Goal: Task Accomplishment & Management: Manage account settings

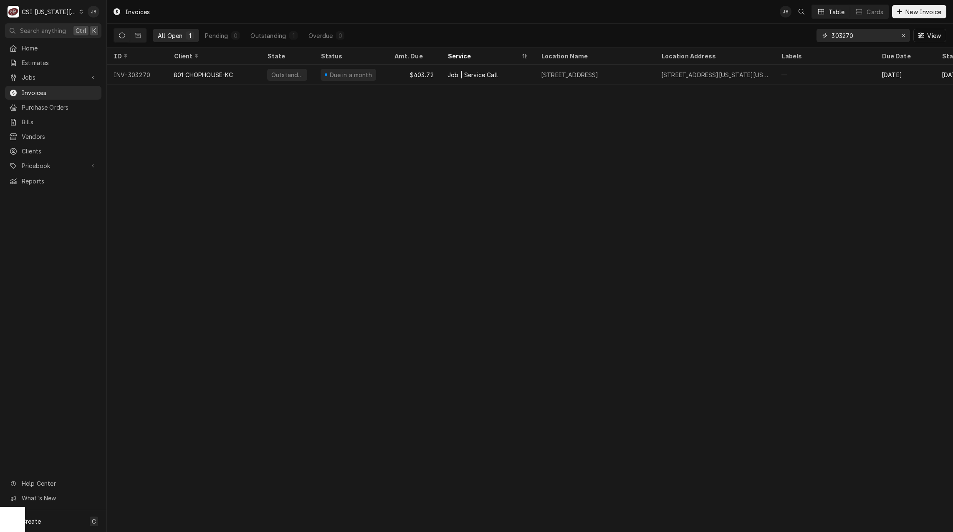
click at [862, 38] on input "303270" at bounding box center [862, 35] width 63 height 13
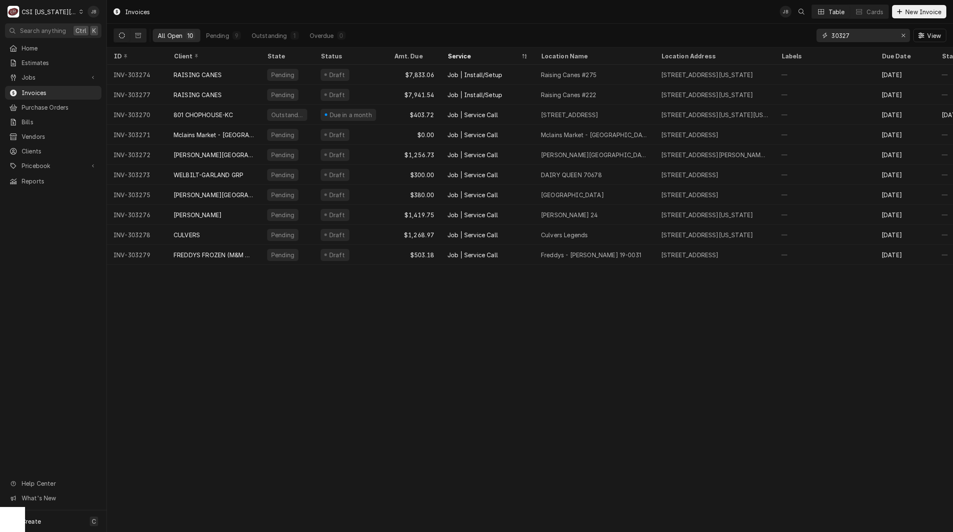
click at [863, 35] on input "30327" at bounding box center [862, 35] width 63 height 13
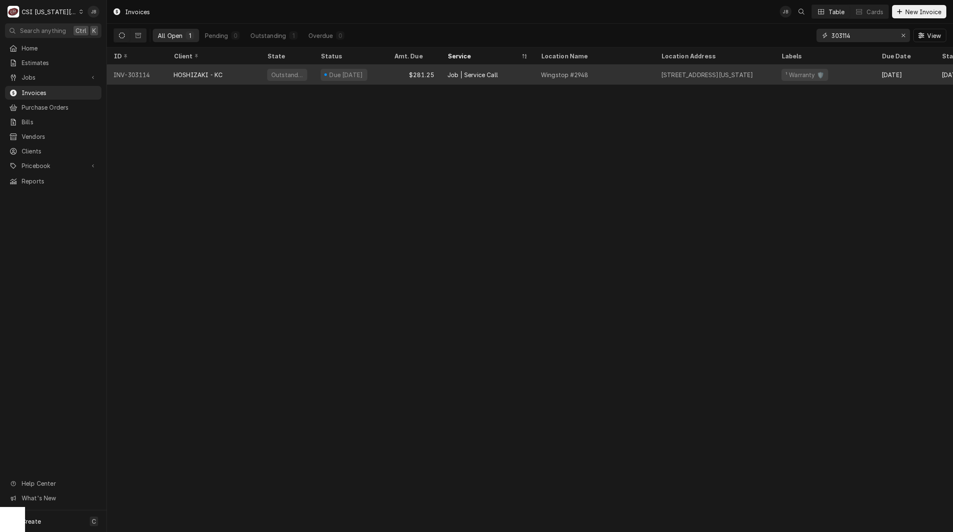
type input "303114"
click at [677, 74] on div "1251 Taney St, North Kansas City, MO 64116" at bounding box center [707, 75] width 92 height 9
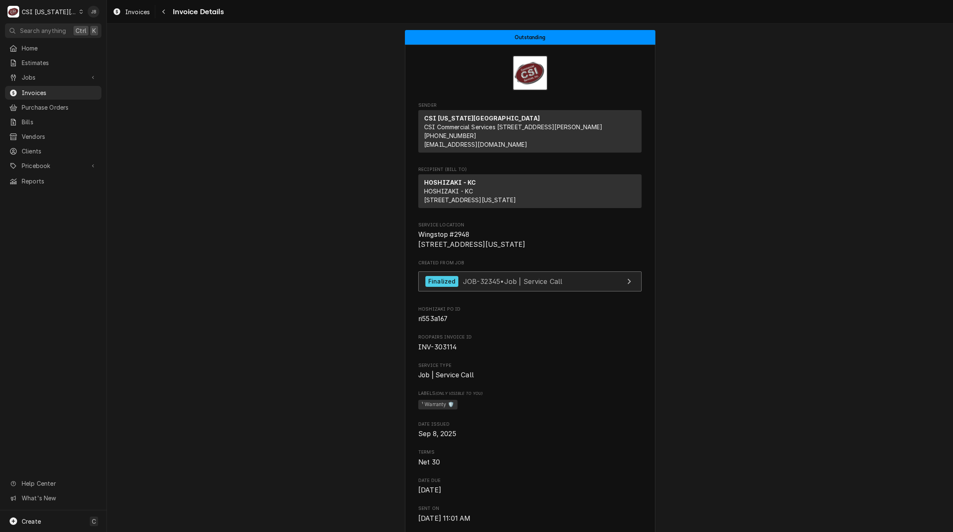
click at [464, 292] on link "Finalized JOB-32345 • Job | Service Call" at bounding box center [529, 282] width 223 height 20
click at [35, 92] on span "Invoices" at bounding box center [60, 92] width 76 height 9
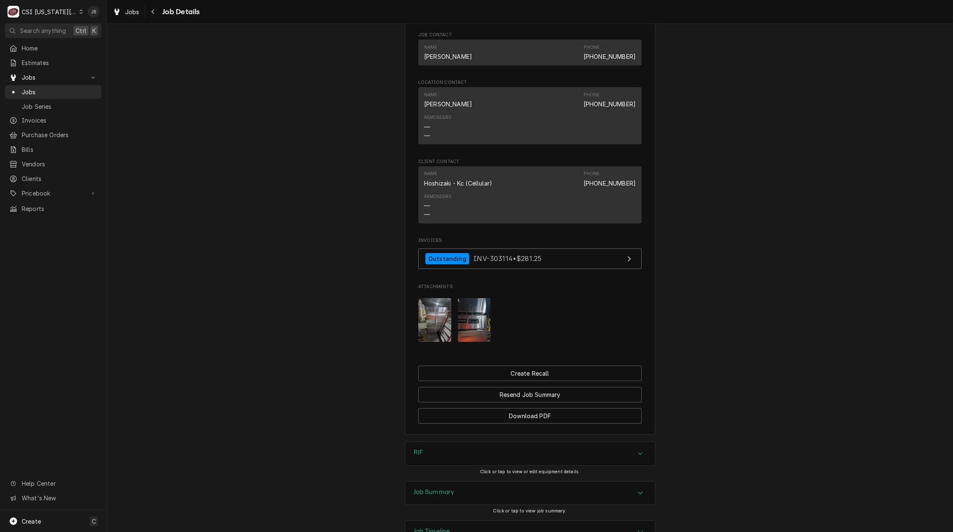
scroll to position [807, 0]
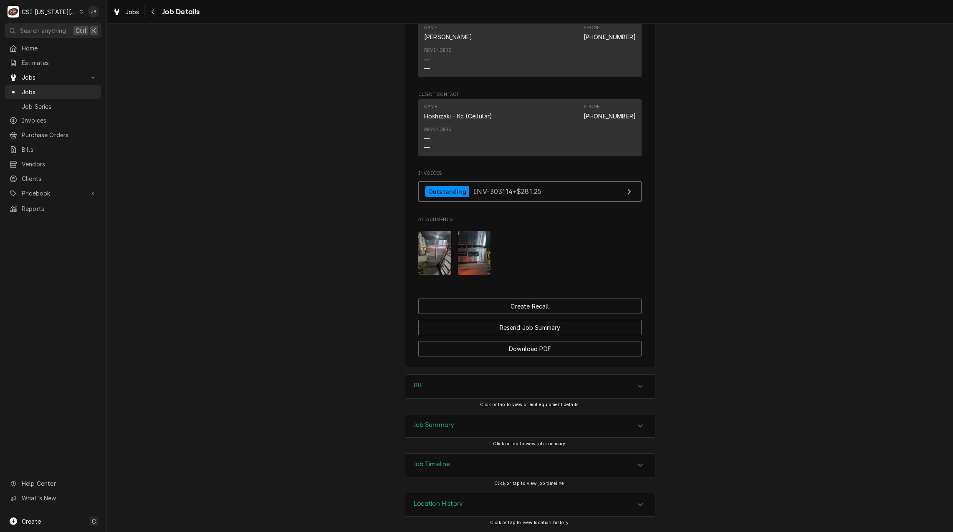
click at [445, 429] on h3 "Job Summary" at bounding box center [434, 425] width 41 height 8
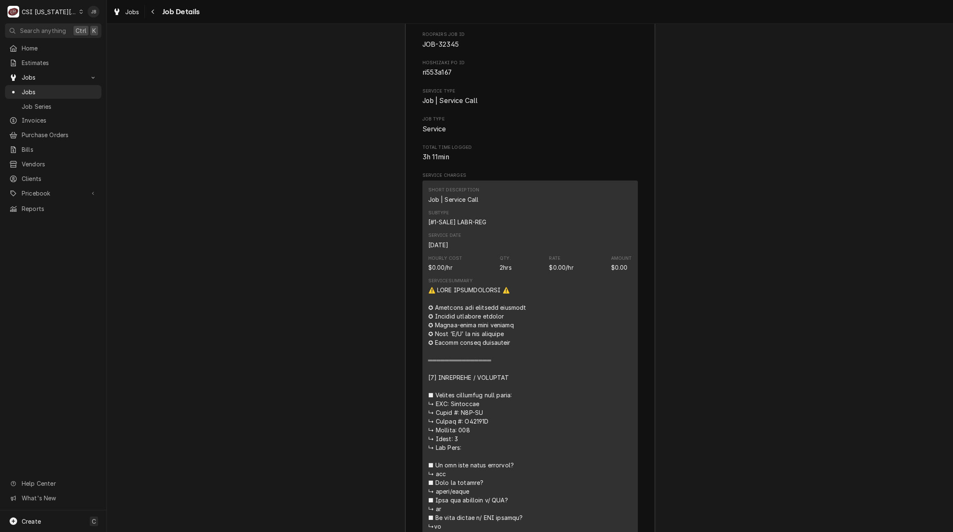
scroll to position [1057, 0]
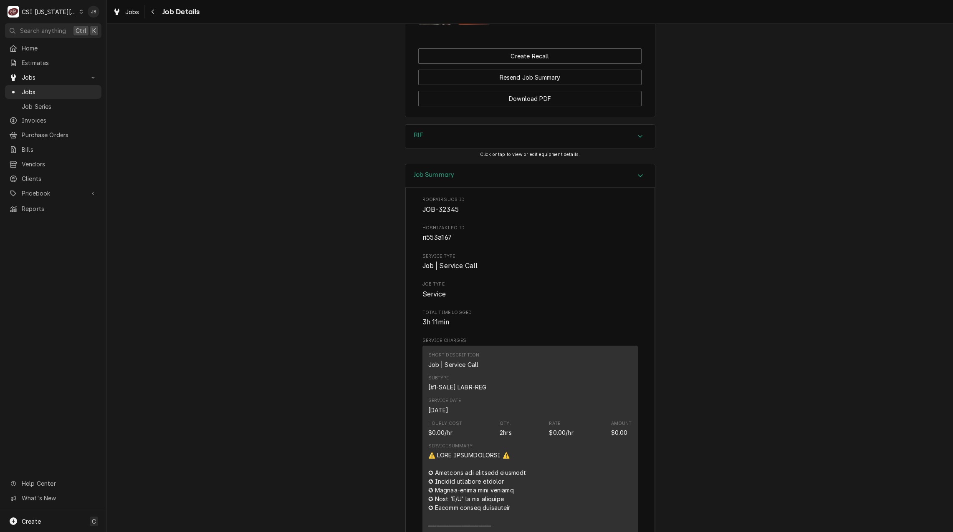
click at [452, 174] on div "Job Summary" at bounding box center [530, 176] width 250 height 24
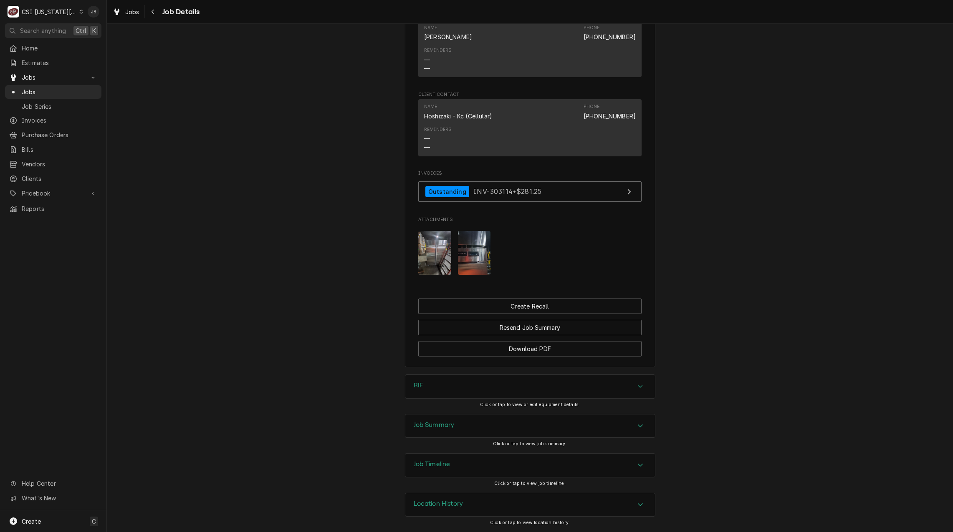
scroll to position [807, 0]
click at [446, 467] on h3 "Job Timeline" at bounding box center [432, 465] width 37 height 8
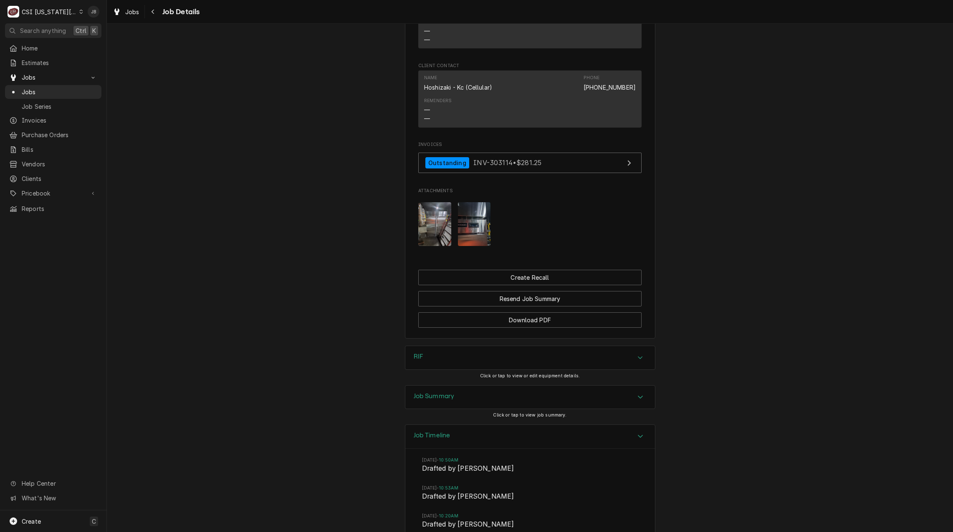
scroll to position [583, 0]
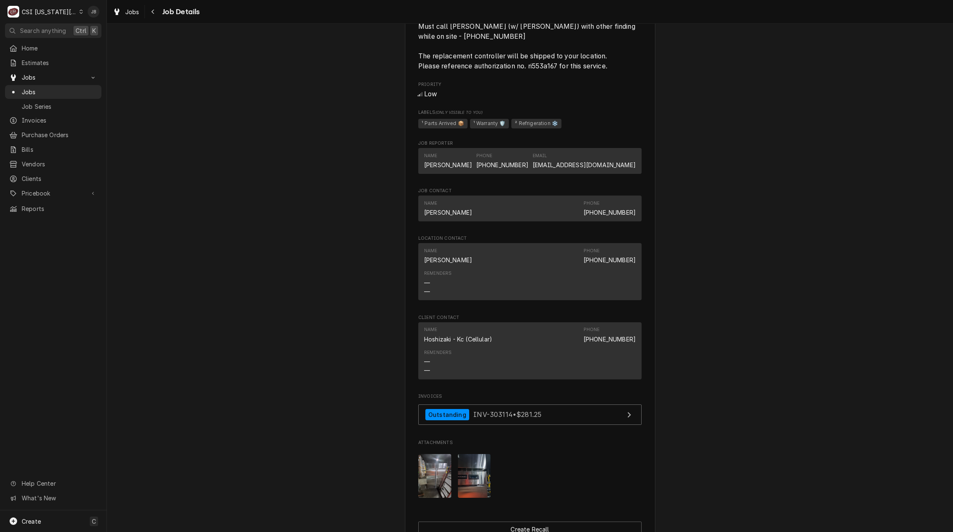
click at [429, 474] on img "Attachments" at bounding box center [434, 476] width 33 height 44
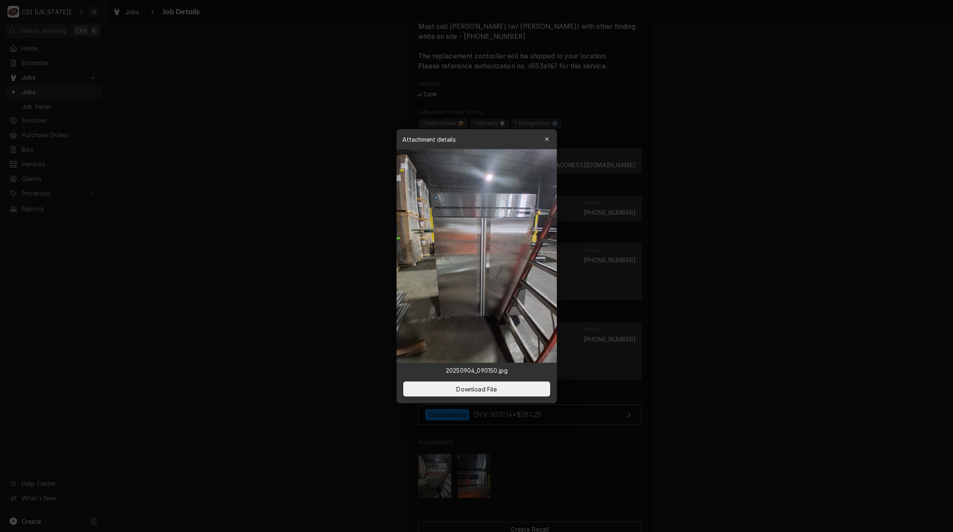
click at [608, 407] on div at bounding box center [476, 266] width 953 height 532
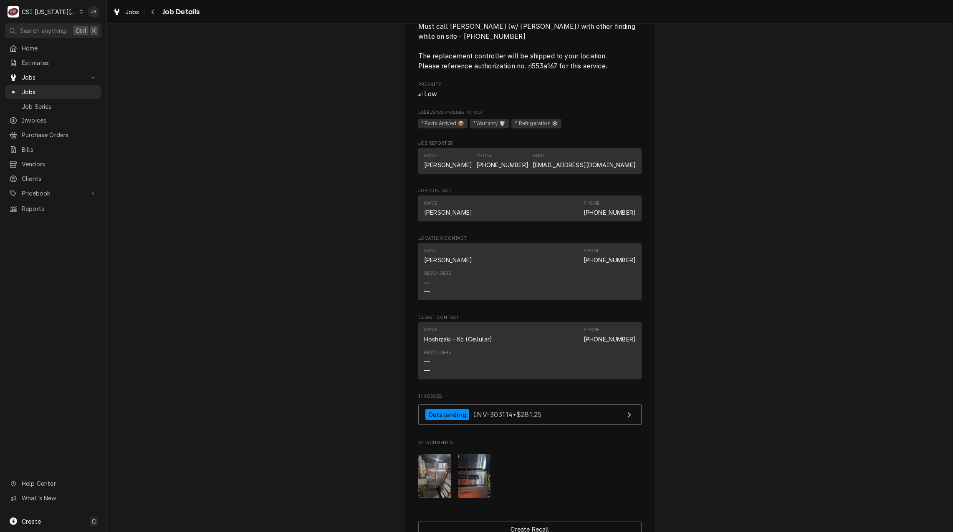
click at [471, 470] on img "Attachments" at bounding box center [474, 476] width 33 height 44
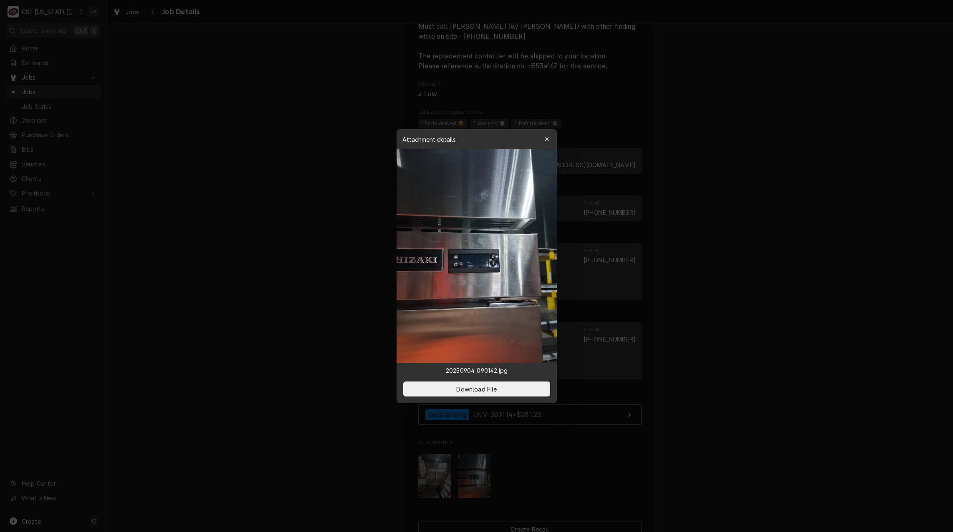
click at [583, 434] on div at bounding box center [476, 266] width 953 height 532
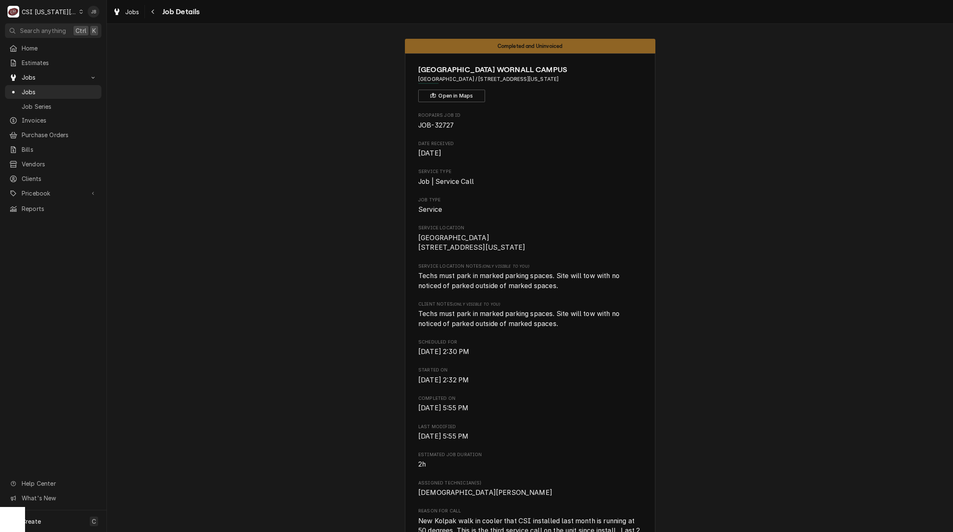
scroll to position [3429, 0]
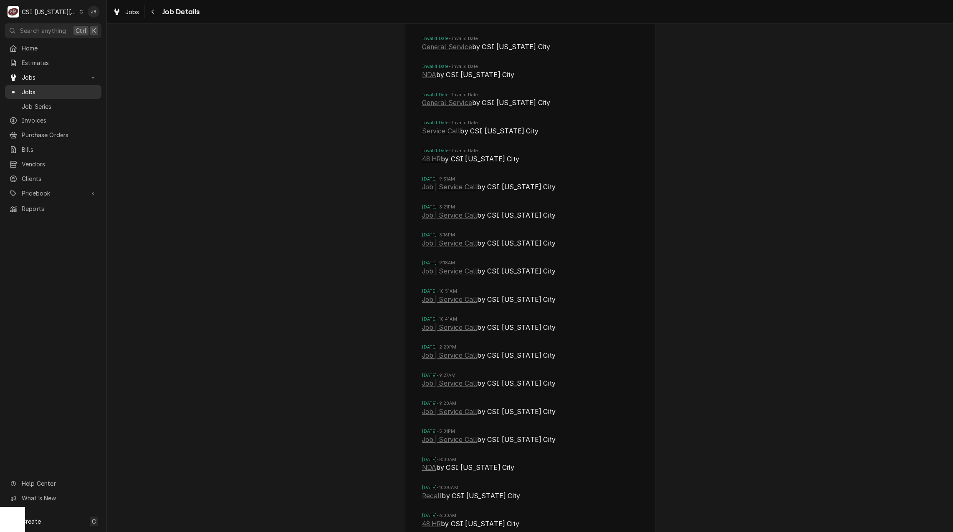
click at [60, 89] on span "Jobs" at bounding box center [60, 92] width 76 height 9
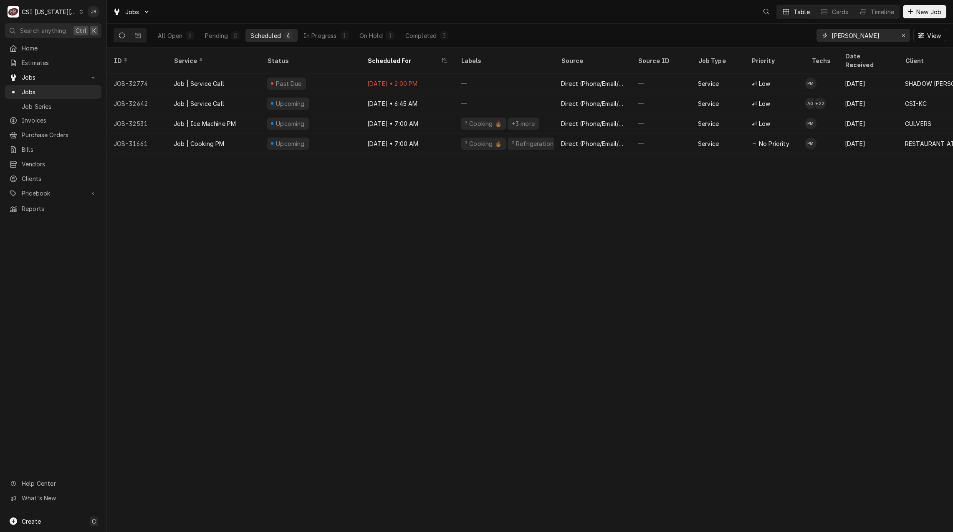
drag, startPoint x: 861, startPoint y: 34, endPoint x: 803, endPoint y: 37, distance: 58.1
click at [820, 36] on div "[PERSON_NAME]" at bounding box center [862, 35] width 93 height 13
paste input "31130"
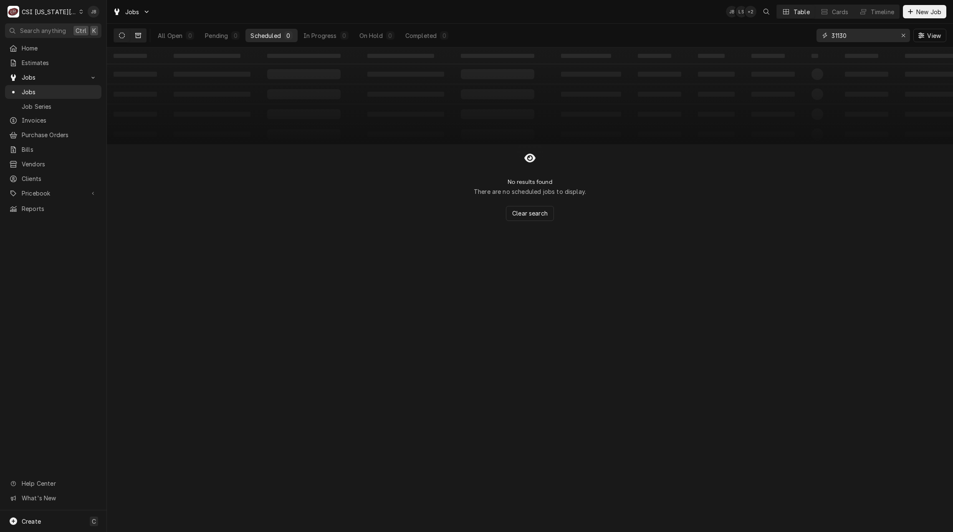
type input "31130"
click at [141, 36] on button "Dynamic Content Wrapper" at bounding box center [138, 35] width 16 height 13
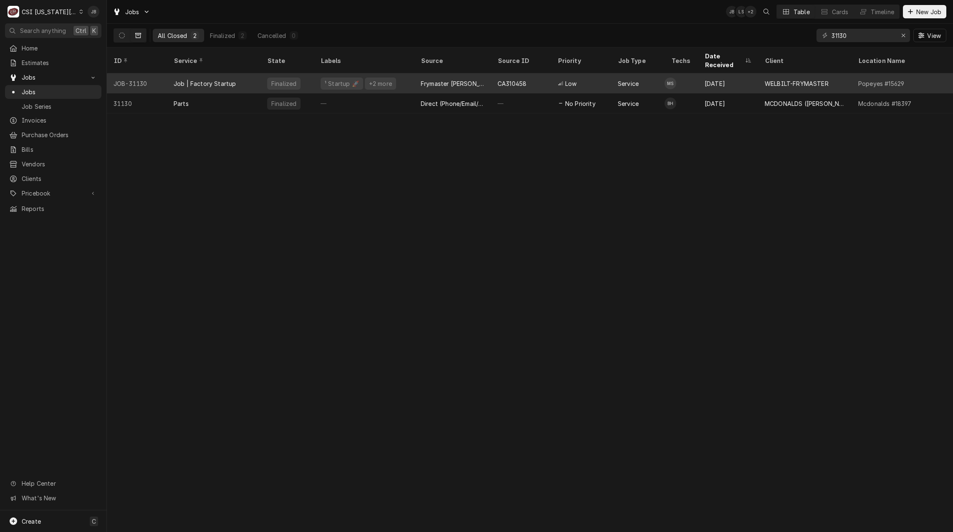
click at [239, 73] on div "Job | Factory Startup" at bounding box center [213, 83] width 93 height 20
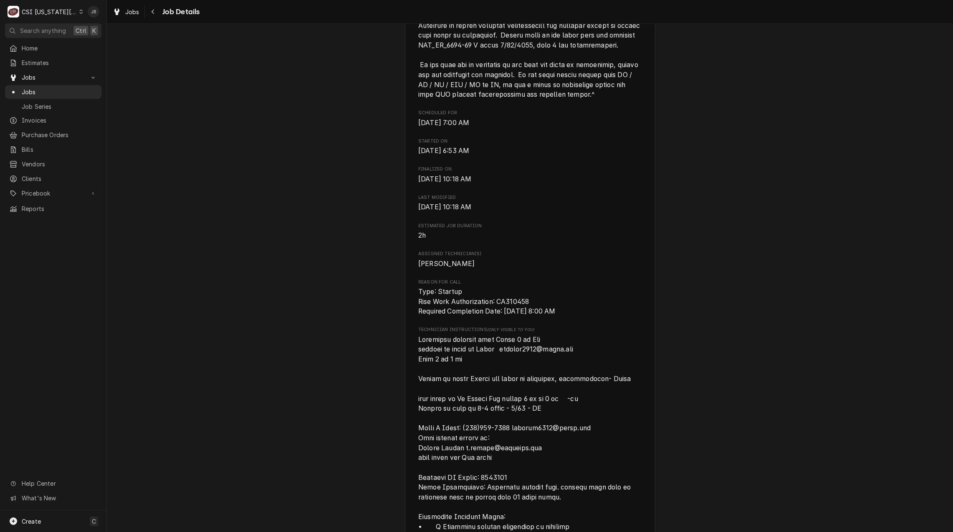
scroll to position [835, 0]
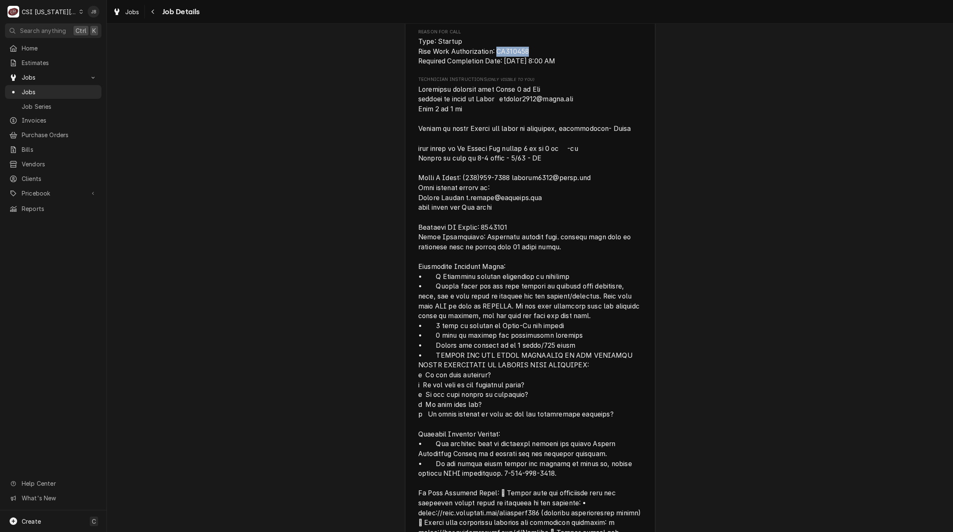
drag, startPoint x: 528, startPoint y: 50, endPoint x: 495, endPoint y: 53, distance: 32.6
click at [495, 53] on span "Type: Startup Rise Work Authorization: CA310458 Required Completion Date: [DATE…" at bounding box center [529, 52] width 223 height 30
copy span "CA310458"
click at [376, 111] on div "Completed and Invoiced WELBILT-FRYMASTER Popeyes #15629 / 10313 Metcalf Ave, Ov…" at bounding box center [530, 149] width 846 height 1902
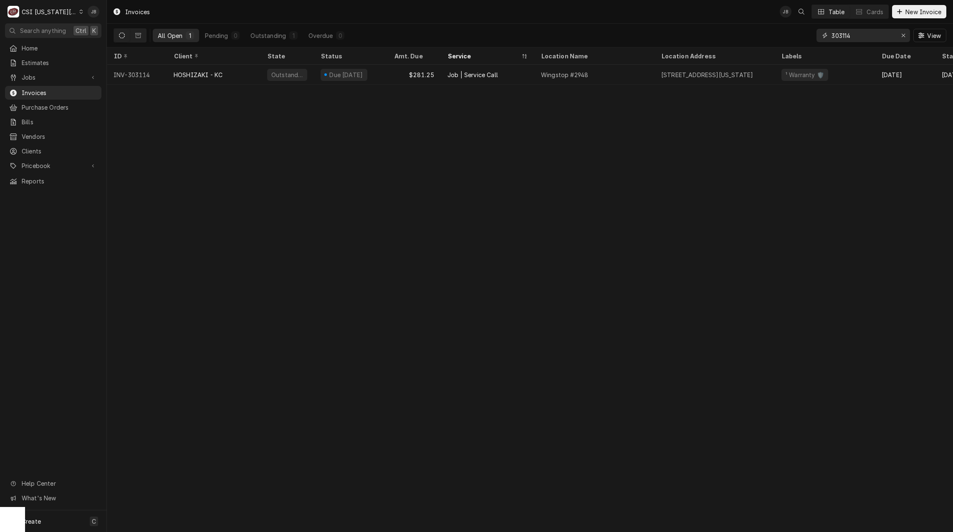
click at [856, 38] on input "303114" at bounding box center [862, 35] width 63 height 13
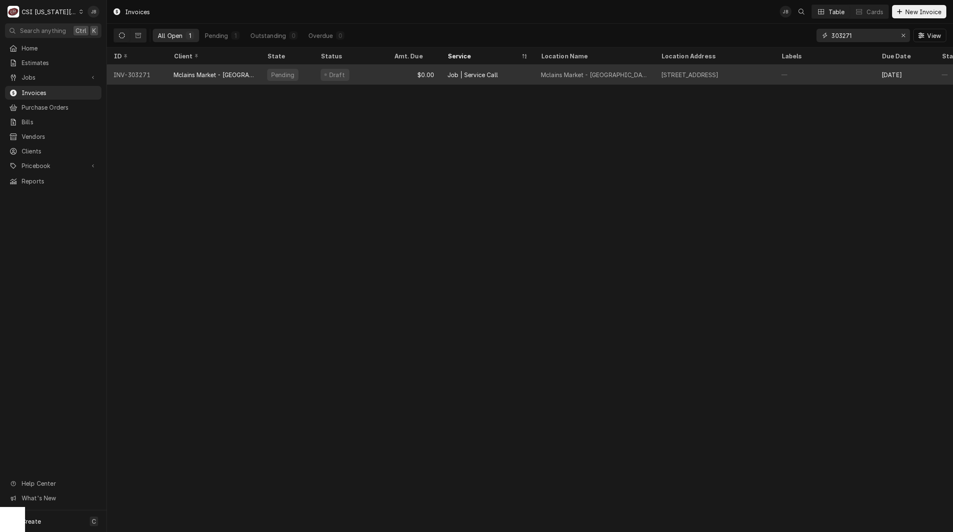
type input "303271"
click at [408, 77] on div "$0.00" at bounding box center [413, 75] width 53 height 20
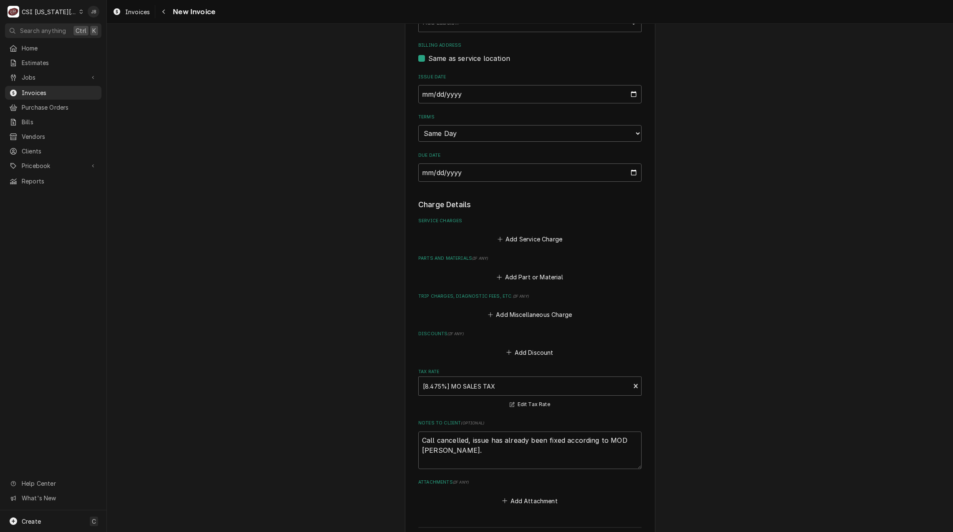
scroll to position [587, 0]
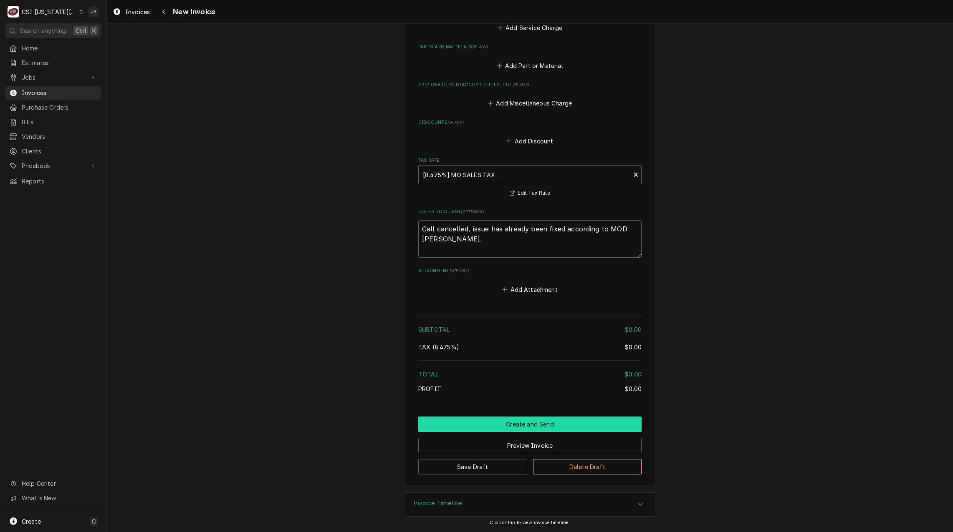
click at [496, 419] on button "Create and Send" at bounding box center [529, 424] width 223 height 15
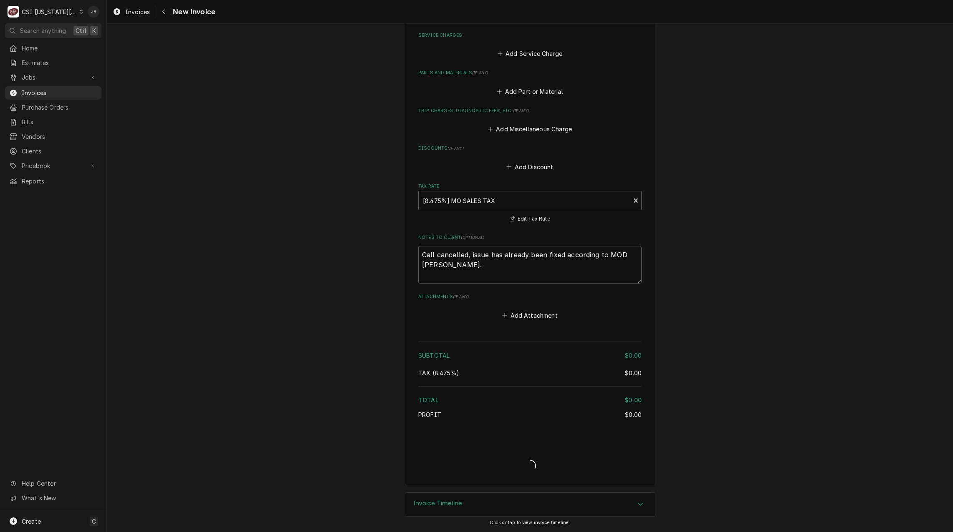
type textarea "x"
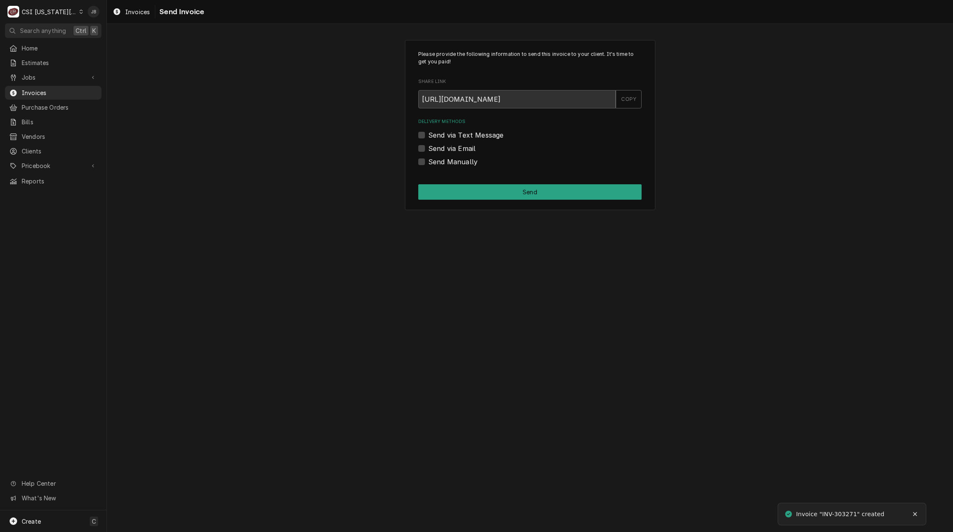
click at [441, 164] on label "Send Manually" at bounding box center [452, 162] width 49 height 10
click at [441, 164] on input "Send Manually" at bounding box center [539, 166] width 223 height 18
checkbox input "true"
click at [508, 203] on div "Please provide the following information to send this invoice to your client. I…" at bounding box center [530, 125] width 250 height 171
click at [519, 188] on button "Send" at bounding box center [529, 191] width 223 height 15
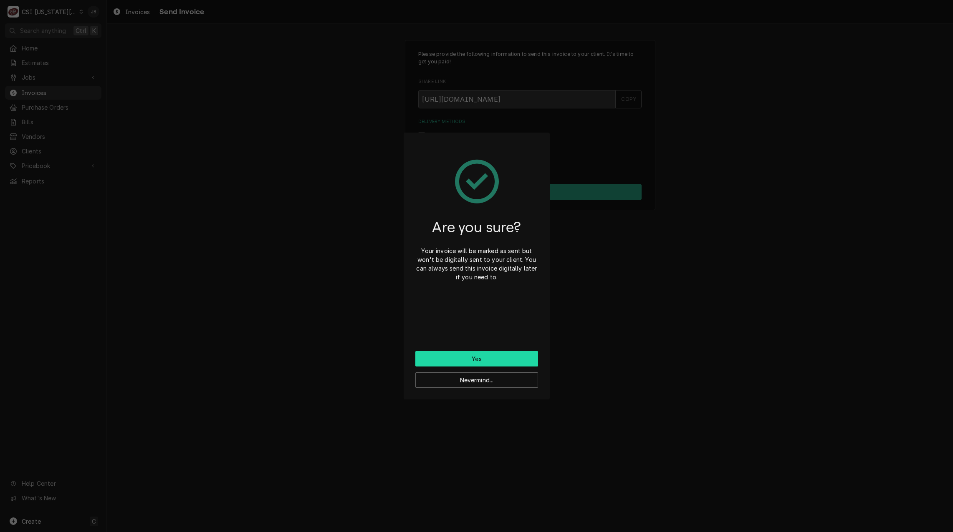
click at [449, 359] on button "Yes" at bounding box center [476, 358] width 123 height 15
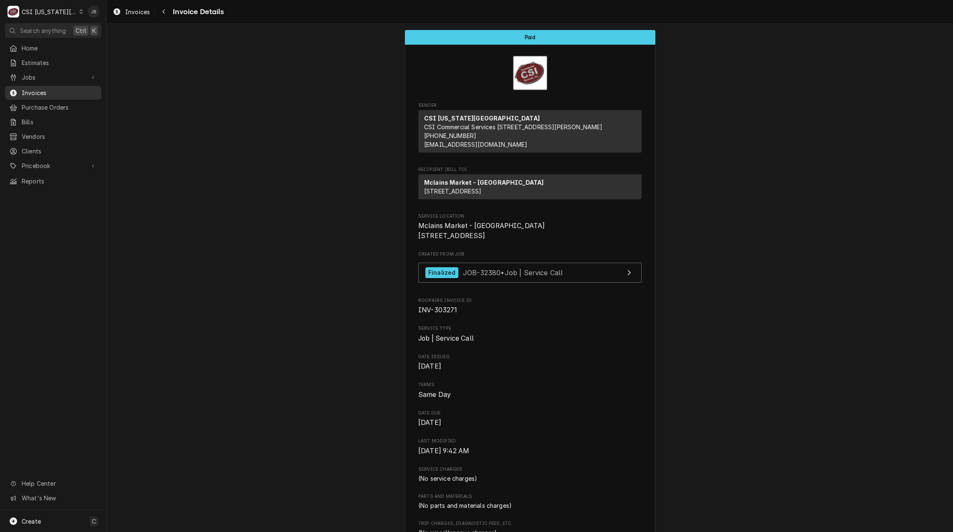
click at [62, 88] on span "Invoices" at bounding box center [60, 92] width 76 height 9
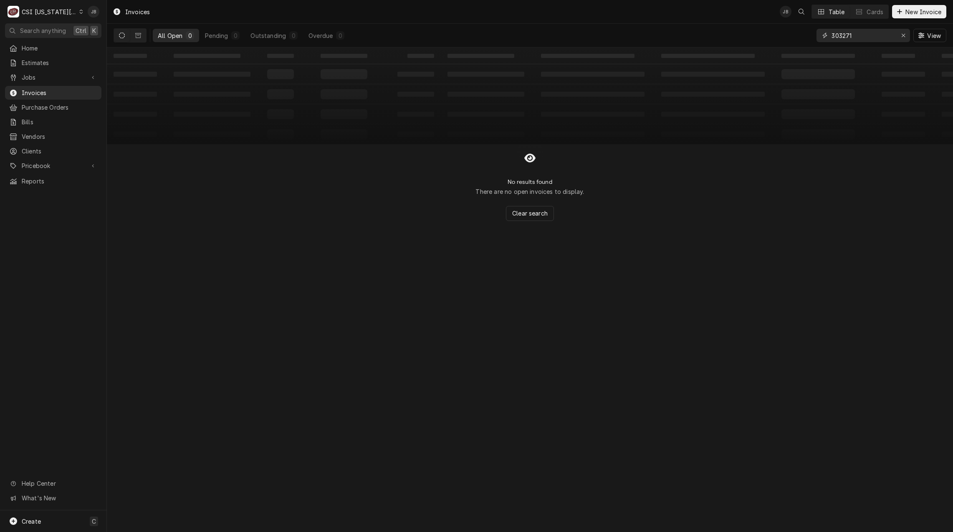
click at [871, 38] on input "303271" at bounding box center [862, 35] width 63 height 13
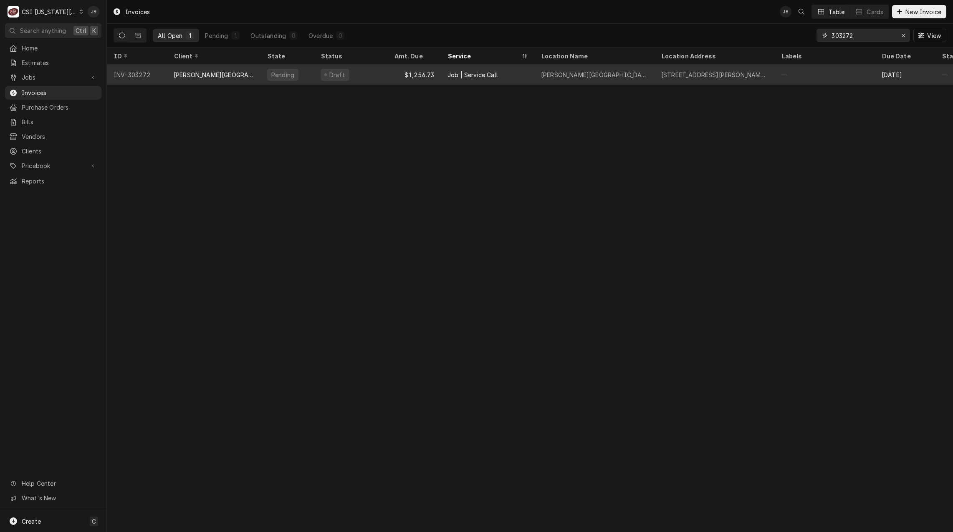
type input "303272"
click at [200, 76] on div "GARDNER EDGERTON SCHOOL DISTRICT" at bounding box center [214, 75] width 80 height 9
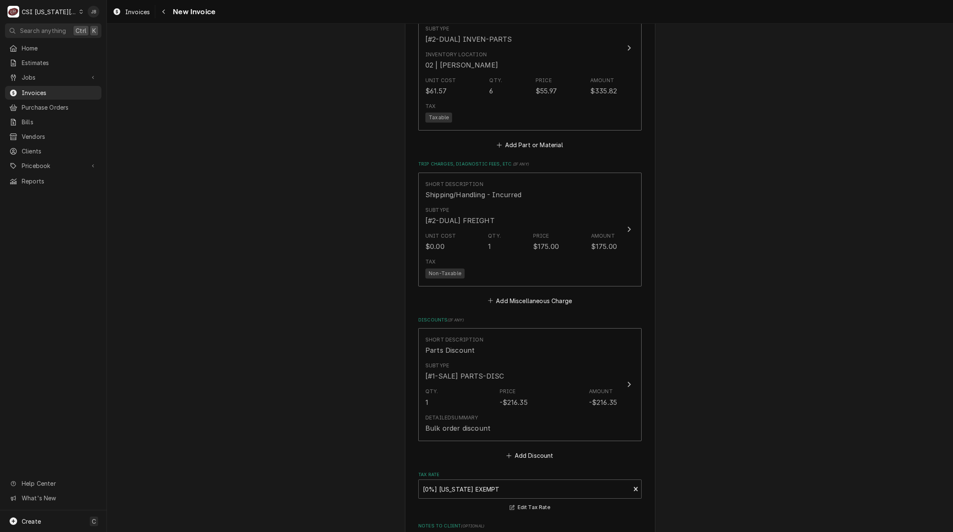
scroll to position [1252, 0]
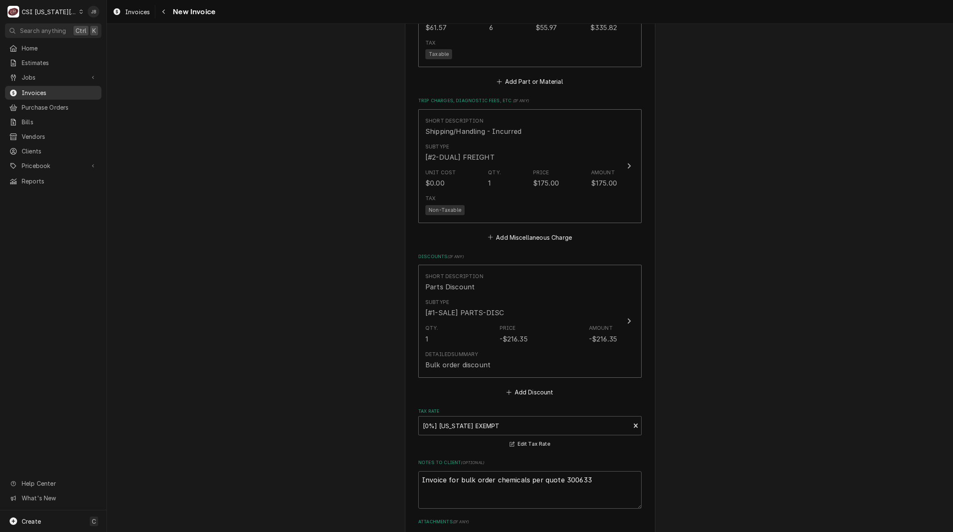
drag, startPoint x: 57, startPoint y: 93, endPoint x: 51, endPoint y: 95, distance: 6.2
click at [57, 93] on span "Invoices" at bounding box center [60, 92] width 76 height 9
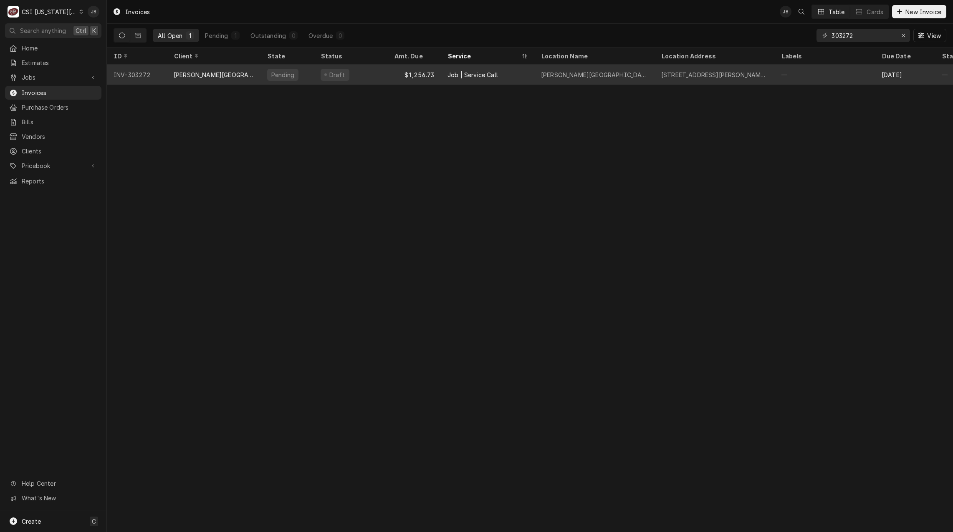
click at [206, 74] on div "GARDNER EDGERTON SCHOOL DISTRICT" at bounding box center [214, 75] width 80 height 9
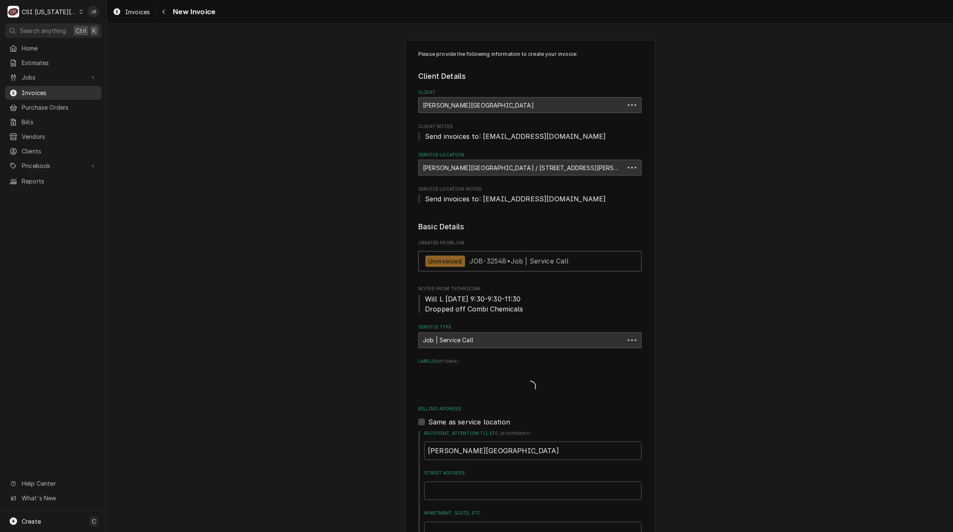
type textarea "x"
click at [34, 89] on span "Invoices" at bounding box center [60, 92] width 76 height 9
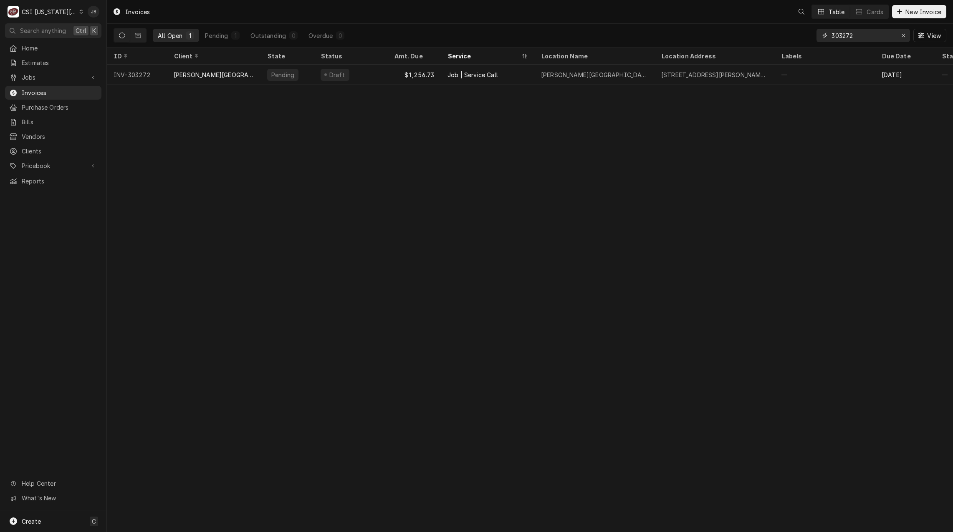
click at [865, 36] on input "303272" at bounding box center [862, 35] width 63 height 13
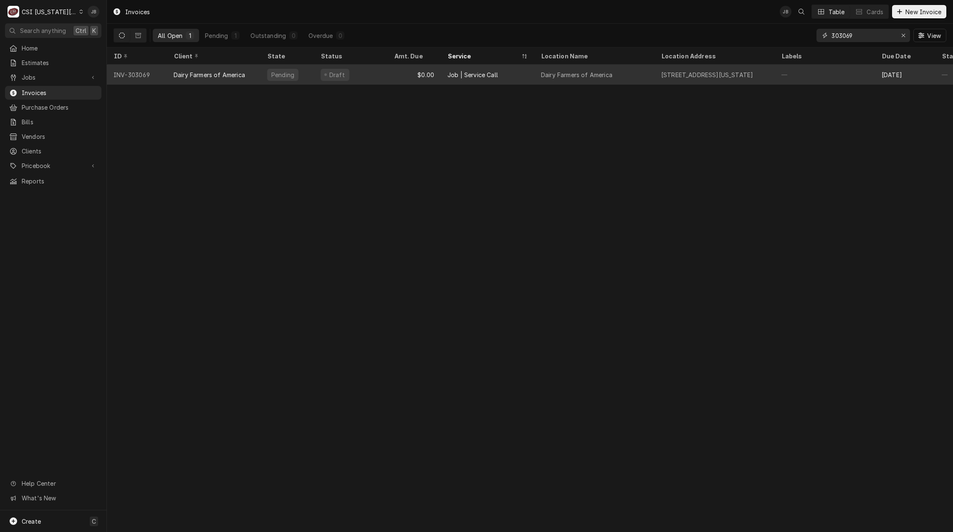
type input "303069"
click at [268, 78] on div "Pending" at bounding box center [282, 75] width 31 height 12
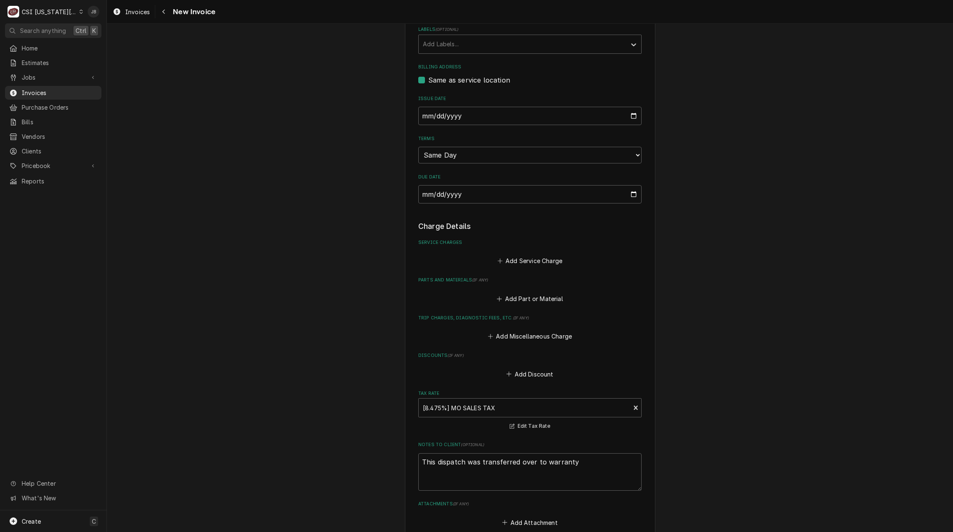
scroll to position [577, 0]
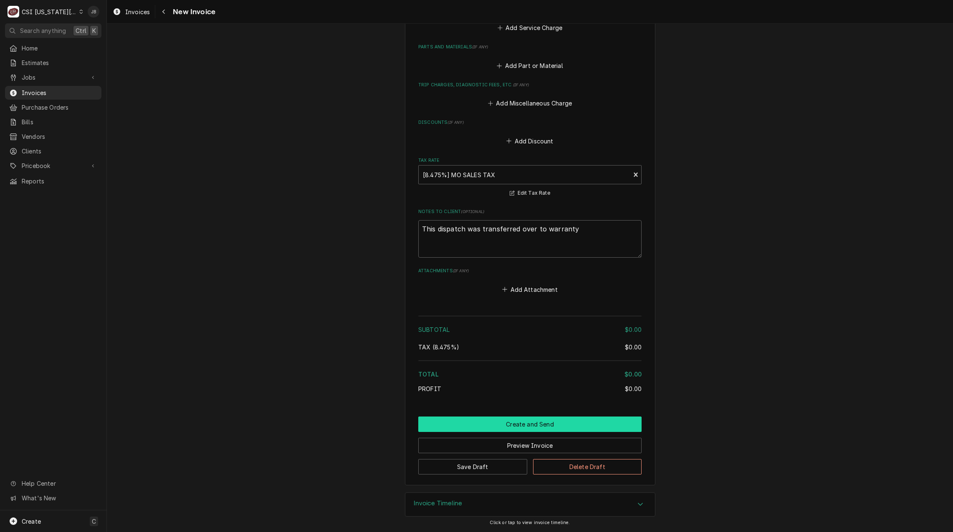
click at [514, 426] on button "Create and Send" at bounding box center [529, 424] width 223 height 15
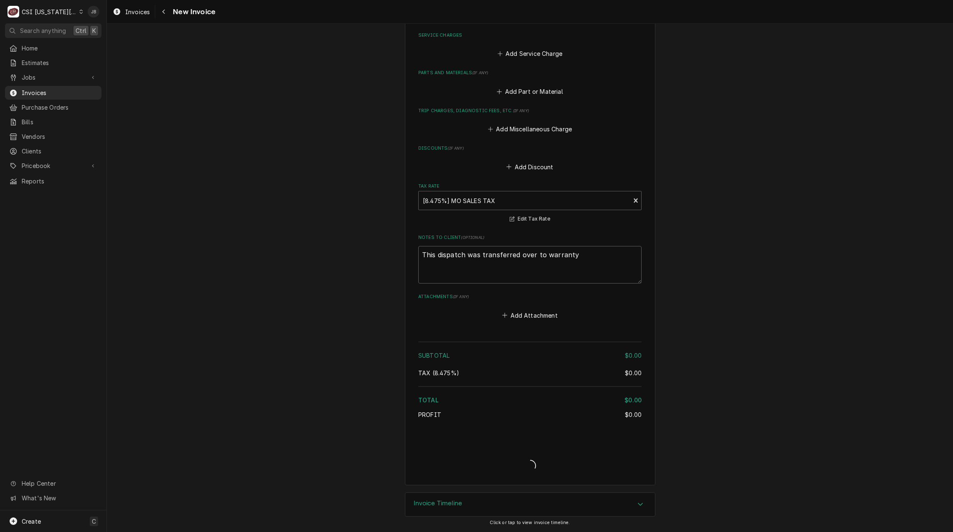
scroll to position [551, 0]
type textarea "x"
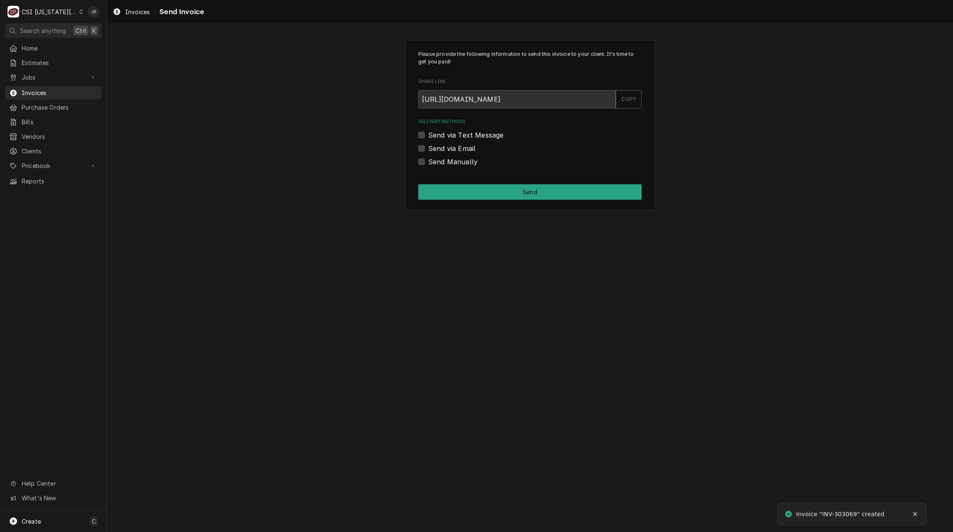
click at [451, 159] on label "Send Manually" at bounding box center [452, 162] width 49 height 10
click at [451, 159] on input "Send Manually" at bounding box center [539, 166] width 223 height 18
checkbox input "true"
click at [490, 192] on button "Send" at bounding box center [529, 191] width 223 height 15
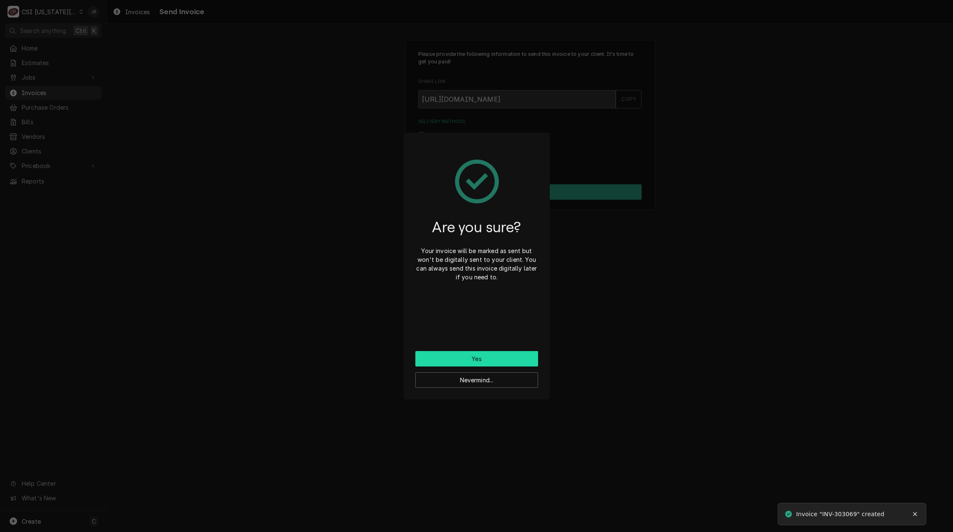
click at [471, 357] on button "Yes" at bounding box center [476, 358] width 123 height 15
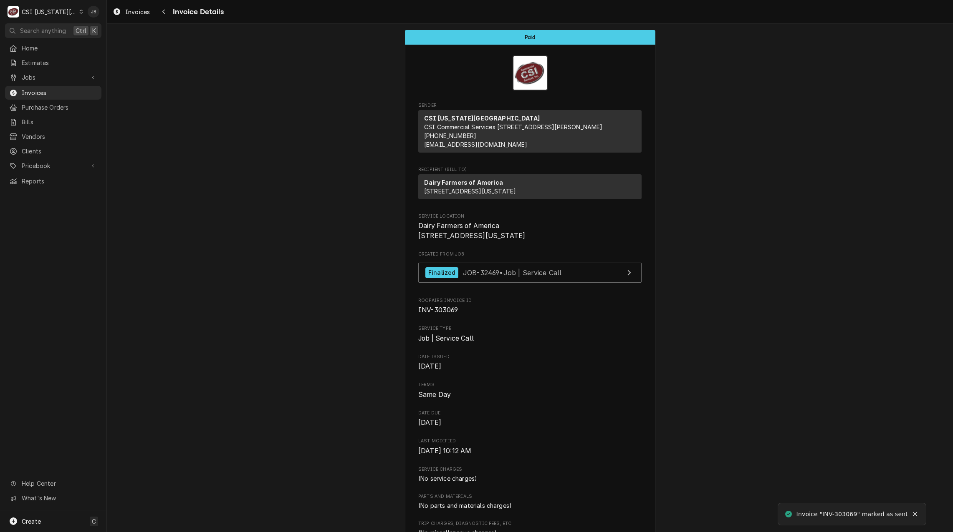
click at [46, 90] on span "Invoices" at bounding box center [60, 92] width 76 height 9
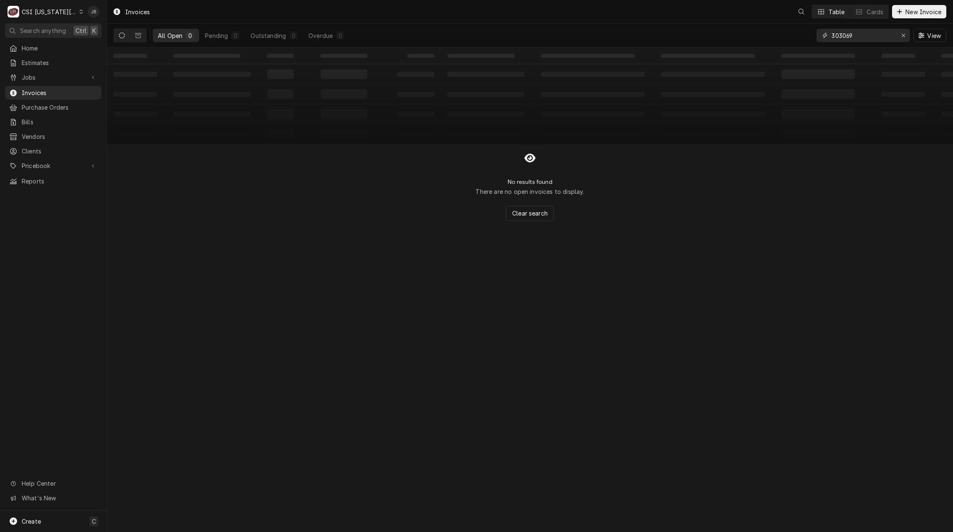
click at [869, 35] on input "303069" at bounding box center [862, 35] width 63 height 13
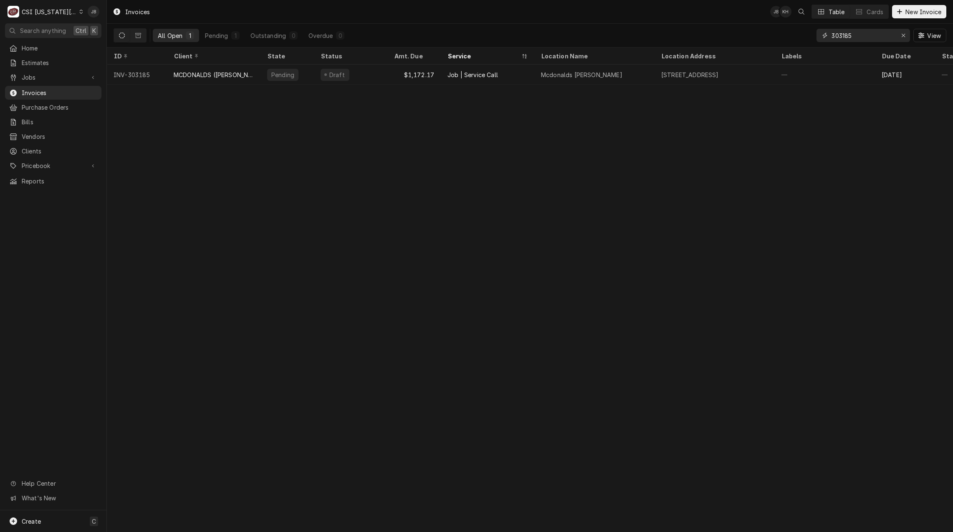
click at [857, 34] on input "303185" at bounding box center [862, 35] width 63 height 13
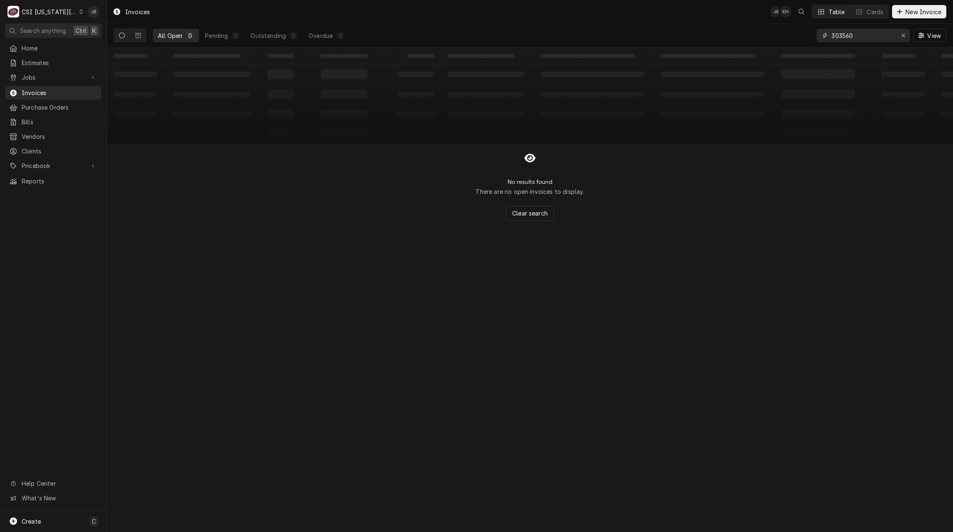
click at [861, 34] on input "303560" at bounding box center [862, 35] width 63 height 13
click at [54, 74] on span "Jobs" at bounding box center [53, 77] width 63 height 9
click at [49, 91] on span "Jobs" at bounding box center [60, 92] width 76 height 9
click at [862, 32] on input "303560" at bounding box center [862, 35] width 63 height 13
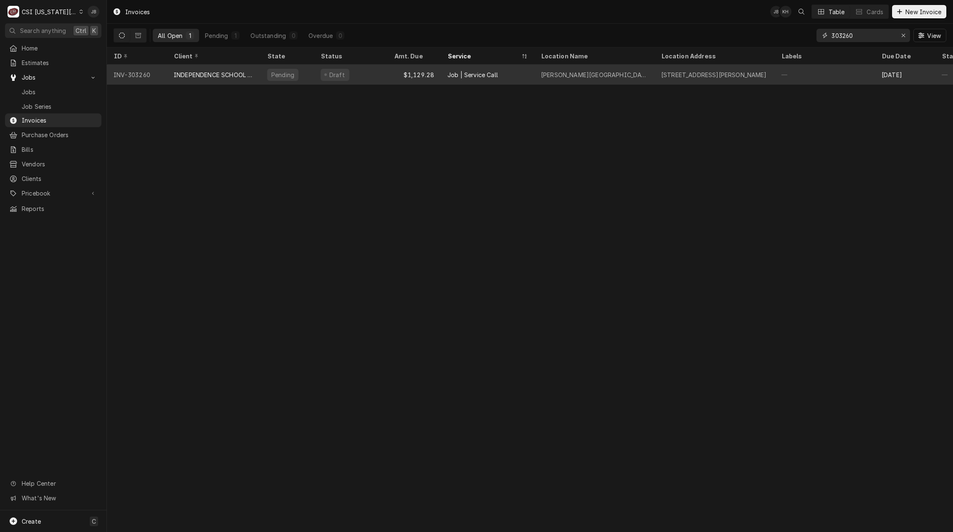
type input "303260"
click at [364, 76] on div "Draft" at bounding box center [350, 75] width 73 height 20
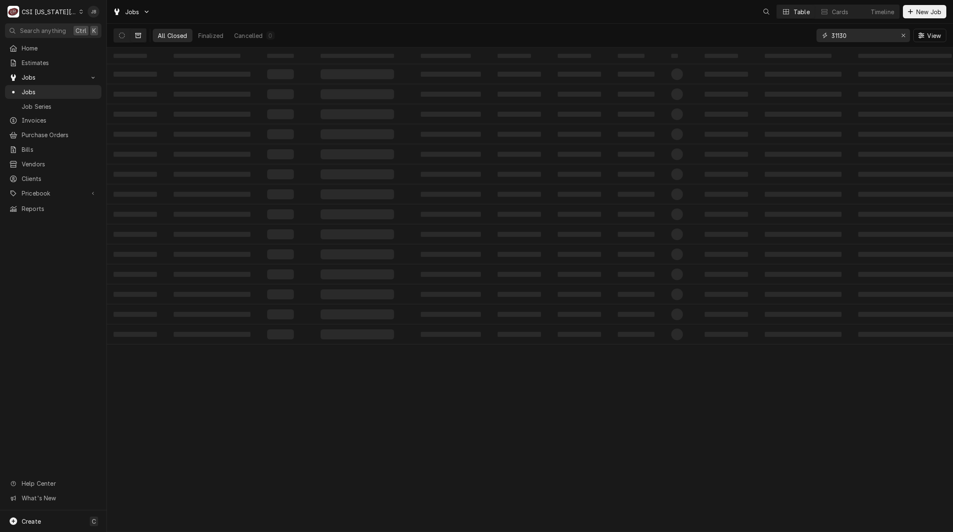
drag, startPoint x: 853, startPoint y: 40, endPoint x: 773, endPoint y: 33, distance: 80.4
click at [774, 34] on div "All Closed Finalized Cancelled 0 31130 View" at bounding box center [529, 35] width 832 height 23
type input "32367"
click at [118, 38] on button "Dynamic Content Wrapper" at bounding box center [122, 35] width 16 height 13
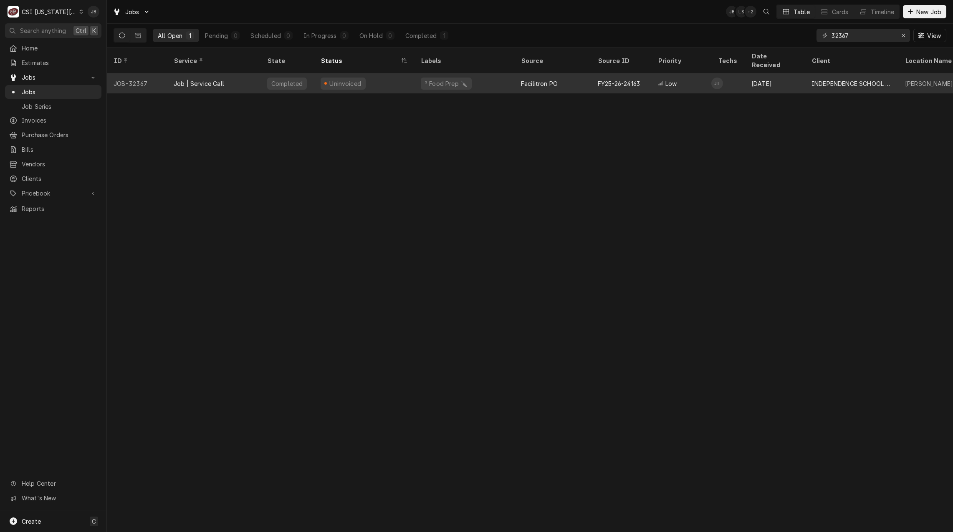
click at [217, 79] on div "Job | Service Call" at bounding box center [199, 83] width 50 height 9
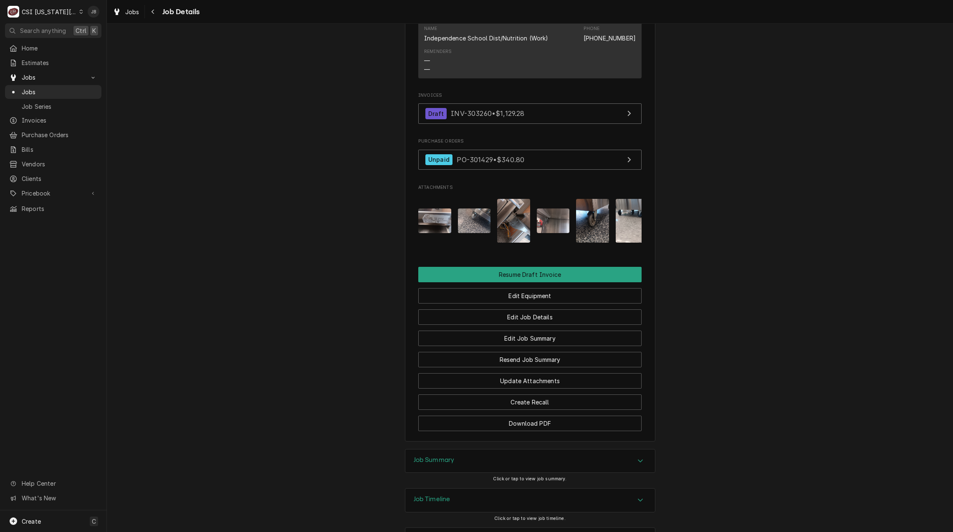
scroll to position [992, 0]
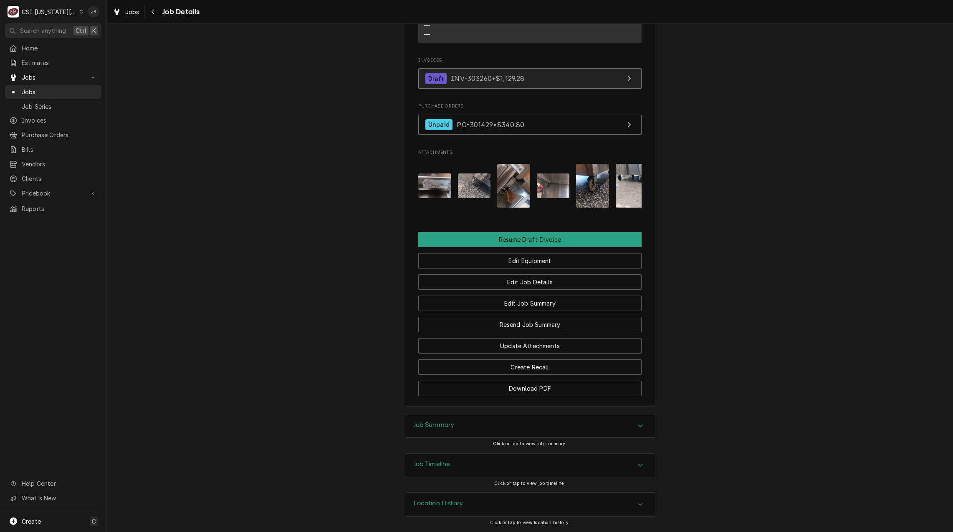
click at [463, 80] on link "Draft INV-303260 • $1,129.28" at bounding box center [529, 78] width 223 height 20
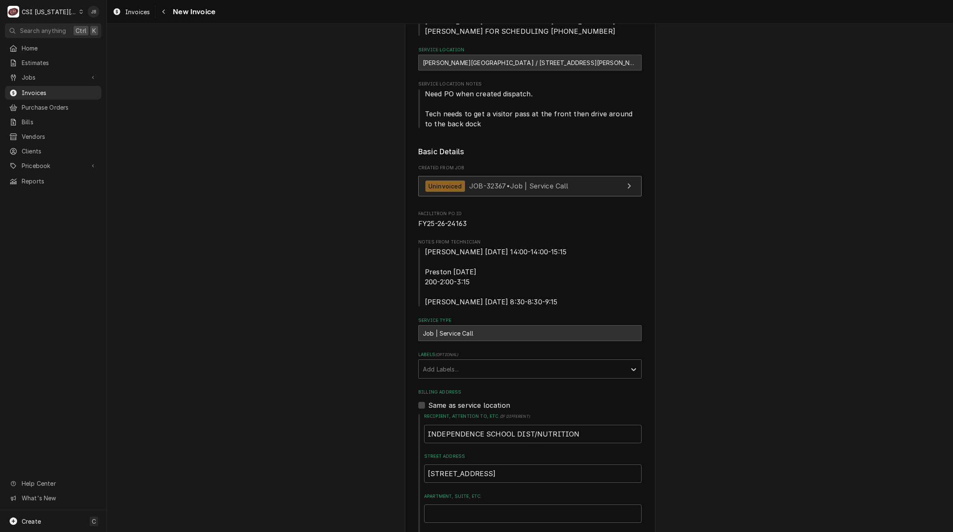
scroll to position [42, 0]
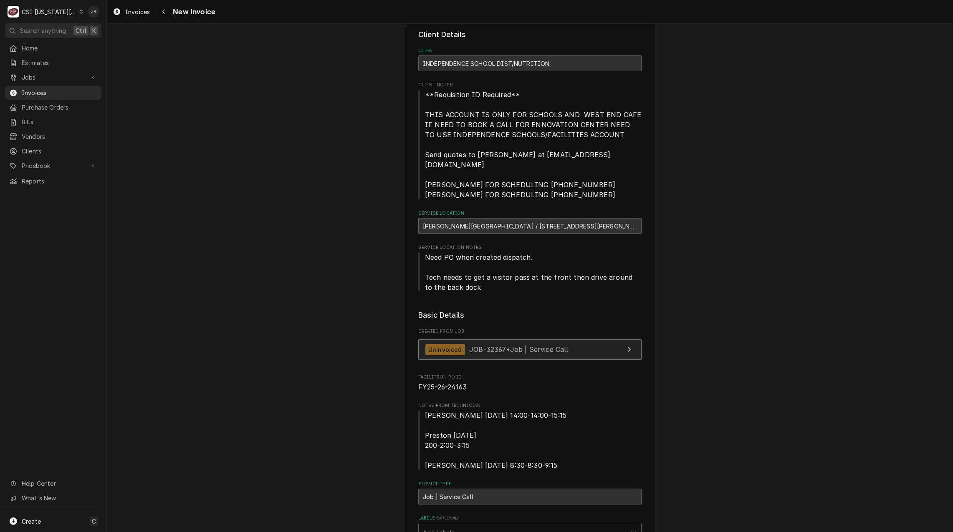
click at [469, 345] on span "JOB-32367 • Job | Service Call" at bounding box center [518, 349] width 99 height 8
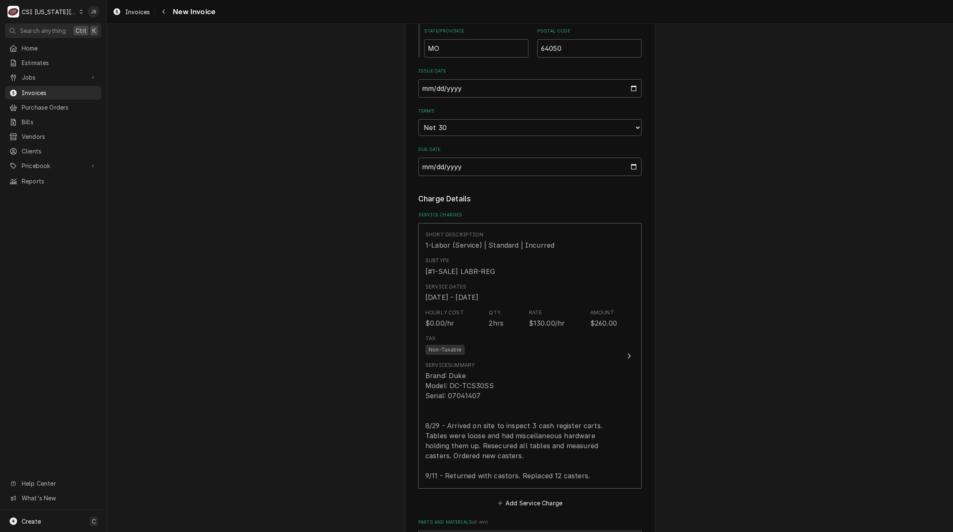
scroll to position [1001, 0]
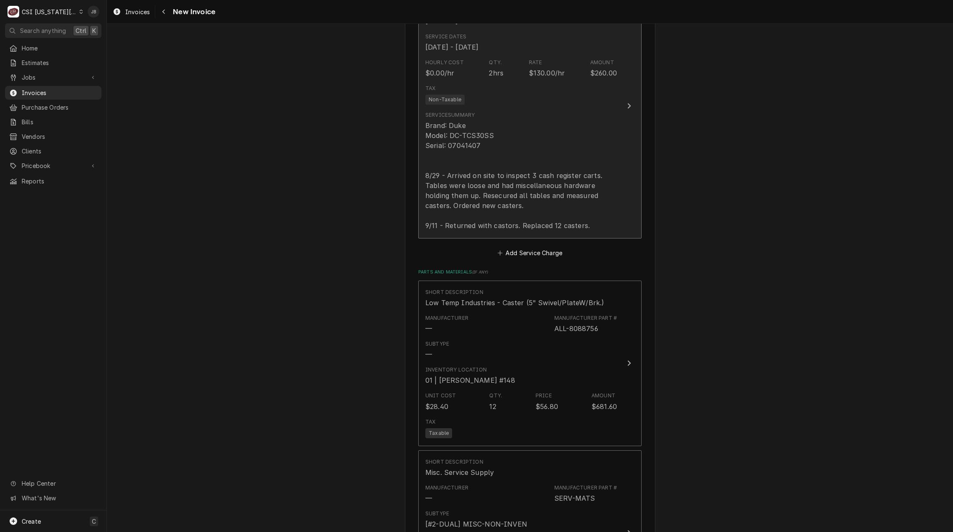
click at [555, 191] on div "Brand: Duke Model: DC-TCS30SS Serial: 07041407 8/29 - Arrived on site to inspec…" at bounding box center [521, 176] width 192 height 110
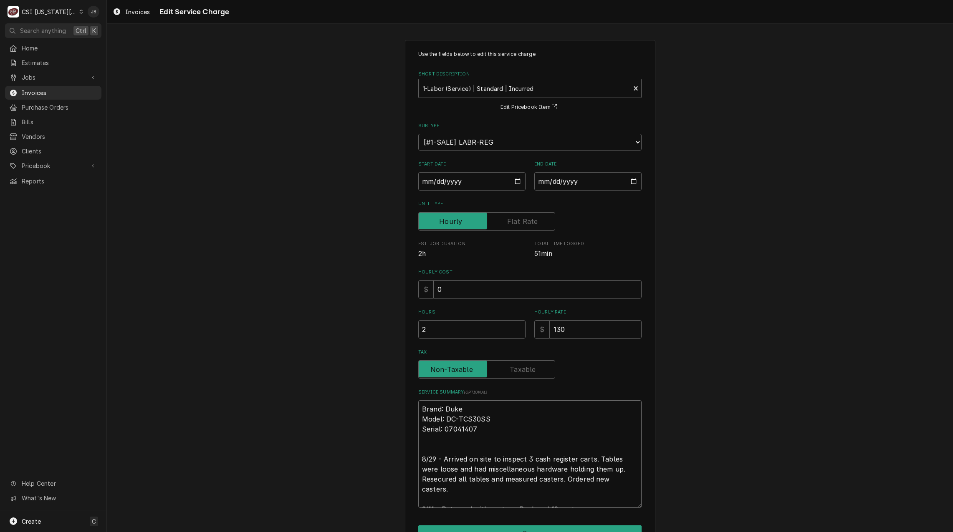
click at [542, 459] on textarea "Brand: Duke Model: DC-TCS30SS Serial: 07041407 8/29 - Arrived on site to inspec…" at bounding box center [529, 455] width 223 height 108
type textarea "x"
type textarea "Brand: Duke Model: DC-TCS30SS Serial: 07041407 8/29 - Arrived on site to inspec…"
type textarea "x"
type textarea "Brand: Duke Model: DC-TCS30SS Serial: 07041407 8/29 - Arrived on site to inspec…"
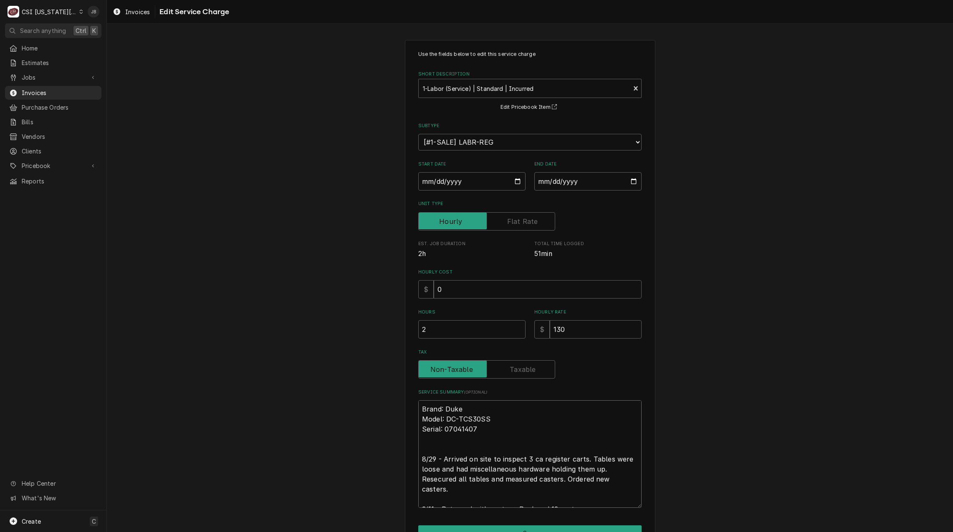
type textarea "x"
type textarea "Brand: Duke Model: DC-TCS30SS Serial: 07041407 8/29 - Arrived on site to inspec…"
type textarea "x"
type textarea "Brand: Duke Model: DC-TCS30SS Serial: 07041407 8/29 - Arrived on site to inspec…"
type textarea "x"
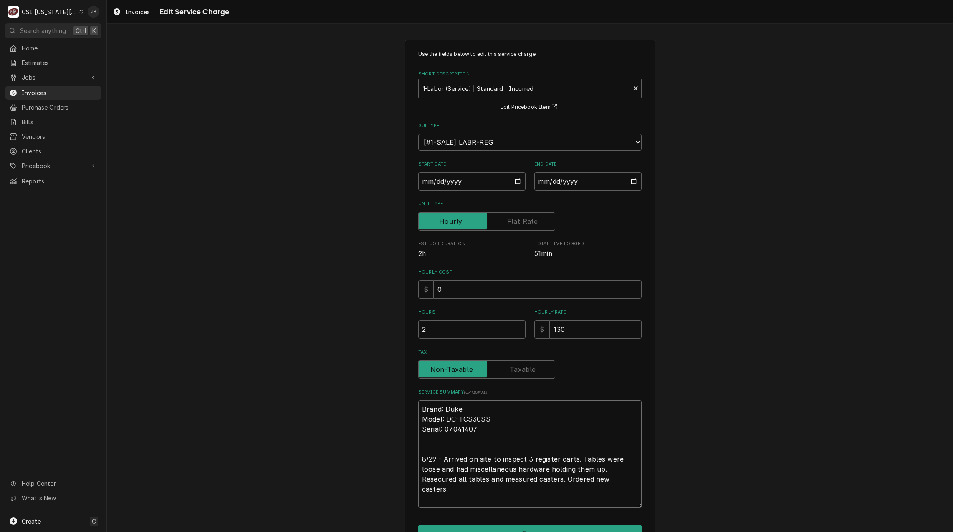
type textarea "Brand: Duke Model: DC-TCS30SS Serial: 07041407 8/29 - Arrived on site to inspec…"
click at [528, 524] on div "Use the fields below to edit this service charge Short Description 1-Labor (Ser…" at bounding box center [530, 306] width 250 height 533
click at [525, 530] on button "Save" at bounding box center [529, 533] width 223 height 15
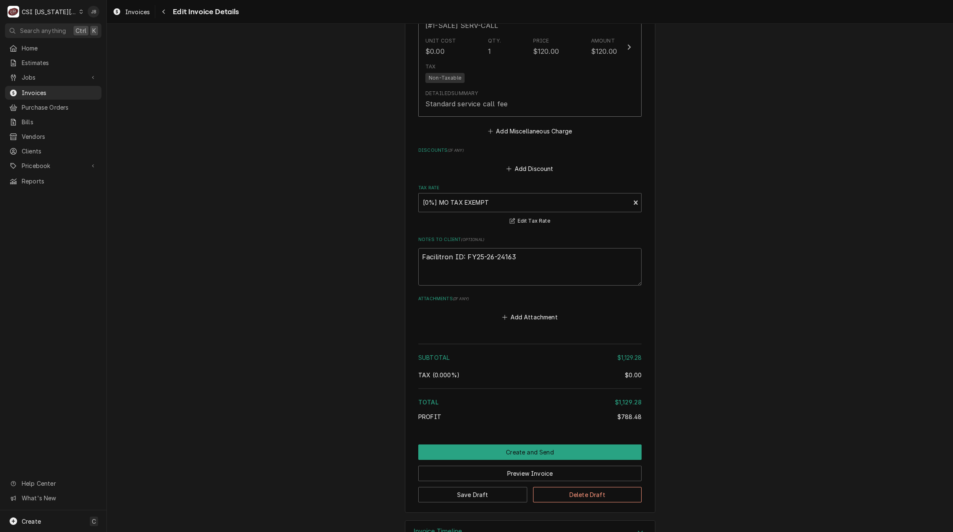
scroll to position [1818, 0]
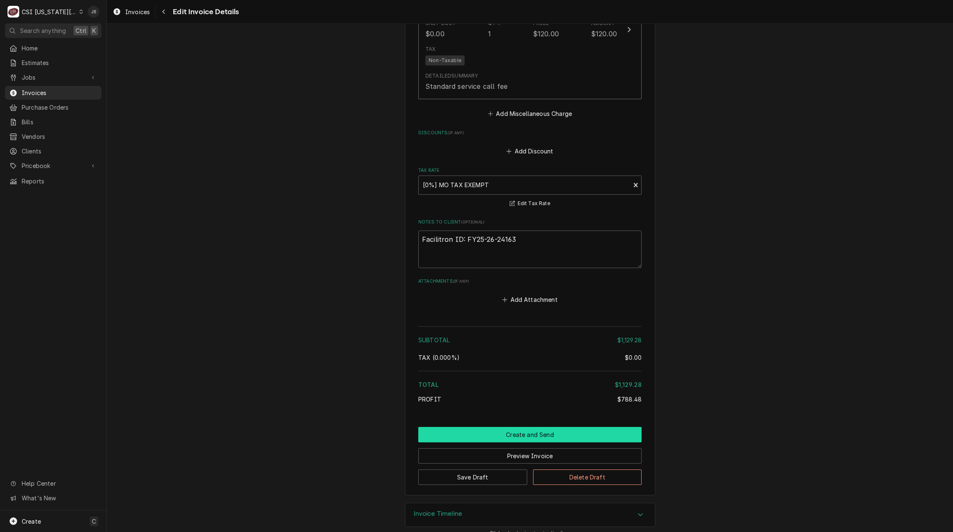
click at [464, 427] on button "Create and Send" at bounding box center [529, 434] width 223 height 15
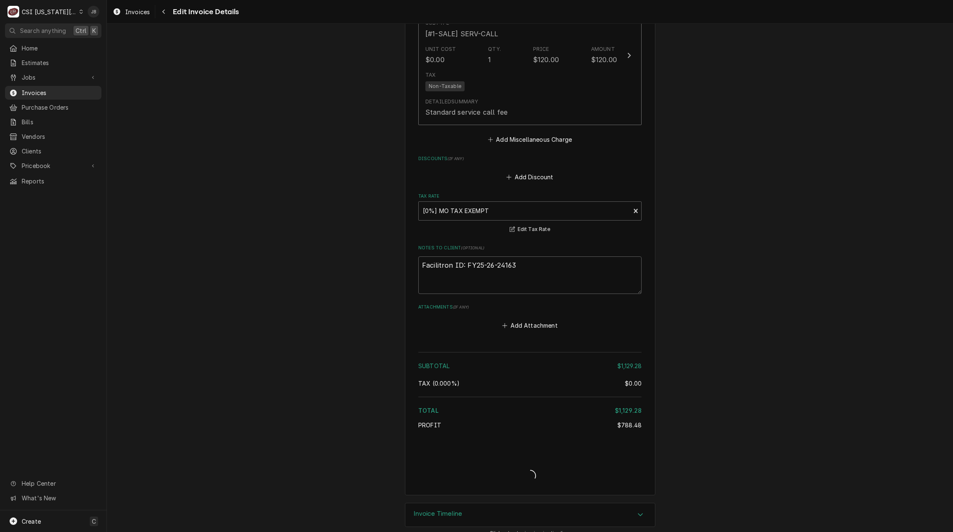
type textarea "x"
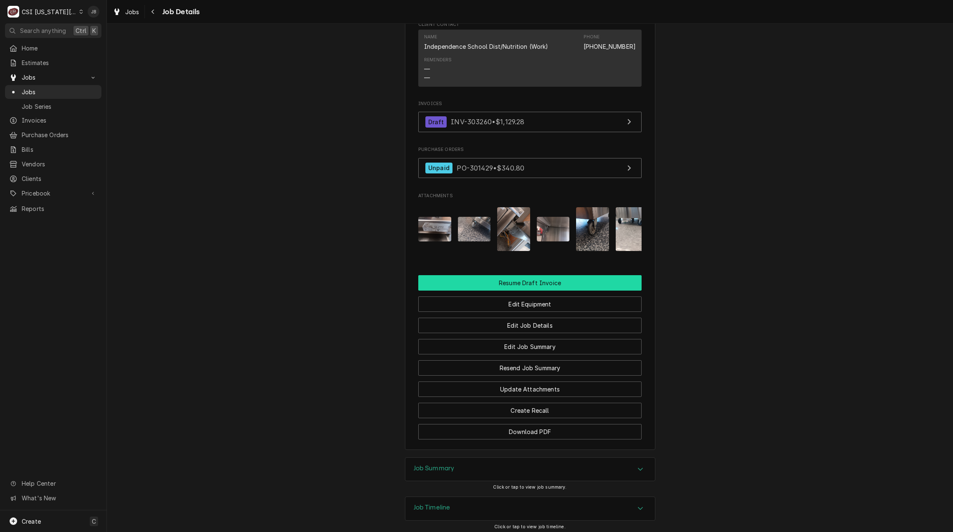
scroll to position [992, 0]
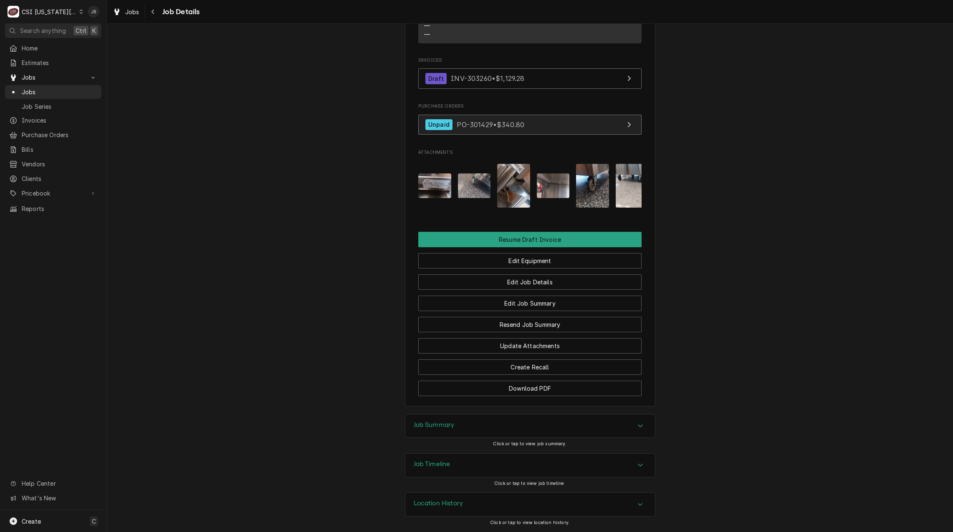
click at [480, 121] on span "PO-301429 • $340.80" at bounding box center [490, 124] width 68 height 8
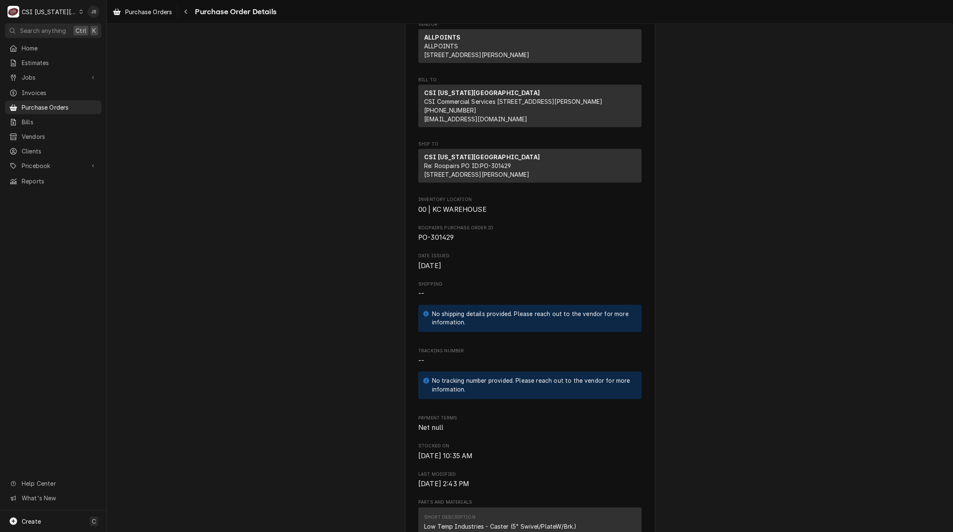
scroll to position [334, 0]
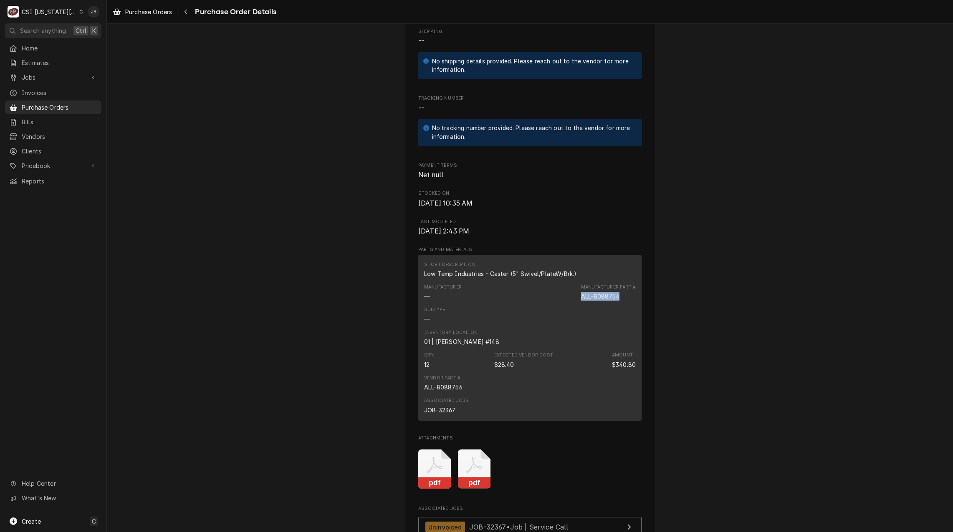
drag, startPoint x: 618, startPoint y: 324, endPoint x: 569, endPoint y: 325, distance: 49.7
click at [569, 304] on div "Manufacturer — Manufacturer Part # ALL-8088756" at bounding box center [530, 292] width 212 height 23
copy div "ALL-8088756"
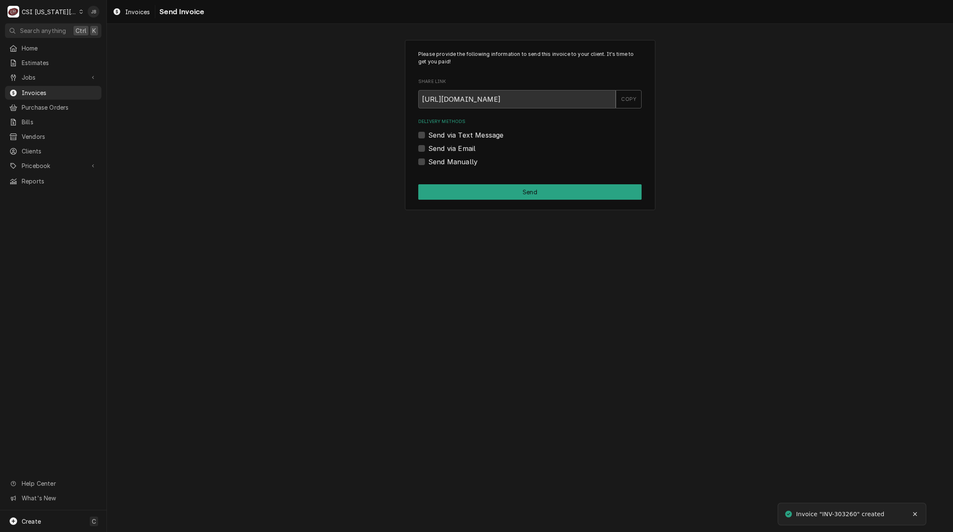
click at [446, 149] on label "Send via Email" at bounding box center [451, 149] width 47 height 10
click at [446, 149] on input "Send via Email" at bounding box center [539, 153] width 223 height 18
checkbox input "true"
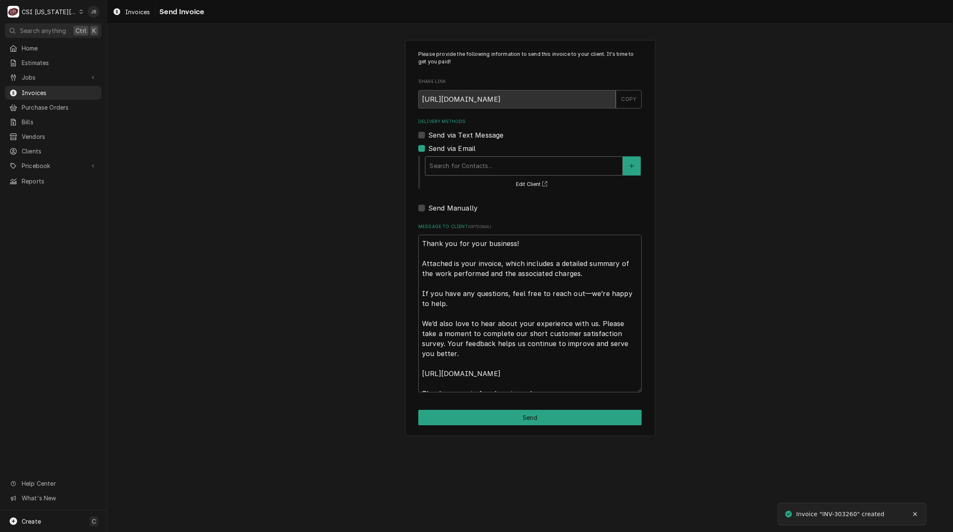
click at [454, 166] on div "Delivery Methods" at bounding box center [523, 166] width 189 height 15
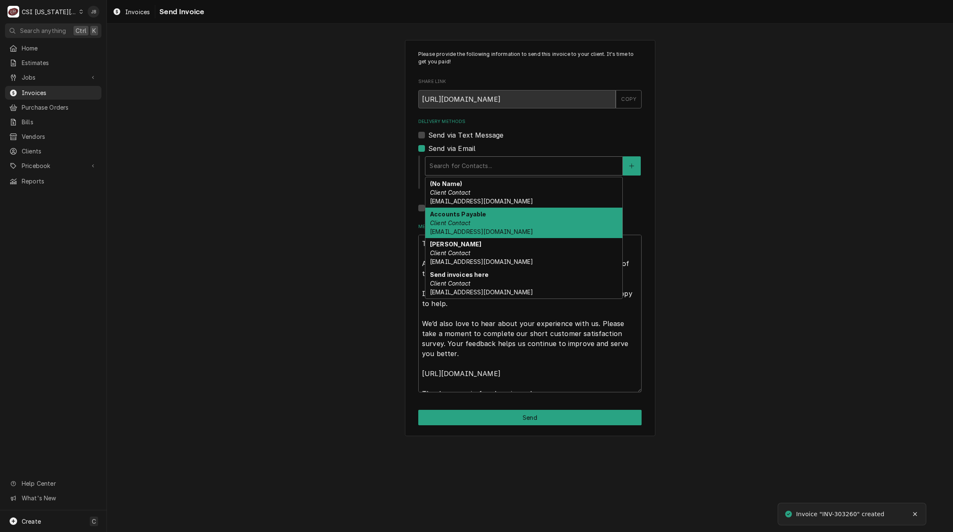
click at [494, 224] on div "Accounts Payable Client Contact [EMAIL_ADDRESS][DOMAIN_NAME]" at bounding box center [523, 223] width 197 height 30
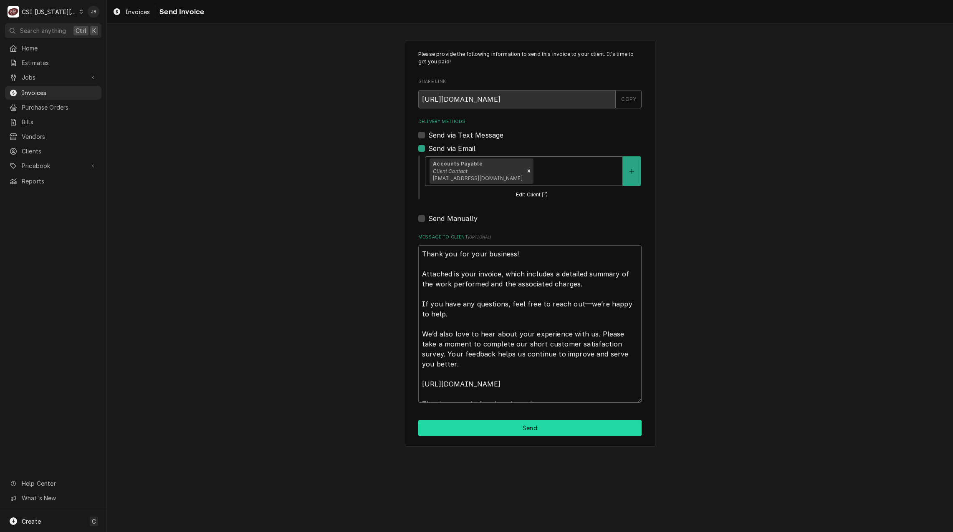
click at [508, 434] on button "Send" at bounding box center [529, 428] width 223 height 15
type textarea "x"
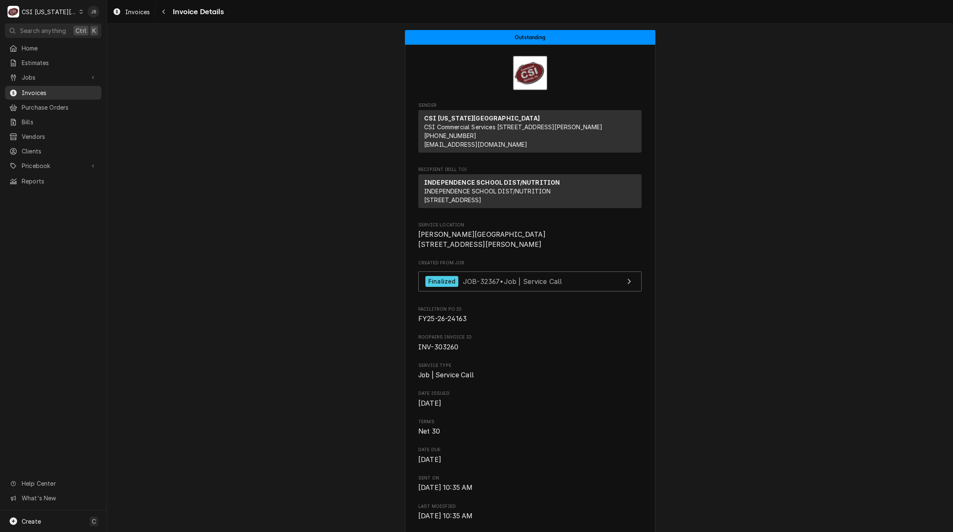
click at [50, 90] on span "Invoices" at bounding box center [60, 92] width 76 height 9
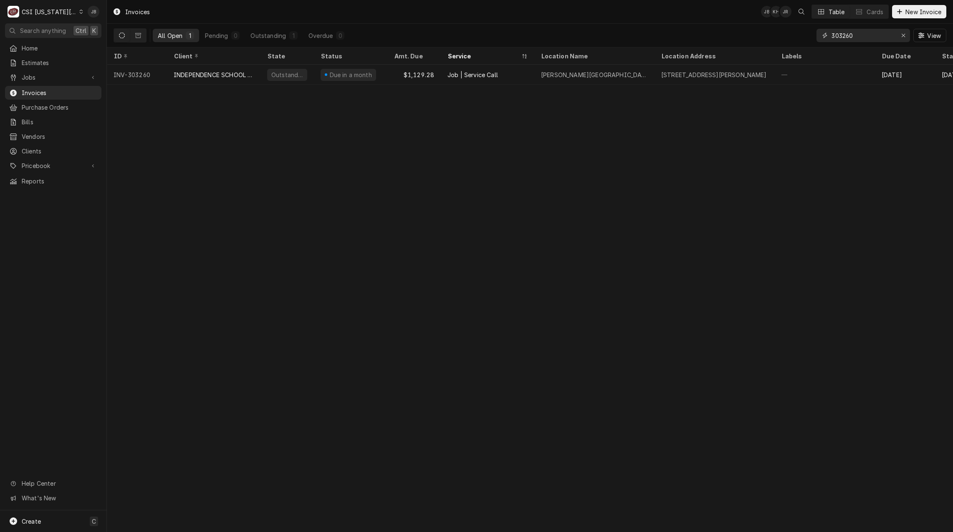
click at [861, 37] on input "303260" at bounding box center [862, 35] width 63 height 13
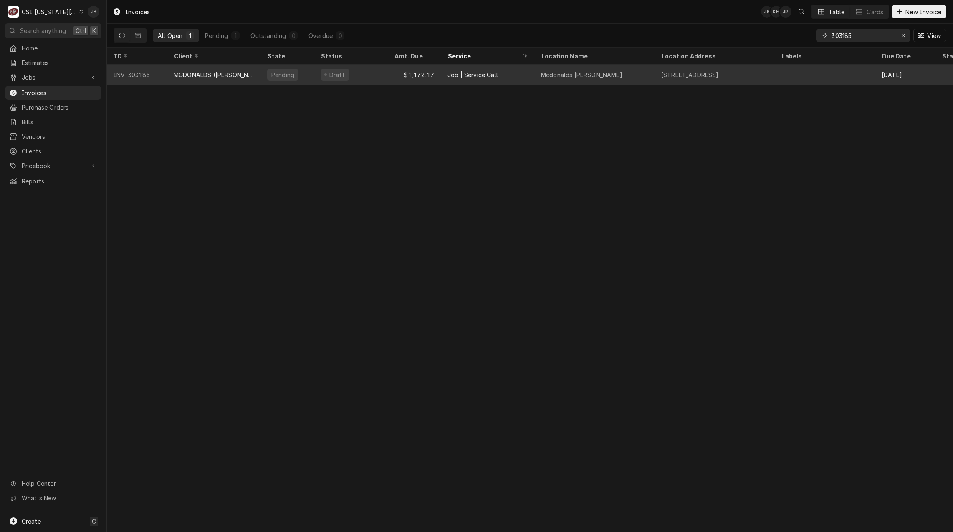
type input "303185"
click at [210, 75] on div "MCDONALDS (DOBSKI & ASSOCIATES INC)" at bounding box center [214, 75] width 80 height 9
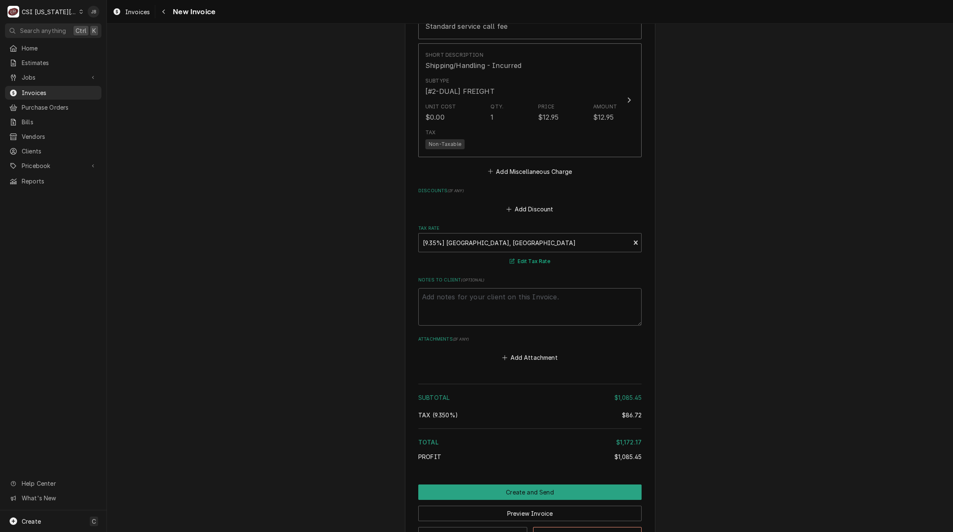
scroll to position [1285, 0]
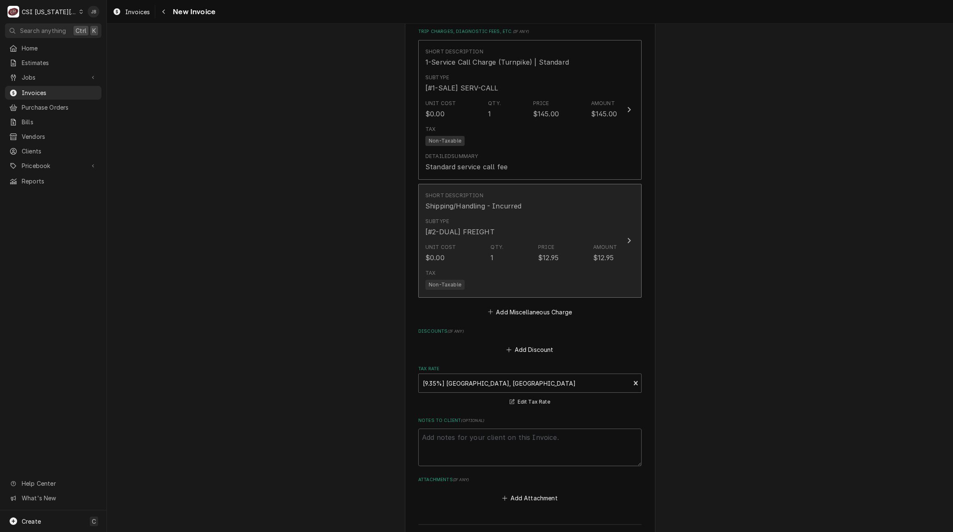
click at [539, 248] on div "Price" at bounding box center [546, 248] width 16 height 8
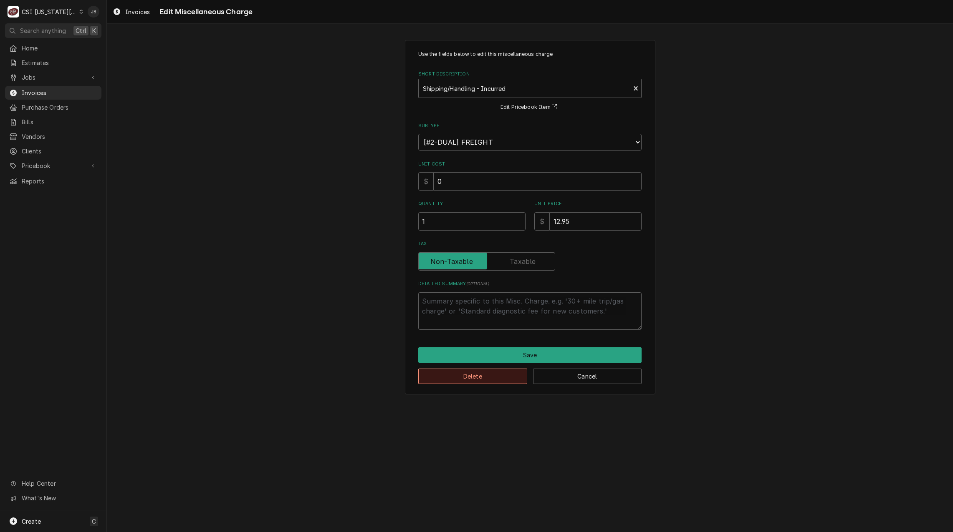
click at [460, 373] on button "Delete" at bounding box center [472, 376] width 109 height 15
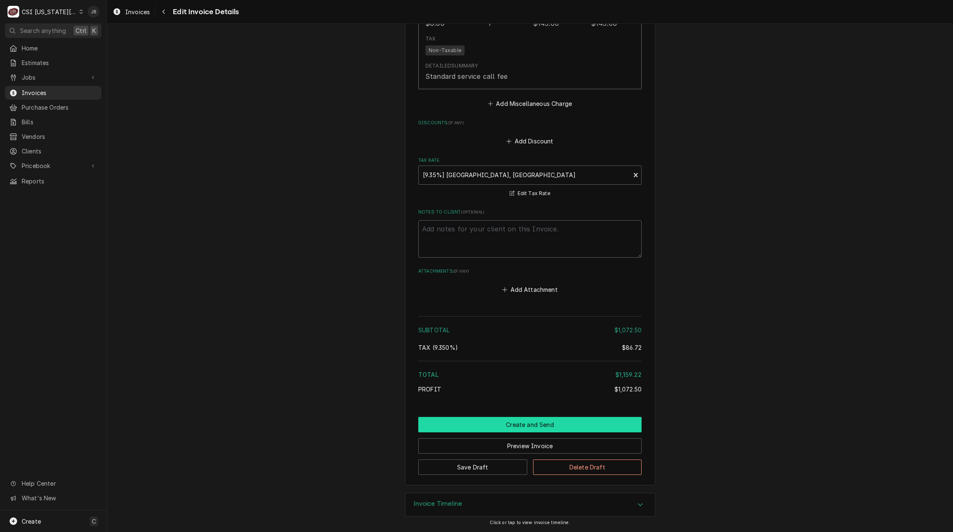
click at [498, 424] on button "Create and Send" at bounding box center [529, 424] width 223 height 15
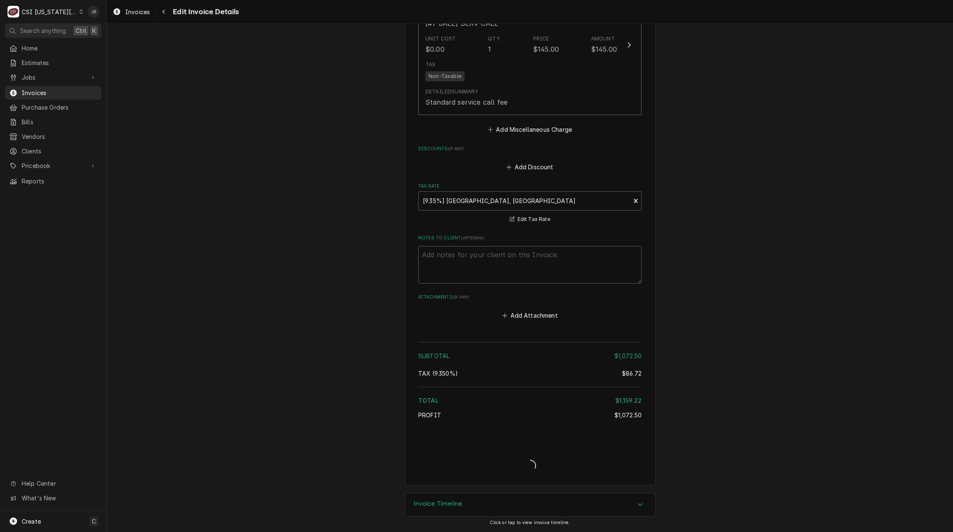
type textarea "x"
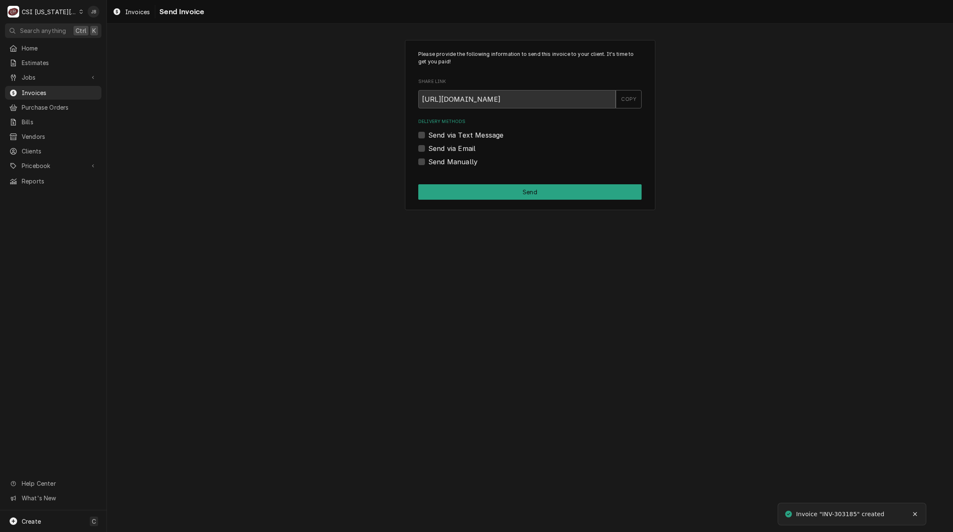
drag, startPoint x: 459, startPoint y: 150, endPoint x: 465, endPoint y: 150, distance: 6.3
click at [459, 150] on label "Send via Email" at bounding box center [451, 149] width 47 height 10
click at [459, 150] on input "Send via Email" at bounding box center [539, 153] width 223 height 18
checkbox input "true"
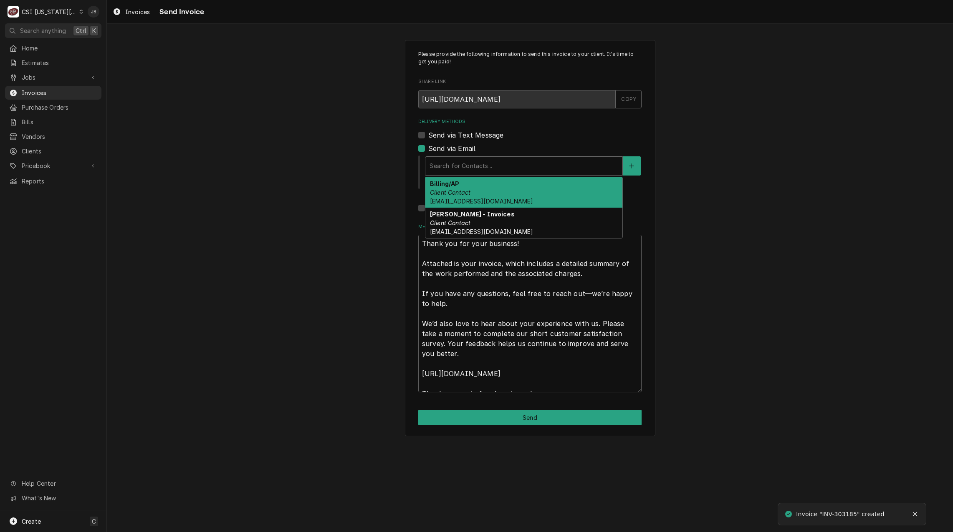
click at [493, 163] on div "Delivery Methods" at bounding box center [523, 166] width 189 height 15
click at [523, 188] on div "Billing/AP Client Contact accounting@mclawrence.com" at bounding box center [523, 192] width 197 height 30
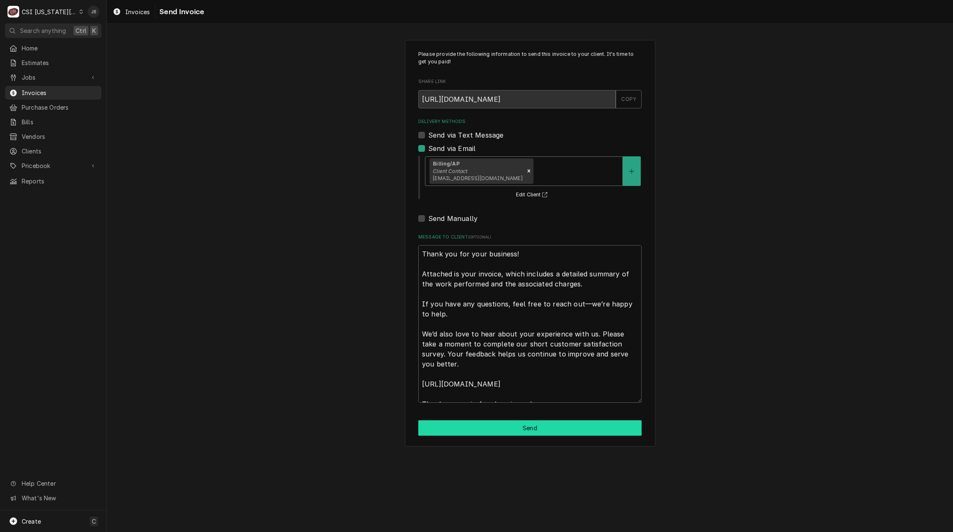
click at [486, 429] on button "Send" at bounding box center [529, 428] width 223 height 15
type textarea "x"
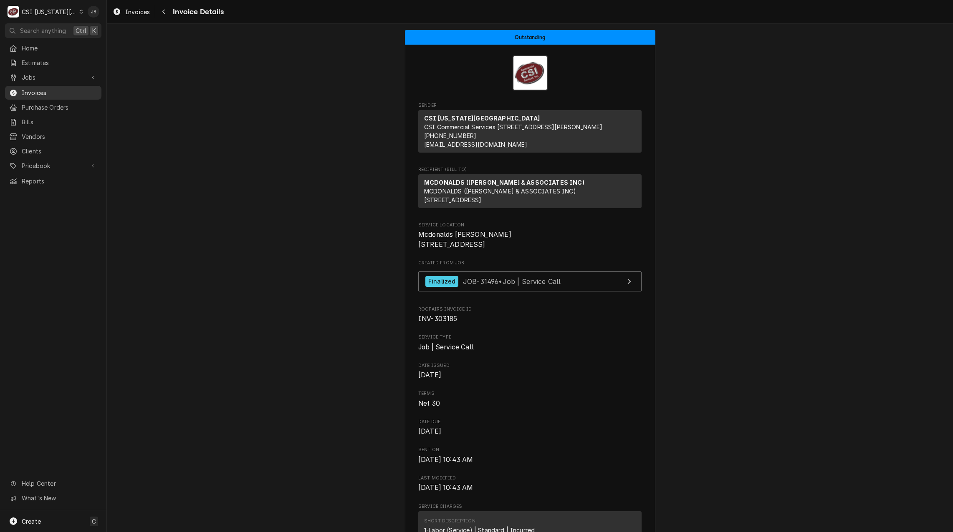
click at [60, 89] on span "Invoices" at bounding box center [60, 92] width 76 height 9
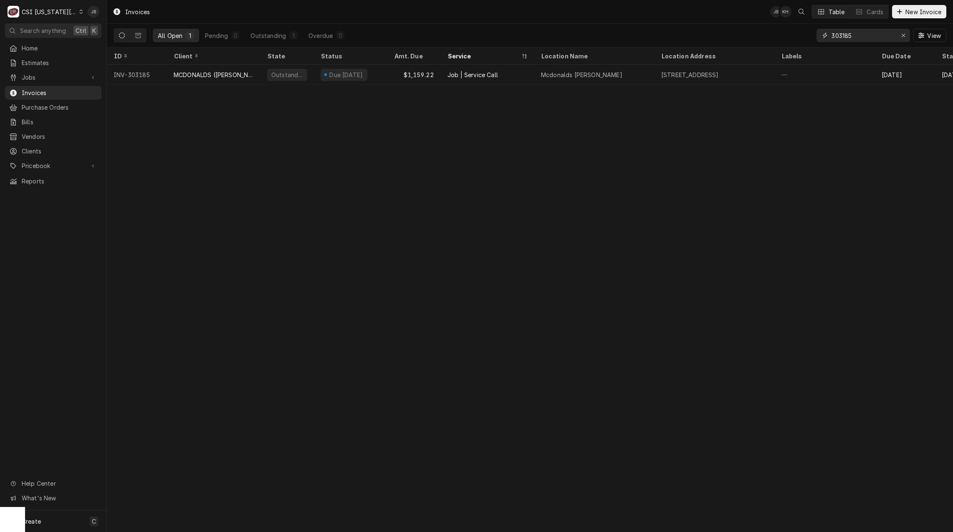
click at [872, 35] on input "303185" at bounding box center [862, 35] width 63 height 13
type input "303275"
click at [75, 73] on span "Jobs" at bounding box center [53, 77] width 63 height 9
click at [71, 90] on span "Jobs" at bounding box center [60, 92] width 76 height 9
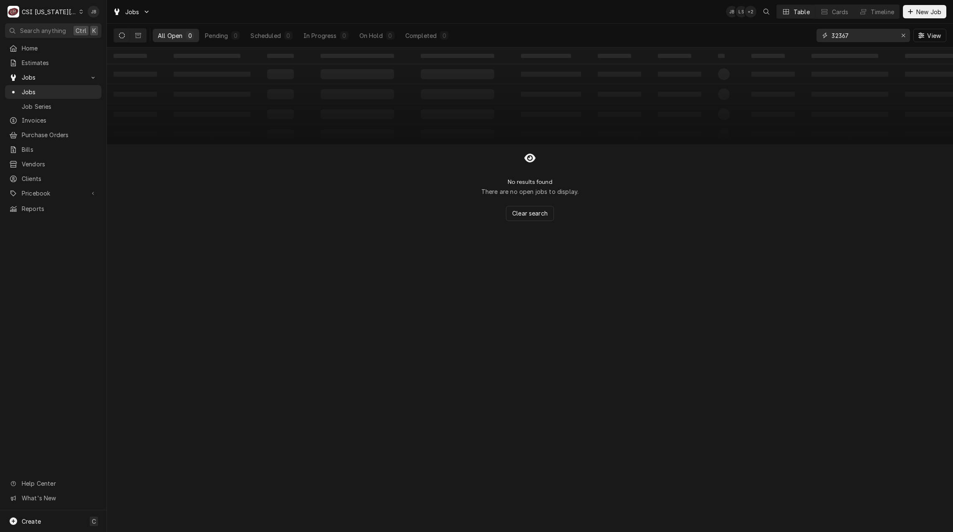
drag, startPoint x: 862, startPoint y: 41, endPoint x: 774, endPoint y: 31, distance: 88.6
click at [774, 31] on div "All Open 0 Pending 0 Scheduled 0 In Progress 0 On Hold 0 Completed 0 32367 View" at bounding box center [529, 35] width 832 height 23
click at [135, 36] on icon "Dynamic Content Wrapper" at bounding box center [138, 36] width 6 height 6
click at [854, 36] on input "30 [PERSON_NAME] pm" at bounding box center [862, 35] width 63 height 13
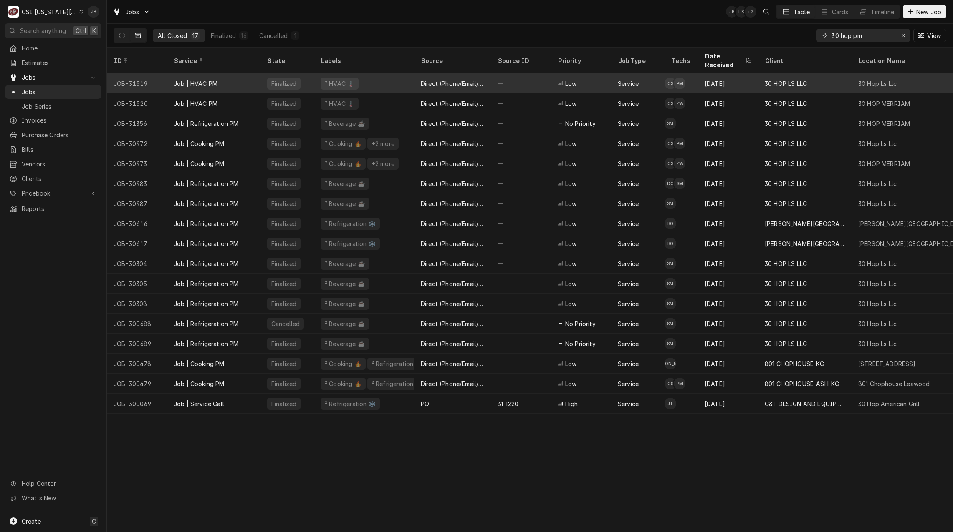
type input "30 hop pm"
click at [214, 79] on div "Job | HVAC PM" at bounding box center [196, 83] width 44 height 9
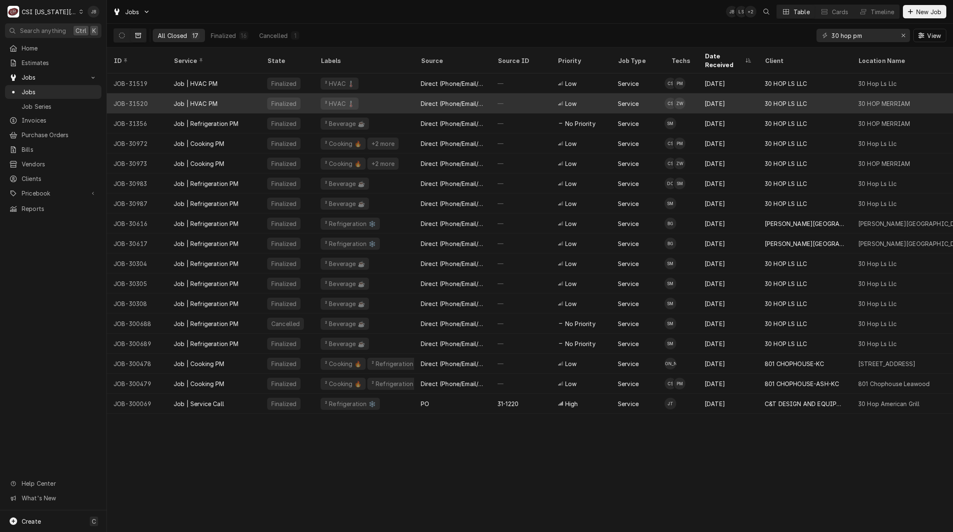
click at [214, 99] on div "Job | HVAC PM" at bounding box center [196, 103] width 44 height 9
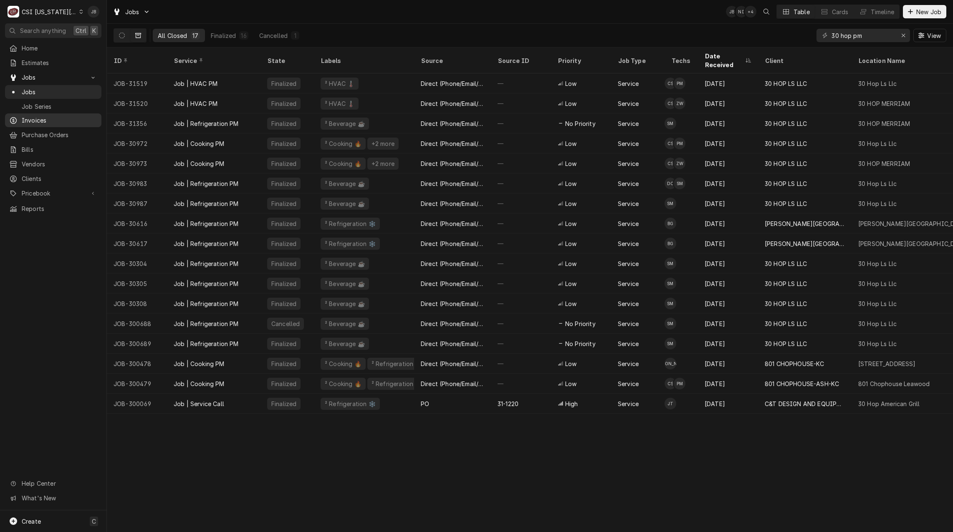
drag, startPoint x: 35, startPoint y: 119, endPoint x: 53, endPoint y: 119, distance: 18.8
click at [35, 119] on span "Invoices" at bounding box center [60, 120] width 76 height 9
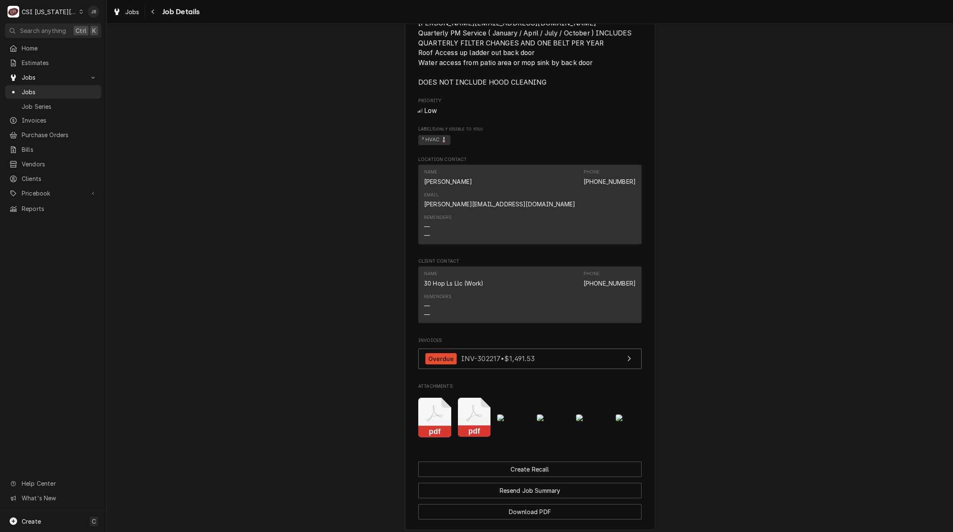
scroll to position [709, 0]
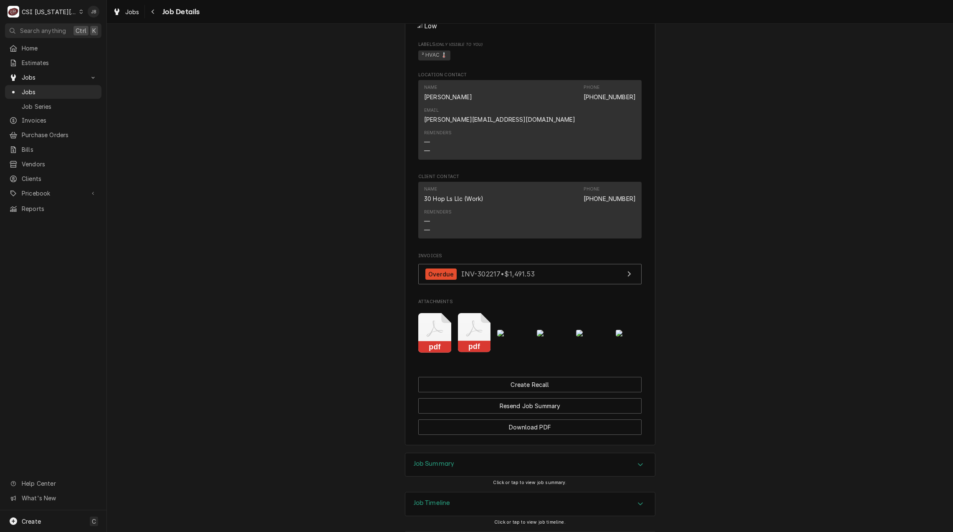
click at [509, 330] on img "Attachments" at bounding box center [513, 333] width 33 height 7
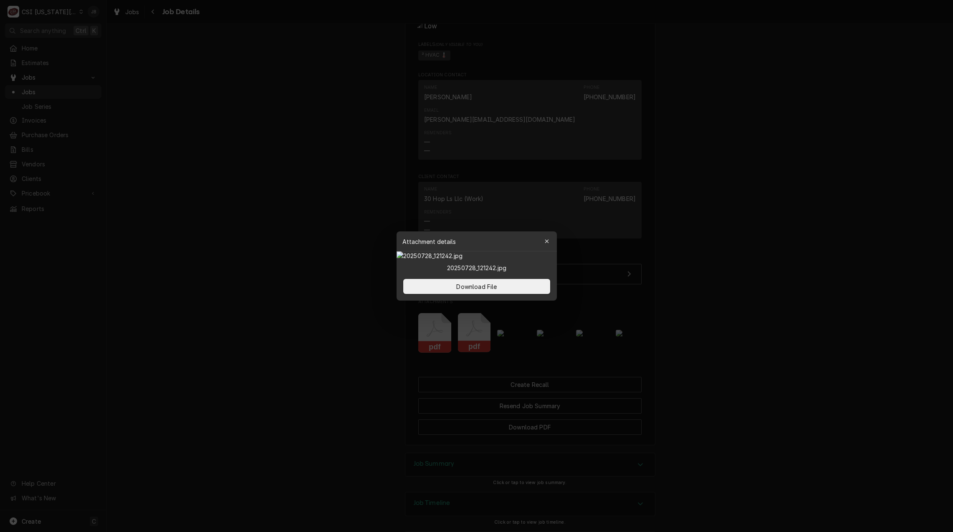
click at [697, 311] on div at bounding box center [476, 266] width 953 height 532
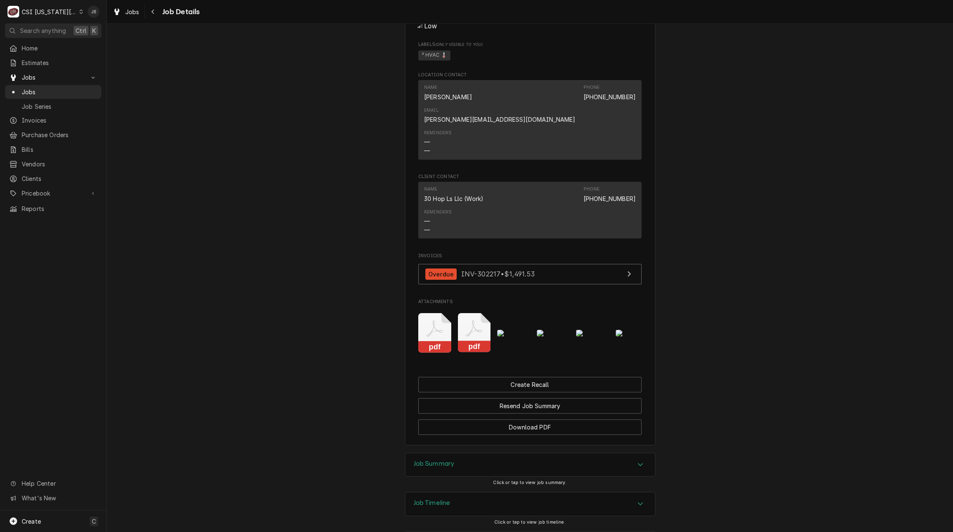
click at [555, 330] on img "Attachments" at bounding box center [553, 333] width 33 height 7
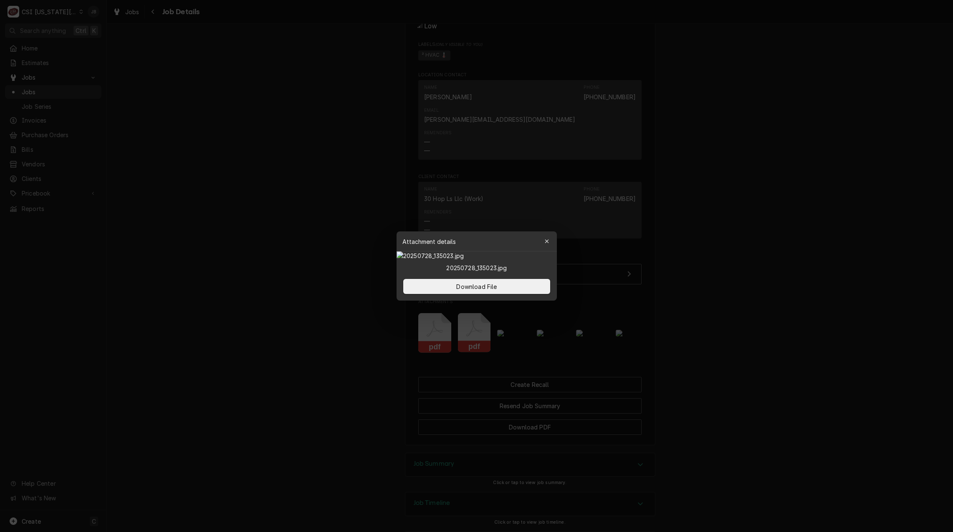
click at [591, 322] on div at bounding box center [476, 266] width 953 height 532
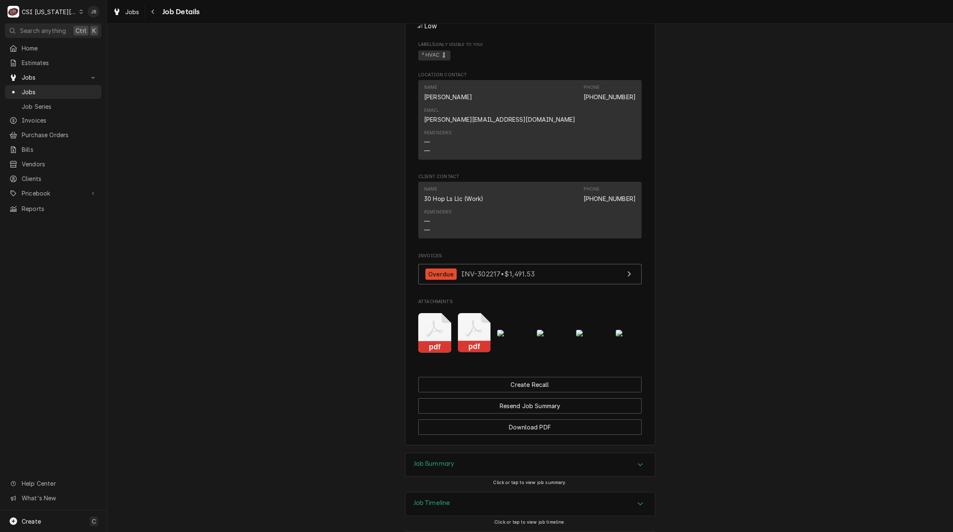
click at [587, 330] on img "Attachments" at bounding box center [592, 333] width 33 height 7
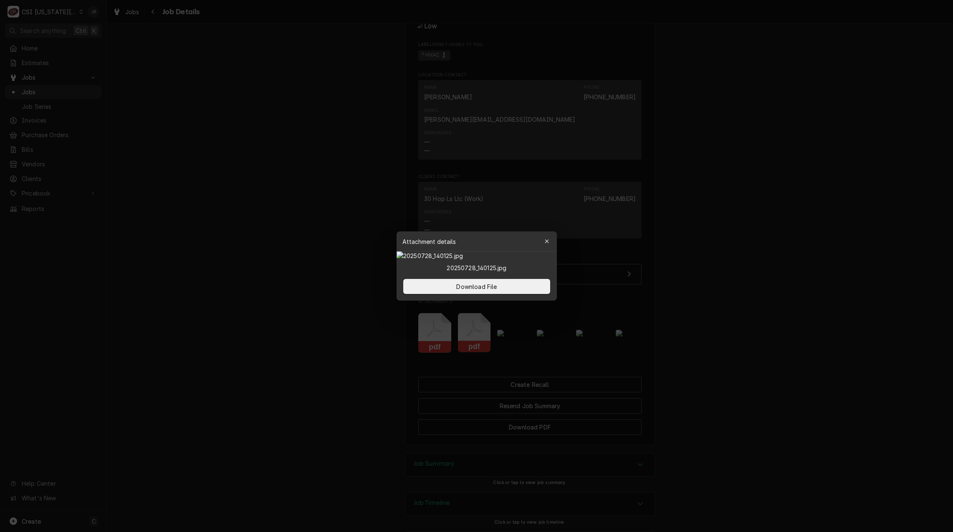
click at [751, 326] on div at bounding box center [476, 266] width 953 height 532
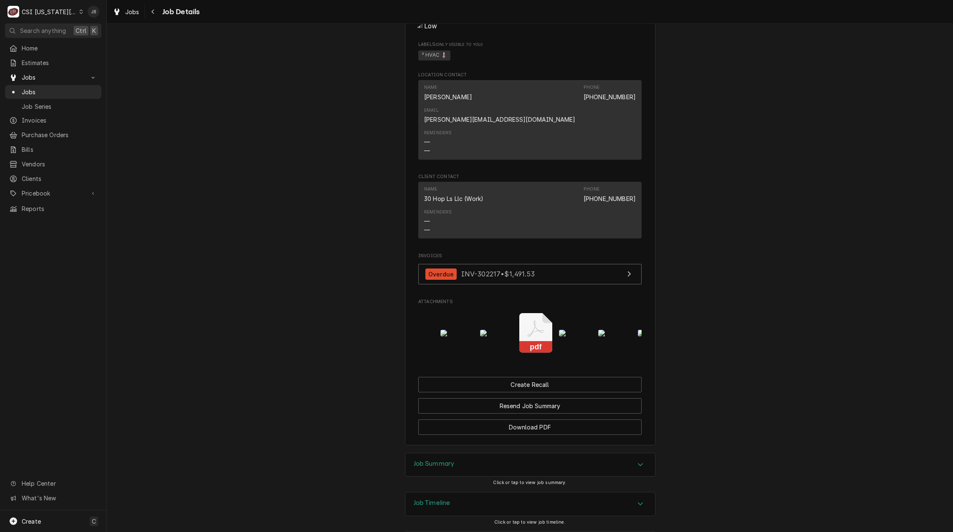
scroll to position [0, 142]
click at [477, 330] on img "Attachments" at bounding box center [490, 333] width 33 height 7
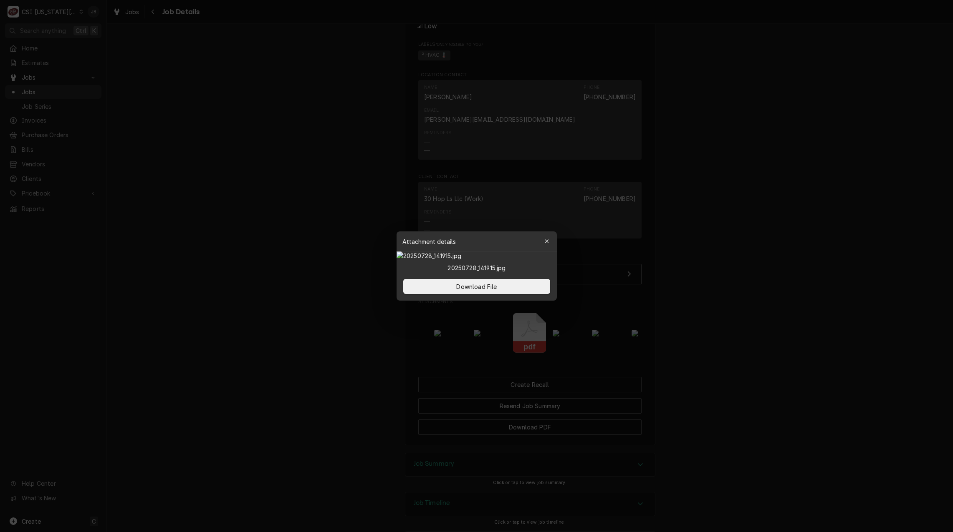
click at [656, 311] on div at bounding box center [476, 266] width 953 height 532
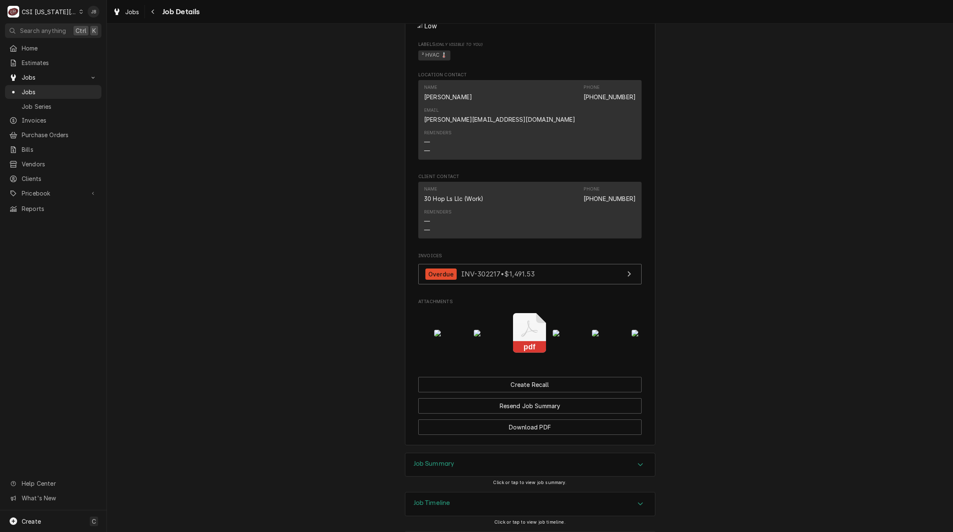
click at [568, 330] on img "Attachments" at bounding box center [568, 333] width 33 height 7
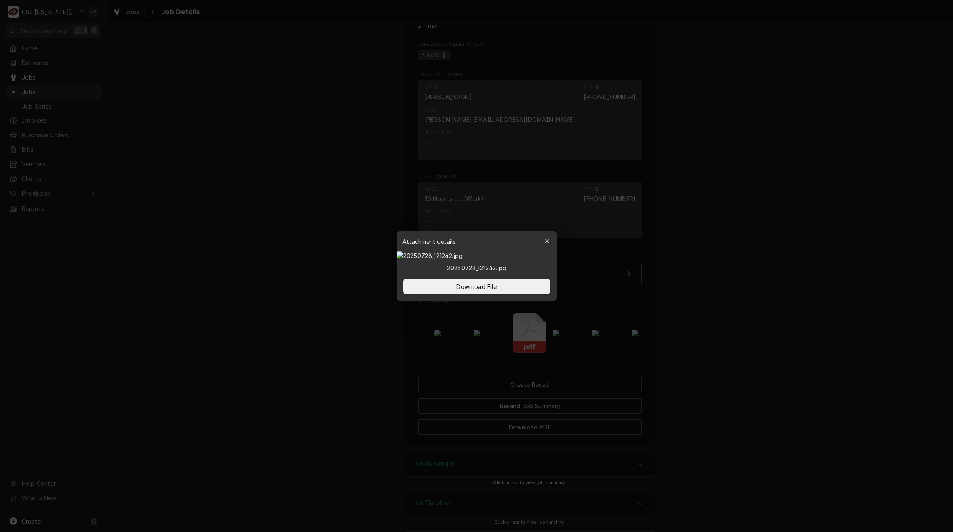
click at [617, 325] on div at bounding box center [476, 266] width 953 height 532
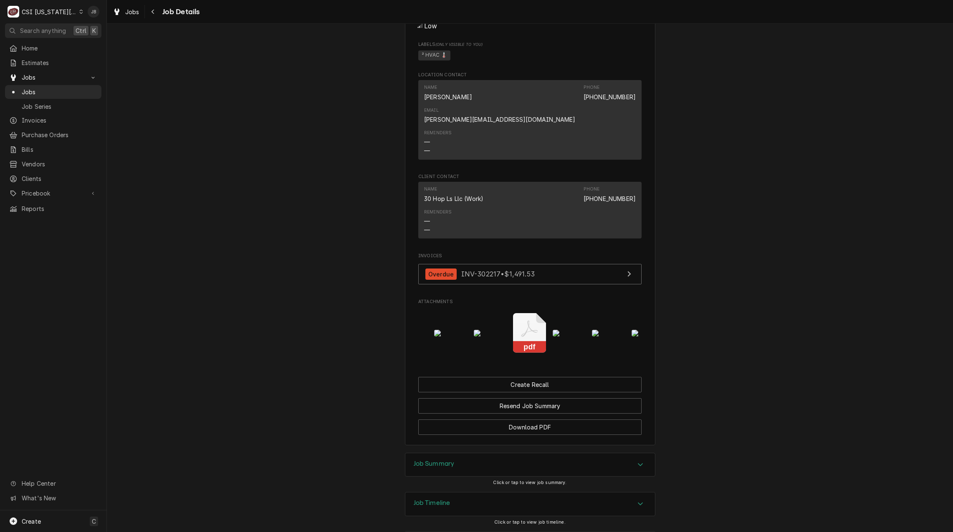
click at [595, 330] on img "Attachments" at bounding box center [608, 333] width 33 height 7
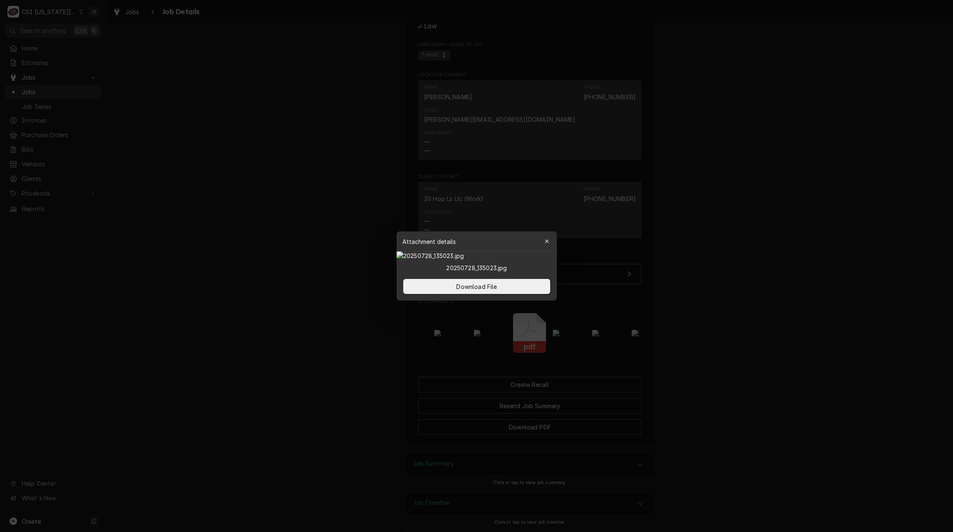
click at [765, 307] on div at bounding box center [476, 266] width 953 height 532
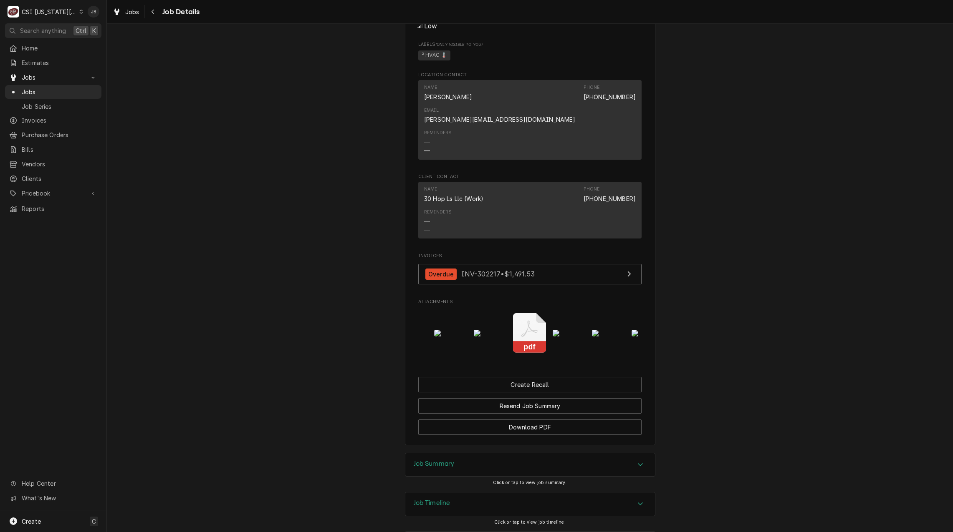
scroll to position [0, 210]
click at [563, 330] on img "Attachments" at bounding box center [579, 333] width 33 height 7
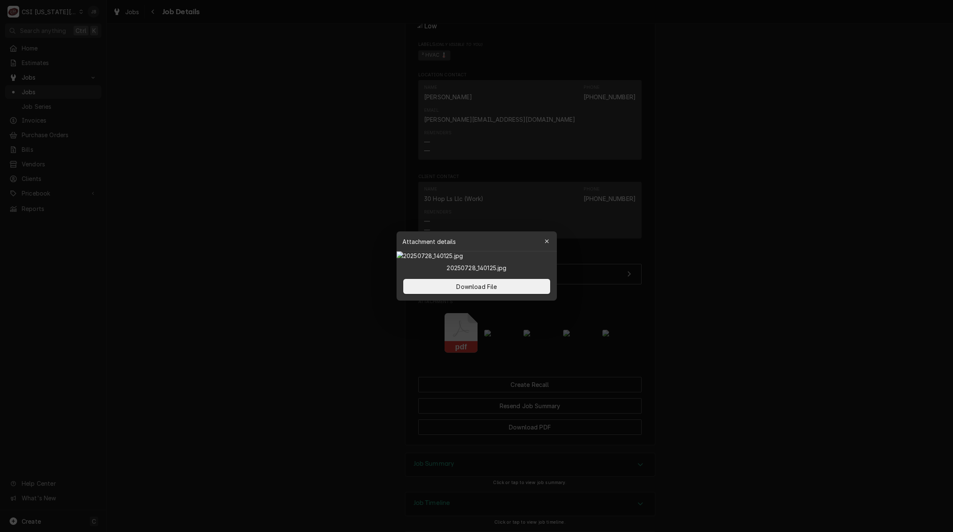
click at [726, 318] on div at bounding box center [476, 266] width 953 height 532
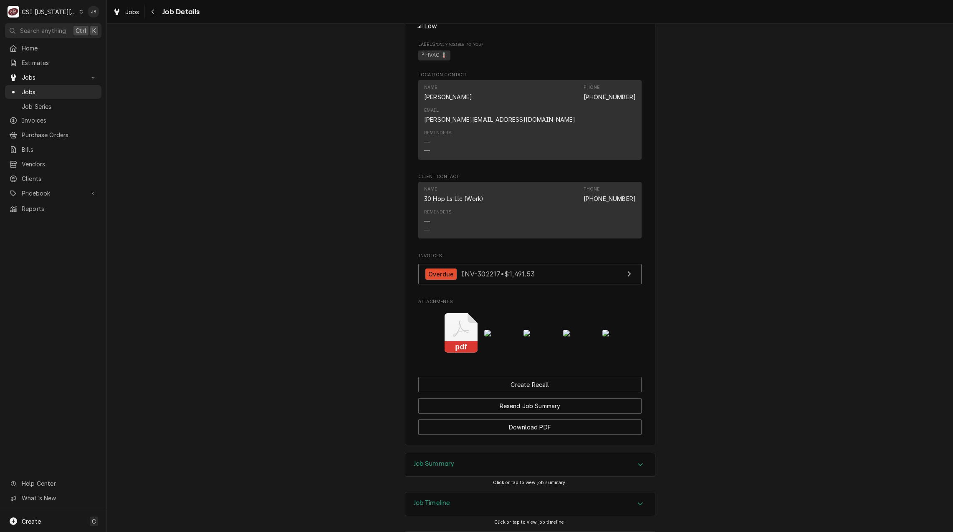
click at [618, 330] on img "Attachments" at bounding box center [618, 333] width 33 height 7
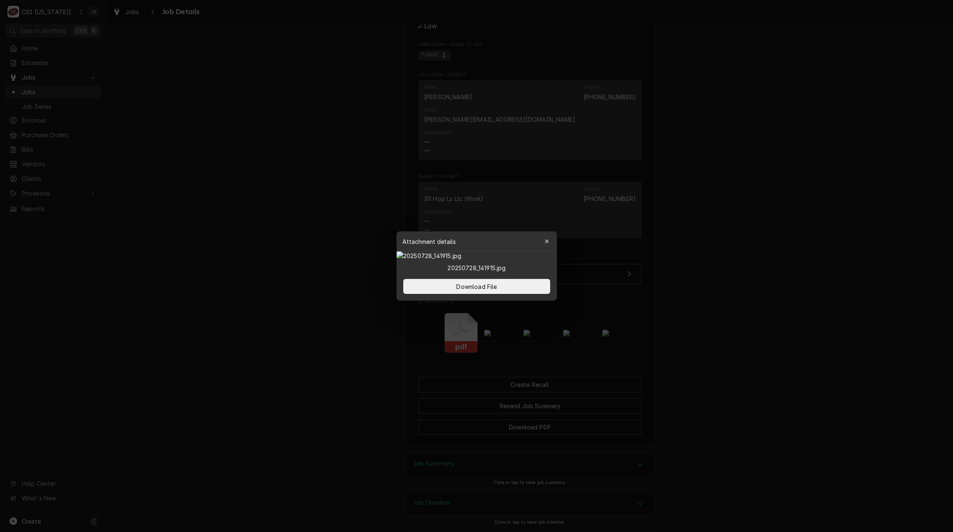
click at [680, 325] on div at bounding box center [476, 266] width 953 height 532
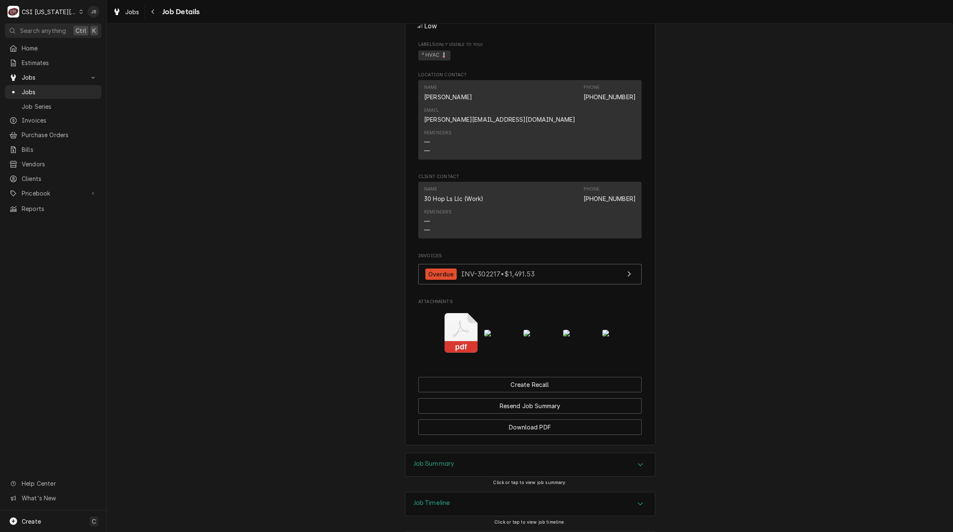
click at [549, 330] on img "Attachments" at bounding box center [539, 333] width 33 height 7
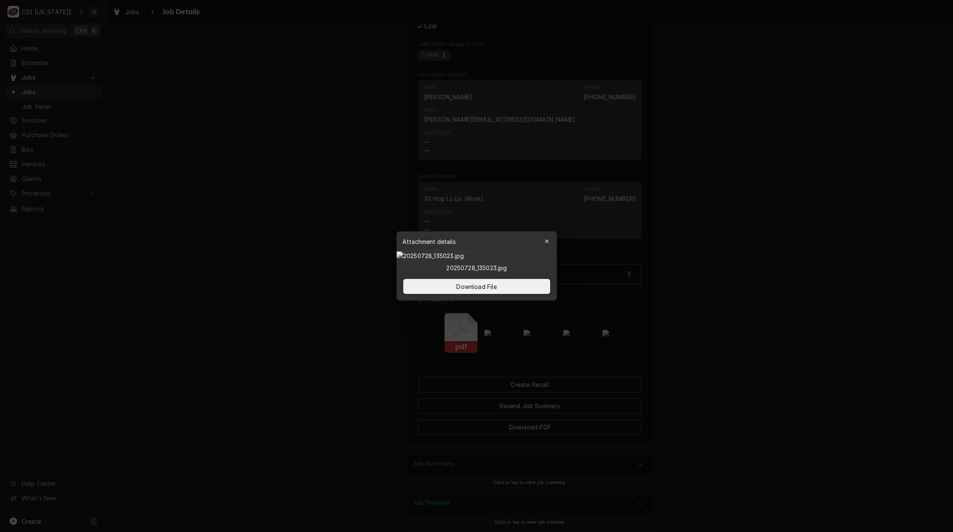
click at [315, 335] on div at bounding box center [476, 266] width 953 height 532
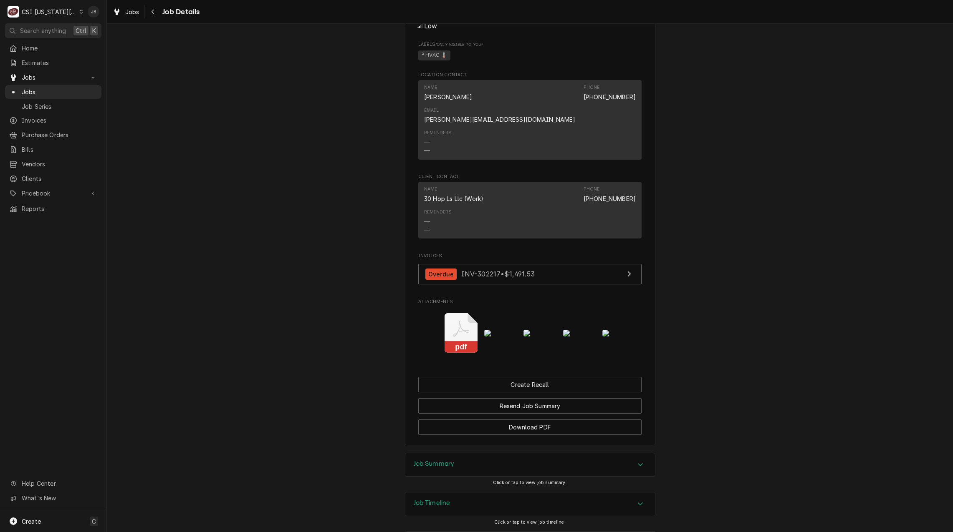
click at [458, 459] on div "Job Summary" at bounding box center [530, 465] width 250 height 23
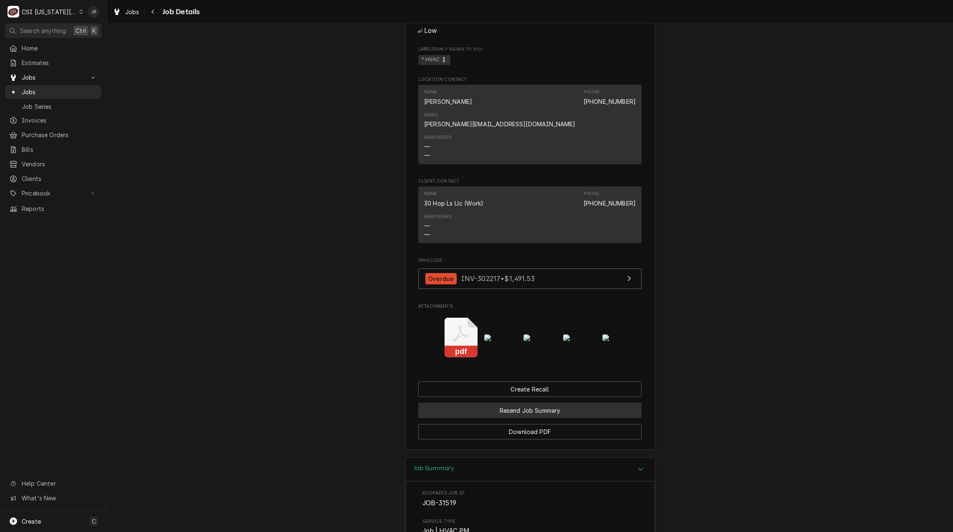
scroll to position [793, 0]
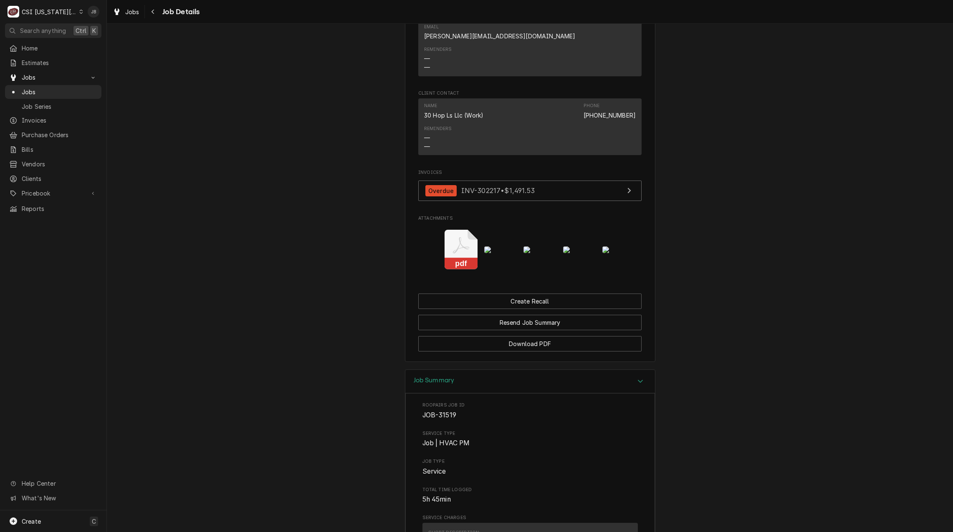
click at [456, 242] on icon "Attachments" at bounding box center [460, 250] width 33 height 40
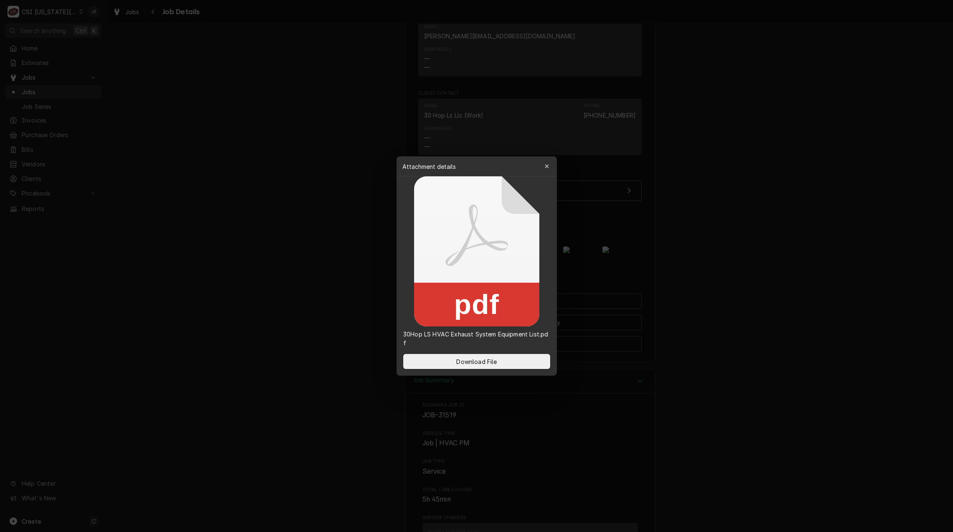
click at [306, 267] on div at bounding box center [476, 266] width 953 height 532
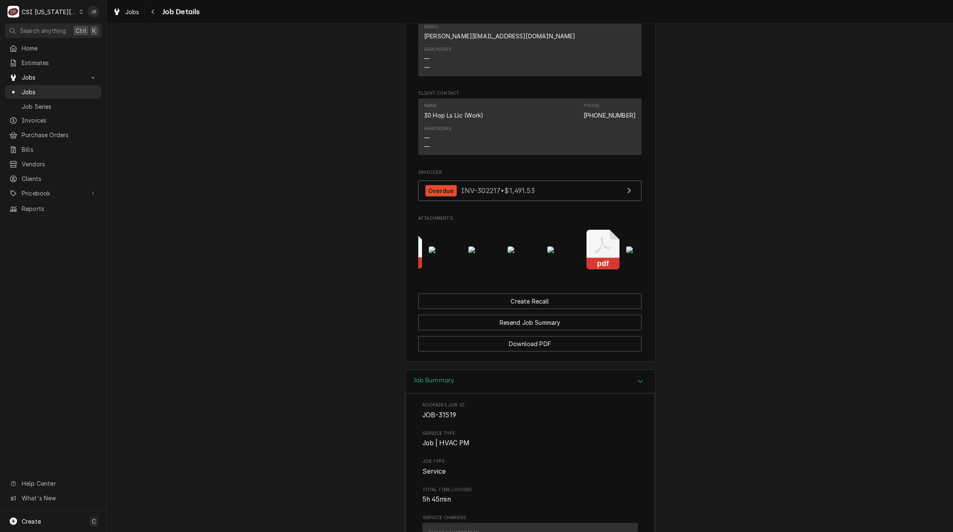
scroll to position [0, 0]
click at [481, 242] on icon "Attachments" at bounding box center [474, 250] width 33 height 40
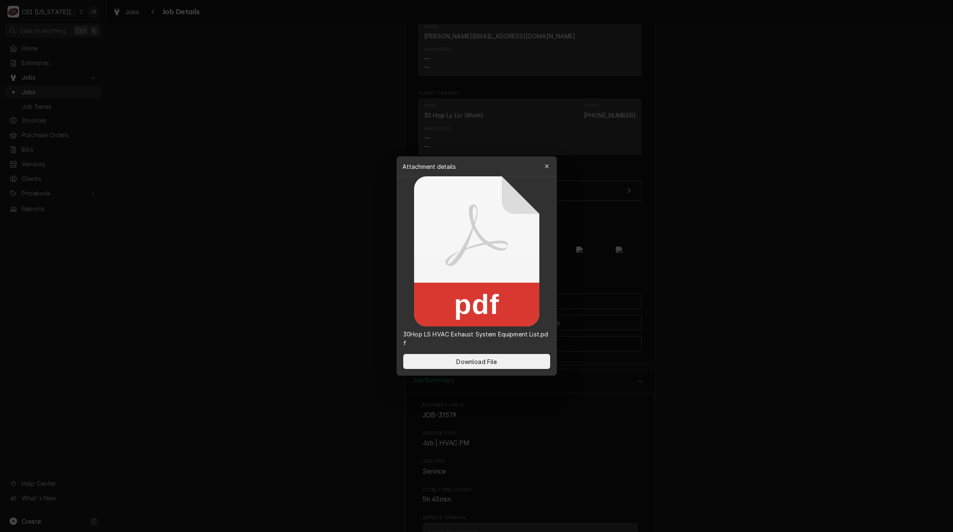
click at [416, 244] on icon at bounding box center [476, 252] width 125 height 150
click at [336, 244] on div at bounding box center [476, 266] width 953 height 532
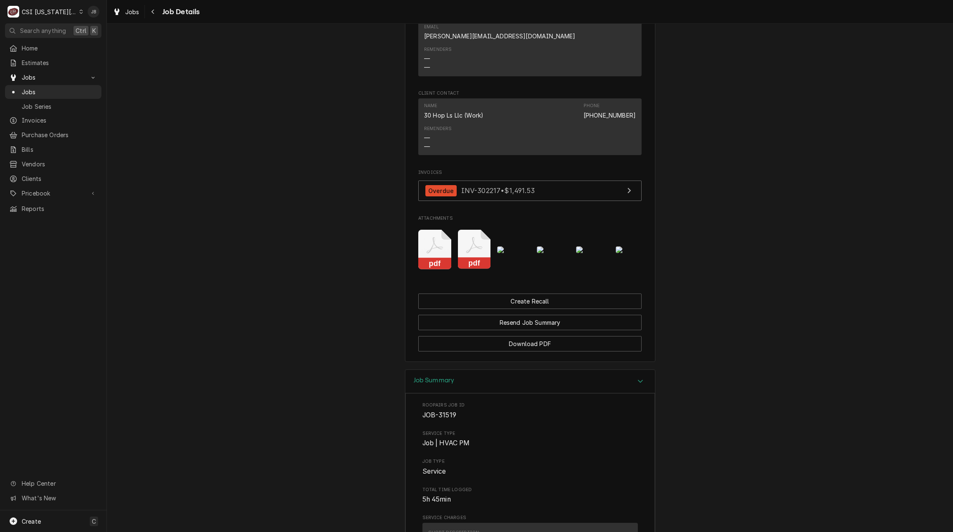
click at [451, 242] on div "pdf pdf pdf" at bounding box center [529, 250] width 223 height 53
click at [422, 240] on icon "Attachments" at bounding box center [434, 250] width 33 height 40
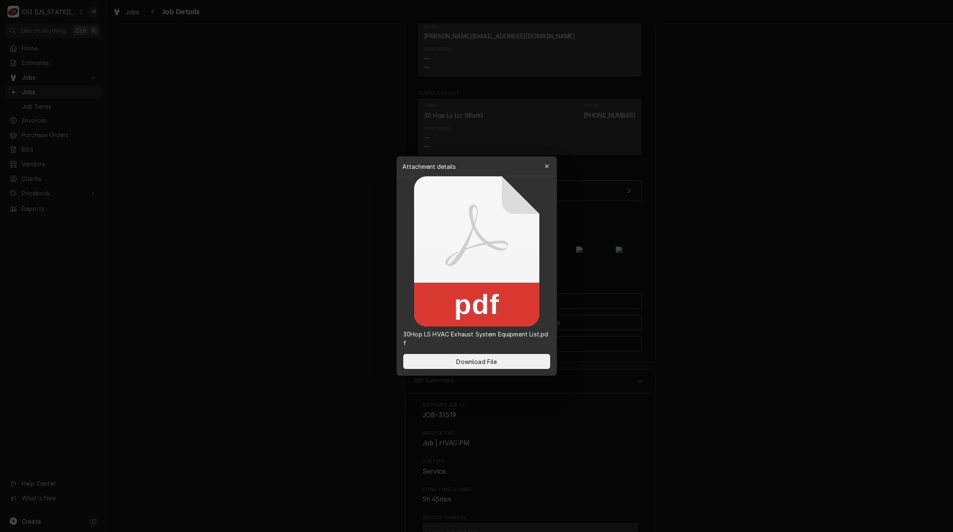
click at [268, 256] on div at bounding box center [476, 266] width 953 height 532
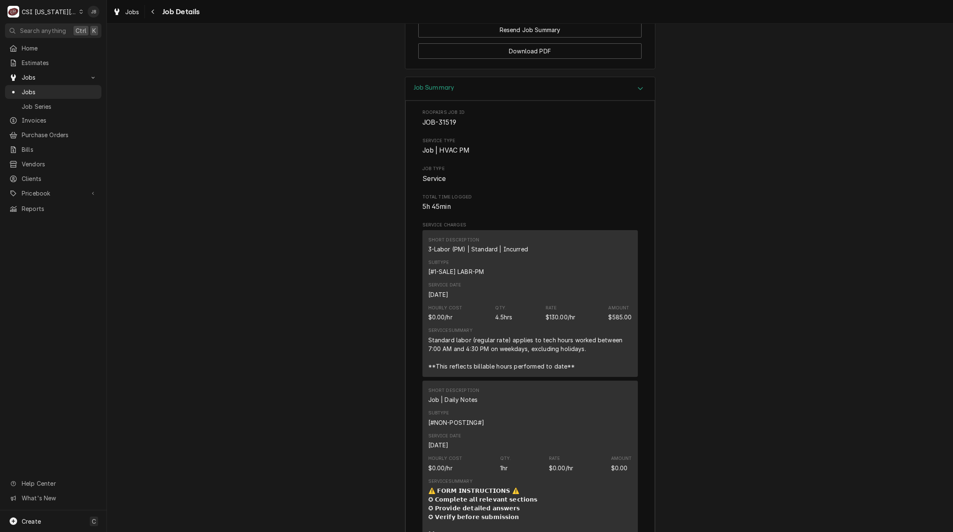
scroll to position [1127, 0]
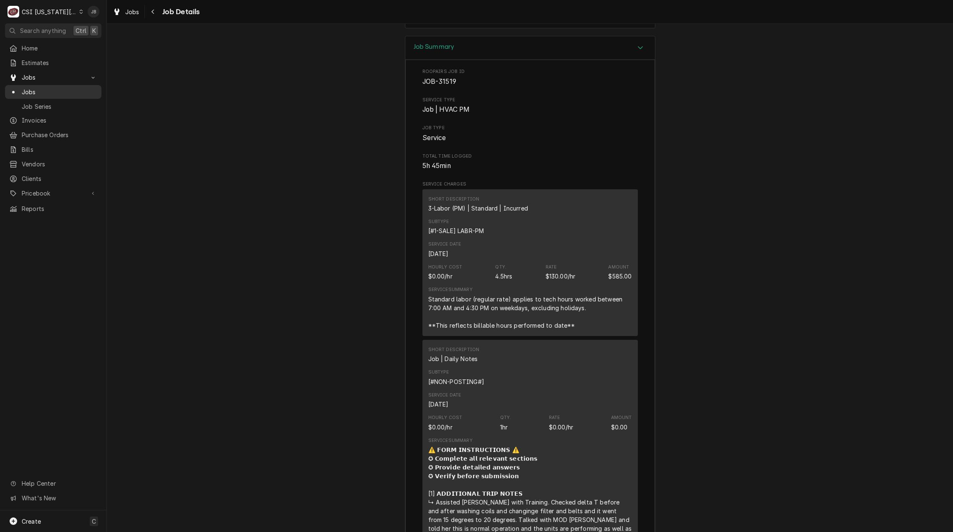
click at [61, 91] on span "Jobs" at bounding box center [60, 92] width 76 height 9
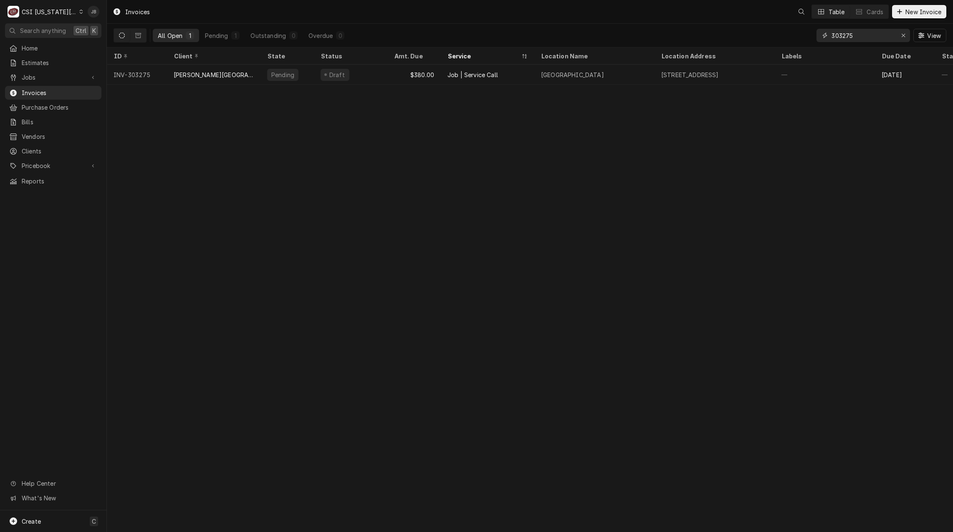
drag, startPoint x: 861, startPoint y: 35, endPoint x: 749, endPoint y: 36, distance: 111.8
click at [749, 36] on div "All Open 1 Pending 1 Outstanding 0 Overdue 0 303275 View" at bounding box center [529, 35] width 832 height 23
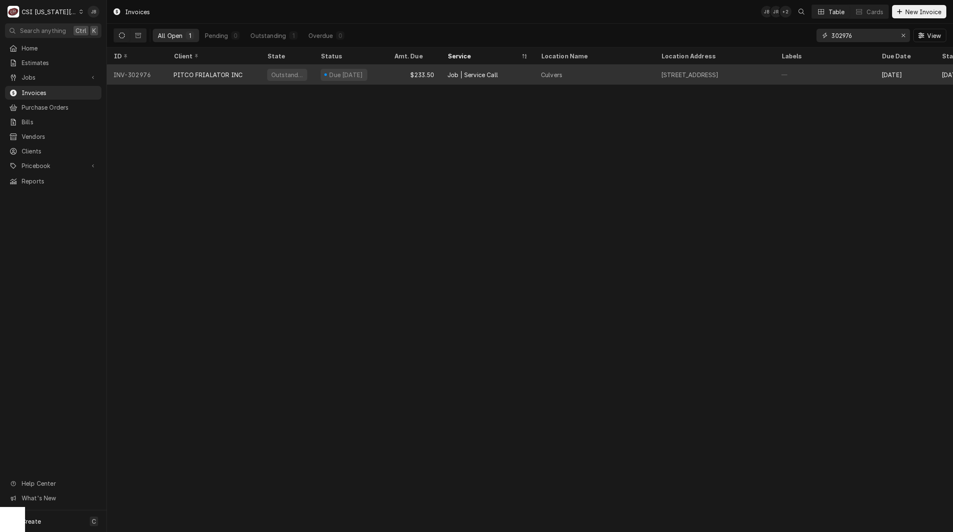
type input "302976"
click at [216, 76] on div "PITCO FRIALATOR INC" at bounding box center [208, 75] width 69 height 9
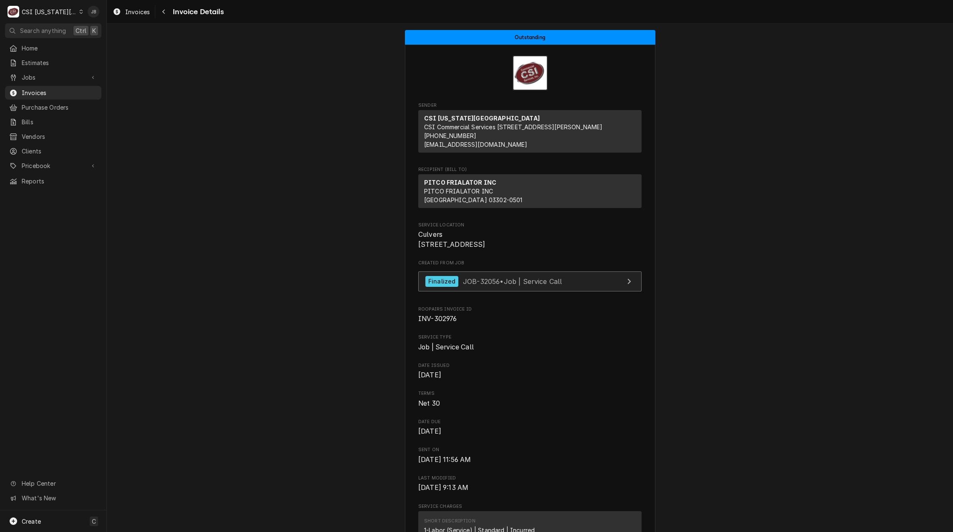
click at [483, 285] on span "JOB-32056 • Job | Service Call" at bounding box center [512, 281] width 99 height 8
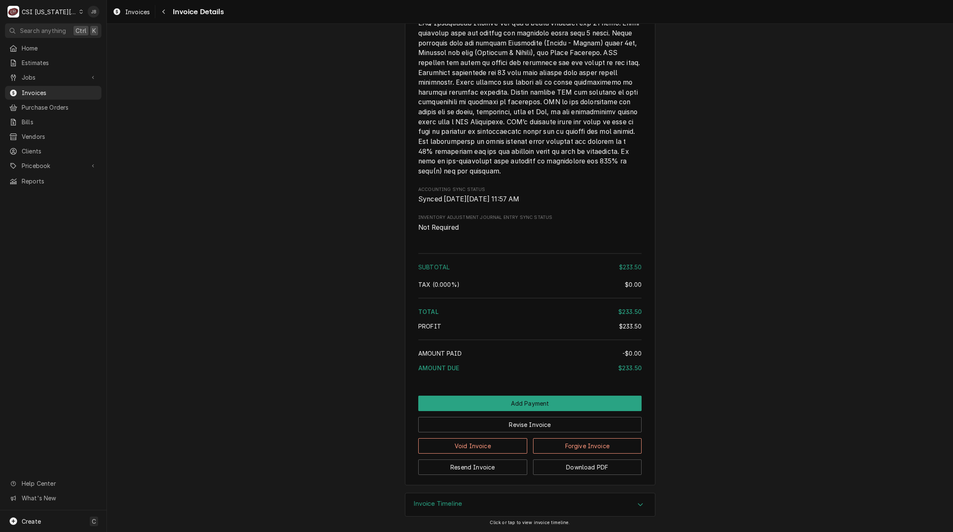
scroll to position [1271, 0]
click at [456, 507] on h3 "Invoice Timeline" at bounding box center [438, 504] width 49 height 8
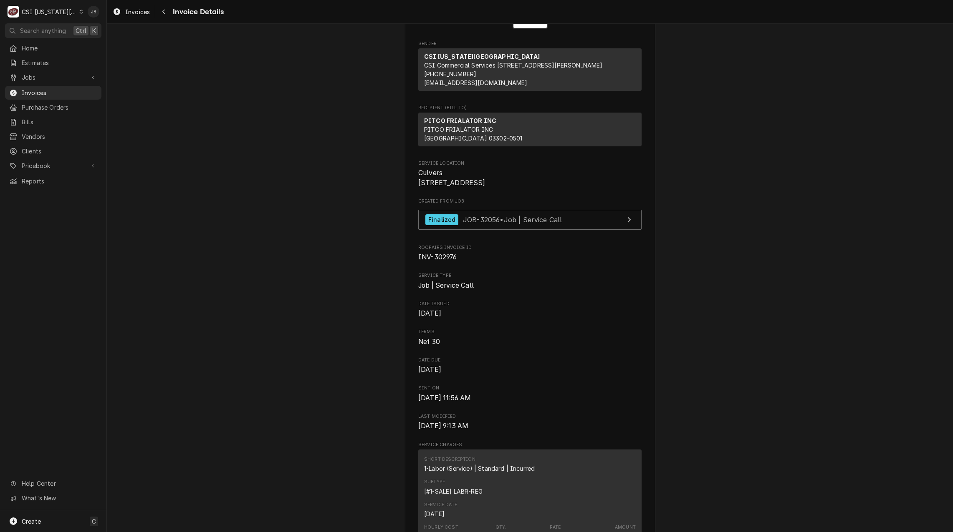
scroll to position [0, 0]
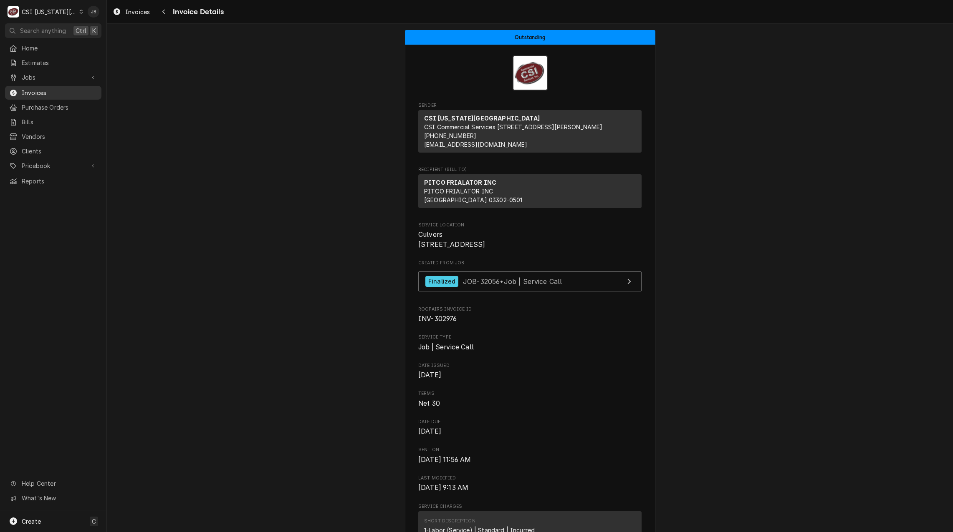
click at [54, 88] on span "Invoices" at bounding box center [60, 92] width 76 height 9
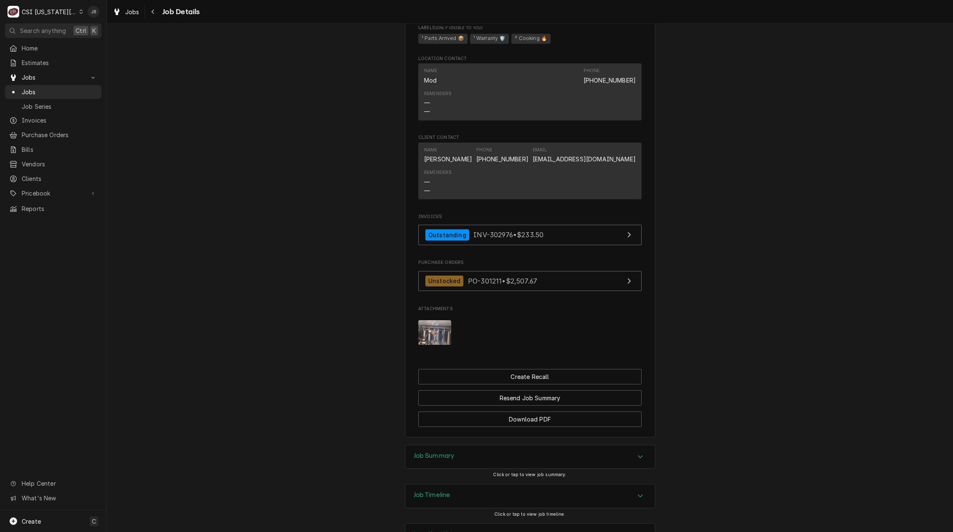
scroll to position [689, 0]
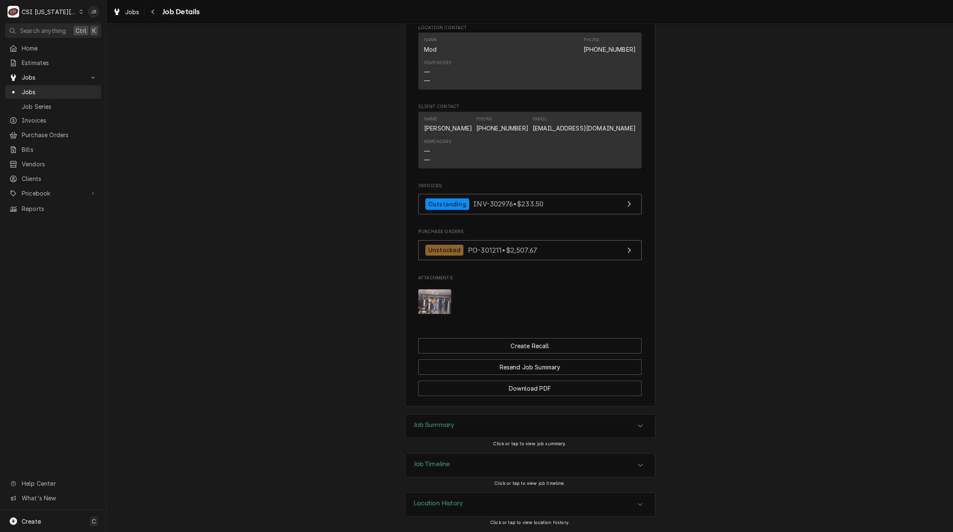
click at [439, 460] on div "Job Timeline" at bounding box center [530, 465] width 250 height 23
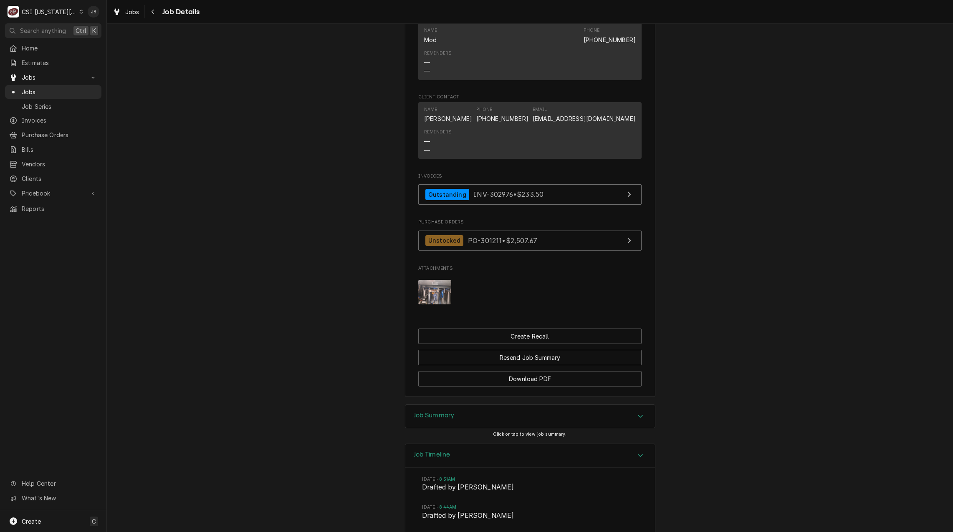
click at [442, 459] on h3 "Job Timeline" at bounding box center [432, 455] width 37 height 8
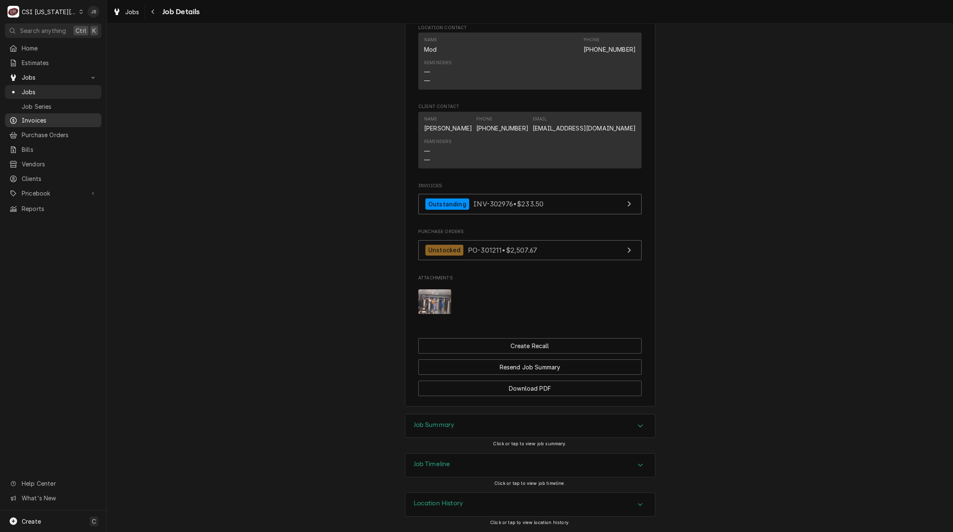
drag, startPoint x: 33, startPoint y: 117, endPoint x: 152, endPoint y: 1, distance: 165.8
click at [33, 117] on span "Invoices" at bounding box center [60, 120] width 76 height 9
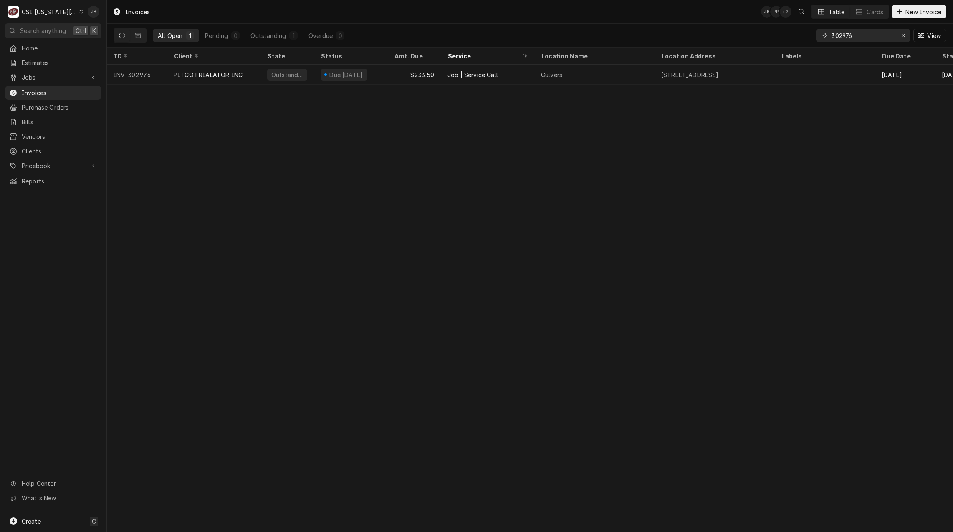
drag, startPoint x: 867, startPoint y: 30, endPoint x: 807, endPoint y: 33, distance: 60.1
click at [807, 34] on div "All Open 1 Pending 0 Outstanding 1 Overdue 0 302976 View" at bounding box center [529, 35] width 832 height 23
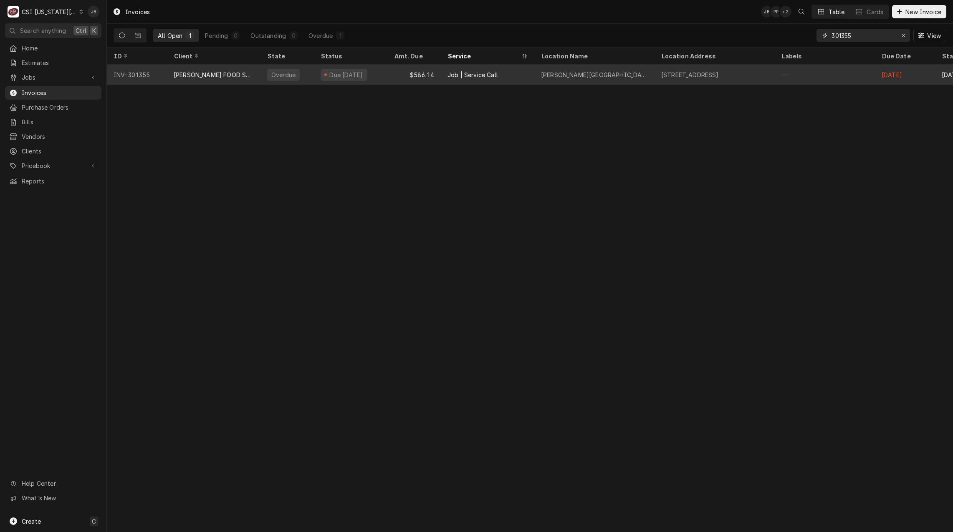
type input "301355"
click at [215, 80] on div "[PERSON_NAME] FOOD SERVICE EQUIPMENT (1)" at bounding box center [213, 75] width 93 height 20
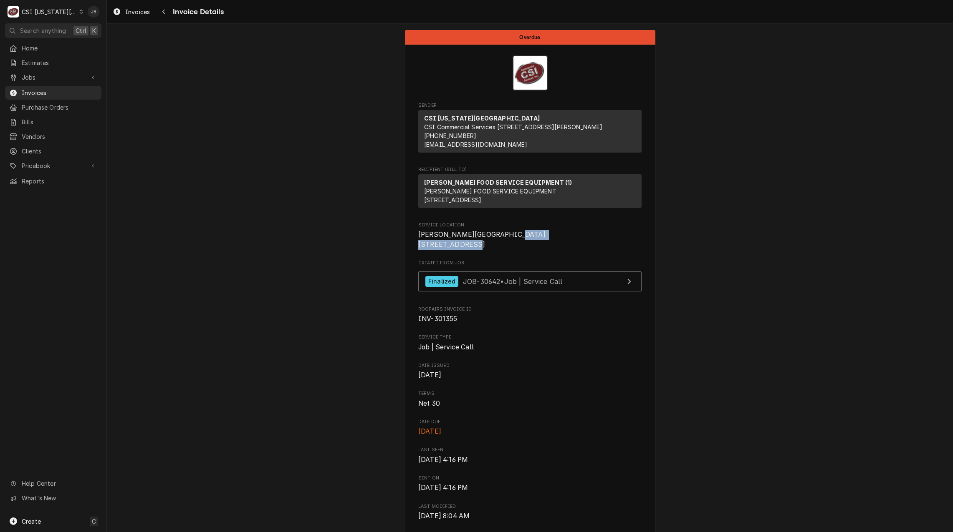
drag, startPoint x: 499, startPoint y: 263, endPoint x: 388, endPoint y: 260, distance: 110.6
copy span "501 Leavenworth Avenue"
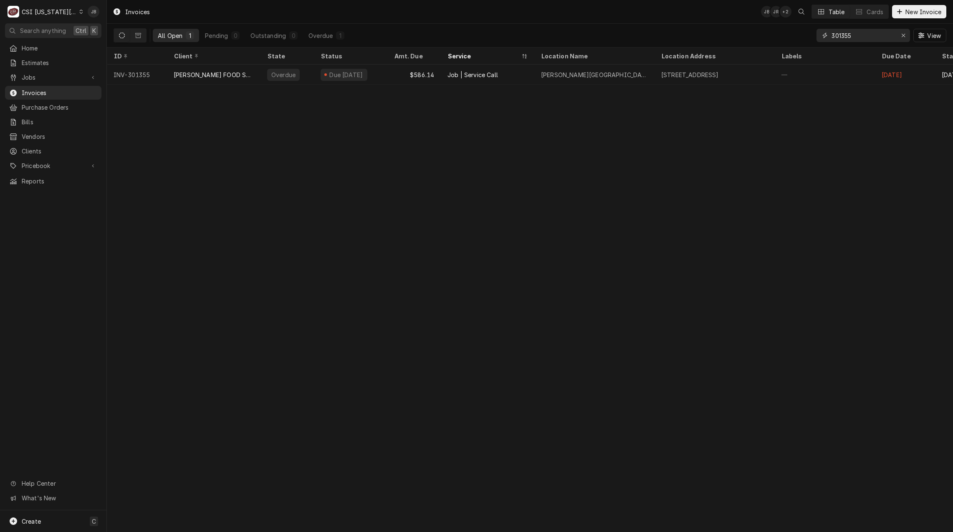
drag, startPoint x: 840, startPoint y: 37, endPoint x: 784, endPoint y: 35, distance: 55.9
click at [789, 37] on div "All Open 1 Pending 0 Outstanding 0 Overdue 1 301355 View" at bounding box center [529, 35] width 832 height 23
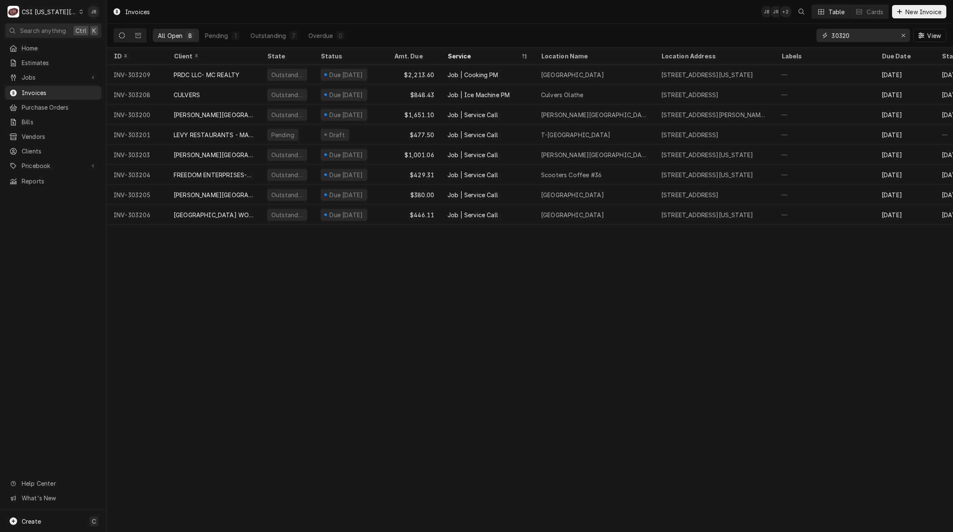
click at [840, 34] on input "30320" at bounding box center [862, 35] width 63 height 13
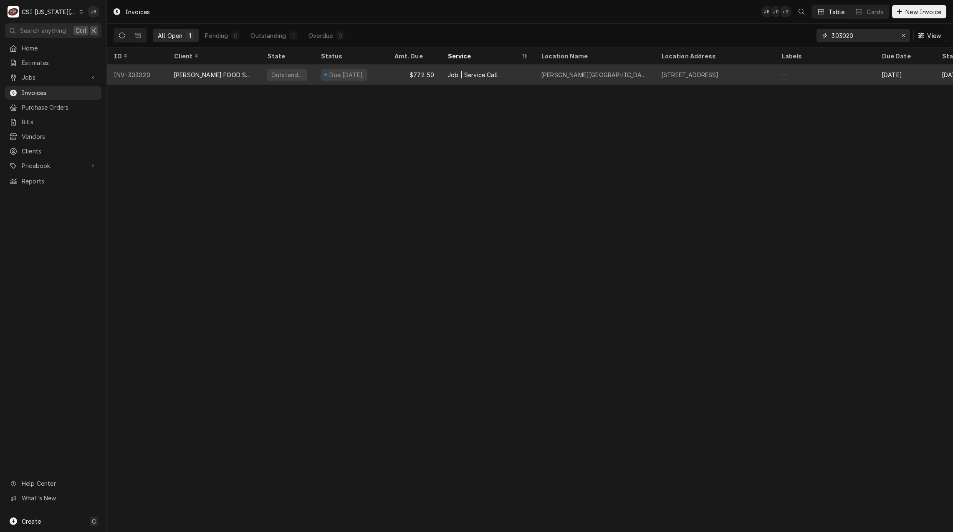
type input "303020"
click at [307, 73] on div "Outstanding" at bounding box center [286, 75] width 53 height 20
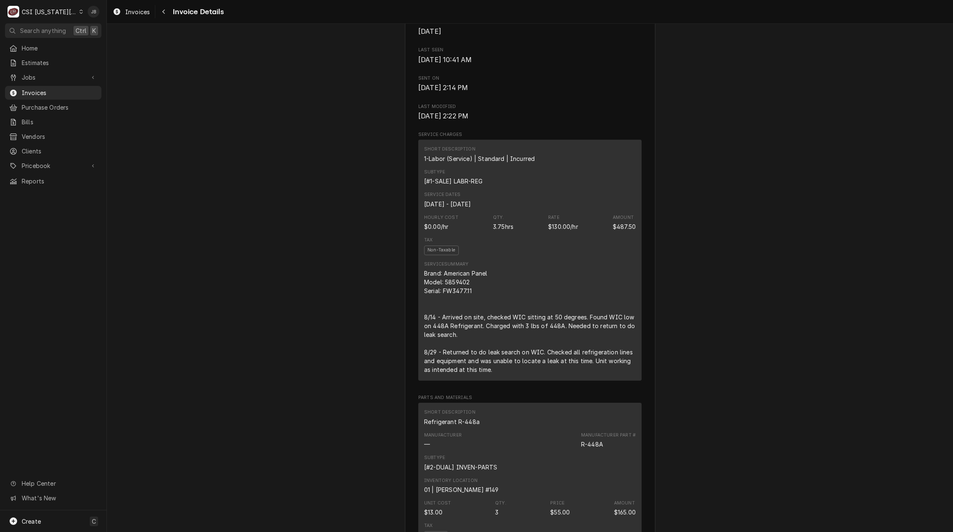
scroll to position [459, 0]
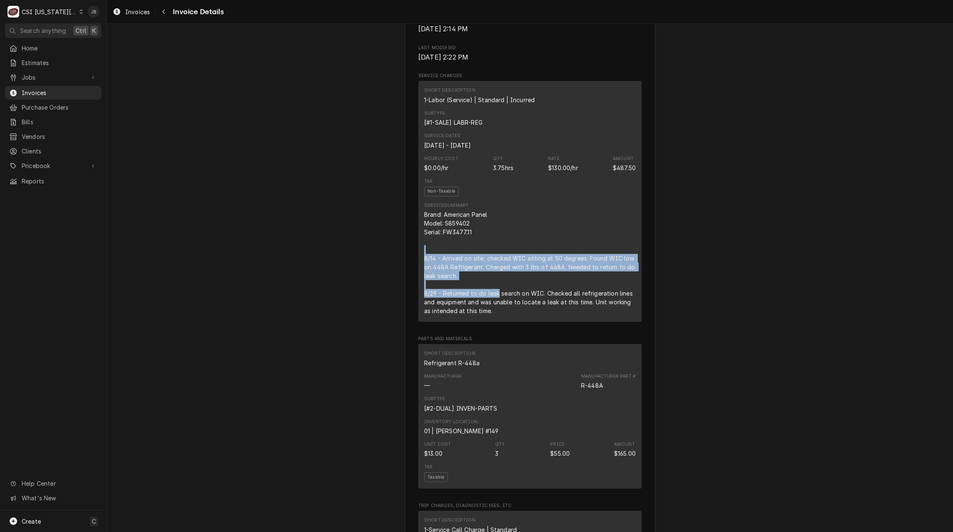
drag, startPoint x: 484, startPoint y: 314, endPoint x: 386, endPoint y: 275, distance: 105.6
click at [386, 275] on div "Outstanding Sender CSI Kansas City CSI Commercial Services Inc1021 NE Jib Ct Un…" at bounding box center [530, 487] width 846 height 1844
drag, startPoint x: 386, startPoint y: 275, endPoint x: 381, endPoint y: 312, distance: 37.6
click at [381, 312] on div "Outstanding Sender CSI Kansas City CSI Commercial Services Inc1021 NE Jib Ct Un…" at bounding box center [530, 487] width 846 height 1844
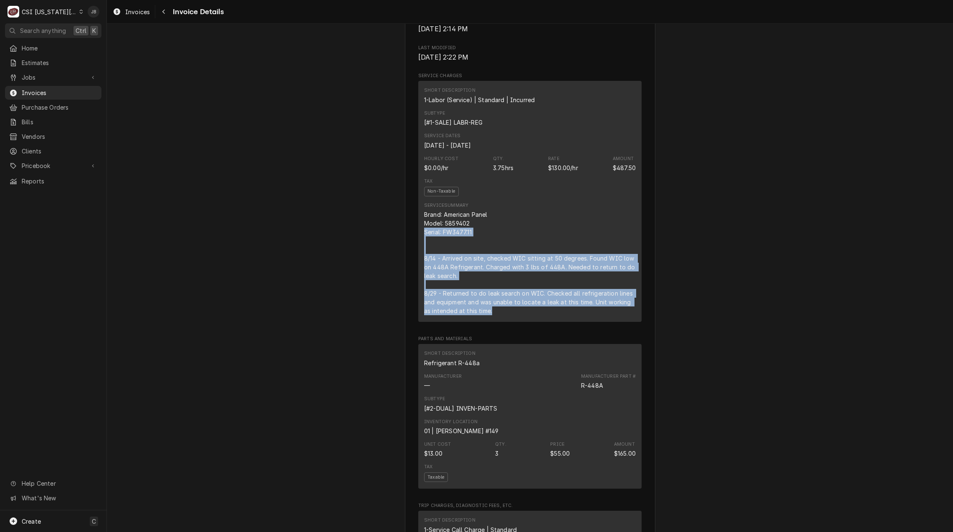
drag, startPoint x: 522, startPoint y: 345, endPoint x: 360, endPoint y: 256, distance: 185.3
click at [360, 256] on div "Outstanding Sender CSI Kansas City CSI Commercial Services Inc1021 NE Jib Ct Un…" at bounding box center [530, 487] width 846 height 1844
drag, startPoint x: 360, startPoint y: 256, endPoint x: 352, endPoint y: 289, distance: 33.9
click at [352, 289] on div "Outstanding Sender CSI Kansas City CSI Commercial Services Inc1021 NE Jib Ct Un…" at bounding box center [530, 487] width 846 height 1844
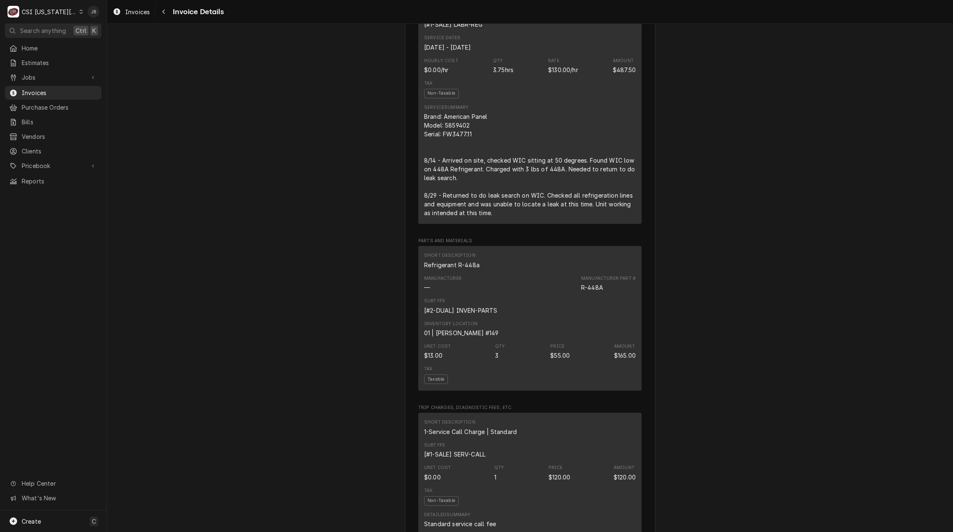
scroll to position [542, 0]
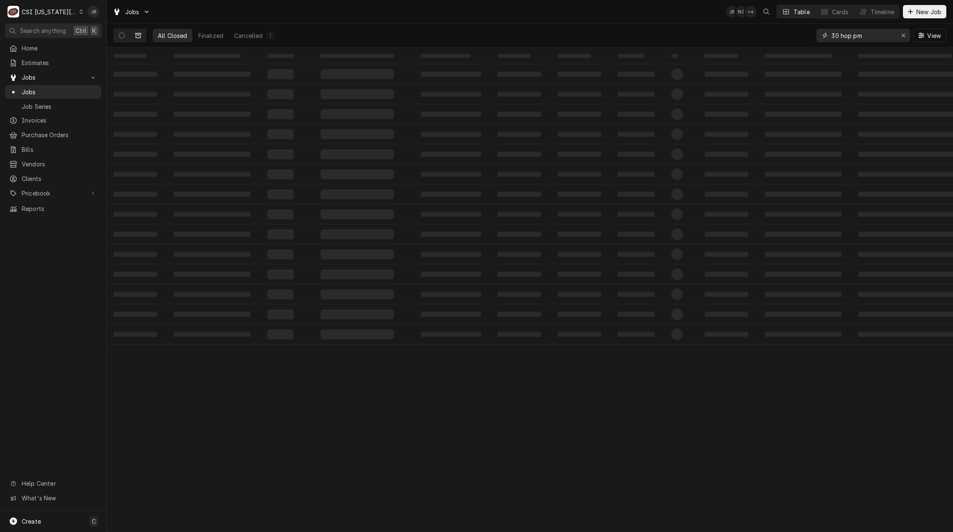
drag, startPoint x: 881, startPoint y: 39, endPoint x: 767, endPoint y: 32, distance: 114.5
click at [767, 32] on div "All Closed Finalized Cancelled 1 30 hop pm View" at bounding box center [529, 35] width 832 height 23
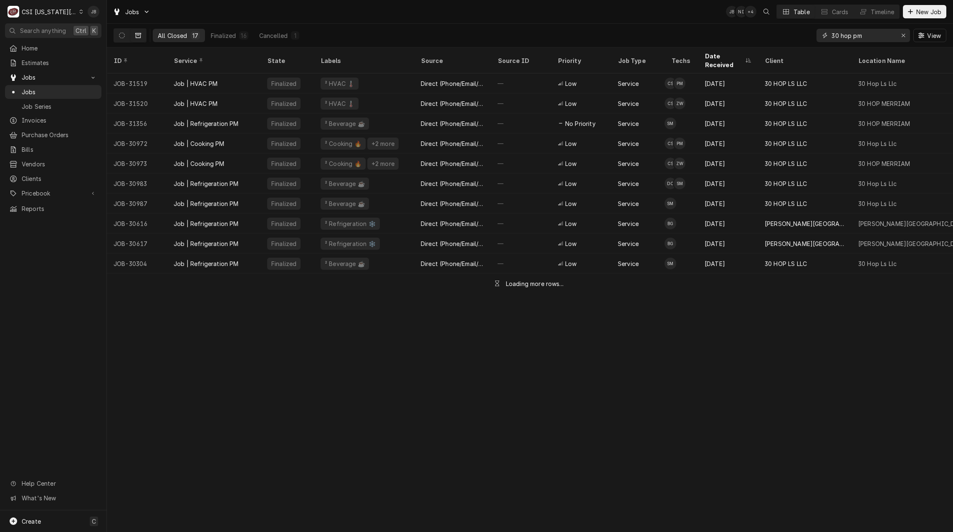
paste input "501 Leavenworth Avenue"
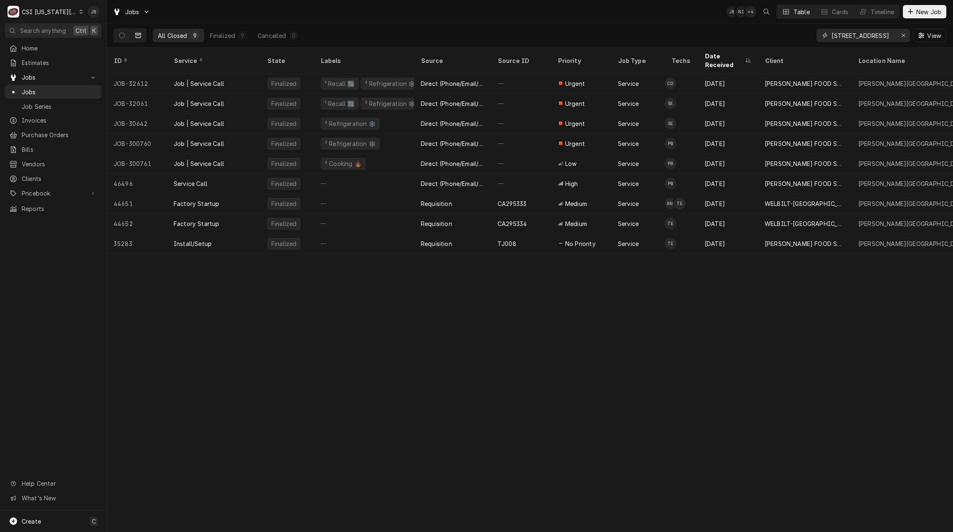
scroll to position [0, 10]
type input "501 Leavenworth Avenue"
click at [122, 33] on icon "Dynamic Content Wrapper" at bounding box center [122, 36] width 6 height 6
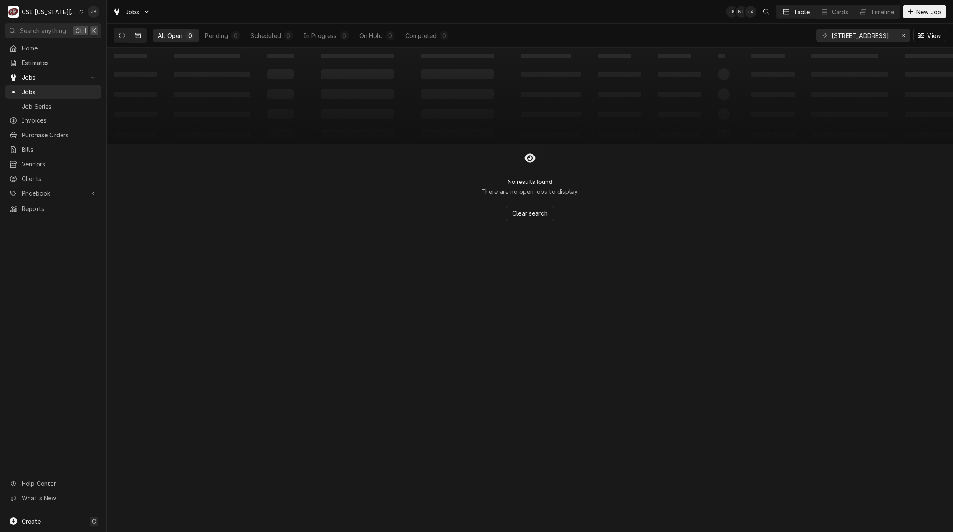
click at [139, 37] on icon "Dynamic Content Wrapper" at bounding box center [138, 36] width 6 height 6
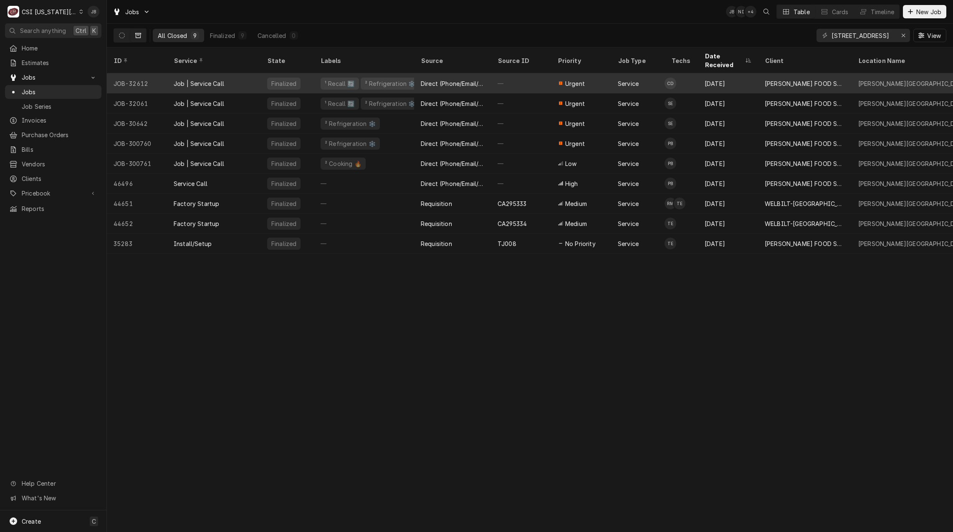
click at [393, 79] on div "² Refrigeration ❄️" at bounding box center [390, 83] width 53 height 9
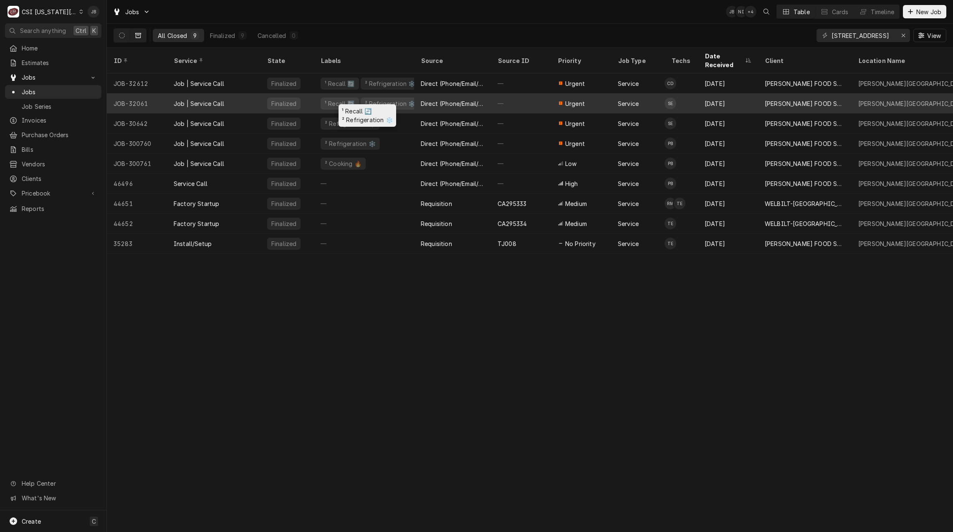
click at [374, 98] on div "² Refrigeration ❄️" at bounding box center [390, 104] width 59 height 12
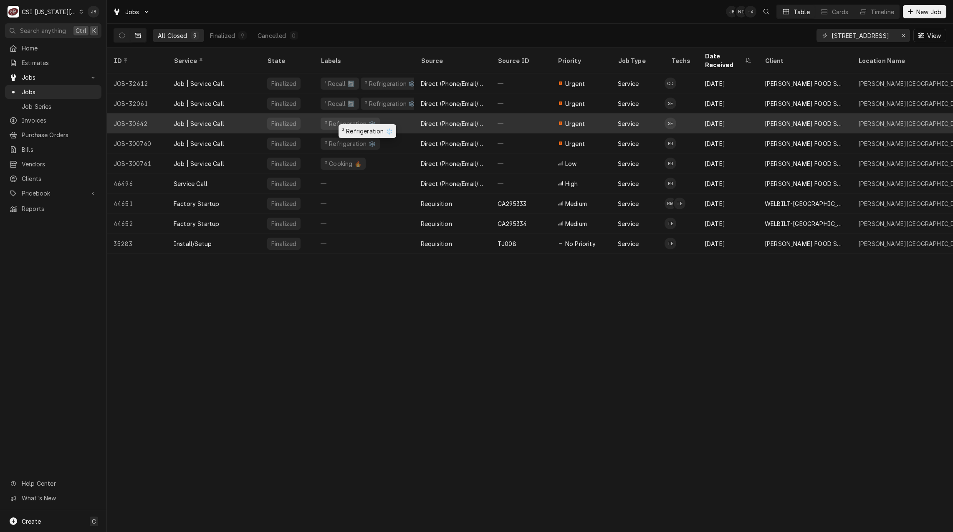
click at [404, 113] on div "² Refrigeration ❄️" at bounding box center [364, 123] width 100 height 20
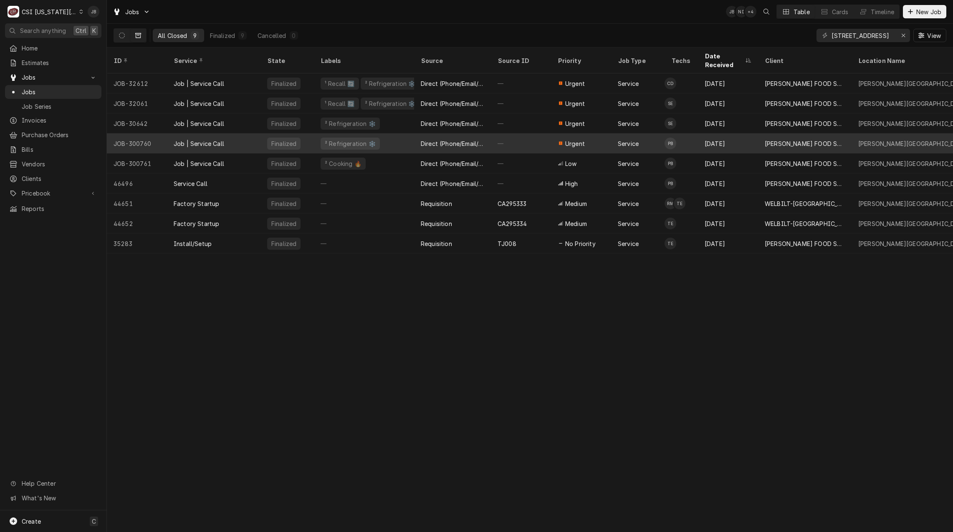
click at [371, 138] on div "² Refrigeration ❄️" at bounding box center [349, 144] width 59 height 12
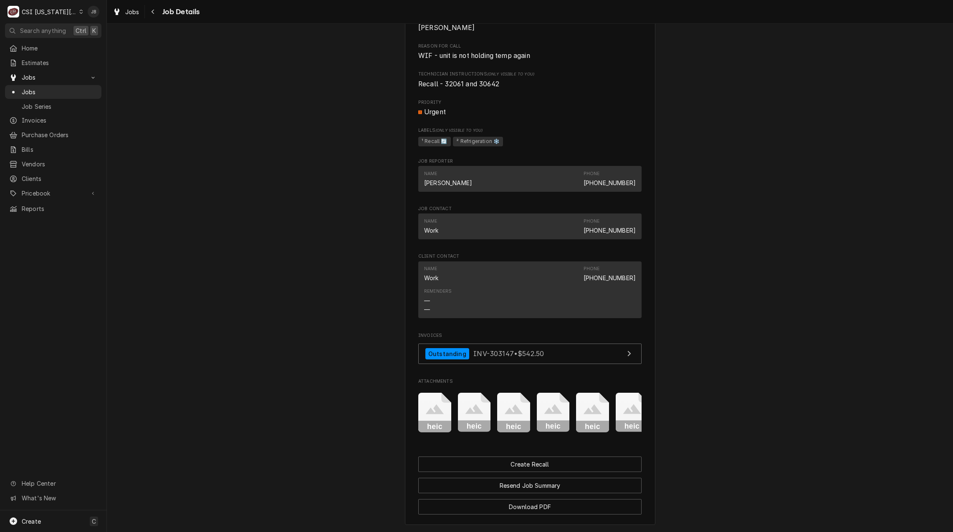
scroll to position [563, 0]
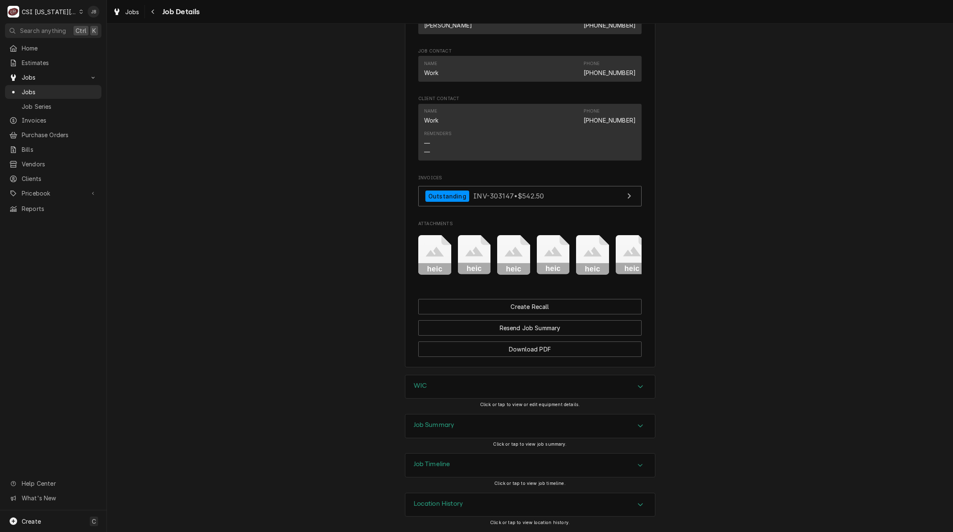
click at [451, 424] on h3 "Job Summary" at bounding box center [434, 425] width 41 height 8
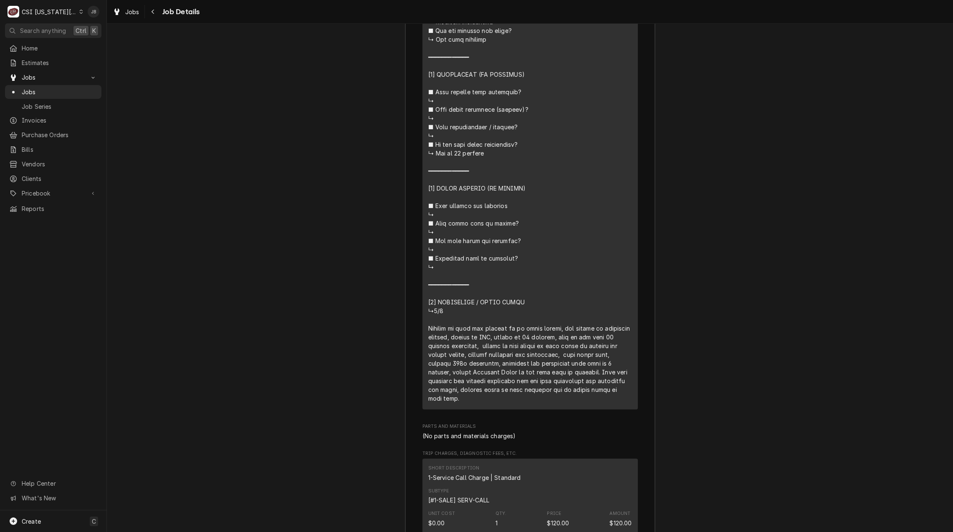
scroll to position [1732, 0]
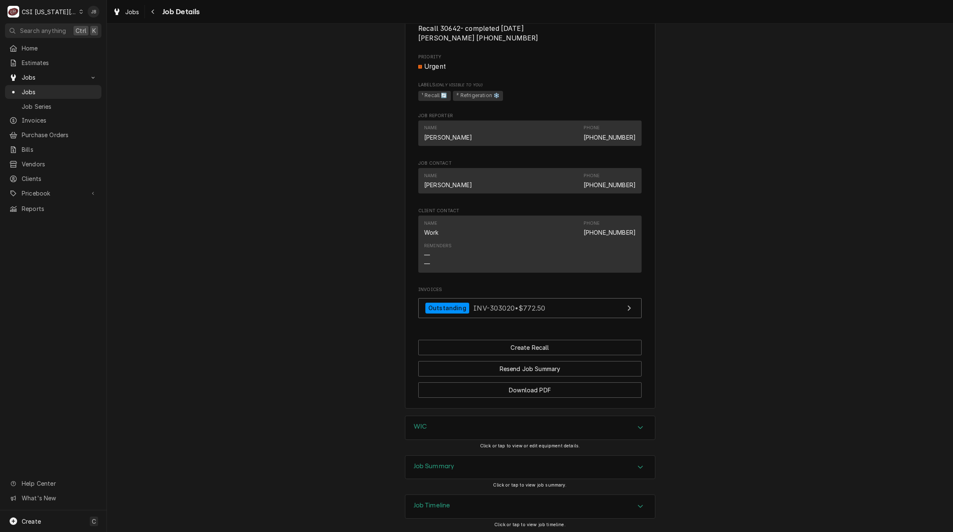
scroll to position [496, 0]
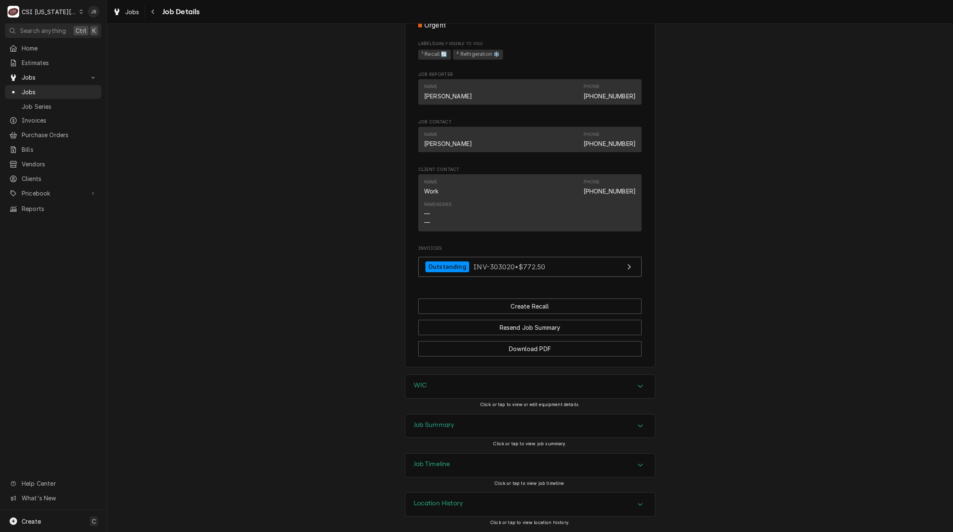
click at [479, 424] on div "Job Summary" at bounding box center [530, 426] width 250 height 23
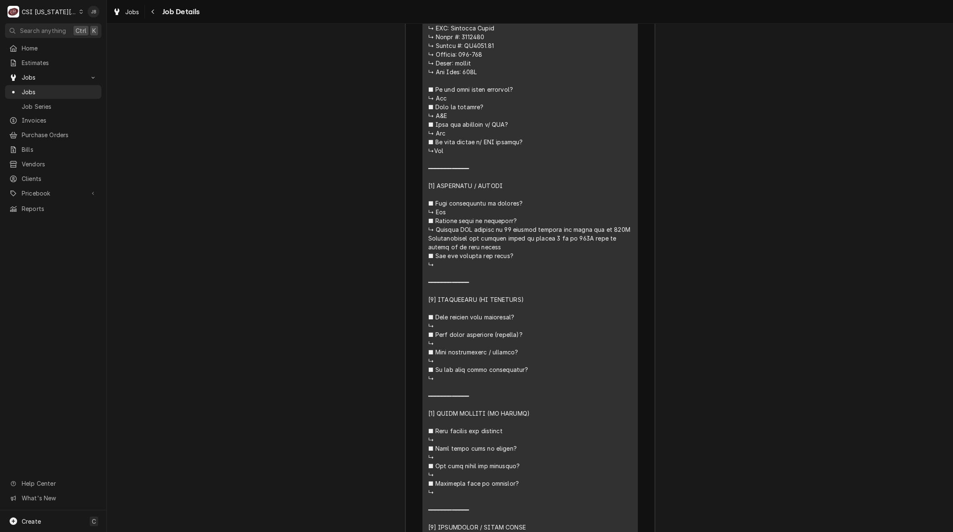
scroll to position [1539, 0]
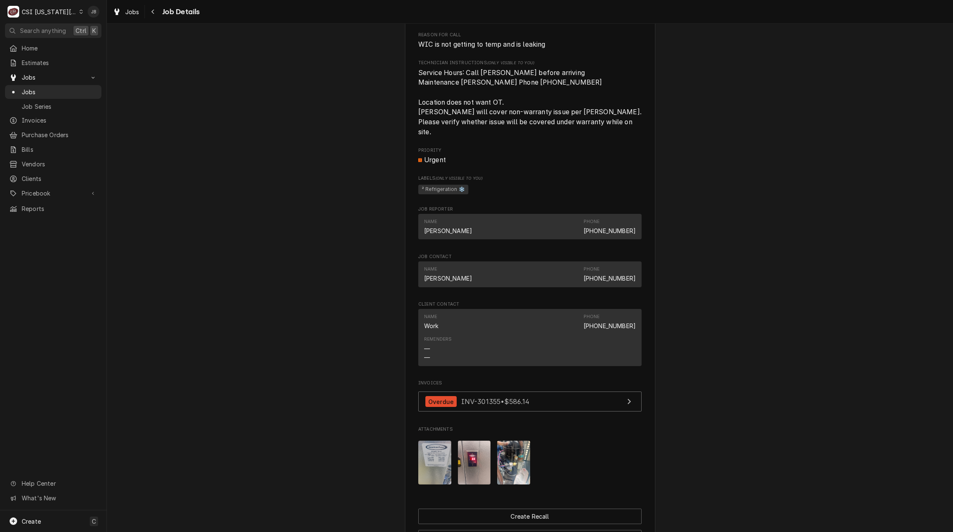
scroll to position [581, 0]
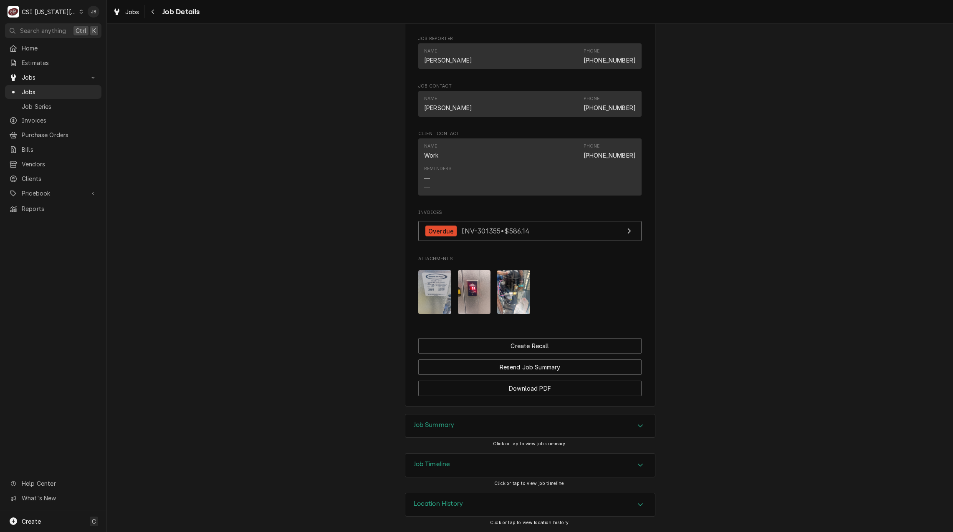
drag, startPoint x: 434, startPoint y: 470, endPoint x: 435, endPoint y: 457, distance: 13.0
click at [434, 470] on div "Job Timeline" at bounding box center [432, 466] width 37 height 10
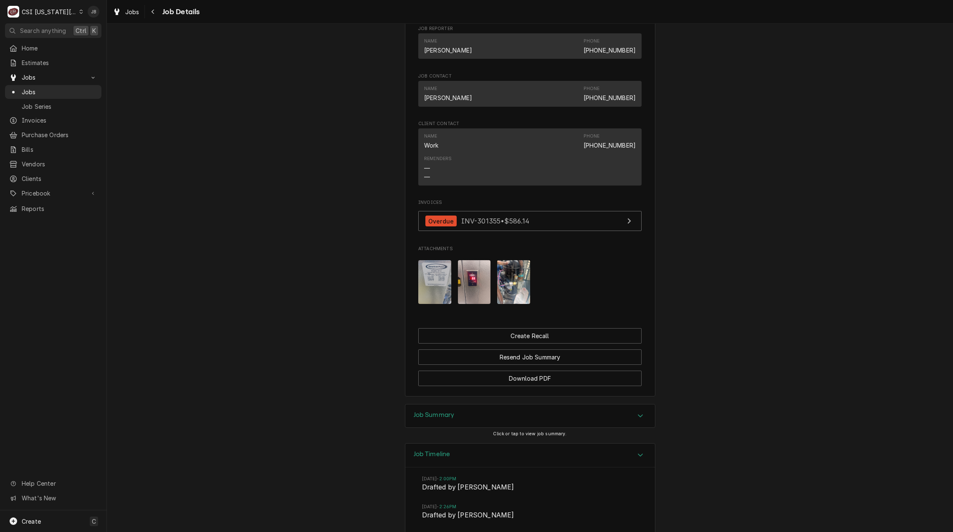
click at [471, 416] on div "Job Summary" at bounding box center [530, 416] width 250 height 23
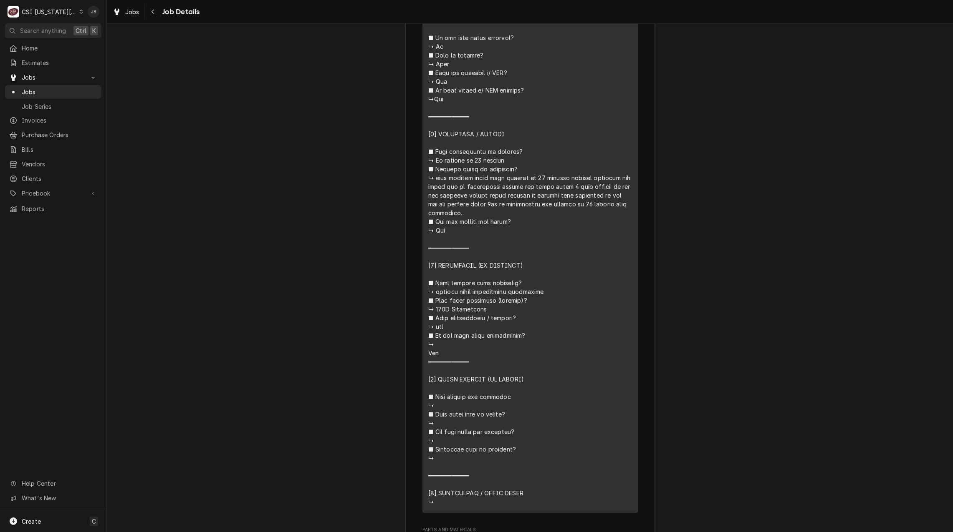
scroll to position [1583, 0]
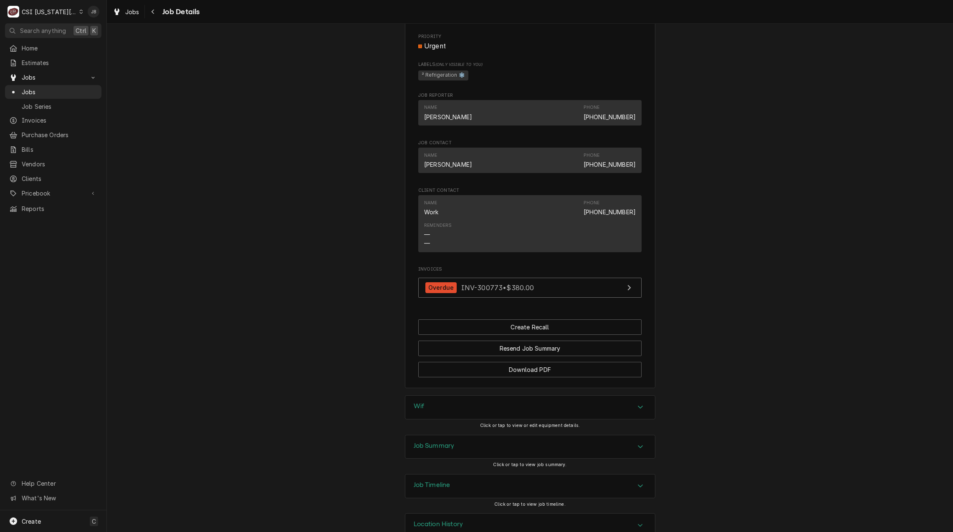
scroll to position [496, 0]
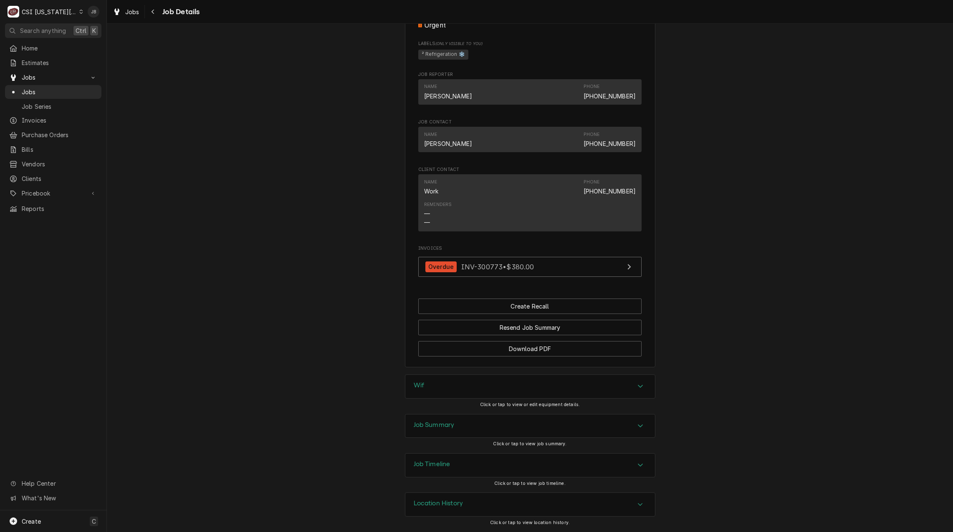
click at [429, 423] on h3 "Job Summary" at bounding box center [434, 425] width 41 height 8
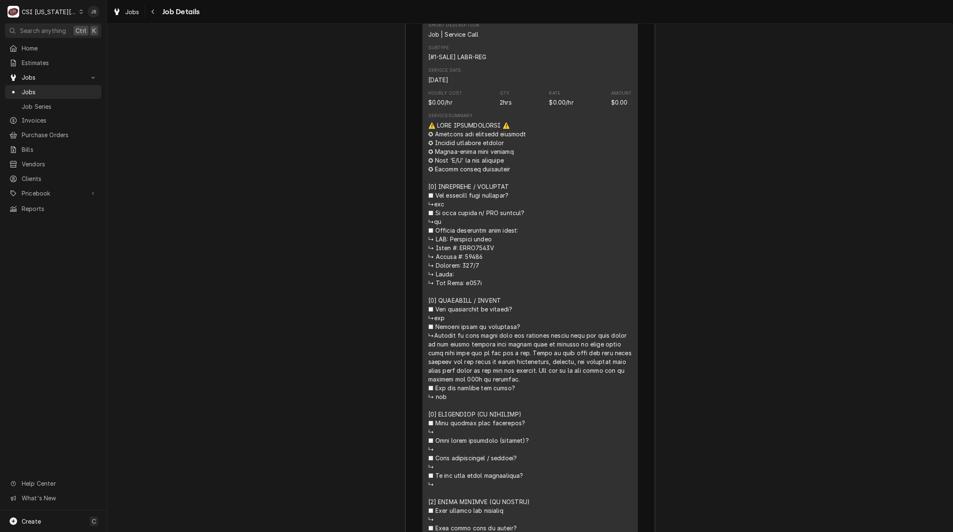
scroll to position [1122, 0]
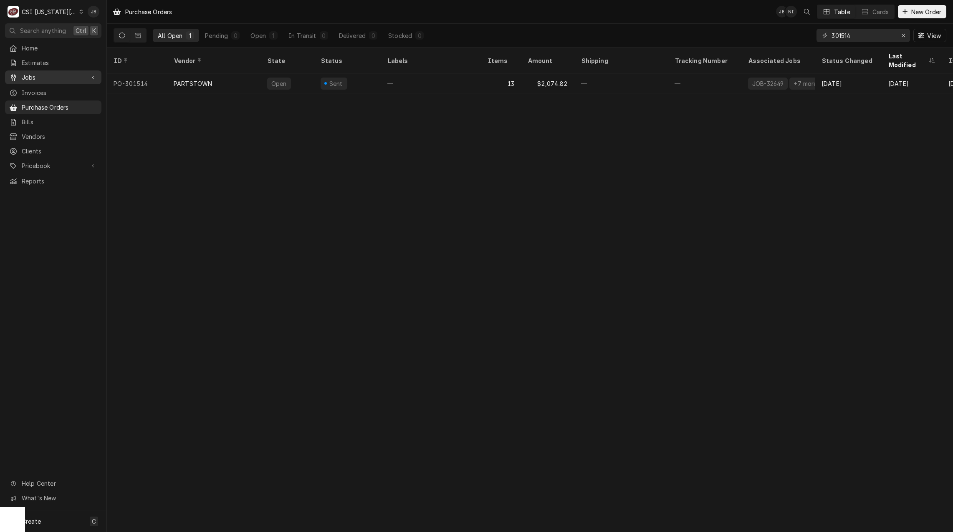
drag, startPoint x: 0, startPoint y: 0, endPoint x: 42, endPoint y: 74, distance: 85.0
click at [42, 74] on span "Jobs" at bounding box center [53, 77] width 63 height 9
click at [56, 89] on span "Jobs" at bounding box center [60, 92] width 76 height 9
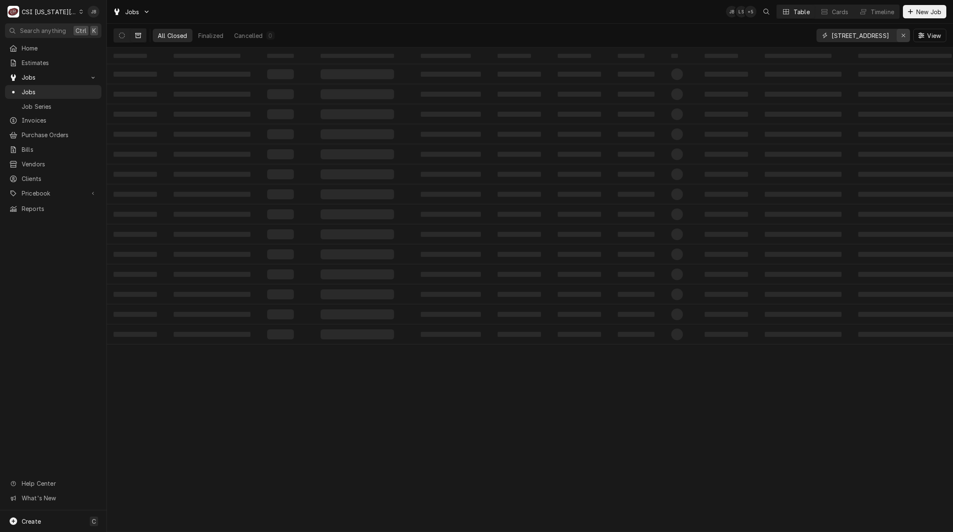
click at [907, 33] on button "Erase input" at bounding box center [902, 35] width 13 height 13
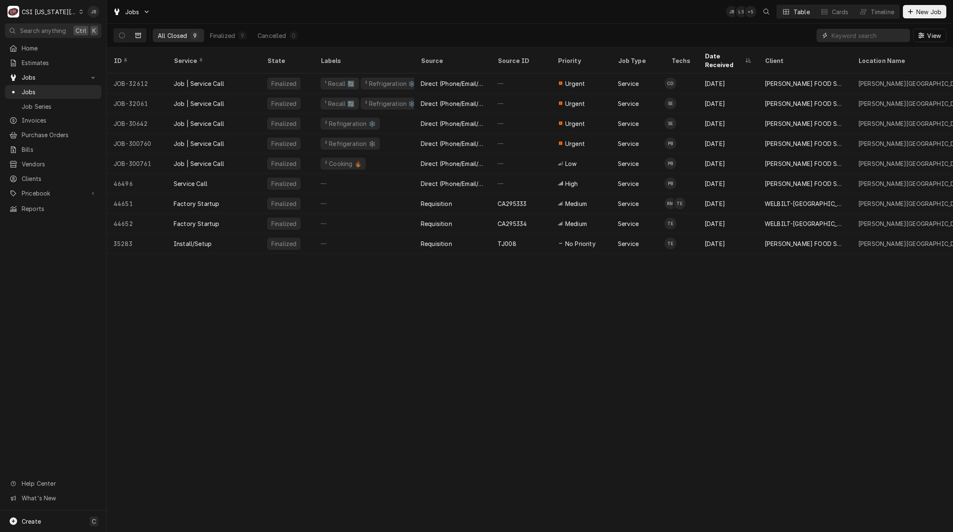
click at [860, 36] on input "Dynamic Content Wrapper" at bounding box center [870, 35] width 78 height 13
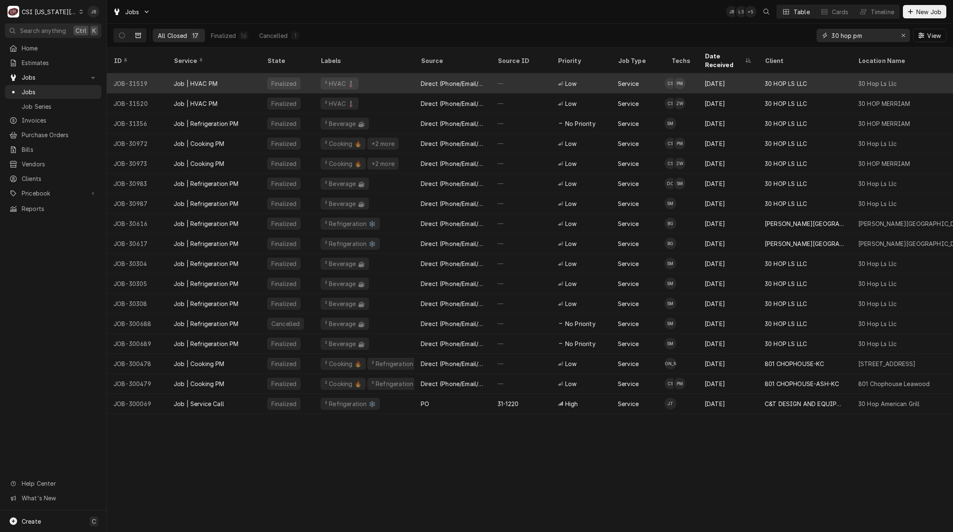
type input "30 hop pm"
click at [209, 78] on div "Job | HVAC PM" at bounding box center [213, 83] width 93 height 20
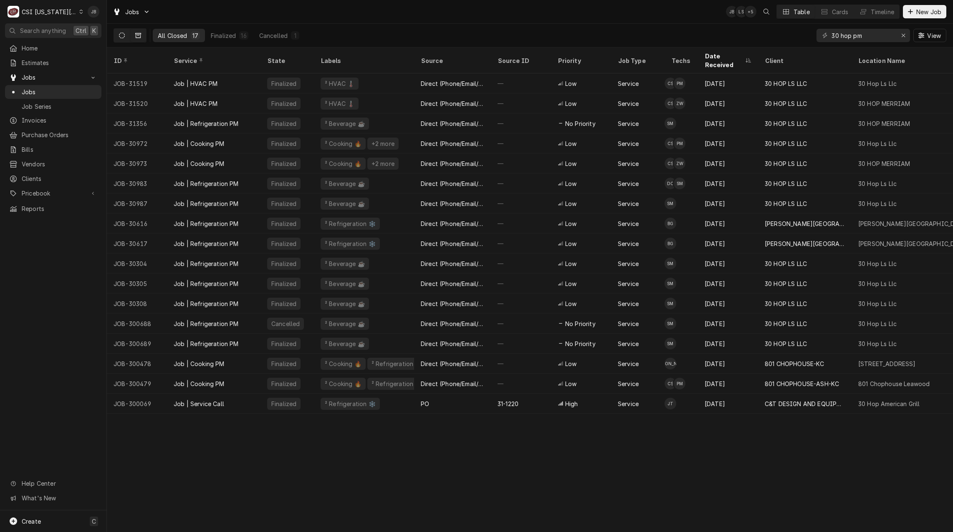
click at [124, 31] on button "Dynamic Content Wrapper" at bounding box center [122, 35] width 16 height 13
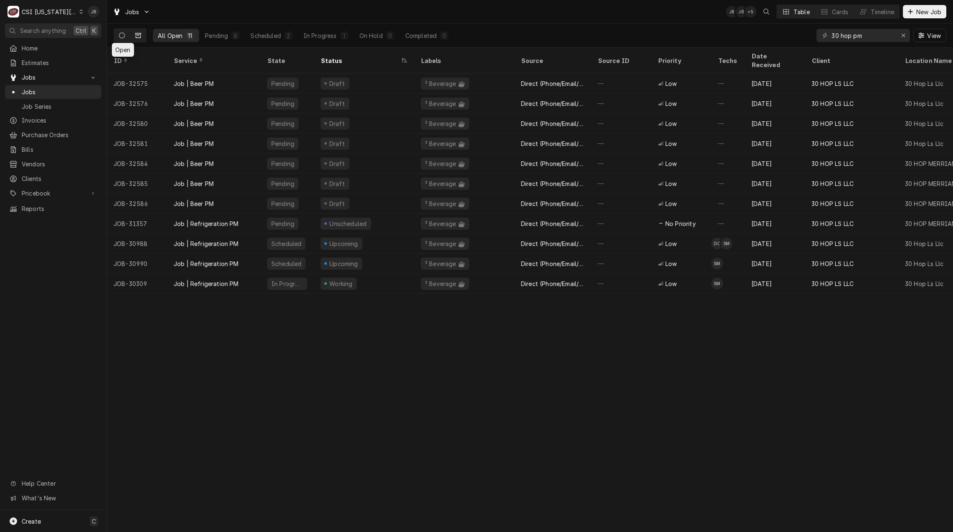
click at [141, 36] on icon "Dynamic Content Wrapper" at bounding box center [138, 35] width 6 height 5
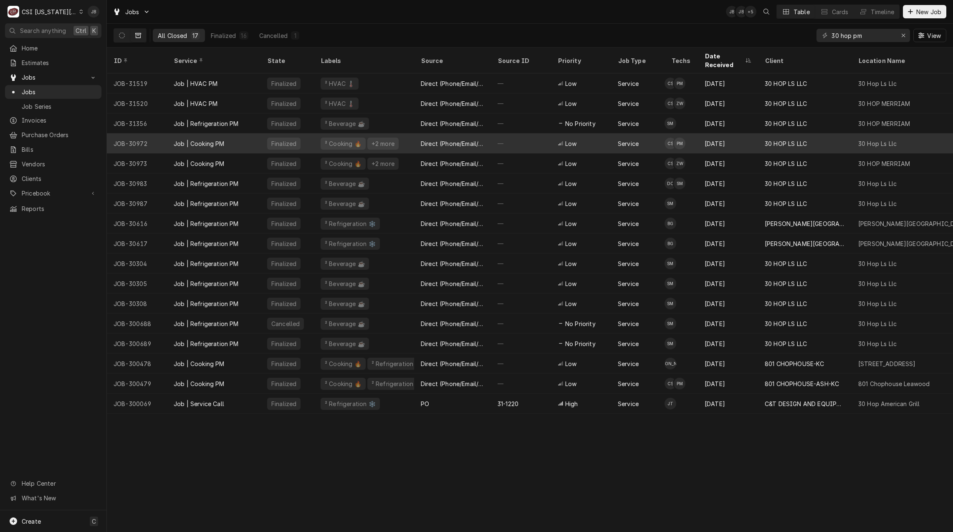
click at [230, 134] on div "Job | Cooking PM" at bounding box center [213, 144] width 93 height 20
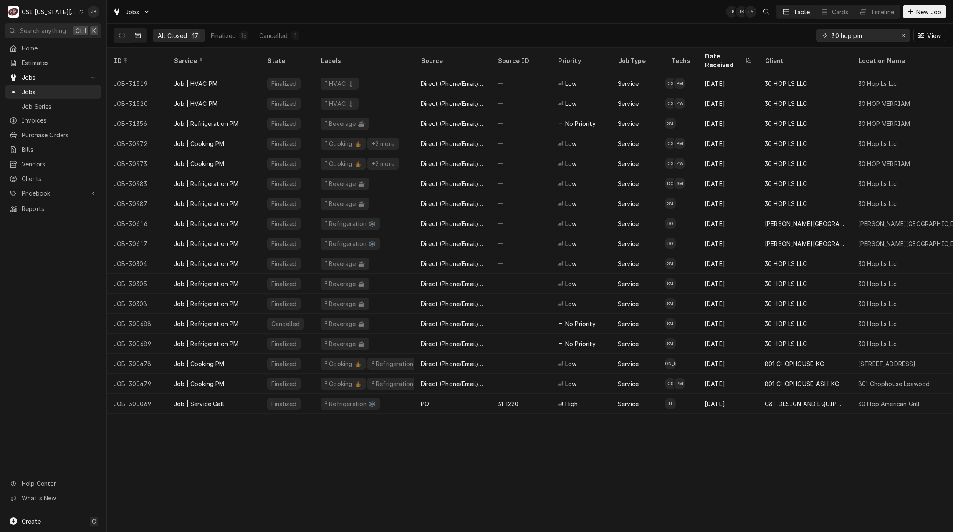
click at [874, 38] on input "30 hop pm" at bounding box center [862, 35] width 63 height 13
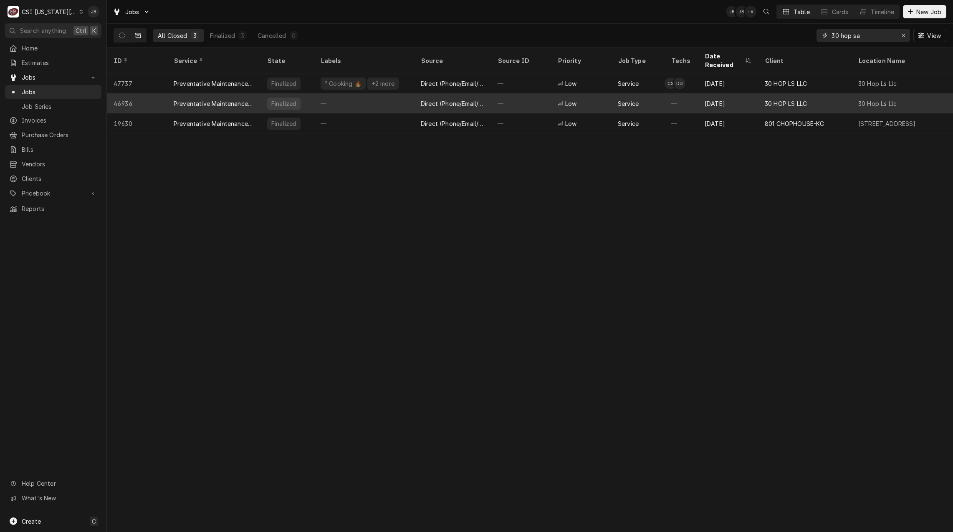
type input "30 hop sa"
click at [224, 99] on div "Preventative Maintenance ([GEOGRAPHIC_DATA])" at bounding box center [214, 103] width 80 height 9
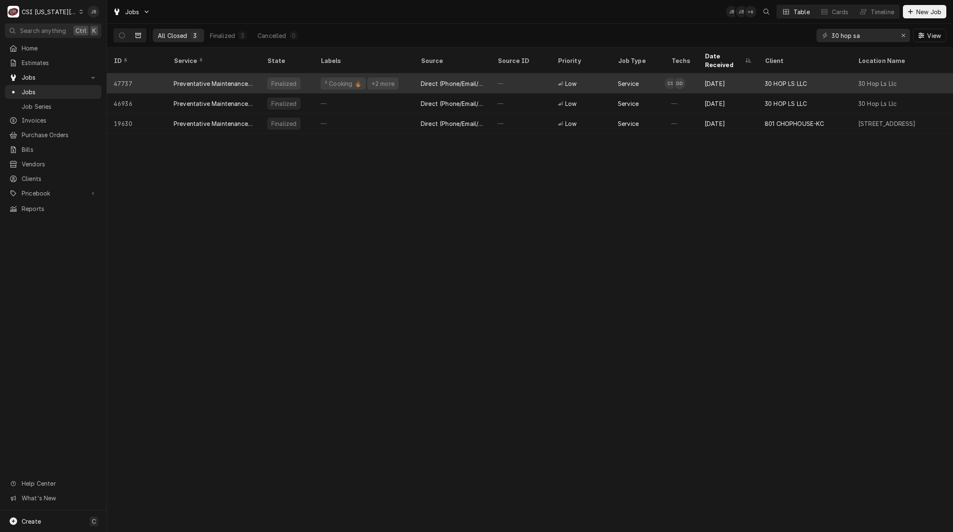
click at [204, 79] on div "Preventative Maintenance (SA)" at bounding box center [214, 83] width 80 height 9
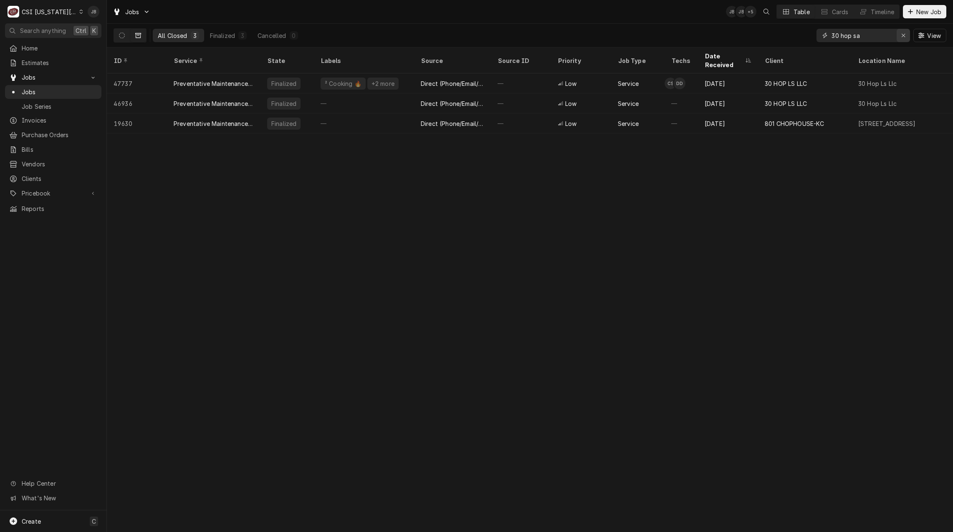
click at [902, 34] on icon "Erase input" at bounding box center [903, 36] width 5 height 6
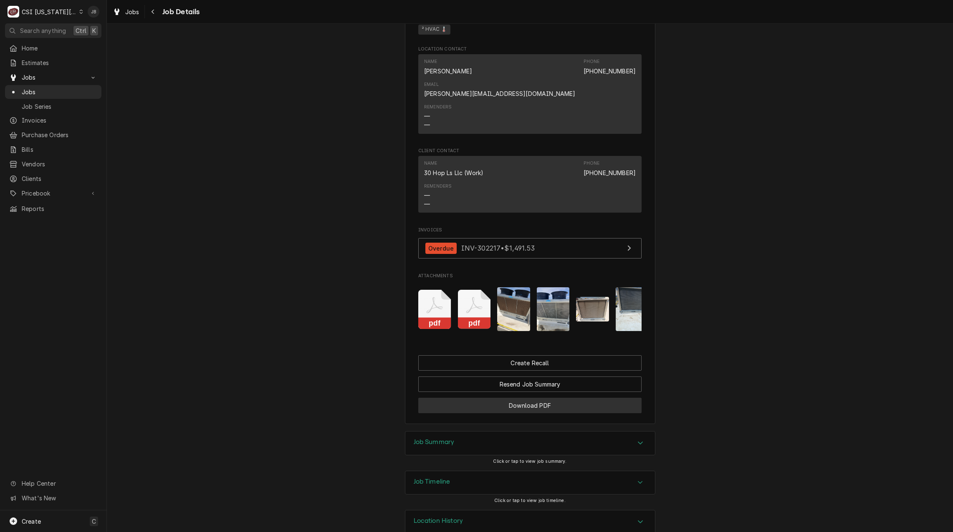
scroll to position [746, 0]
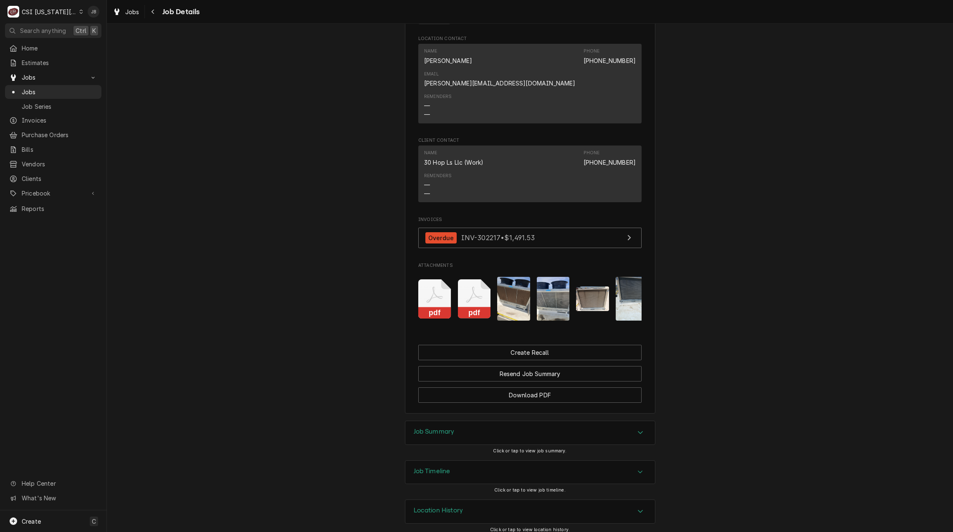
click at [451, 464] on div "Job Timeline" at bounding box center [530, 472] width 250 height 23
click at [449, 466] on div "Job Timeline" at bounding box center [530, 473] width 250 height 24
click at [456, 421] on div "Job Summary" at bounding box center [530, 432] width 250 height 23
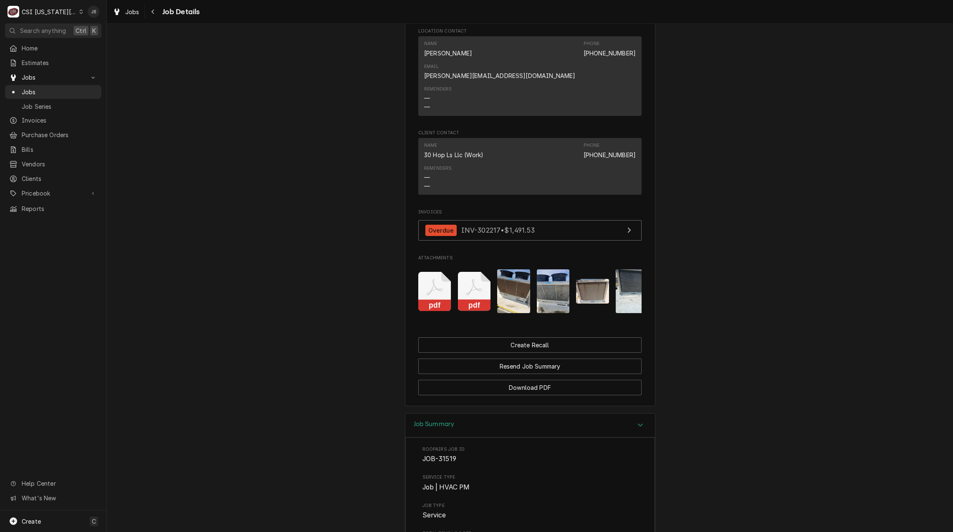
scroll to position [704, 0]
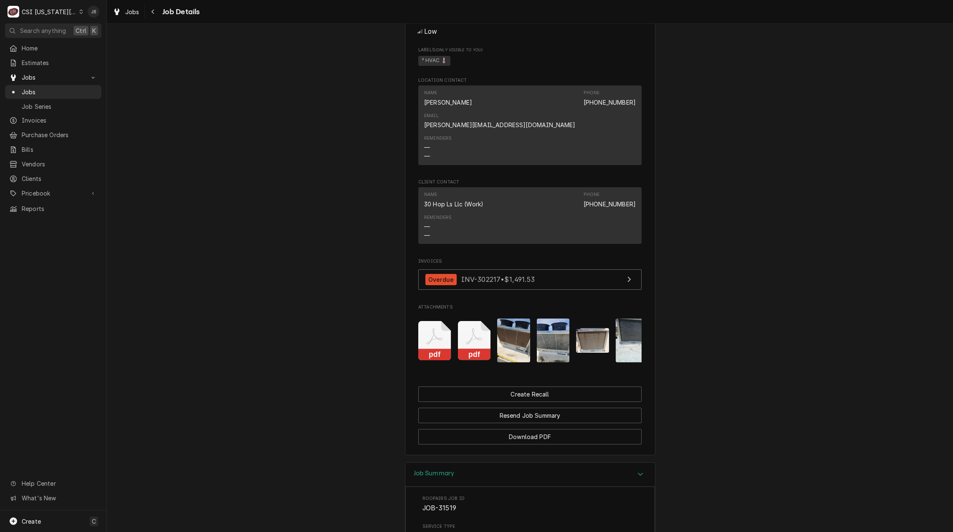
click at [515, 322] on img "Attachments" at bounding box center [513, 341] width 33 height 44
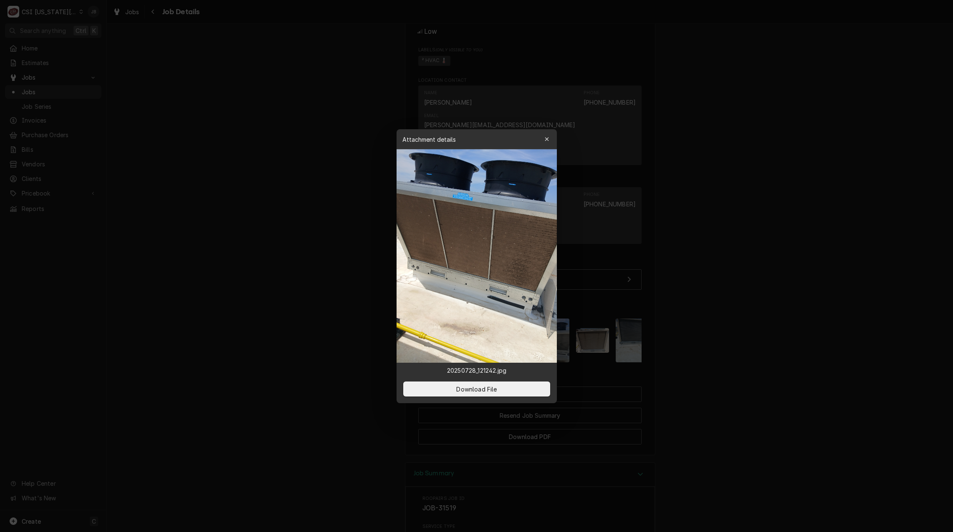
drag, startPoint x: 583, startPoint y: 332, endPoint x: 572, endPoint y: 332, distance: 10.8
click at [584, 332] on div at bounding box center [476, 266] width 953 height 532
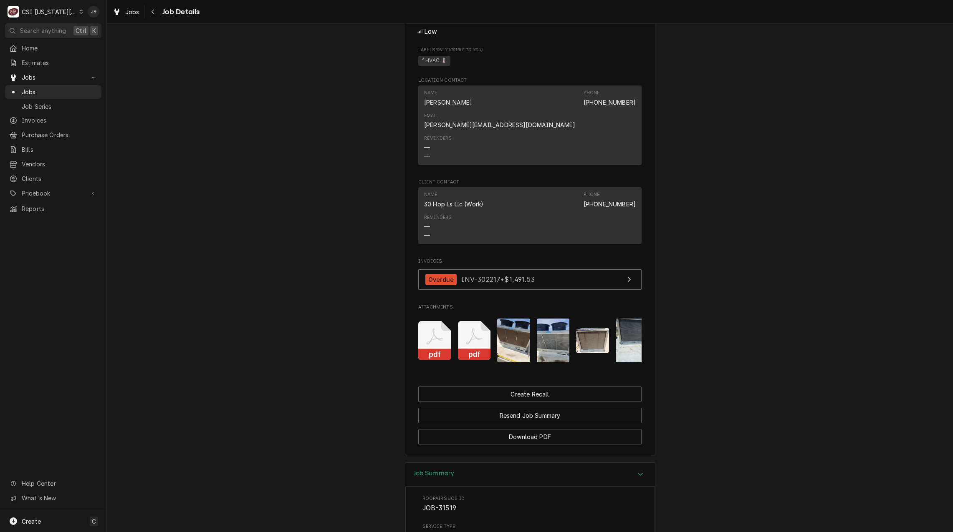
click at [548, 332] on img "Attachments" at bounding box center [553, 341] width 33 height 44
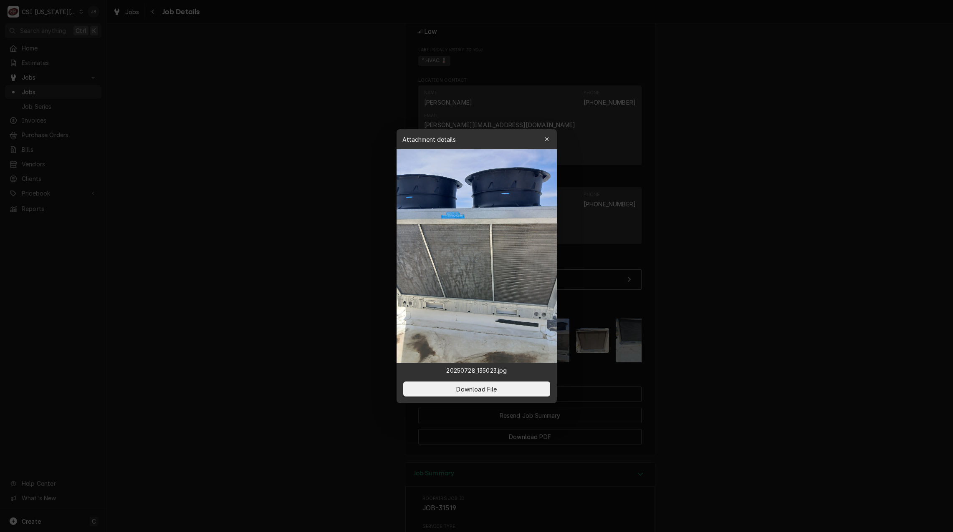
click at [648, 333] on div at bounding box center [476, 266] width 953 height 532
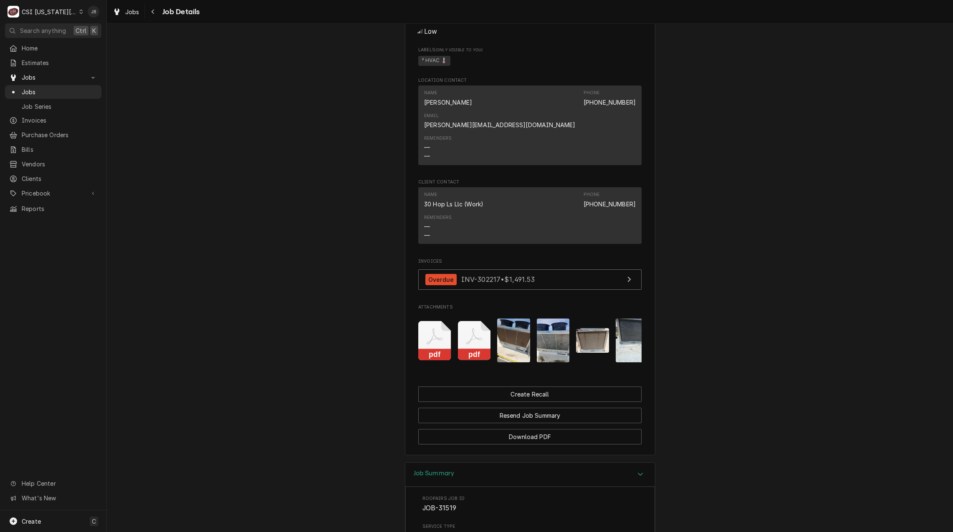
click at [628, 331] on img "Attachments" at bounding box center [631, 341] width 33 height 44
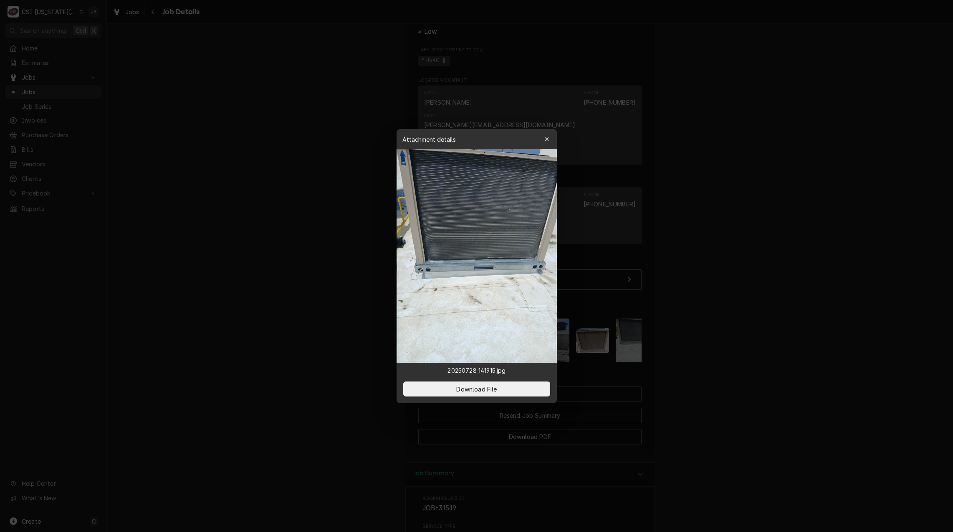
click at [754, 341] on div at bounding box center [476, 266] width 953 height 532
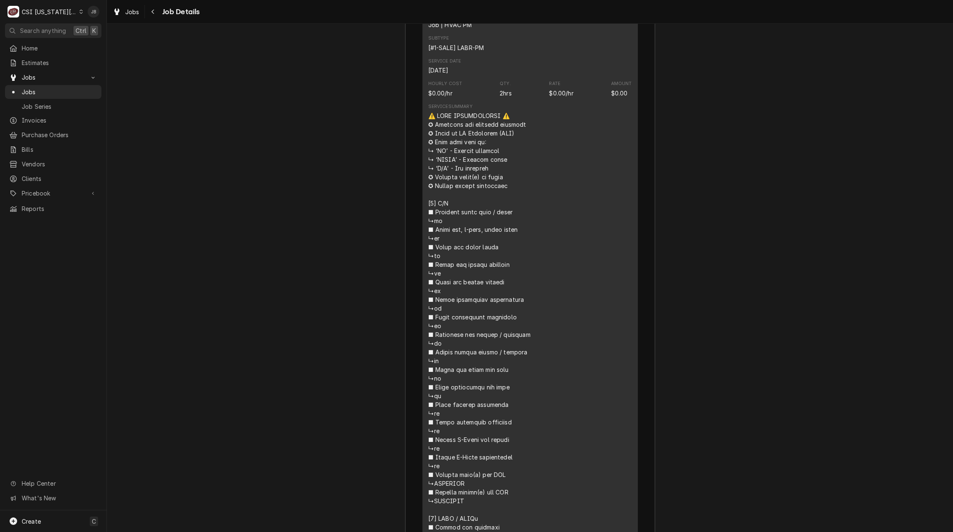
scroll to position [1664, 0]
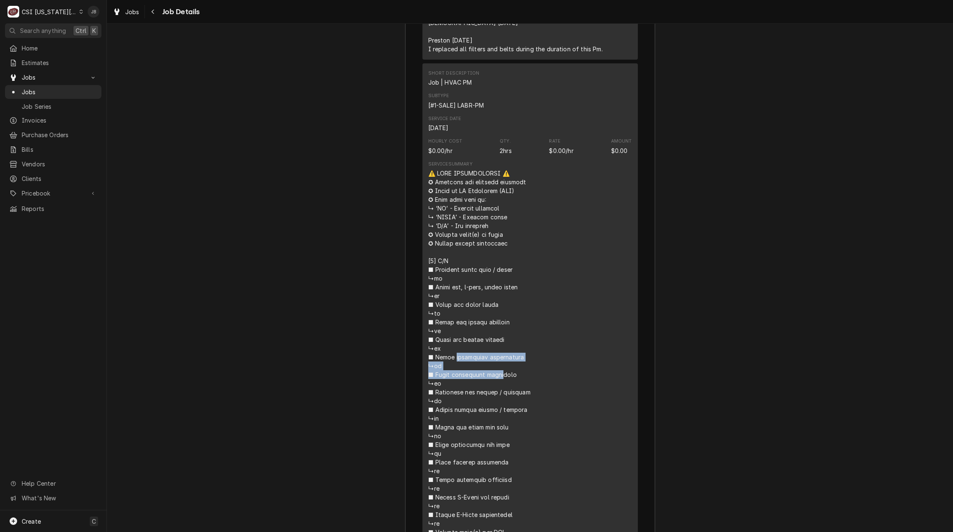
drag, startPoint x: 483, startPoint y: 254, endPoint x: 426, endPoint y: 258, distance: 57.3
drag, startPoint x: 426, startPoint y: 258, endPoint x: 381, endPoint y: 273, distance: 47.6
drag, startPoint x: 530, startPoint y: 257, endPoint x: 424, endPoint y: 261, distance: 106.1
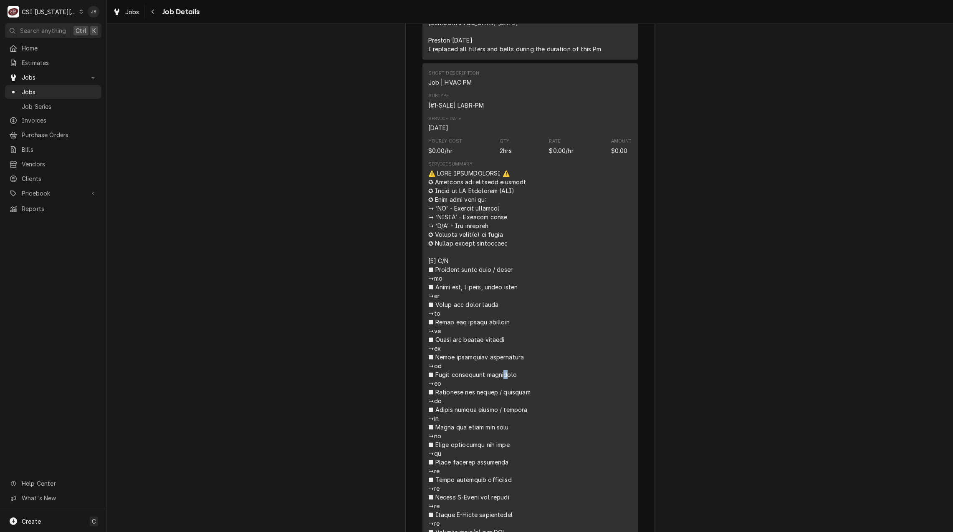
drag, startPoint x: 427, startPoint y: 253, endPoint x: 493, endPoint y: 256, distance: 66.4
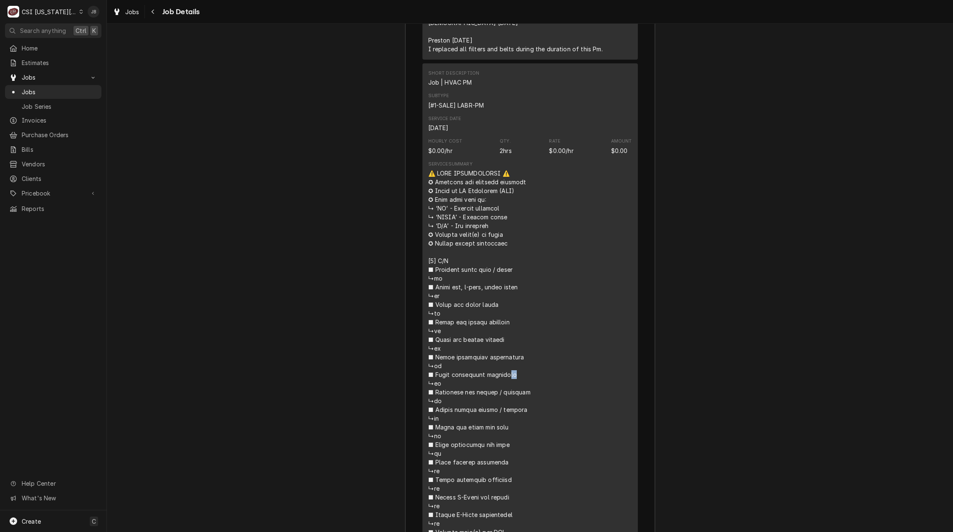
drag, startPoint x: 443, startPoint y: 264, endPoint x: 429, endPoint y: 264, distance: 13.8
drag, startPoint x: 429, startPoint y: 264, endPoint x: 371, endPoint y: 280, distance: 59.7
drag, startPoint x: 447, startPoint y: 263, endPoint x: 432, endPoint y: 263, distance: 15.0
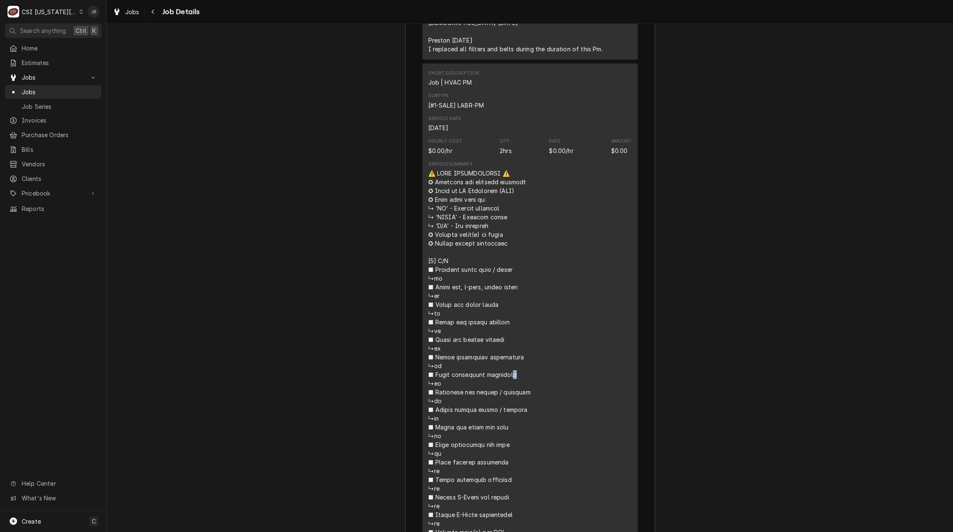
drag, startPoint x: 432, startPoint y: 263, endPoint x: 373, endPoint y: 285, distance: 63.1
drag, startPoint x: 445, startPoint y: 262, endPoint x: 426, endPoint y: 263, distance: 18.4
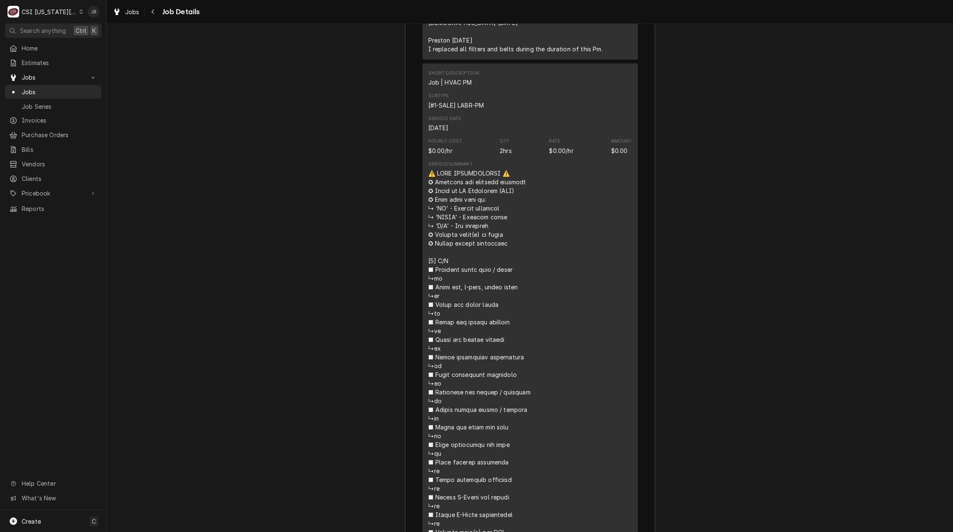
drag, startPoint x: 426, startPoint y: 263, endPoint x: 372, endPoint y: 292, distance: 61.4
drag, startPoint x: 450, startPoint y: 263, endPoint x: 431, endPoint y: 262, distance: 18.4
drag, startPoint x: 431, startPoint y: 262, endPoint x: 365, endPoint y: 284, distance: 70.2
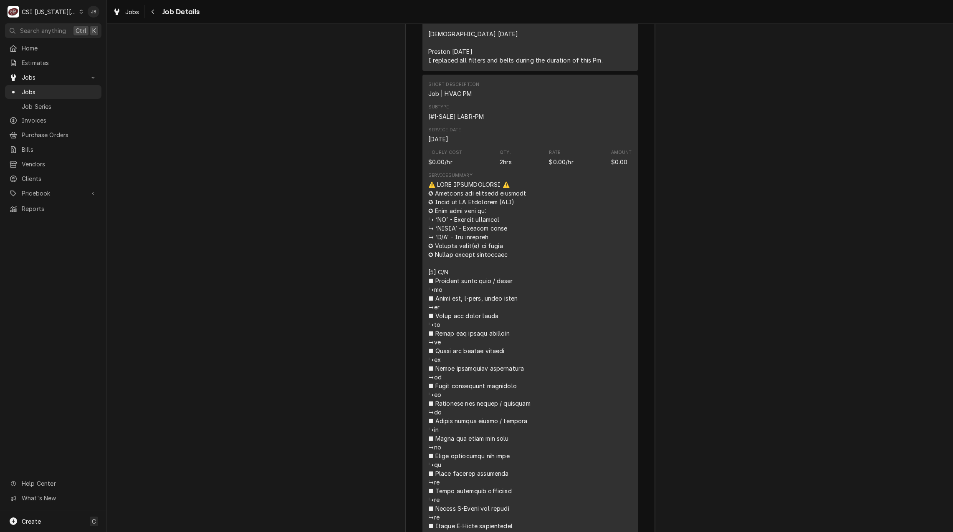
scroll to position [1705, 0]
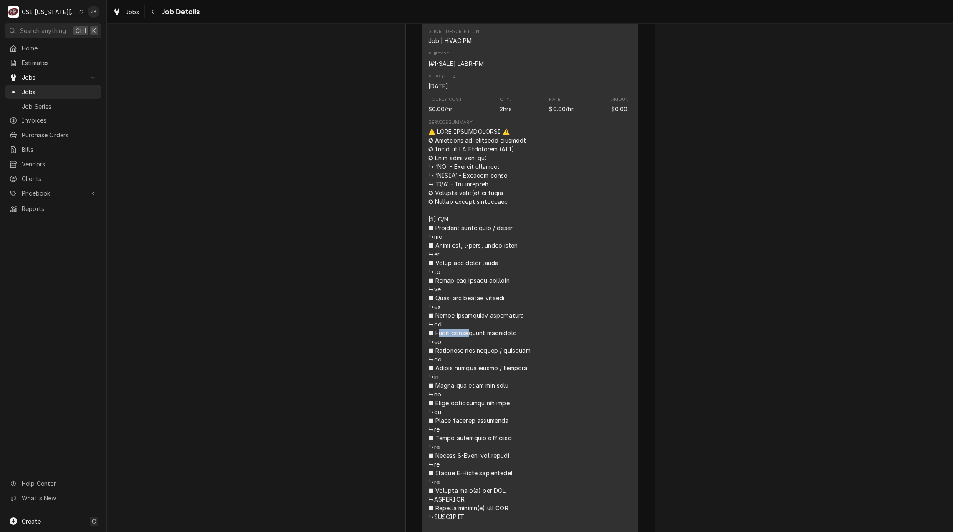
drag, startPoint x: 492, startPoint y: 211, endPoint x: 475, endPoint y: 211, distance: 17.1
drag, startPoint x: 457, startPoint y: 212, endPoint x: 426, endPoint y: 212, distance: 30.9
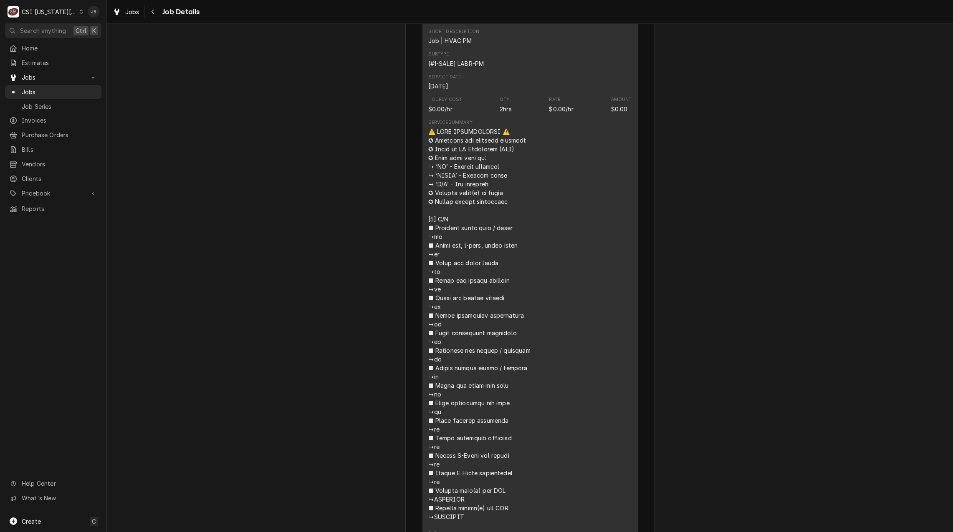
drag, startPoint x: 426, startPoint y: 212, endPoint x: 353, endPoint y: 235, distance: 76.4
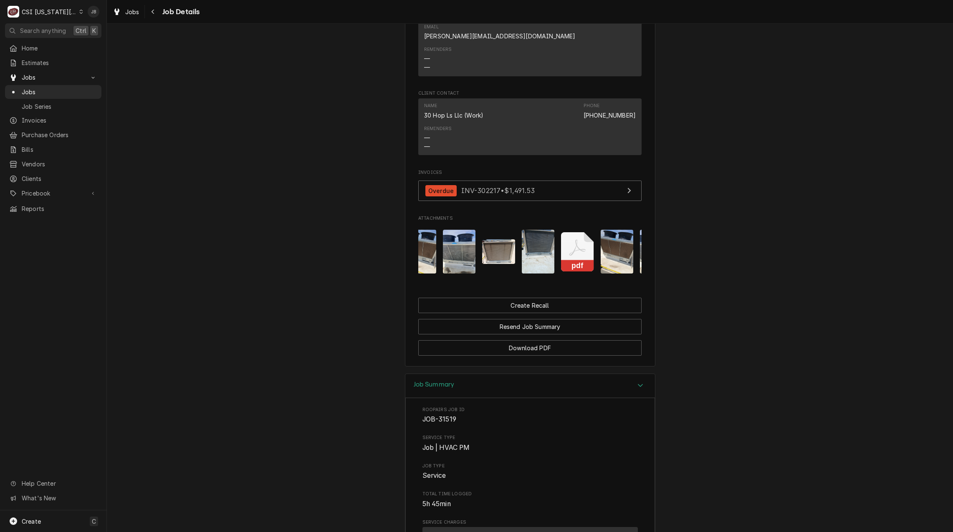
scroll to position [0, 148]
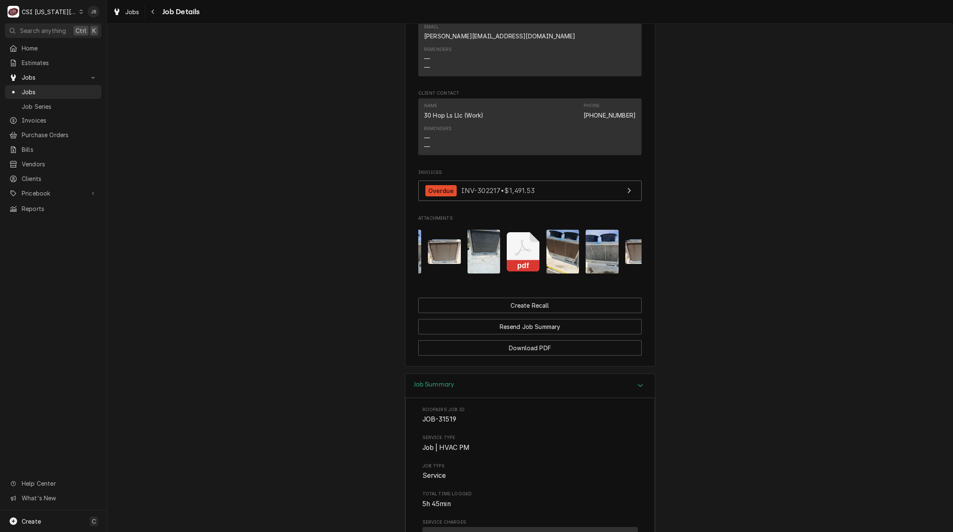
click at [521, 233] on icon "Attachments" at bounding box center [523, 252] width 33 height 40
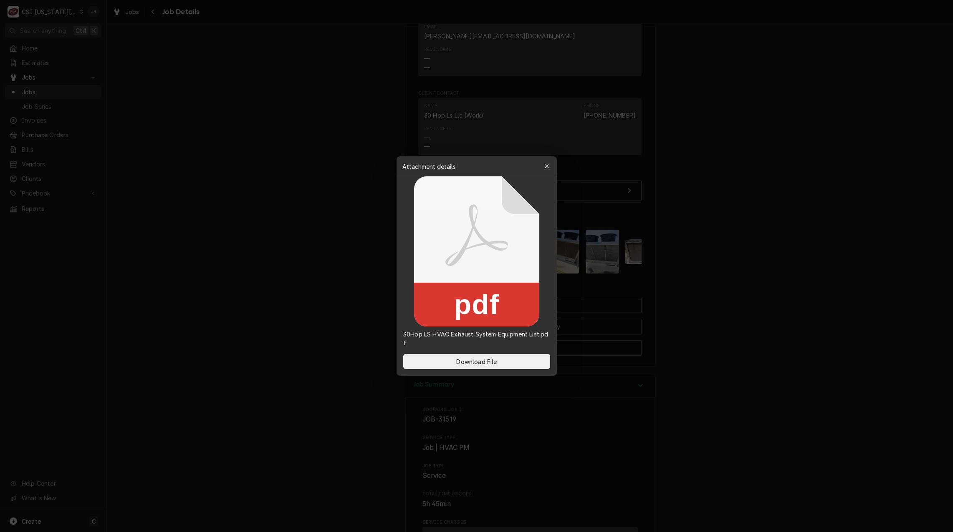
click at [291, 257] on div at bounding box center [476, 266] width 953 height 532
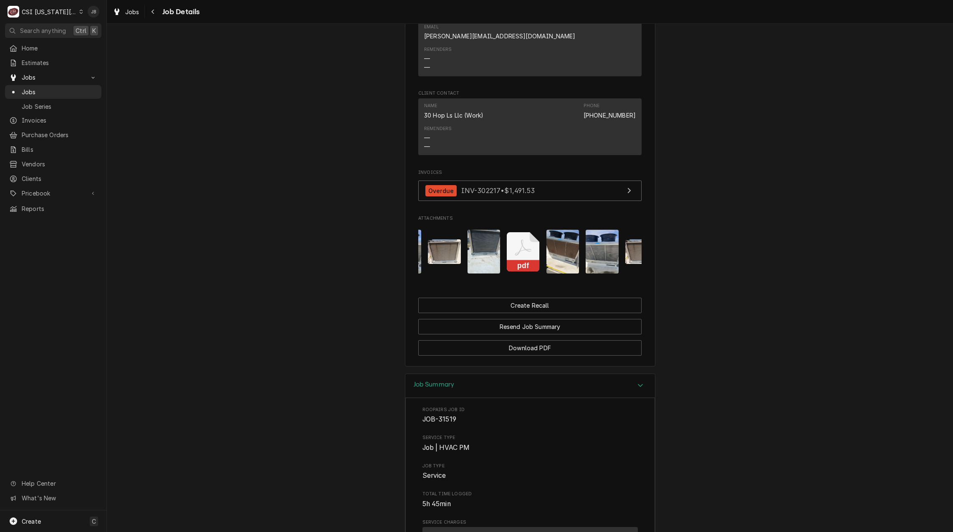
scroll to position [0, 0]
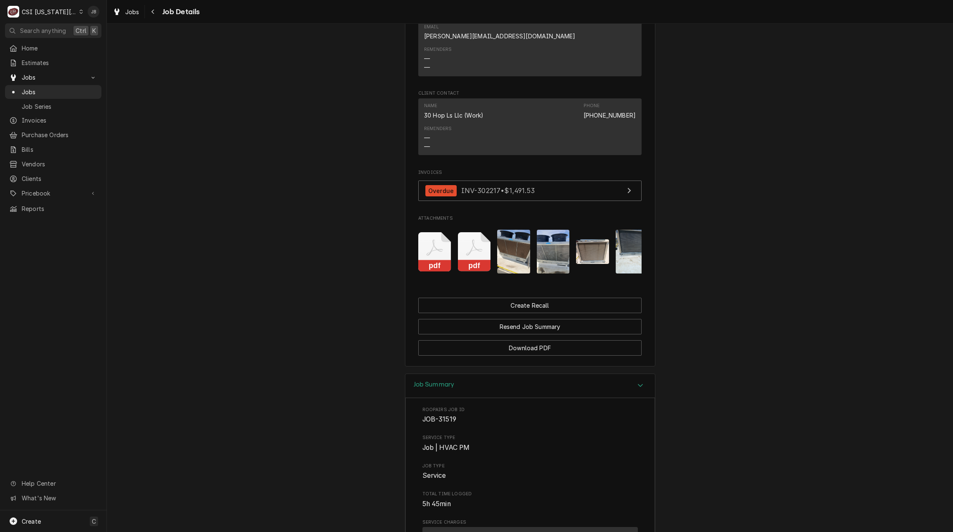
click at [468, 240] on icon "Attachments" at bounding box center [474, 248] width 16 height 16
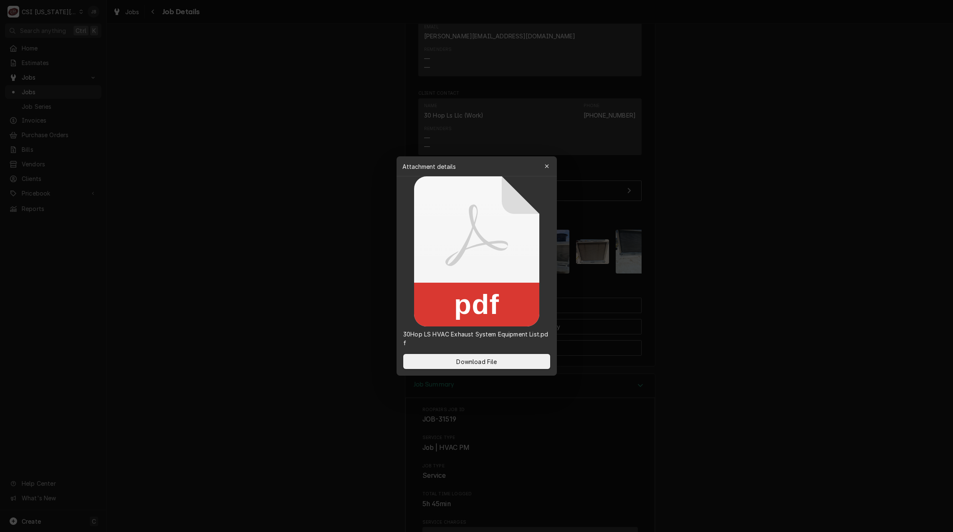
click at [318, 253] on div at bounding box center [476, 266] width 953 height 532
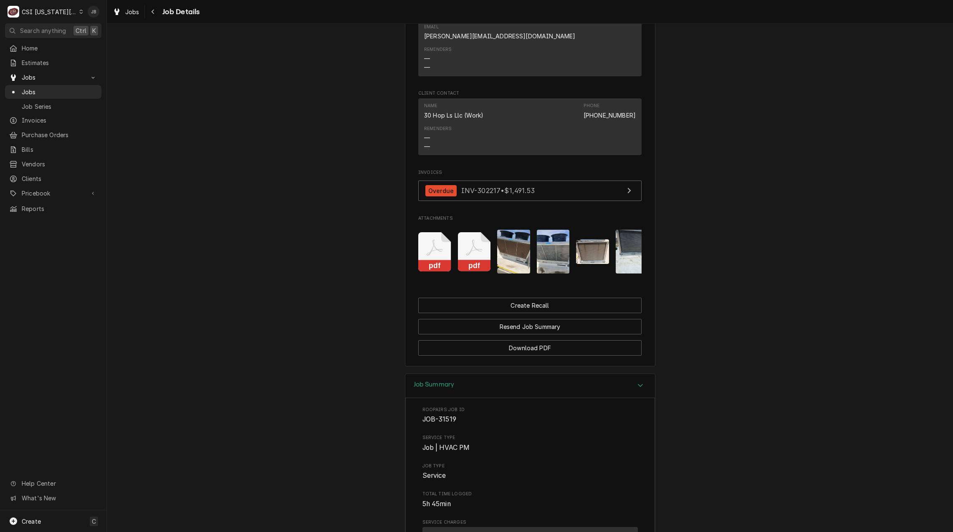
click at [433, 241] on icon "Attachments" at bounding box center [434, 252] width 33 height 40
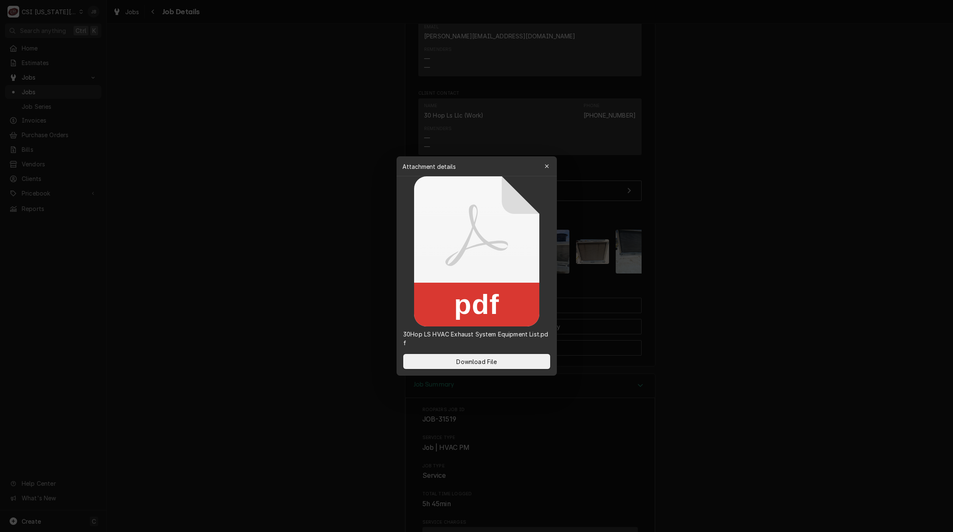
click at [319, 255] on div at bounding box center [476, 266] width 953 height 532
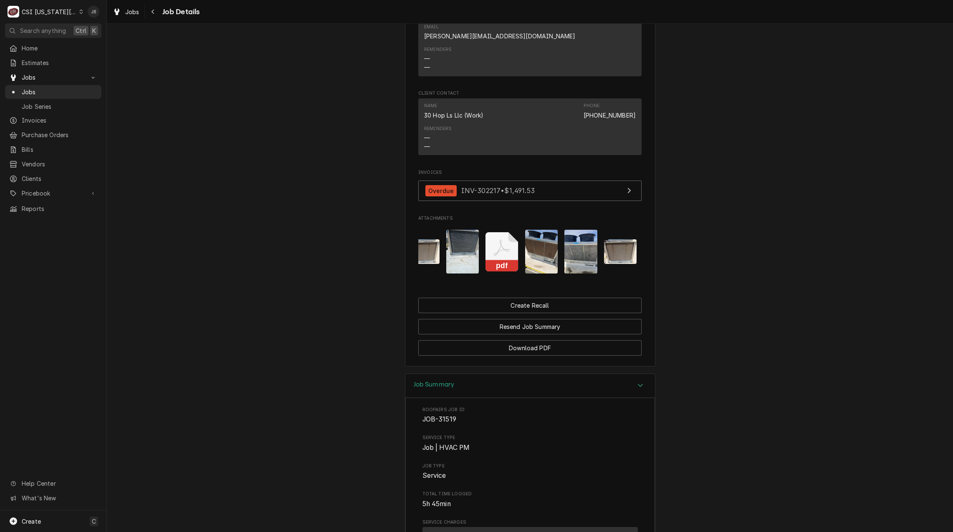
scroll to position [0, 64]
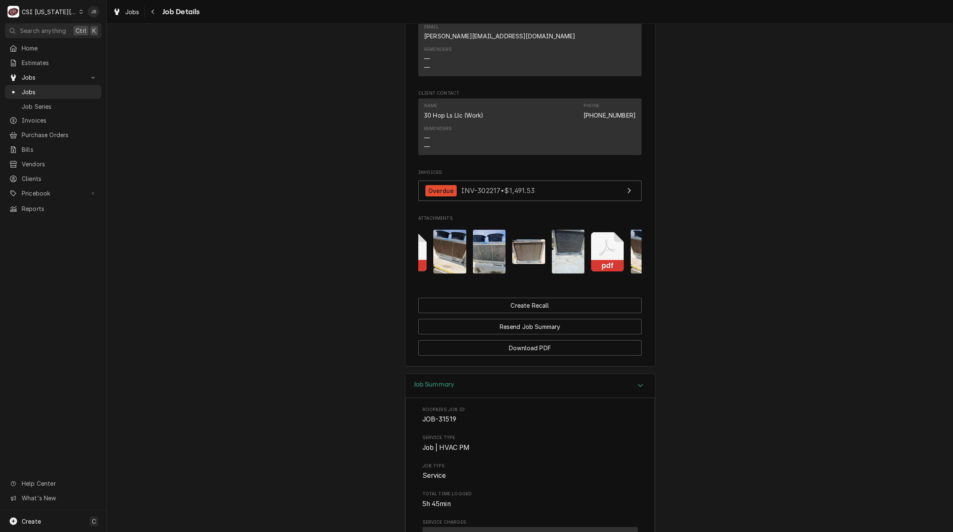
click at [483, 235] on img "Attachments" at bounding box center [489, 252] width 33 height 44
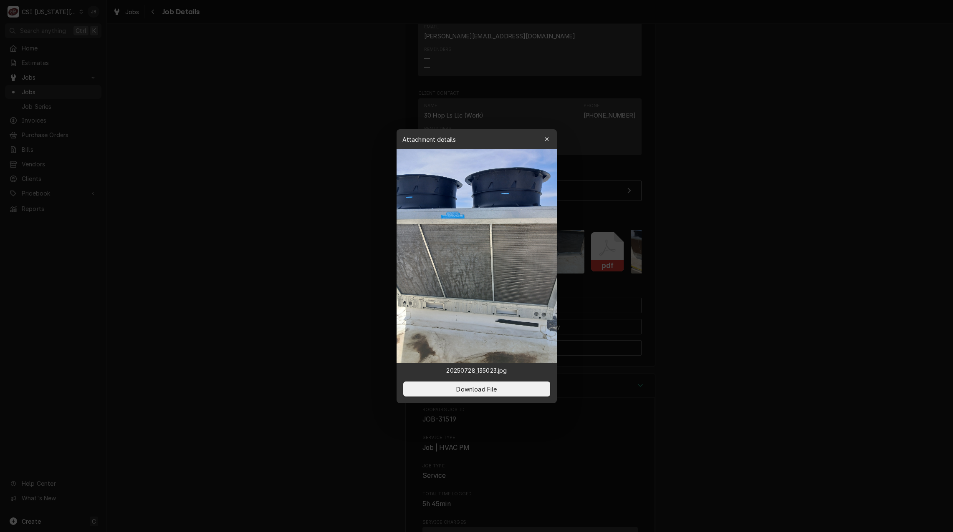
click at [706, 269] on div at bounding box center [476, 266] width 953 height 532
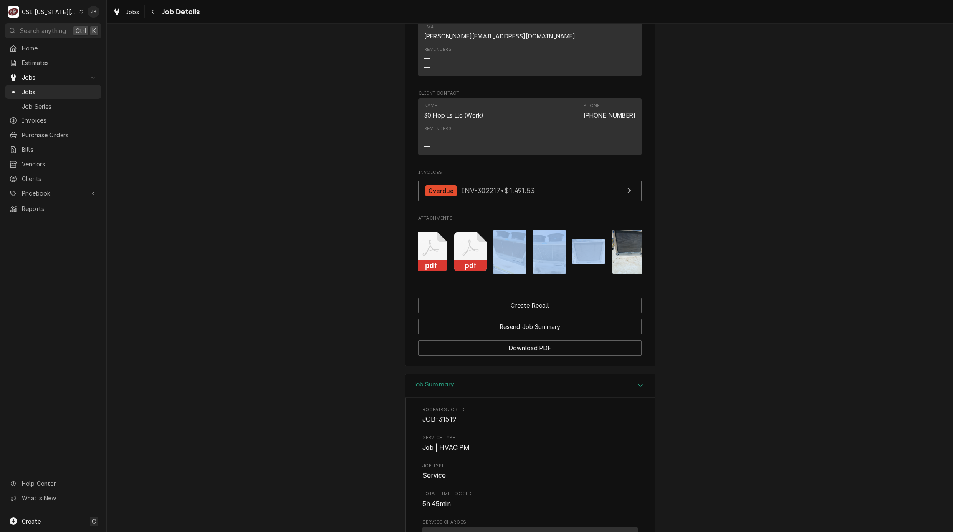
scroll to position [0, 0]
drag, startPoint x: 506, startPoint y: 267, endPoint x: 470, endPoint y: 272, distance: 36.5
click at [470, 272] on div "pdf pdf pdf" at bounding box center [529, 252] width 223 height 57
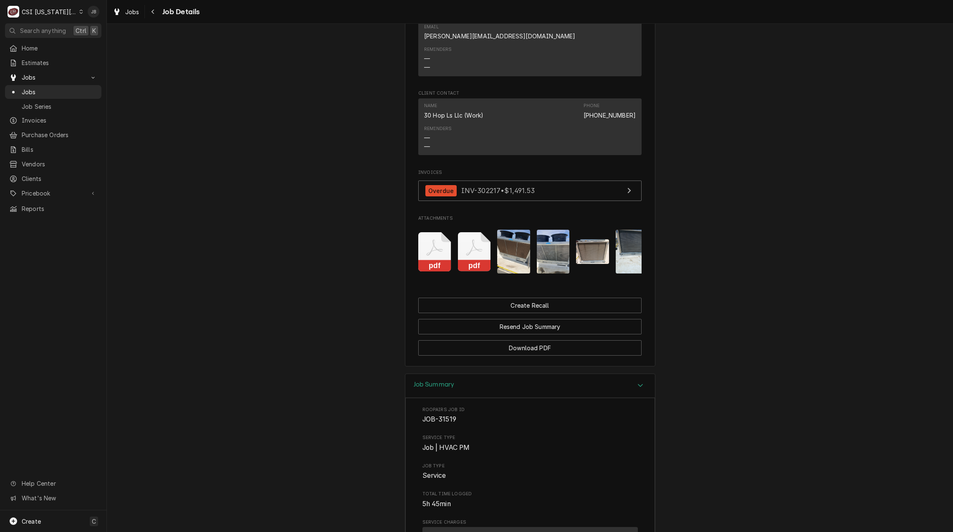
drag, startPoint x: 470, startPoint y: 272, endPoint x: 370, endPoint y: 266, distance: 99.9
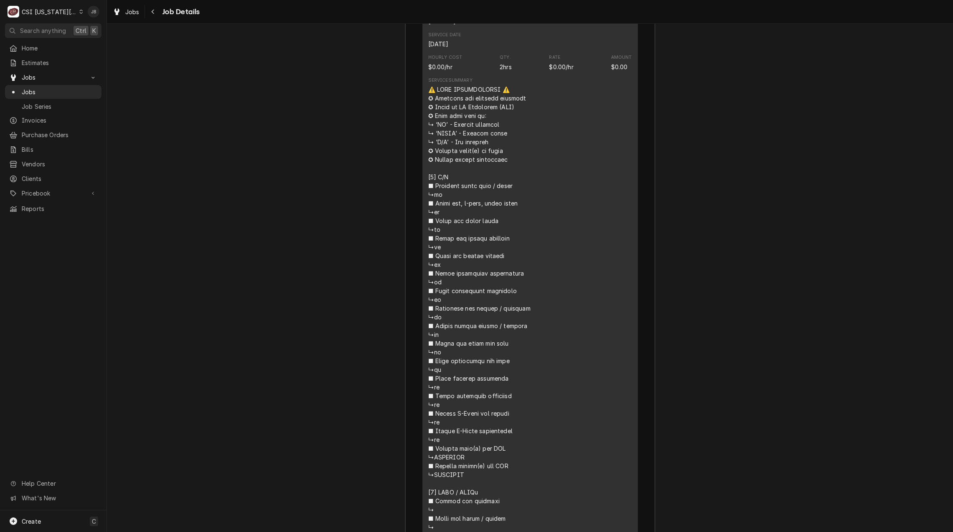
scroll to position [1669, 0]
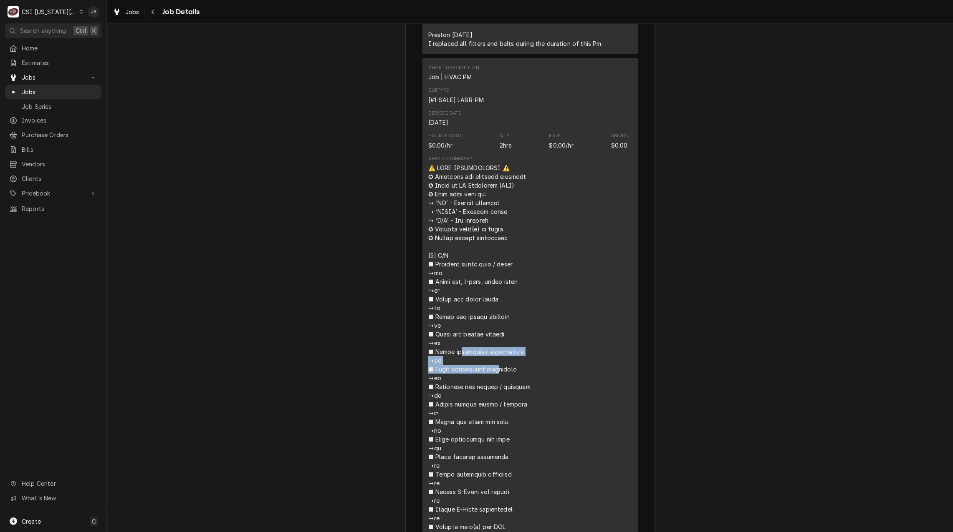
drag, startPoint x: 432, startPoint y: 250, endPoint x: 504, endPoint y: 252, distance: 71.8
drag, startPoint x: 504, startPoint y: 252, endPoint x: 335, endPoint y: 265, distance: 169.5
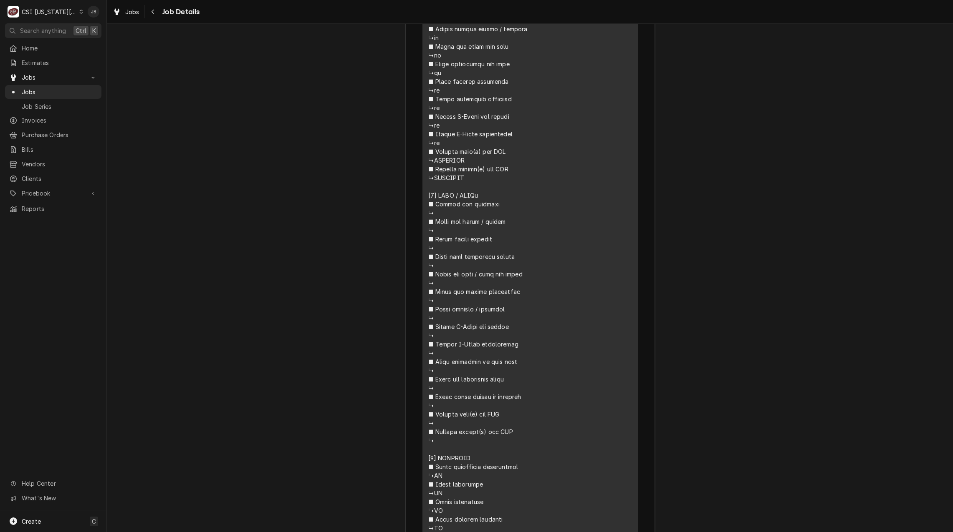
scroll to position [1794, 0]
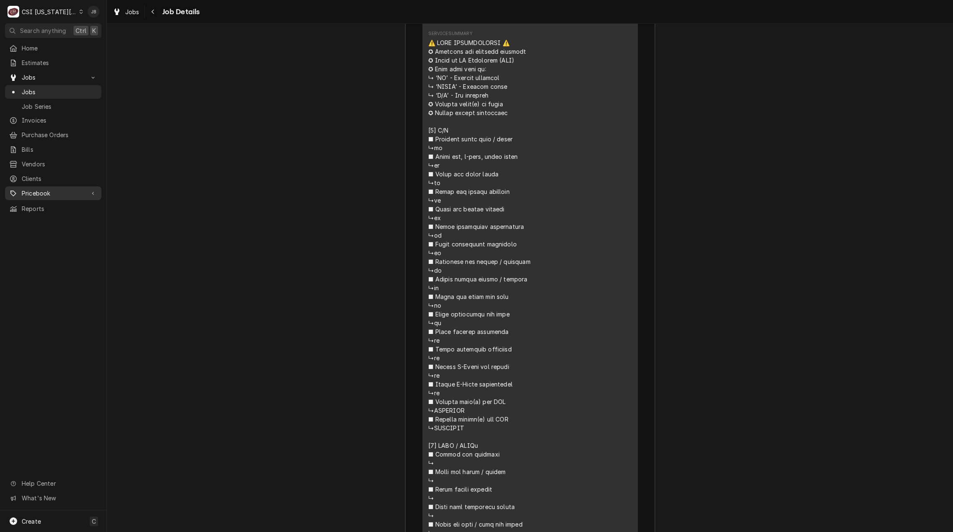
click at [50, 190] on span "Pricebook" at bounding box center [53, 193] width 63 height 9
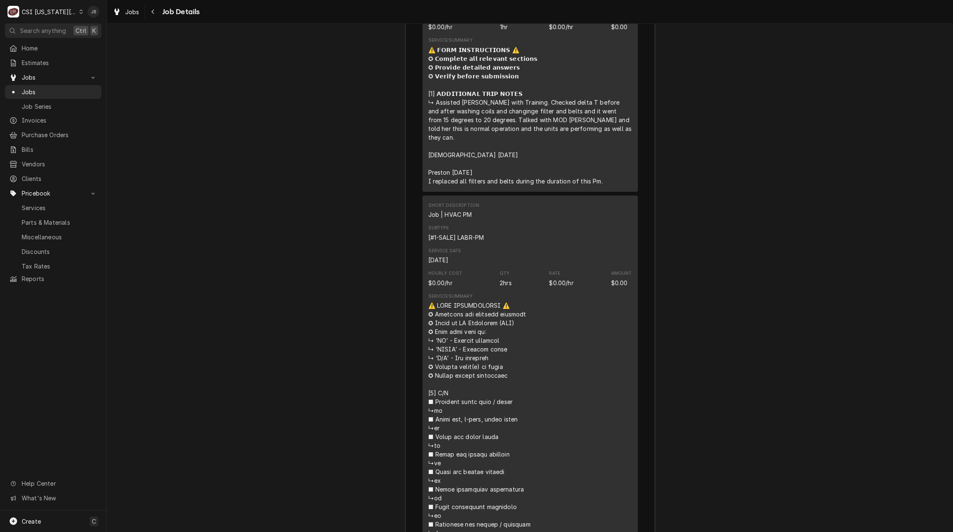
scroll to position [1544, 0]
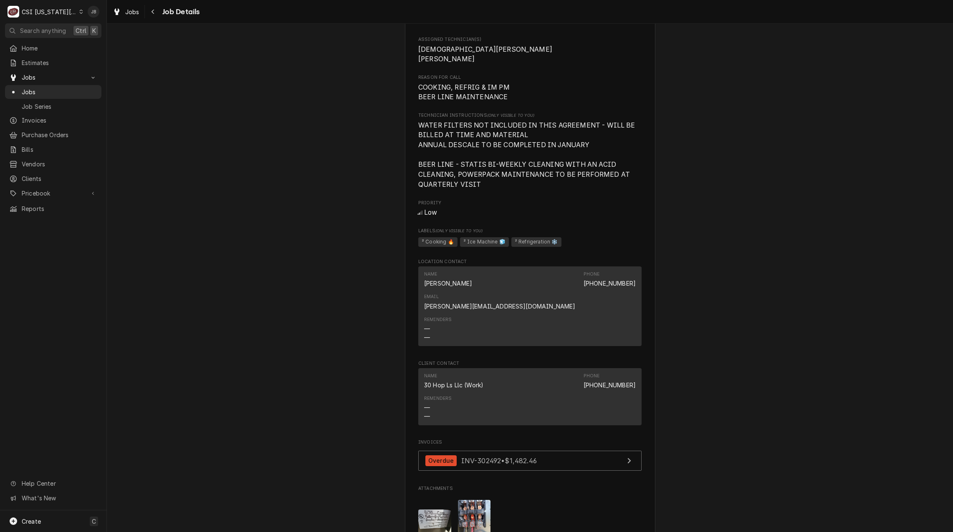
scroll to position [700, 0]
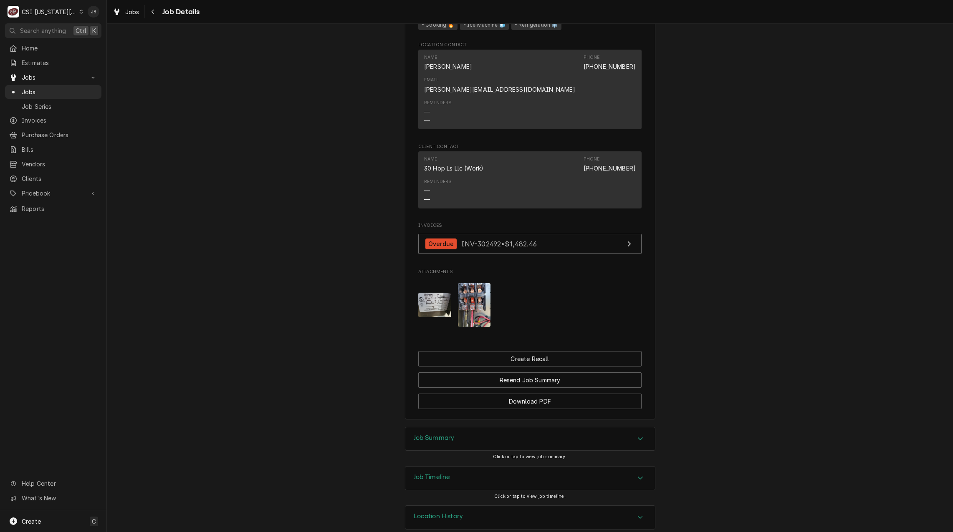
click at [463, 285] on img "Attachments" at bounding box center [474, 305] width 33 height 44
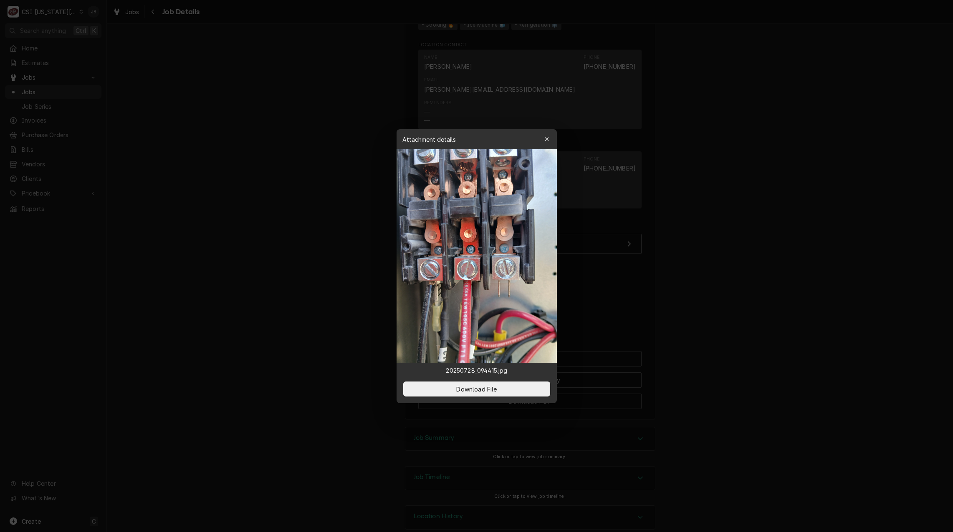
drag, startPoint x: 717, startPoint y: 267, endPoint x: 713, endPoint y: 267, distance: 4.2
click at [717, 267] on div at bounding box center [476, 266] width 953 height 532
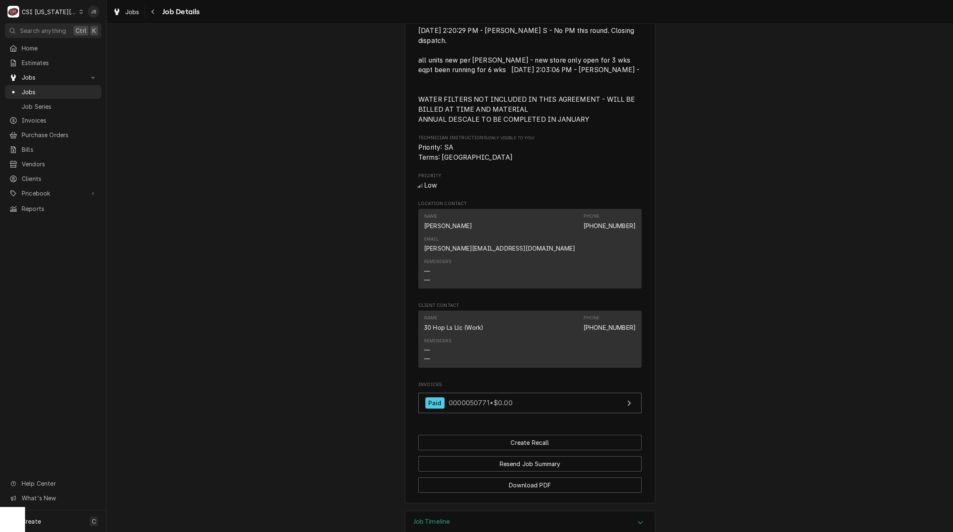
scroll to position [462, 0]
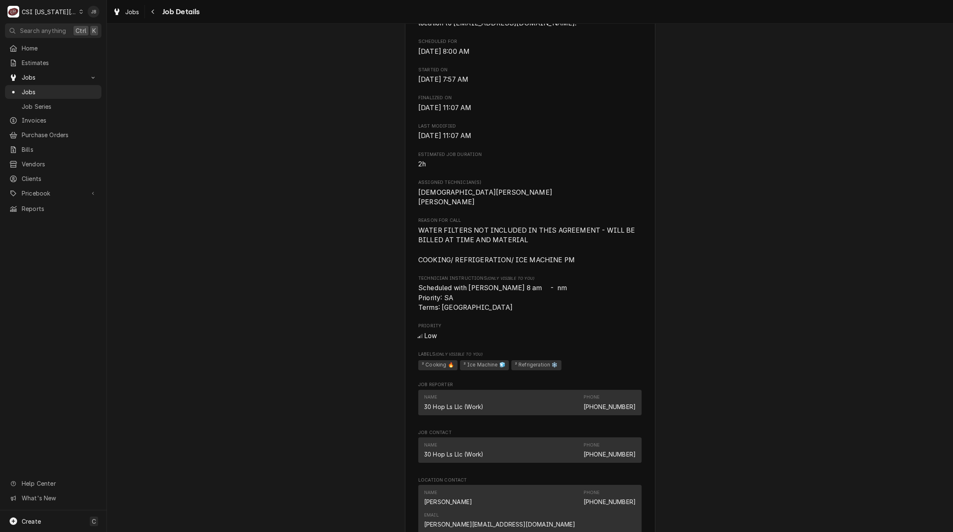
scroll to position [417, 0]
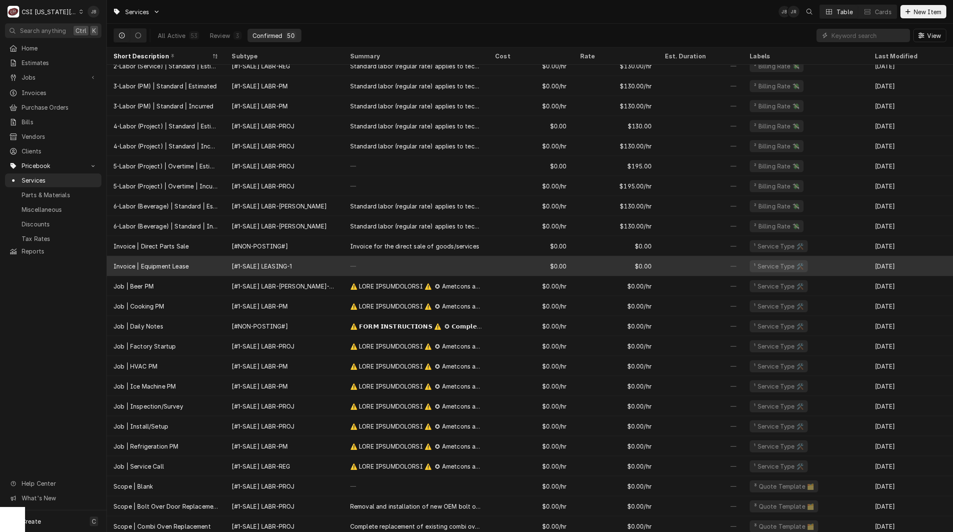
scroll to position [112, 0]
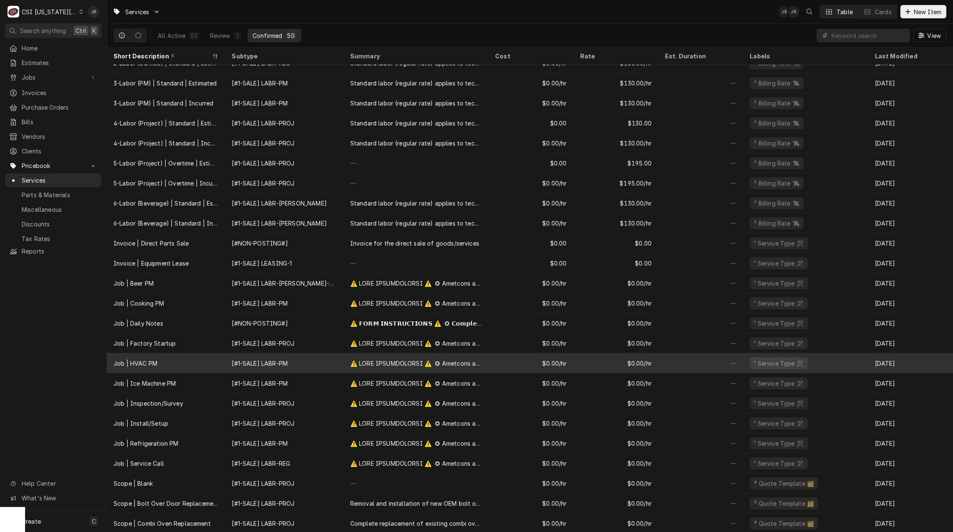
click at [187, 362] on div "Job | HVAC PM" at bounding box center [166, 363] width 118 height 20
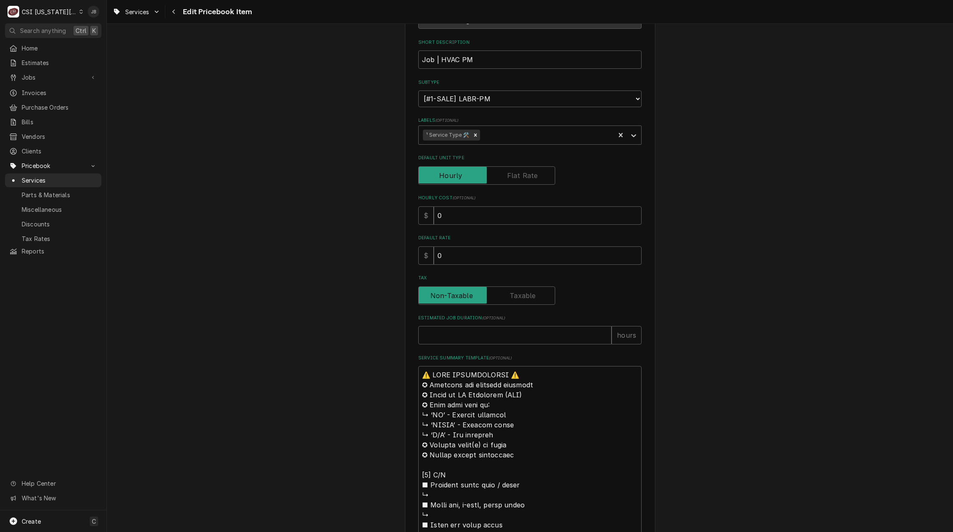
scroll to position [292, 0]
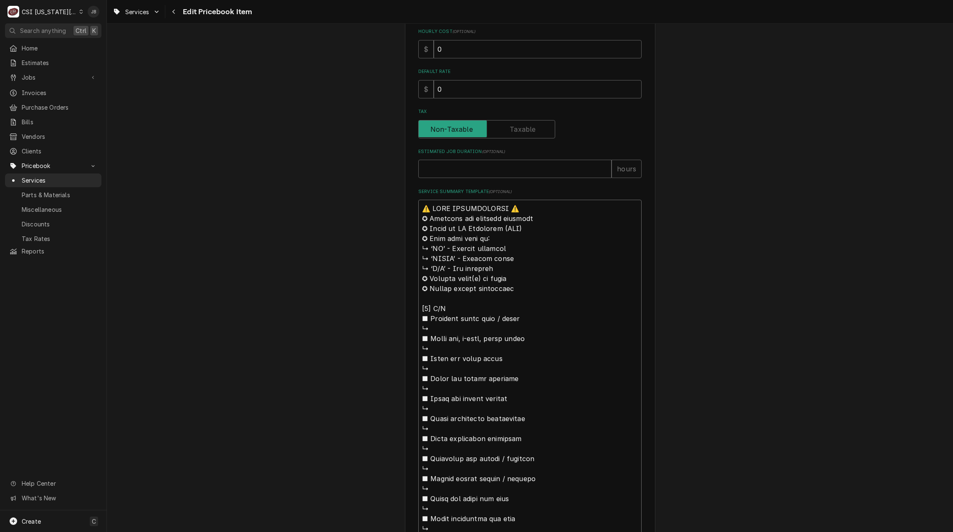
drag, startPoint x: 460, startPoint y: 318, endPoint x: 434, endPoint y: 318, distance: 26.3
type textarea "x"
type textarea "⚠️ LORE IPSUMDOLORSI ⚠️ ✪ Ametcons adi elitsedd eiusmodt ✪ Incid ut LA Etdolore…"
type textarea "x"
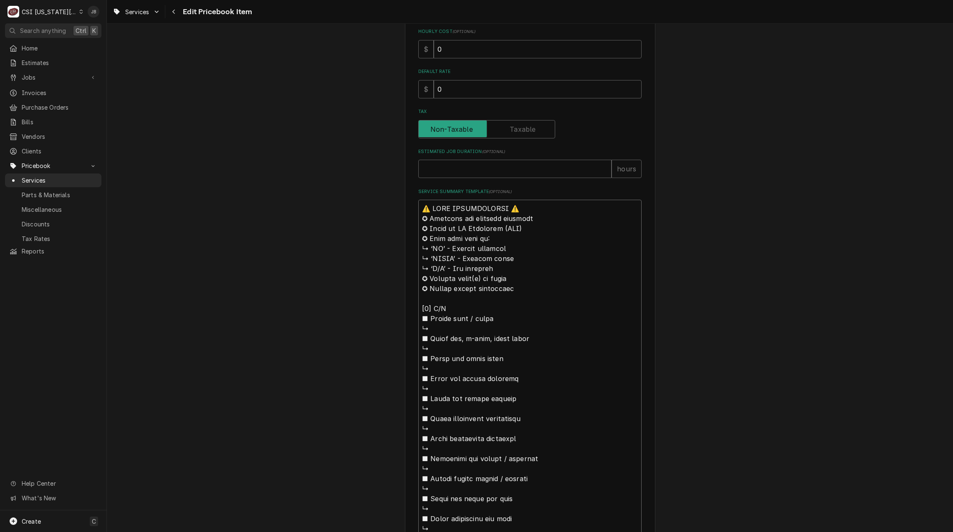
type textarea "⚠️ LORE IPSUMDOLORSI ⚠️ ✪ Ametcons adi elitsedd eiusmodt ✪ Incid ut LA Etdolore…"
type textarea "x"
type textarea "⚠️ LORE IPSUMDOLORSI ⚠️ ✪ Ametcons adi elitsedd eiusmodt ✪ Incid ut LA Etdolore…"
type textarea "x"
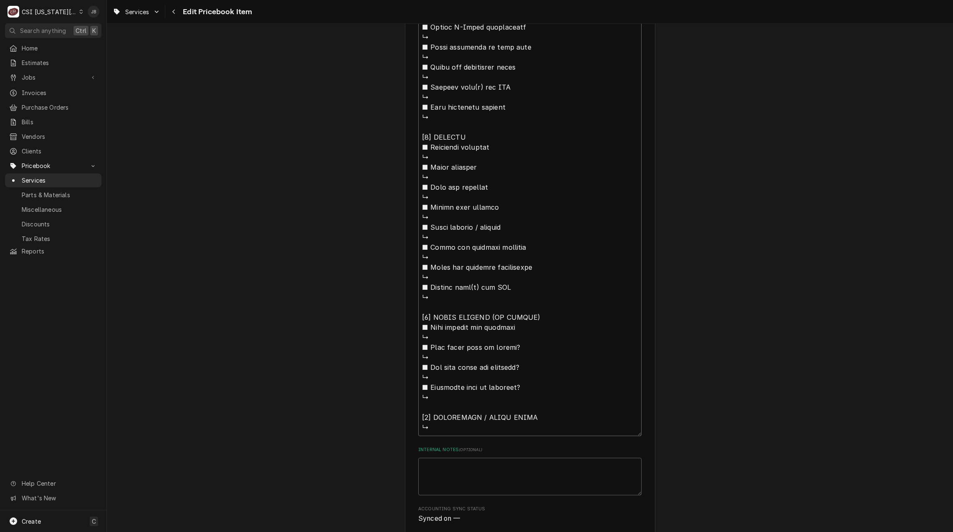
scroll to position [1708, 0]
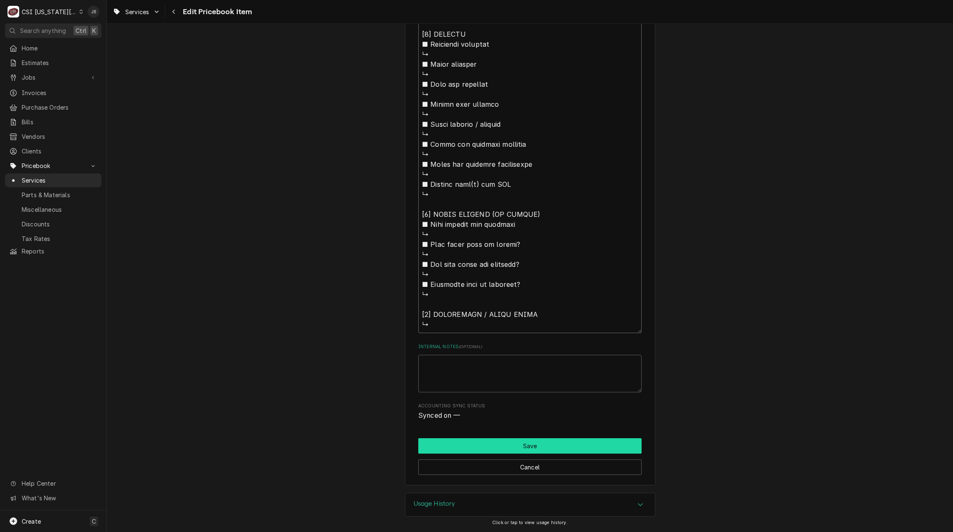
type textarea "⚠️ LORE IPSUMDOLORSI ⚠️ ✪ Ametcons adi elitsedd eiusmodt ✪ Incid ut LA Etdolore…"
click at [517, 449] on button "Save" at bounding box center [529, 446] width 223 height 15
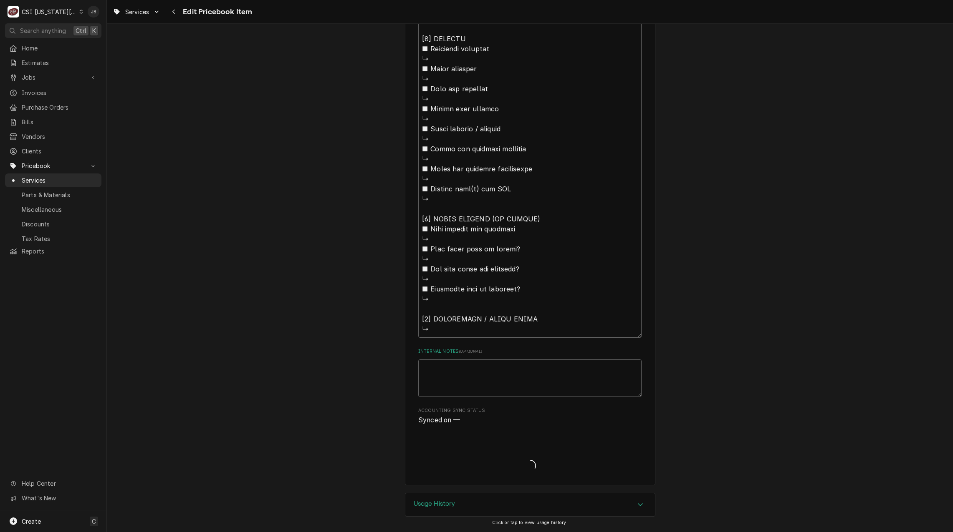
type textarea "x"
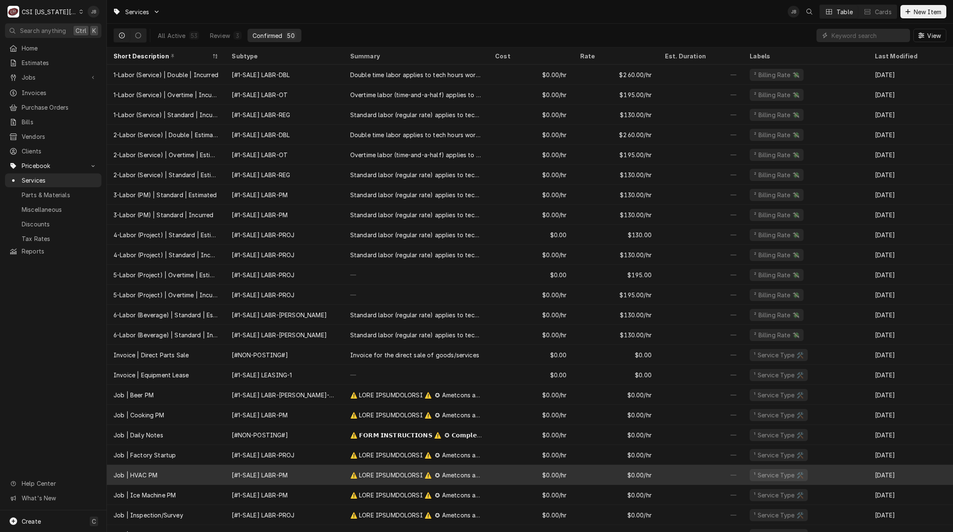
click at [194, 474] on div "Job | HVAC PM" at bounding box center [166, 475] width 118 height 20
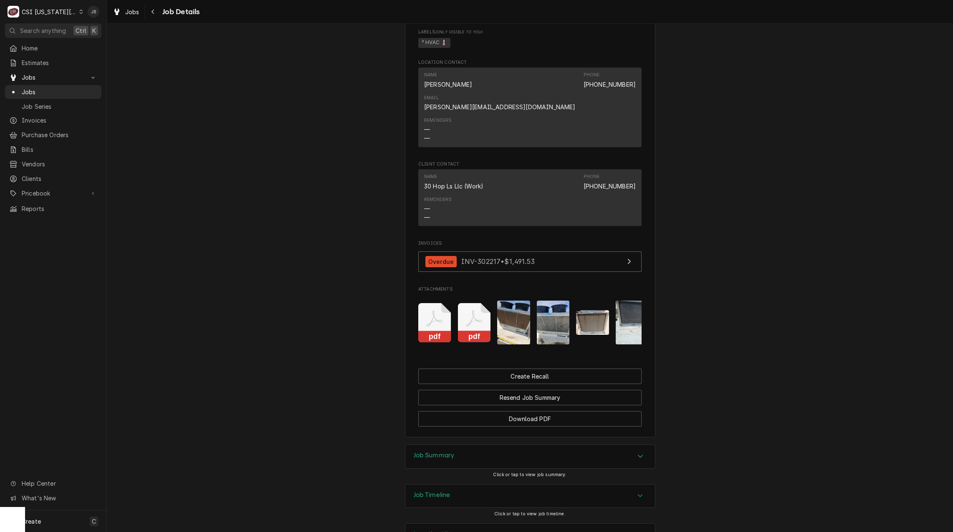
scroll to position [746, 0]
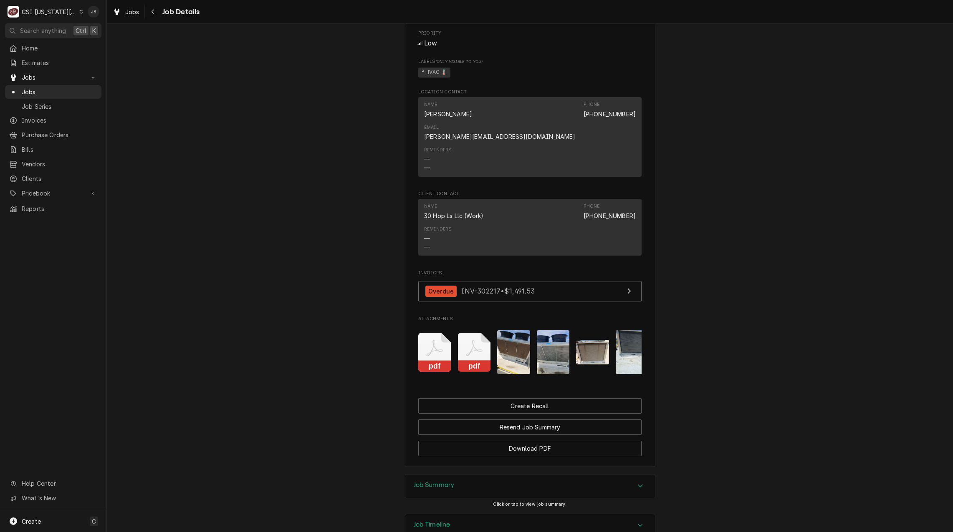
scroll to position [746, 0]
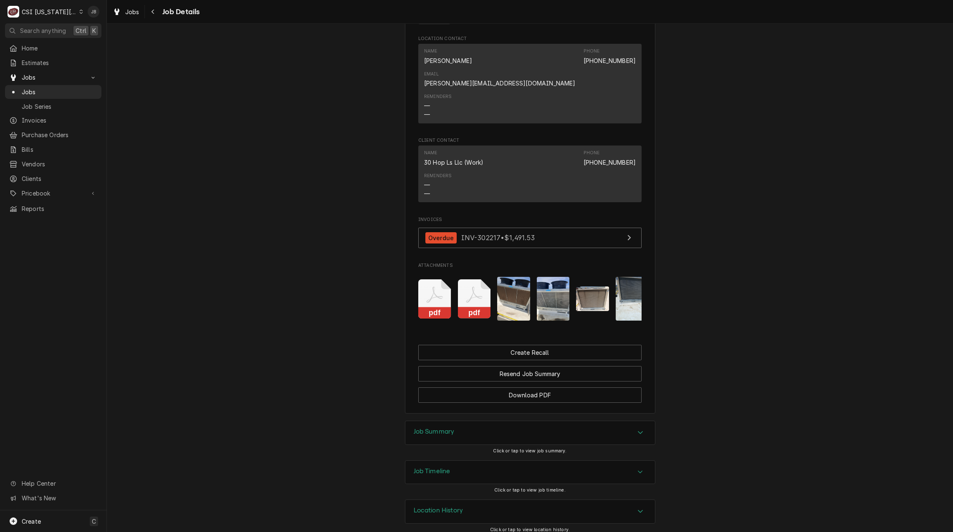
click at [446, 428] on h3 "Job Summary" at bounding box center [434, 432] width 41 height 8
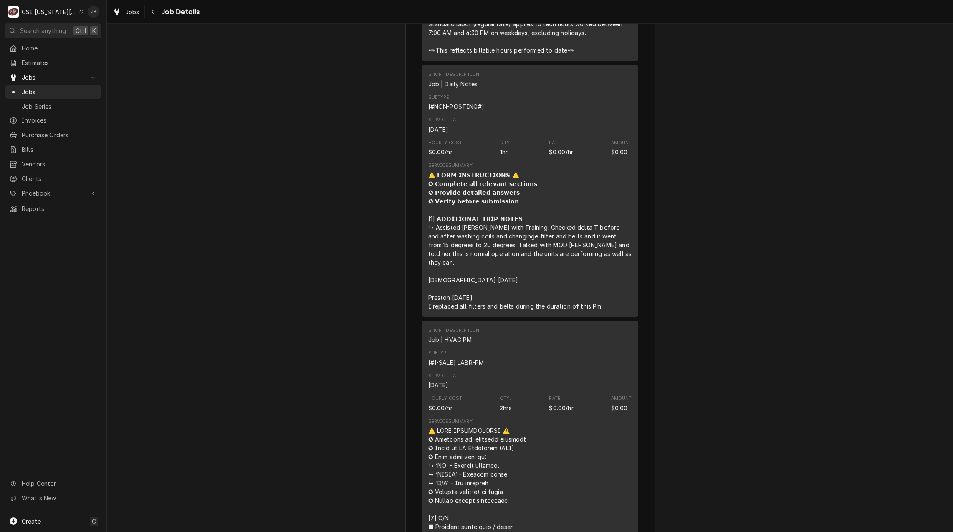
scroll to position [1538, 0]
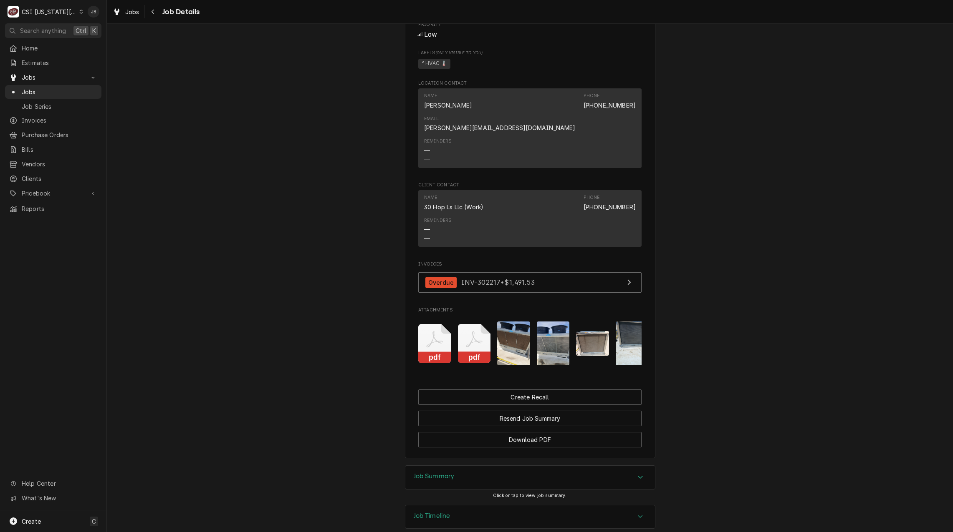
scroll to position [746, 0]
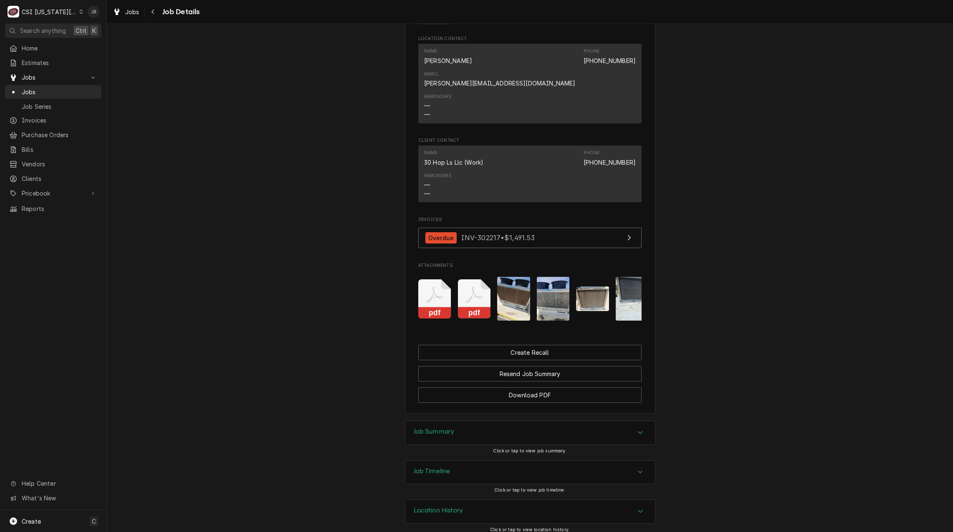
click at [445, 428] on h3 "Job Summary" at bounding box center [434, 432] width 41 height 8
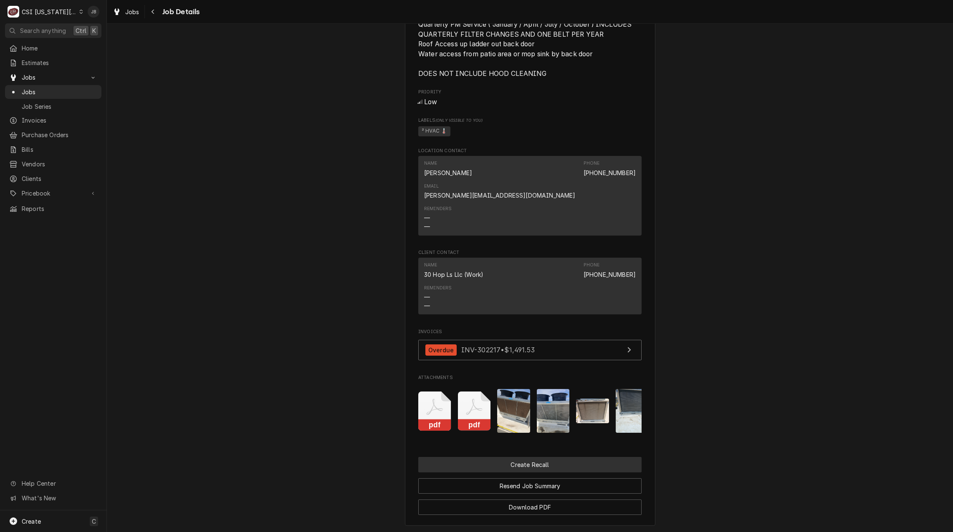
scroll to position [704, 0]
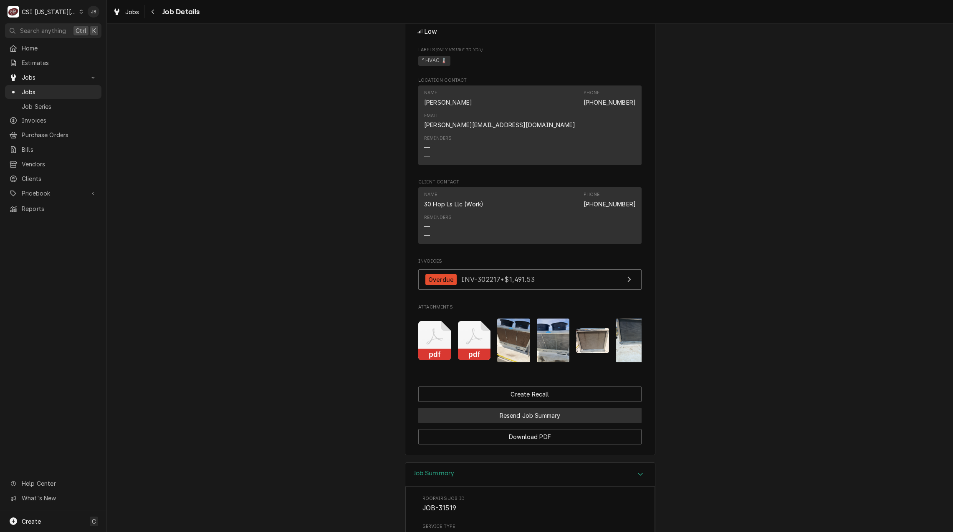
click at [450, 411] on button "Resend Job Summary" at bounding box center [529, 415] width 223 height 15
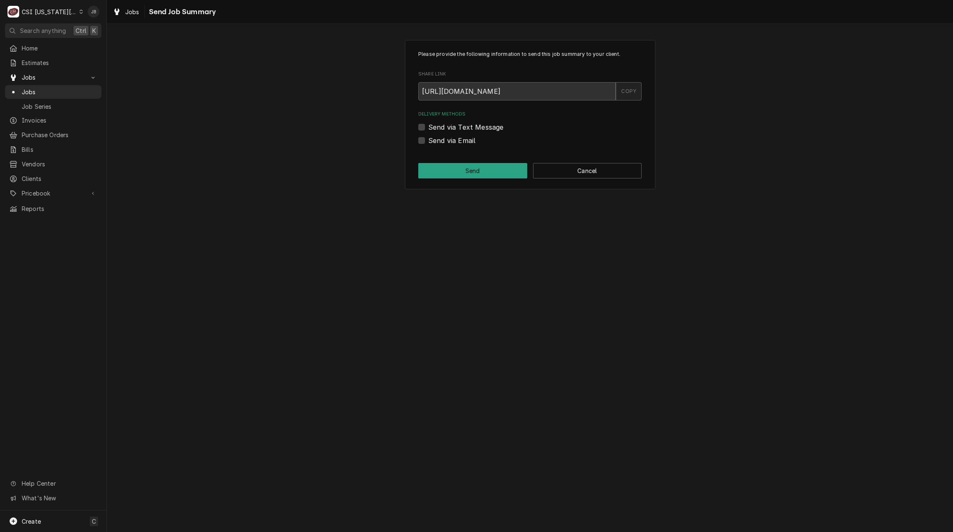
click at [628, 92] on div "COPY" at bounding box center [628, 91] width 26 height 18
click at [575, 173] on button "Cancel" at bounding box center [587, 170] width 109 height 15
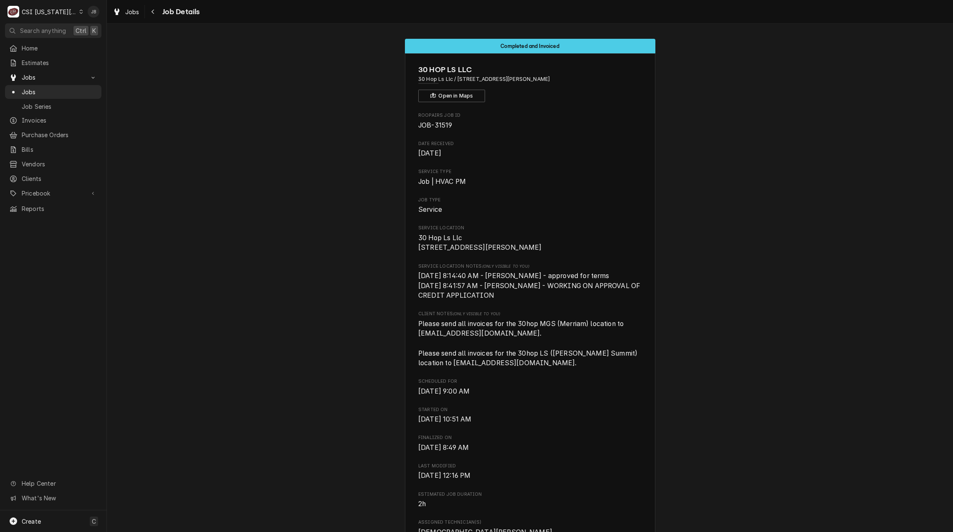
scroll to position [704, 0]
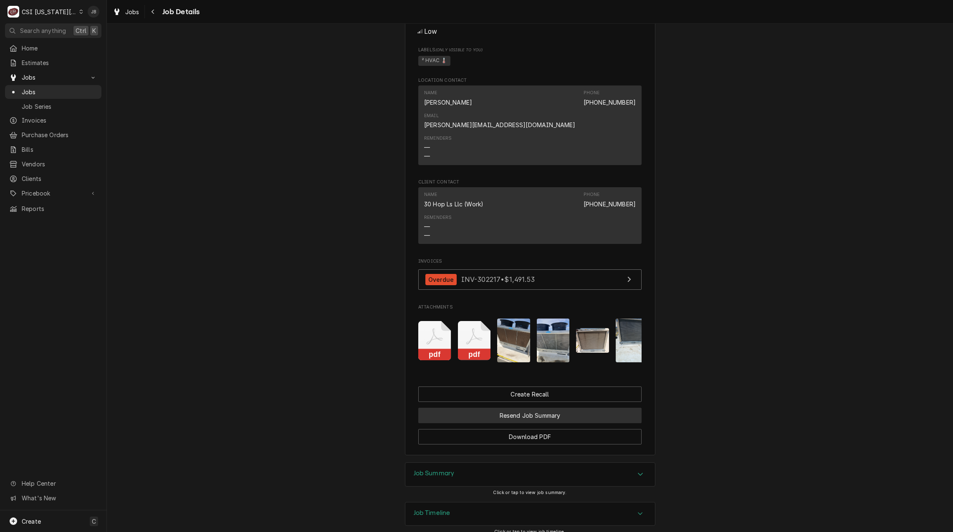
click at [508, 411] on button "Resend Job Summary" at bounding box center [529, 415] width 223 height 15
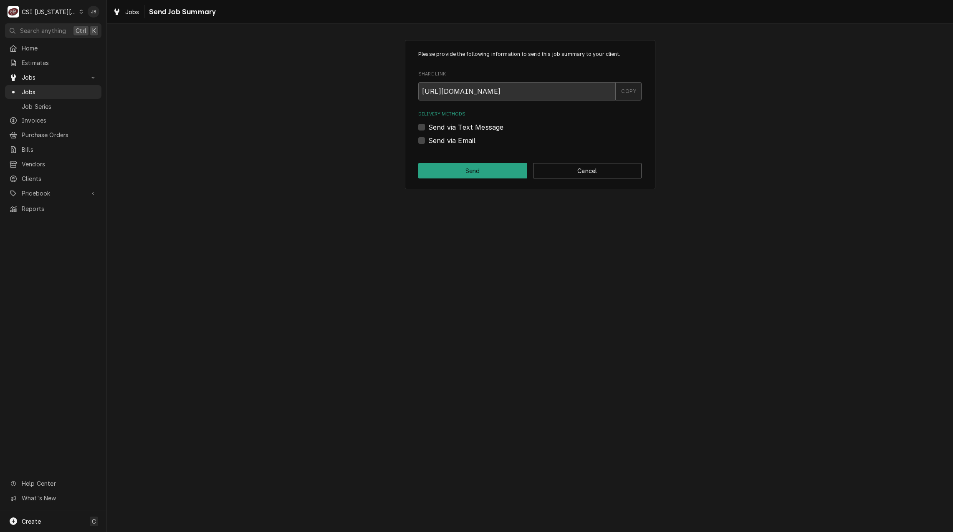
click at [631, 88] on div "COPY" at bounding box center [628, 91] width 26 height 18
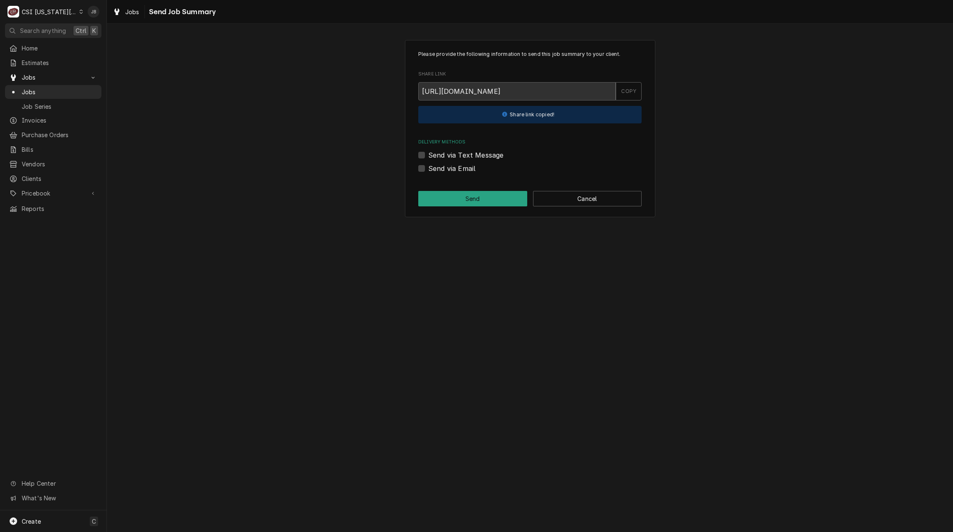
click at [260, 194] on div "Please provide the following information to send this job summary to your clien…" at bounding box center [530, 129] width 846 height 192
click at [582, 199] on button "Cancel" at bounding box center [587, 198] width 109 height 15
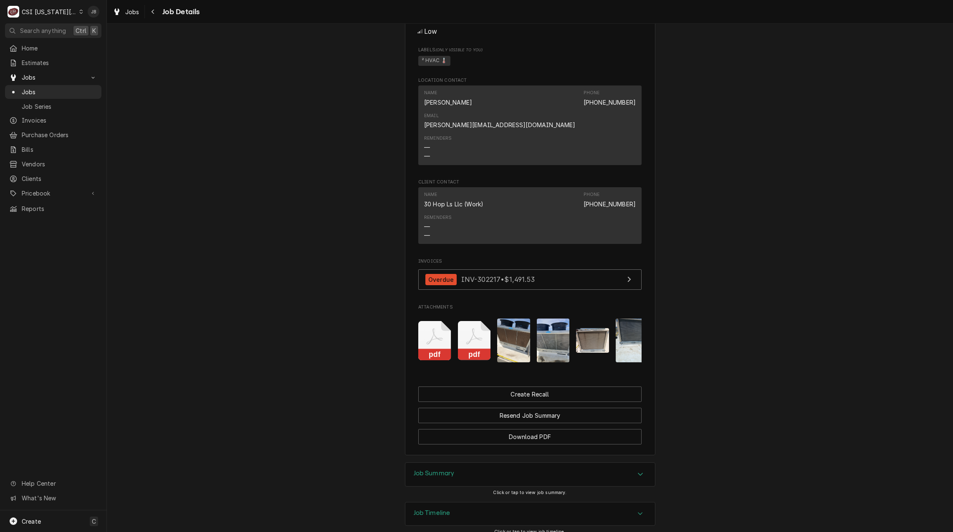
click at [431, 471] on h3 "Job Summary" at bounding box center [434, 474] width 41 height 8
click at [593, 328] on img "Attachments" at bounding box center [592, 340] width 33 height 25
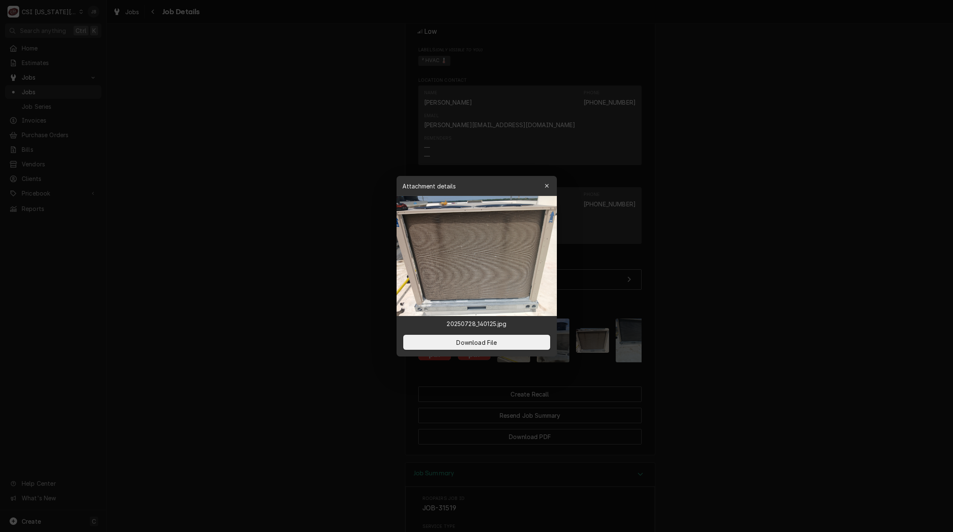
click at [687, 338] on div at bounding box center [476, 266] width 953 height 532
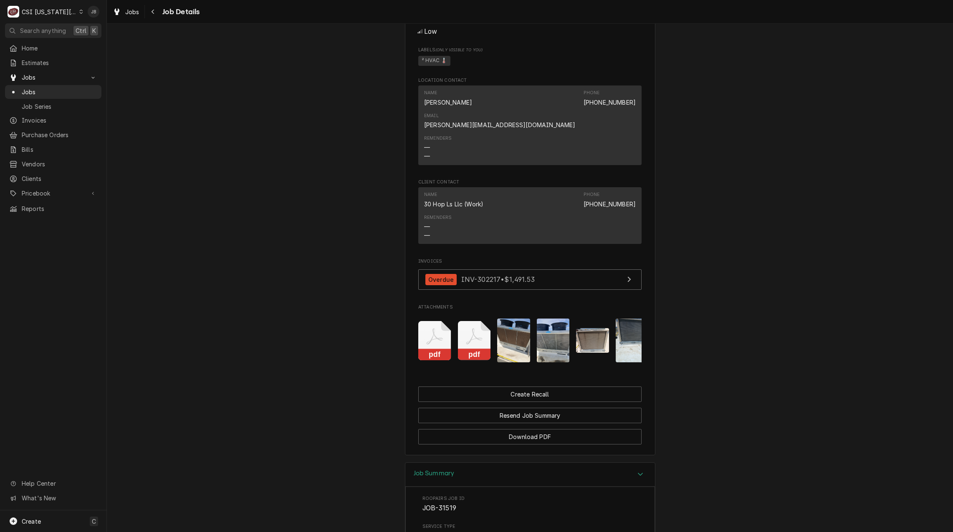
scroll to position [0, 121]
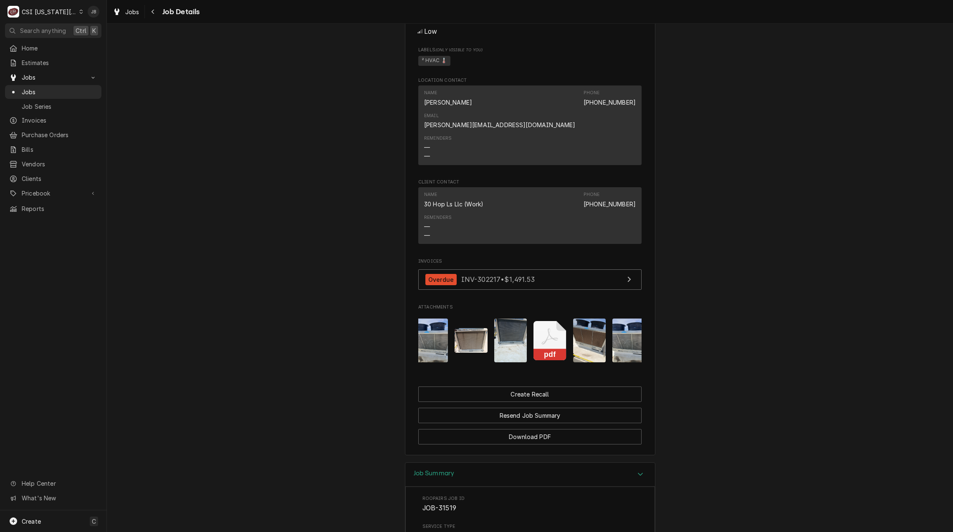
click at [506, 329] on img "Attachments" at bounding box center [510, 341] width 33 height 44
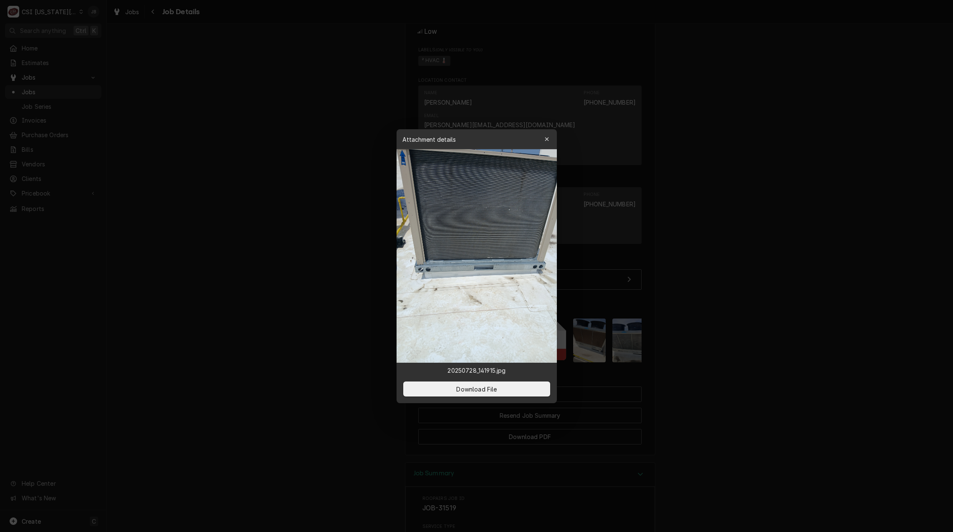
click at [696, 324] on div at bounding box center [476, 266] width 953 height 532
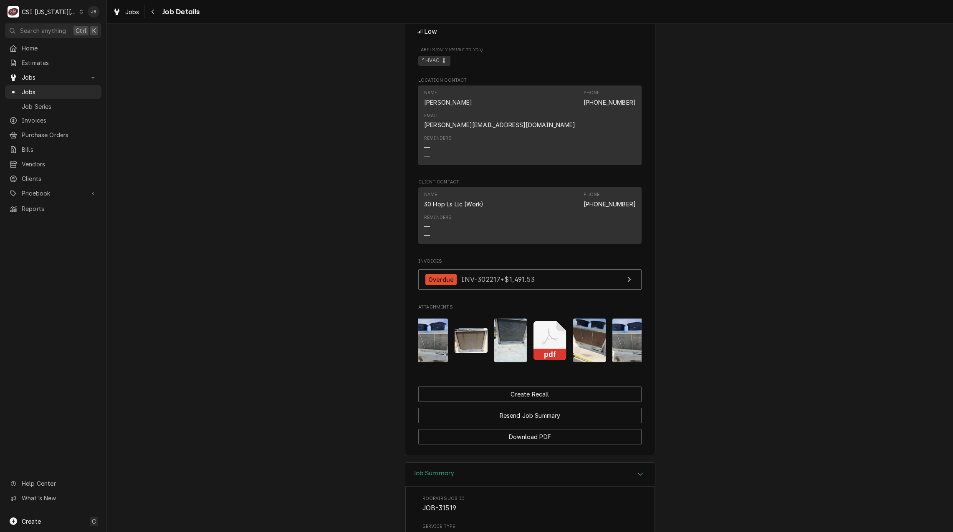
click at [582, 329] on img "Attachments" at bounding box center [589, 341] width 33 height 44
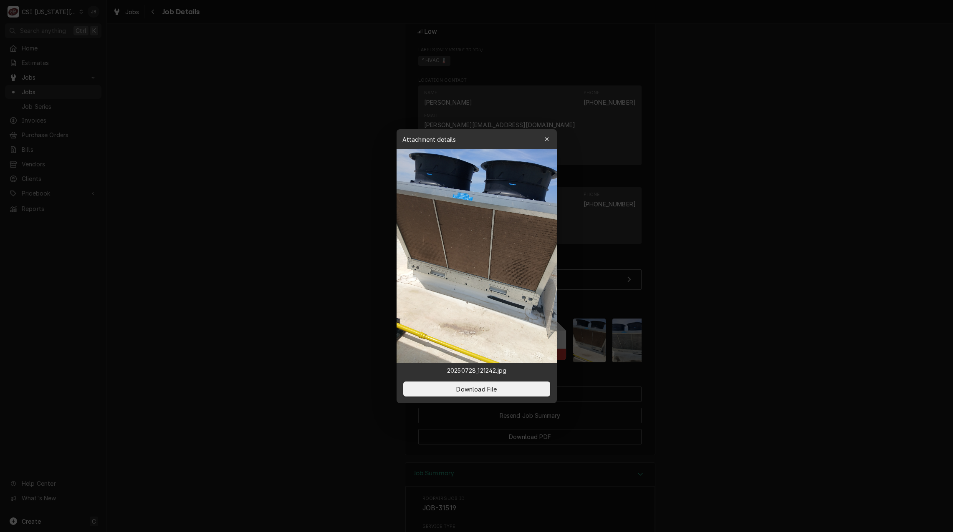
click at [672, 326] on div at bounding box center [476, 266] width 953 height 532
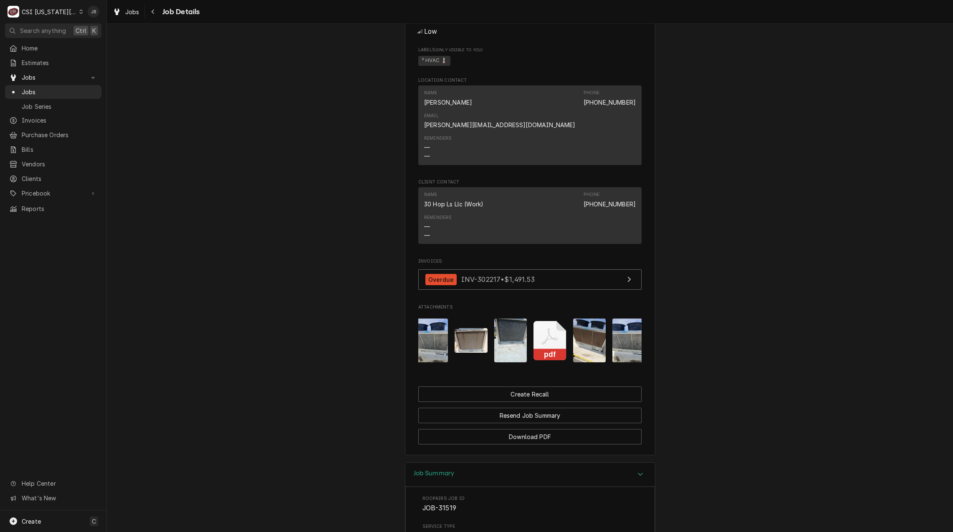
click at [625, 321] on img "Attachments" at bounding box center [628, 341] width 33 height 44
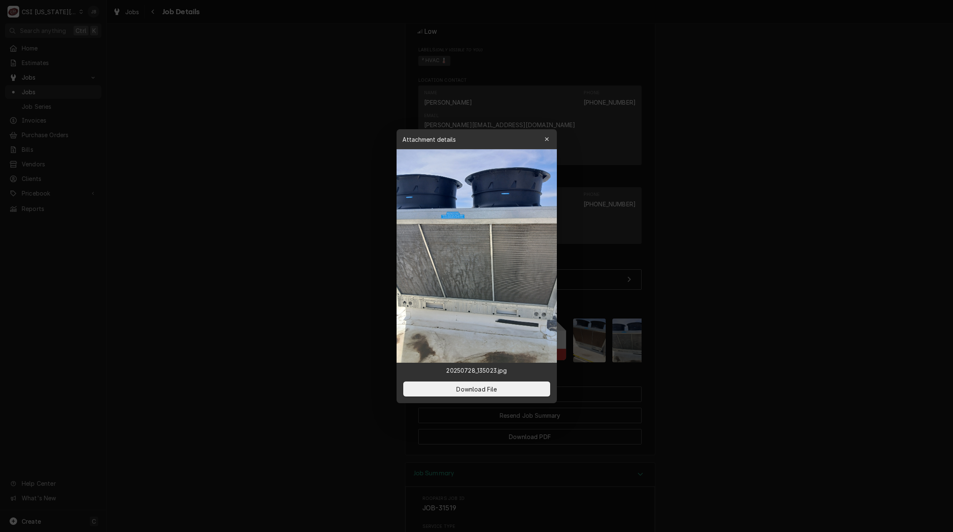
click at [691, 336] on div at bounding box center [476, 266] width 953 height 532
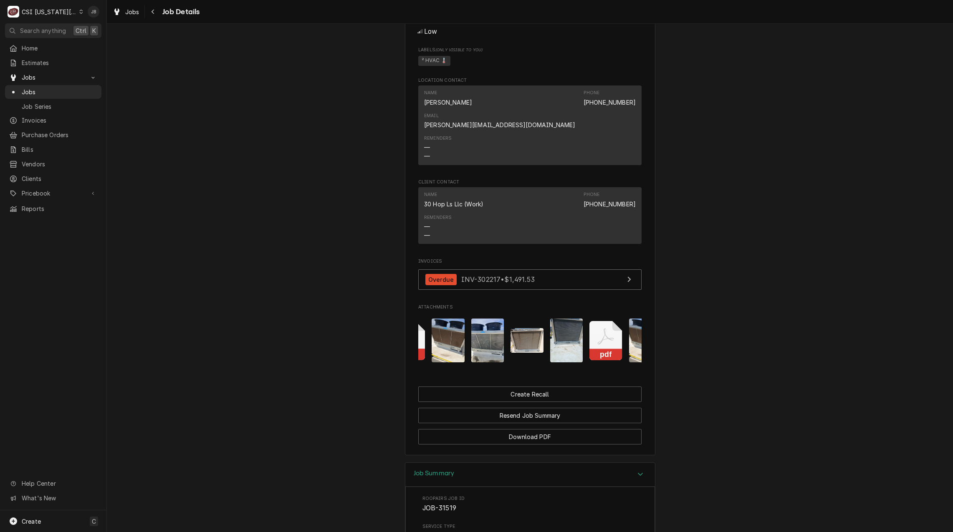
scroll to position [0, 44]
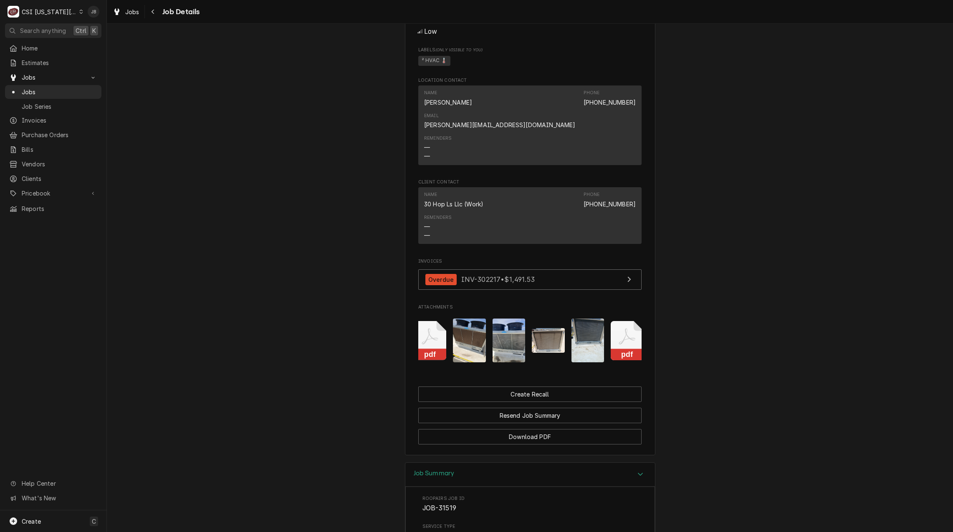
click at [498, 322] on img "Attachments" at bounding box center [508, 341] width 33 height 44
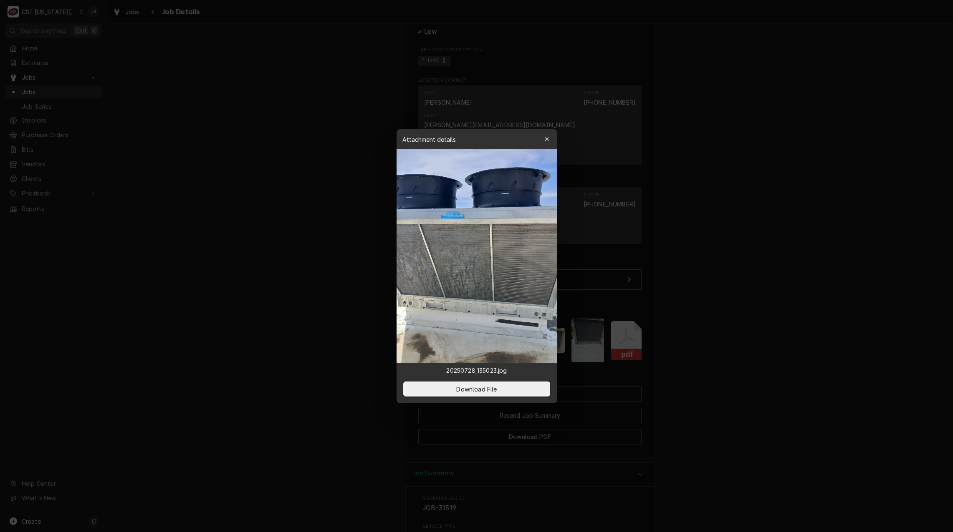
click at [298, 330] on div at bounding box center [476, 266] width 953 height 532
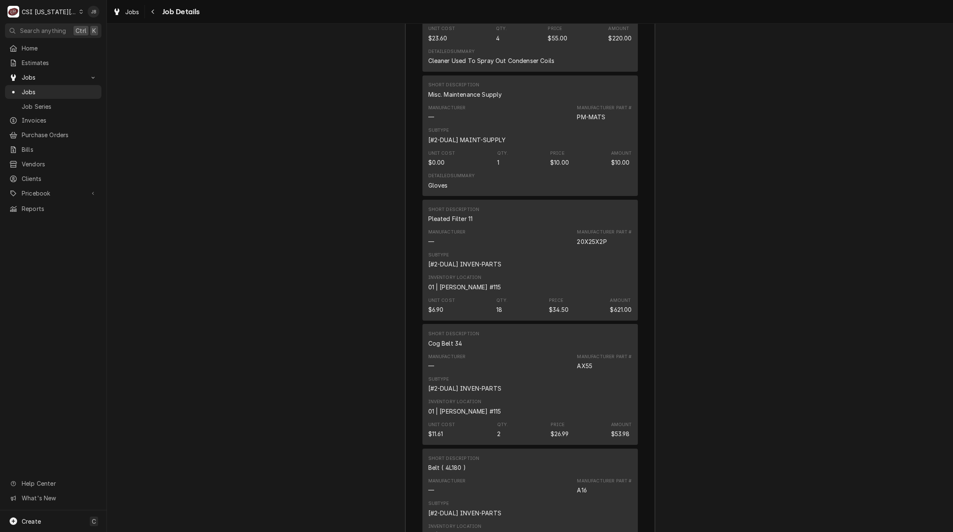
scroll to position [2999, 0]
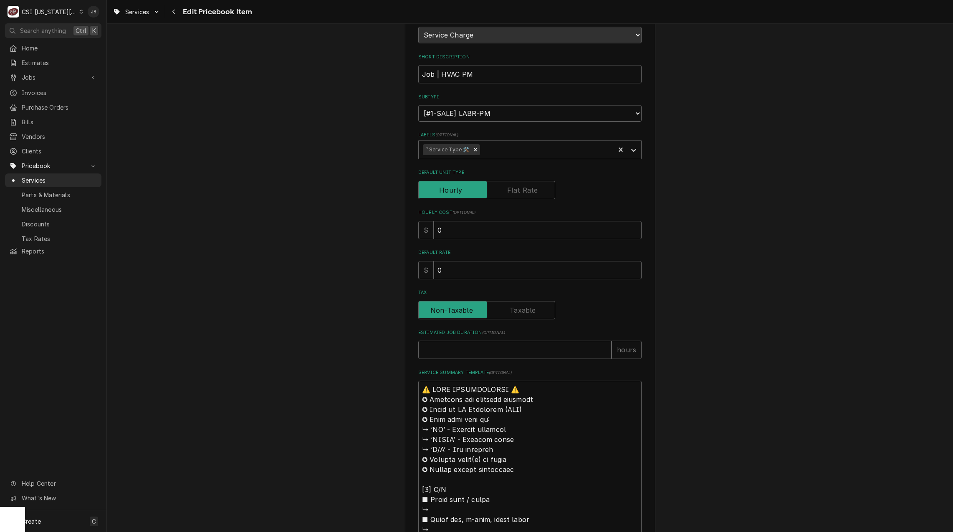
scroll to position [334, 0]
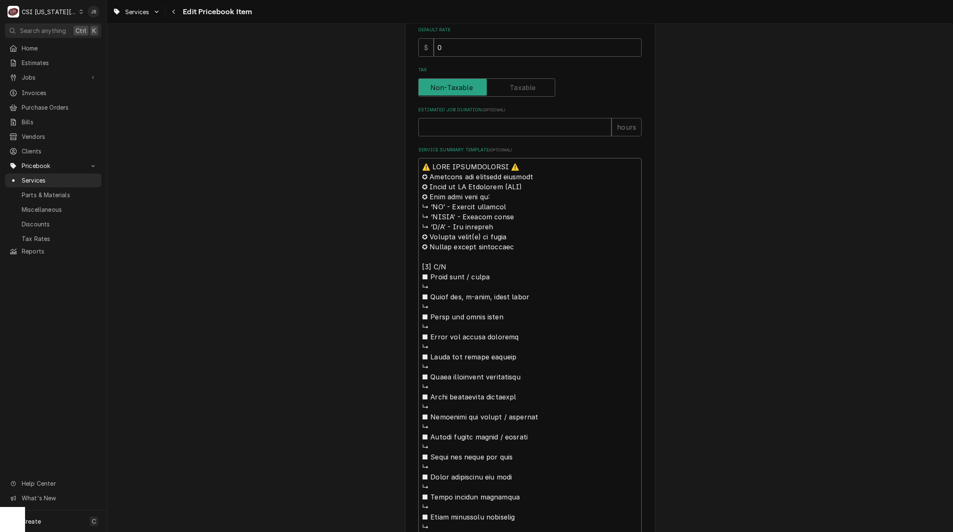
type textarea "x"
type textarea "⚠️ LORE IPSUMDOLORSI ⚠️ ✪ Ametcons adi elitsedd eiusmodt ✪ Incid ut LA Etdolore…"
type textarea "x"
type textarea "⚠️ LORE IPSUMDOLORSI ⚠️ ✪ Ametcons adi elitsedd eiusmodt ✪ Incid ut LA Etdolore…"
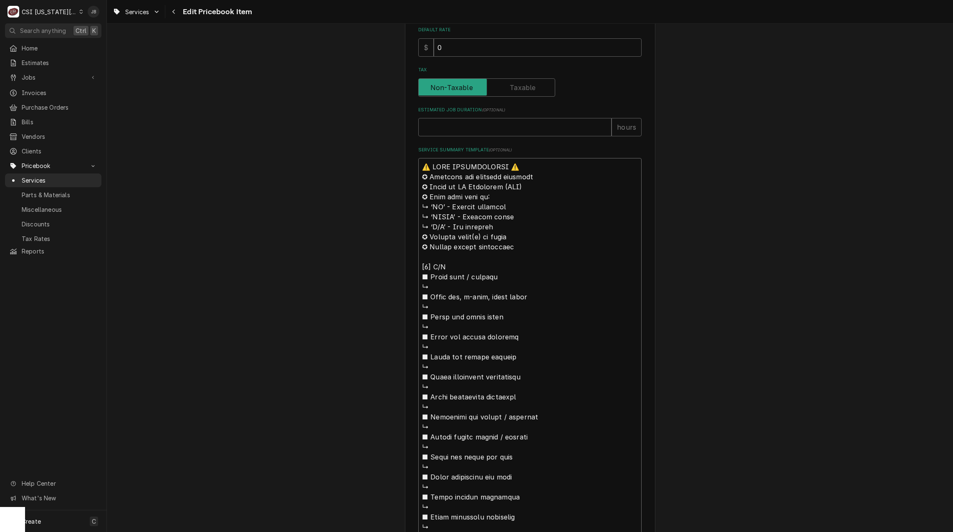
type textarea "x"
type textarea "⚠️ LORE IPSUMDOLORSI ⚠️ ✪ Ametcons adi elitsedd eiusmodt ✪ Incid ut LA Etdolore…"
type textarea "x"
type textarea "⚠️ LORE IPSUMDOLORSI ⚠️ ✪ Ametcons adi elitsedd eiusmodt ✪ Incid ut LA Etdolore…"
type textarea "x"
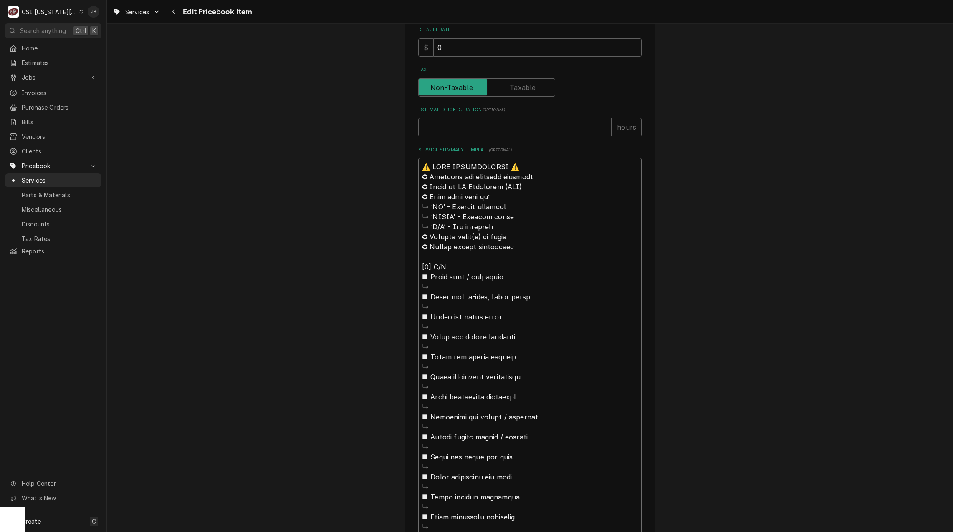
type textarea "⚠️ LORE IPSUMDOLORSI ⚠️ ✪ Ametcons adi elitsedd eiusmodt ✪ Incid ut LA Etdolore…"
type textarea "x"
type textarea "⚠️ LORE IPSUMDOLORSI ⚠️ ✪ Ametcons adi elitsedd eiusmodt ✪ Incid ut LA Etdolore…"
type textarea "x"
type textarea "⚠️ LORE IPSUMDOLORSI ⚠️ ✪ Ametcons adi elitsedd eiusmodt ✪ Incid ut LA Etdolore…"
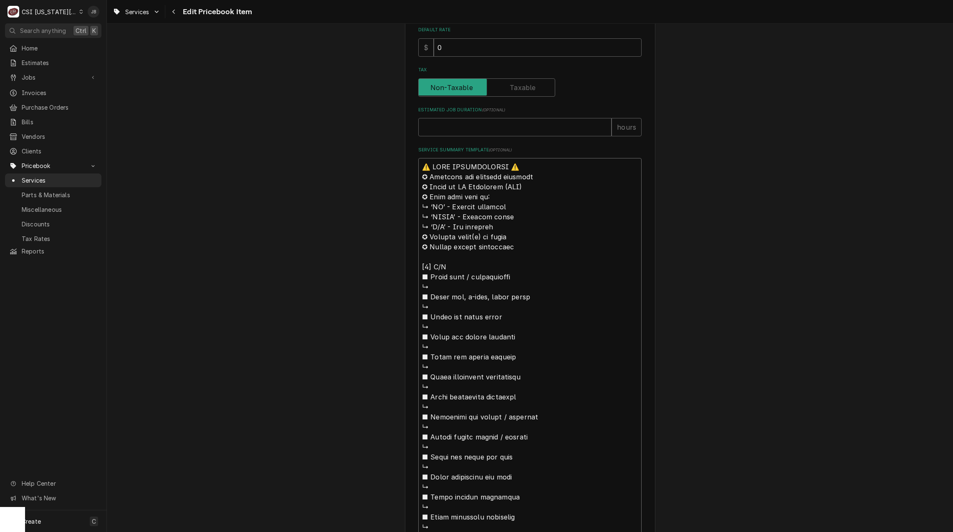
type textarea "x"
type textarea "⚠️ LORE IPSUMDOLORSI ⚠️ ✪ Ametcons adi elitsedd eiusmodt ✪ Incid ut LA Etdolore…"
type textarea "x"
type textarea "⚠️ LORE IPSUMDOLORSI ⚠️ ✪ Ametcons adi elitsedd eiusmodt ✪ Incid ut LA Etdolore…"
type textarea "x"
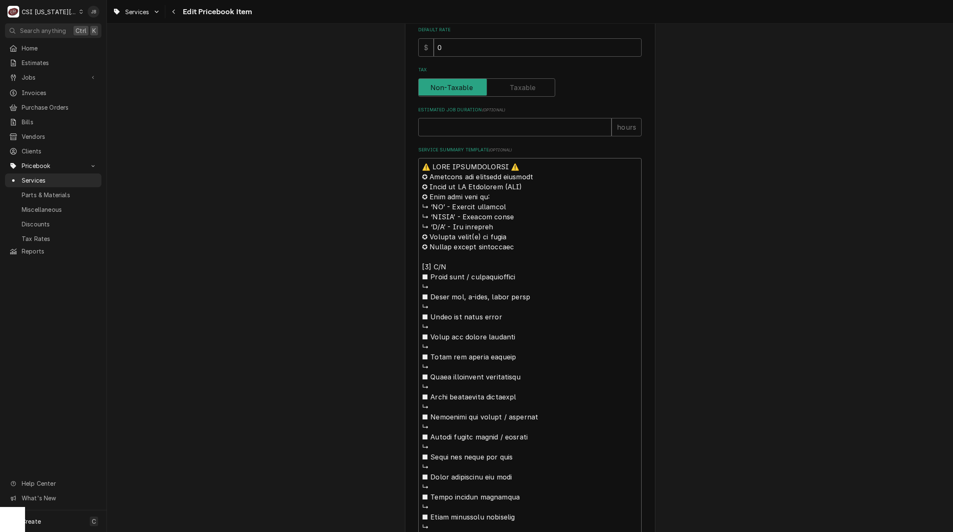
type textarea "⚠️ 𝗙𝗢𝗥𝗠 𝗜𝗡𝗦𝗧𝗥𝗨𝗖𝗧𝗜𝗢𝗡𝗦 ⚠️ ✪ 𝗖𝗼𝗺𝗽𝗹𝗲𝘁𝗲 𝗮𝗹𝗹 𝗿𝗲𝗹𝗲𝘃𝗮𝗻𝘁 𝘀𝗲𝗰𝘁𝗶𝗼𝗻𝘀 ✪ 𝗥𝗲𝗳𝗲𝗿 𝘁𝗼 𝗣𝗠 𝗔𝗴𝗿𝗲𝗲𝗺𝗲𝗻…"
type textarea "x"
type textarea "⚠️ 𝗙𝗢𝗥𝗠 𝗜𝗡𝗦𝗧𝗥𝗨𝗖𝗧𝗜𝗢𝗡𝗦 ⚠️ ✪ 𝗖𝗼𝗺𝗽𝗹𝗲𝘁𝗲 𝗮𝗹𝗹 𝗿𝗲𝗹𝗲𝘃𝗮𝗻𝘁 𝘀𝗲𝗰𝘁𝗶𝗼𝗻𝘀 ✪ 𝗥𝗲𝗳𝗲𝗿 𝘁𝗼 𝗣𝗠 𝗔𝗴𝗿𝗲𝗲𝗺𝗲𝗻…"
type textarea "x"
type textarea "⚠️ 𝗙𝗢𝗥𝗠 𝗜𝗡𝗦𝗧𝗥𝗨𝗖𝗧𝗜𝗢𝗡𝗦 ⚠️ ✪ 𝗖𝗼𝗺𝗽𝗹𝗲𝘁𝗲 𝗮𝗹𝗹 𝗿𝗲𝗹𝗲𝘃𝗮𝗻𝘁 𝘀𝗲𝗰𝘁𝗶𝗼𝗻𝘀 ✪ 𝗥𝗲𝗳𝗲𝗿 𝘁𝗼 𝗣𝗠 𝗔𝗴𝗿𝗲𝗲𝗺𝗲𝗻…"
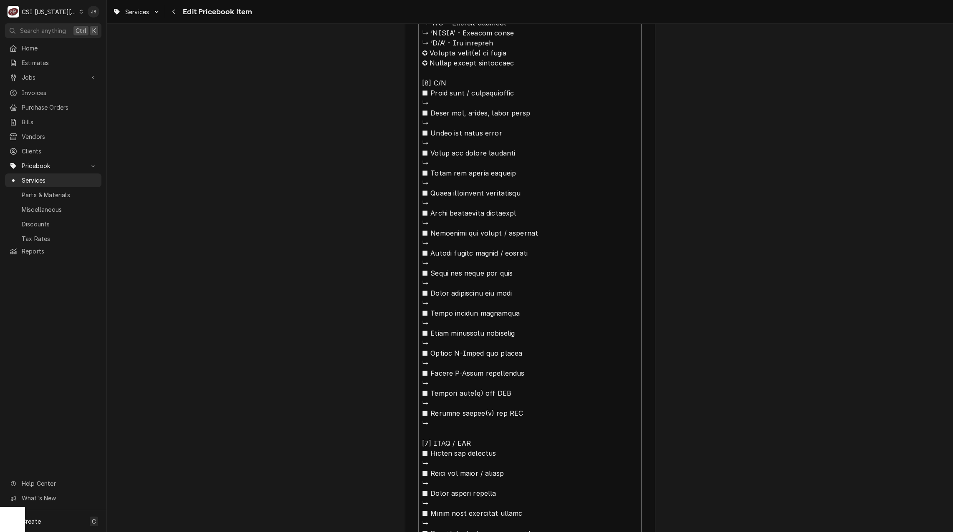
scroll to position [668, 0]
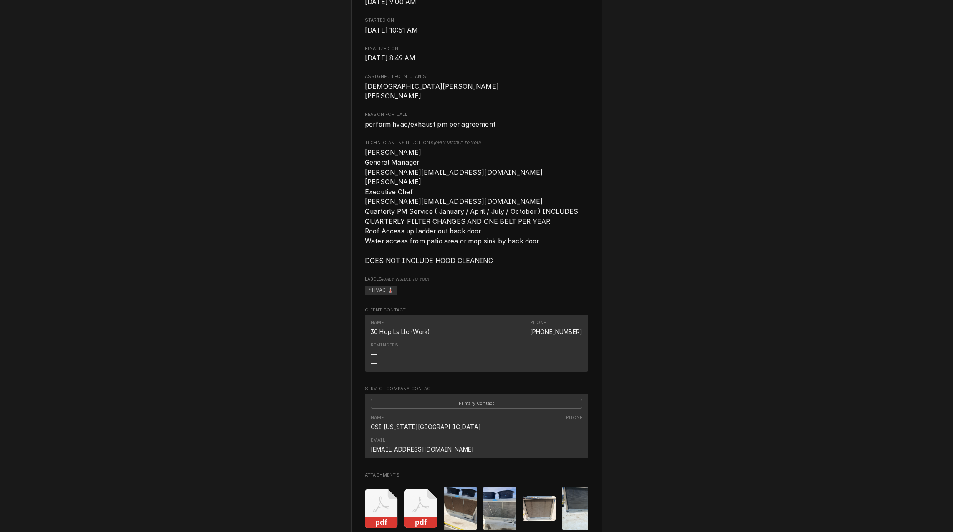
scroll to position [464, 0]
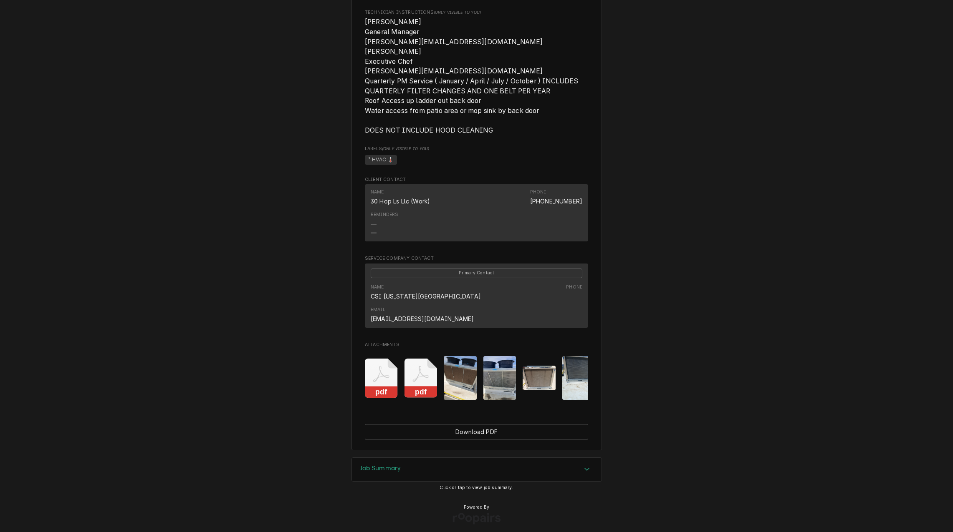
click at [391, 465] on h3 "Job Summary" at bounding box center [380, 469] width 41 height 8
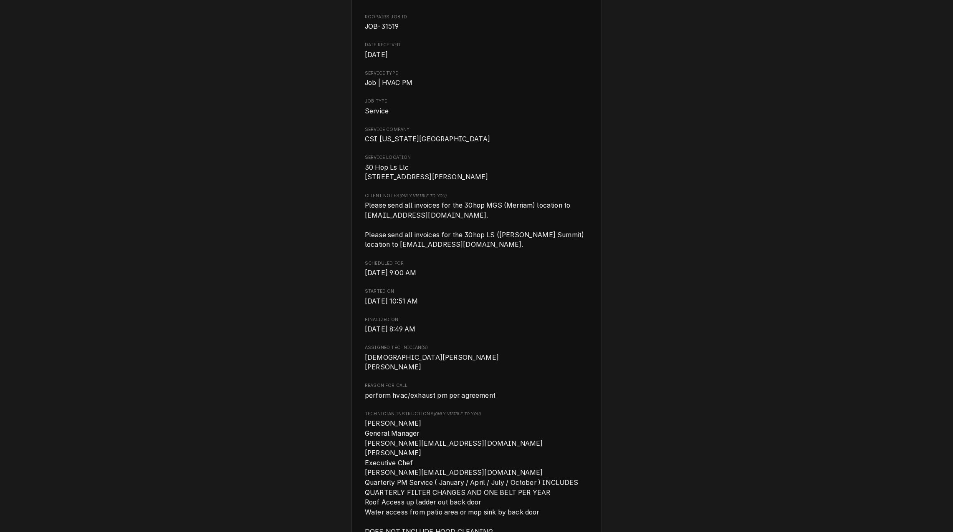
scroll to position [0, 0]
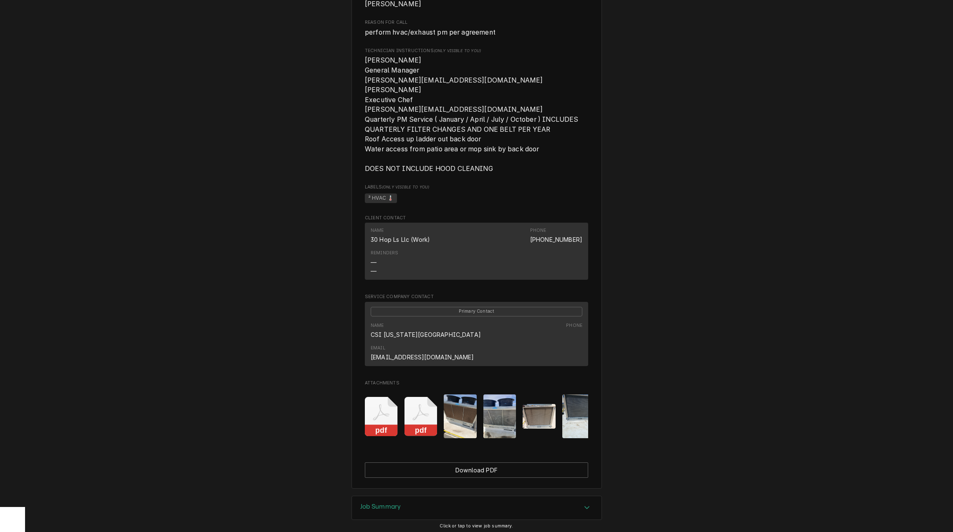
scroll to position [464, 0]
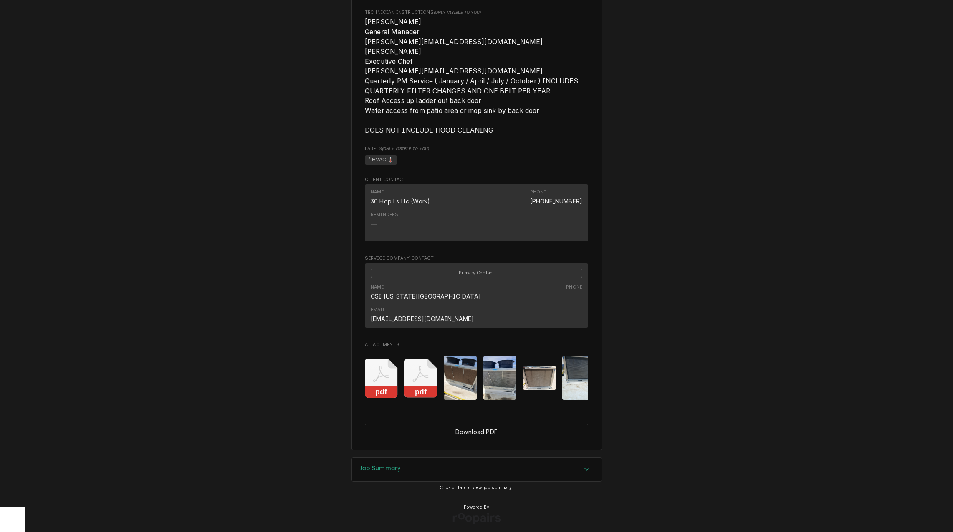
click at [404, 463] on div "Job Summary" at bounding box center [477, 469] width 250 height 23
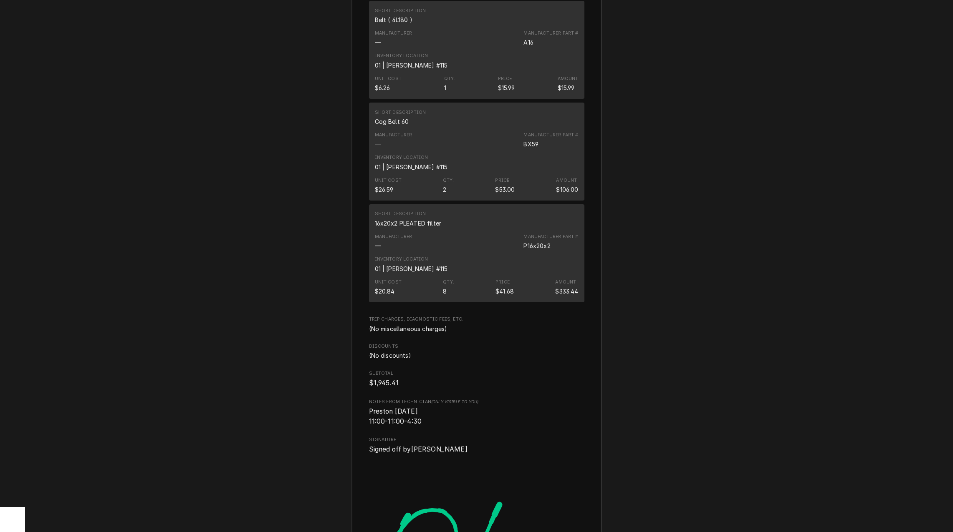
scroll to position [3160, 0]
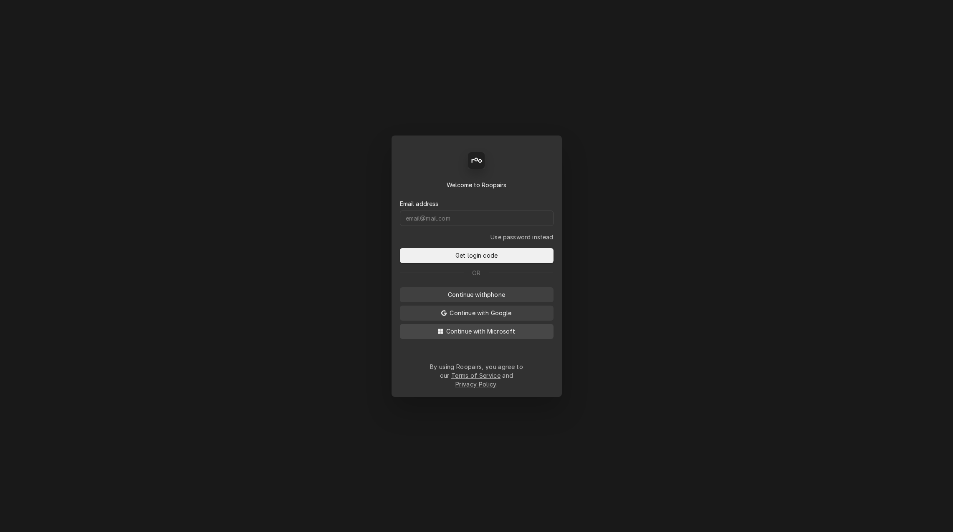
click at [453, 336] on span "Continue with Microsoft" at bounding box center [480, 331] width 73 height 9
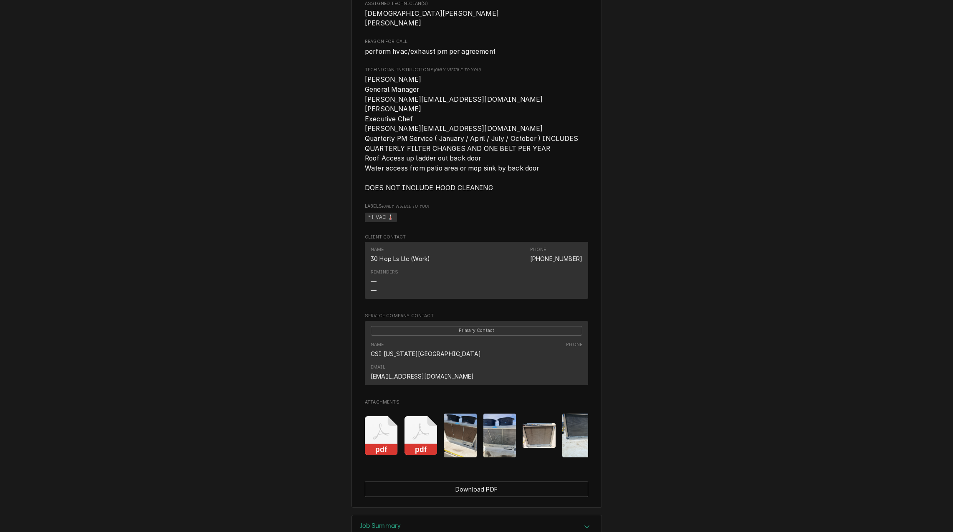
scroll to position [464, 0]
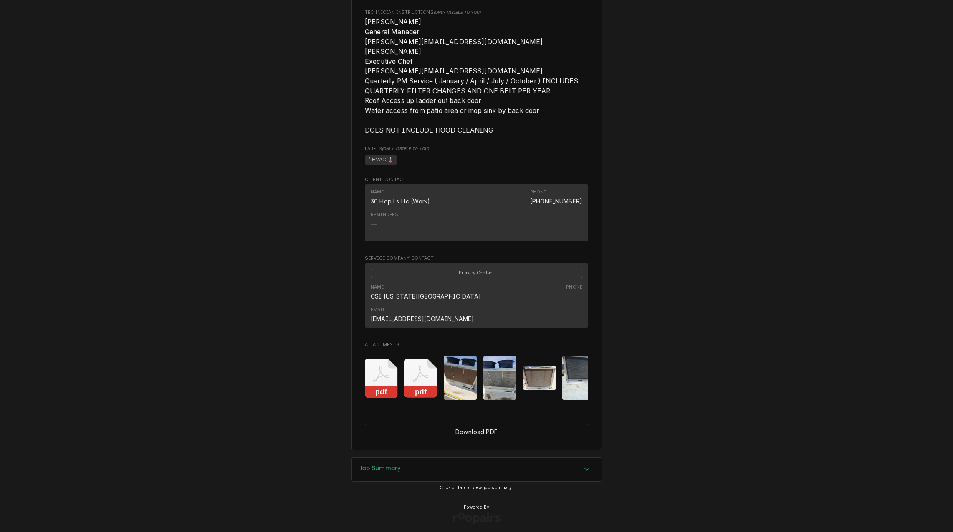
click at [370, 465] on h3 "Job Summary" at bounding box center [380, 469] width 41 height 8
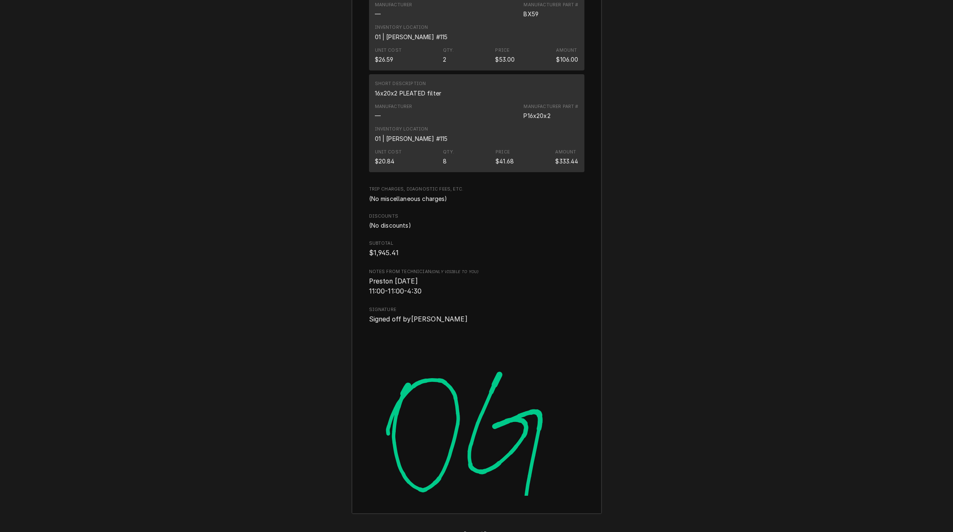
scroll to position [3452, 0]
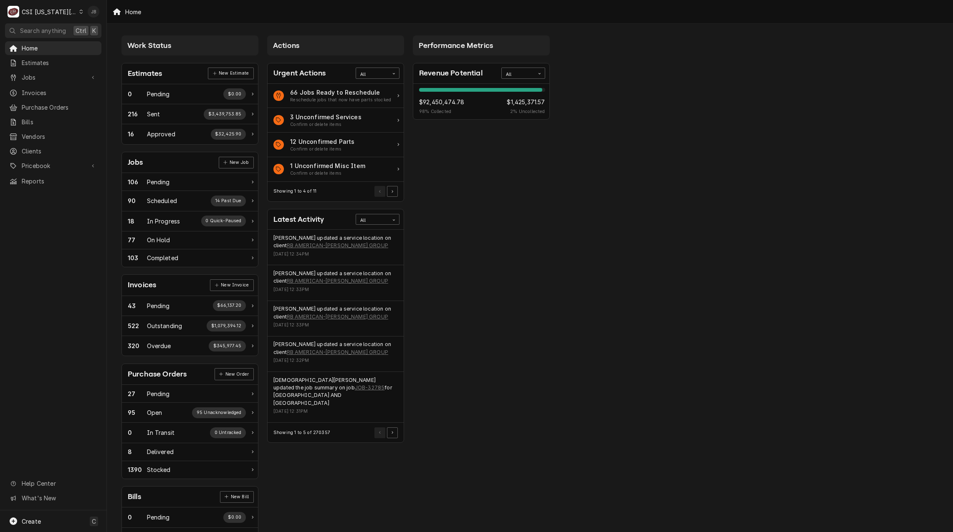
click at [95, 11] on div "Joshua Bennett's Avatar" at bounding box center [94, 12] width 12 height 12
click at [122, 109] on div "Log Out" at bounding box center [133, 111] width 63 height 9
